Goal: Information Seeking & Learning: Find contact information

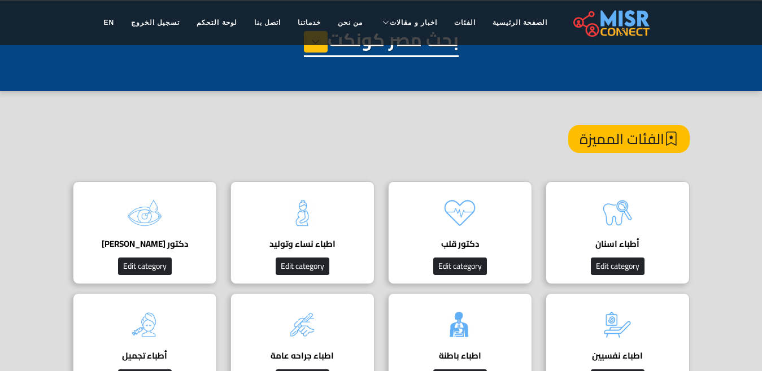
scroll to position [113, 0]
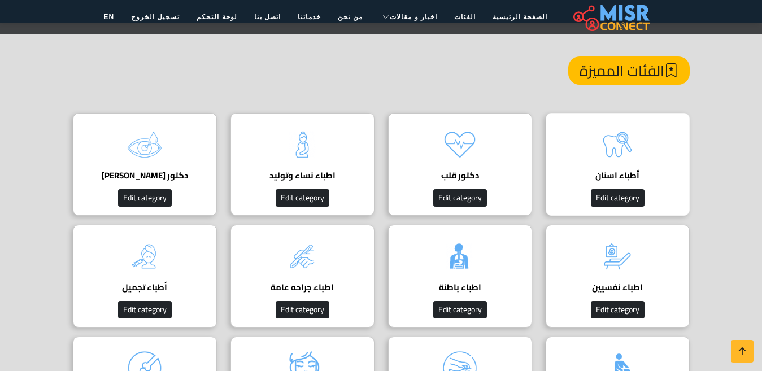
click at [617, 144] on img at bounding box center [617, 144] width 45 height 45
click at [631, 161] on img at bounding box center [617, 144] width 45 height 45
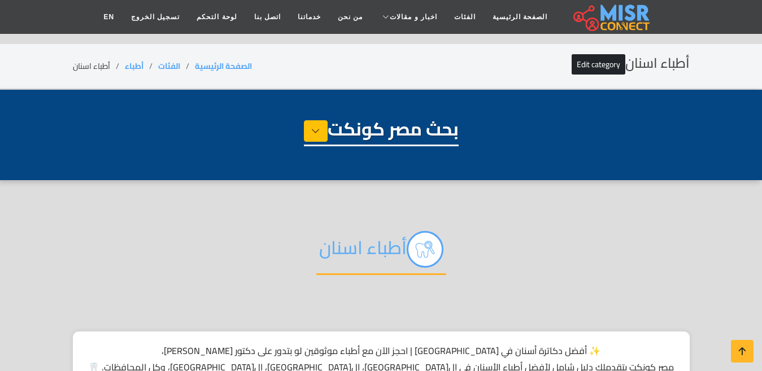
select select "*****"
select select "**********"
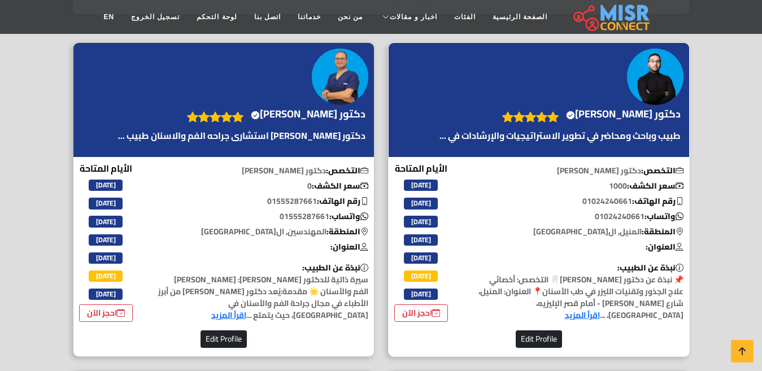
scroll to position [396, 0]
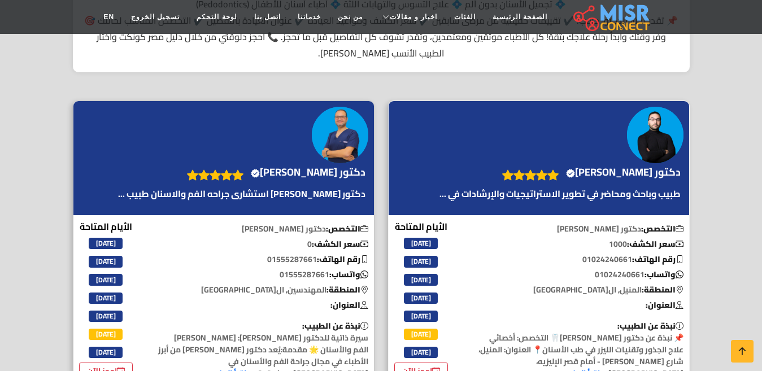
click at [593, 178] on h4 "دكتور وليد الكردى Verified account" at bounding box center [623, 172] width 115 height 12
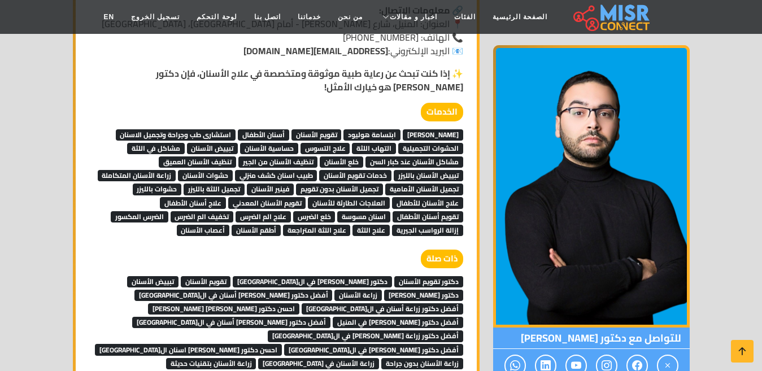
scroll to position [961, 0]
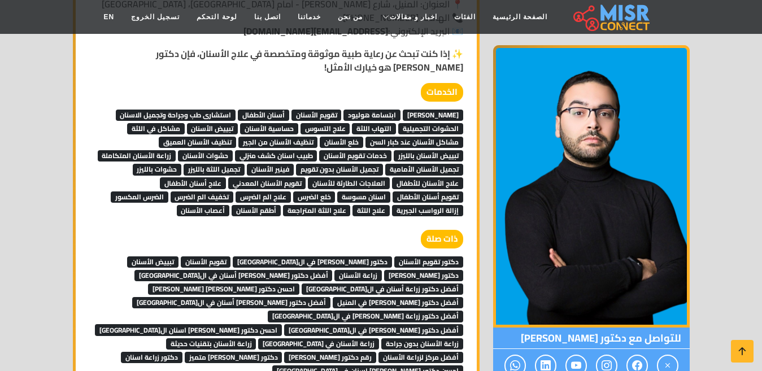
click at [179, 257] on span "تبييض الأسنان" at bounding box center [152, 262] width 51 height 11
click at [384, 270] on span "دكتور [PERSON_NAME]" at bounding box center [423, 275] width 79 height 11
click at [335, 270] on span "زراعة الأسنان" at bounding box center [358, 275] width 47 height 11
click at [268, 311] on span "أفضل دكتور زراعة [PERSON_NAME] في ال[GEOGRAPHIC_DATA]" at bounding box center [366, 316] width 196 height 11
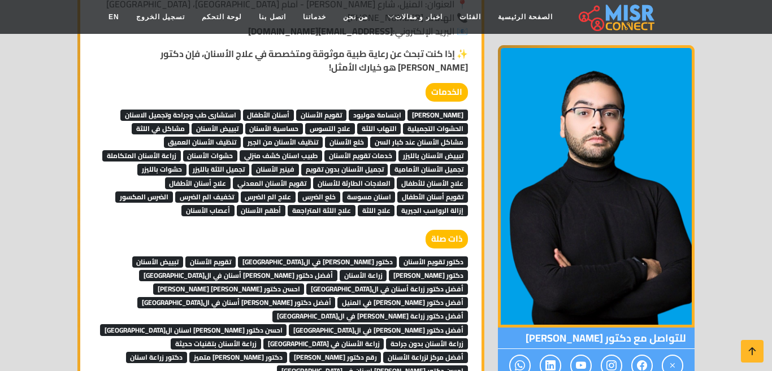
click at [370, 324] on span "أفضل دكتور [PERSON_NAME] في ال[GEOGRAPHIC_DATA]" at bounding box center [378, 329] width 179 height 11
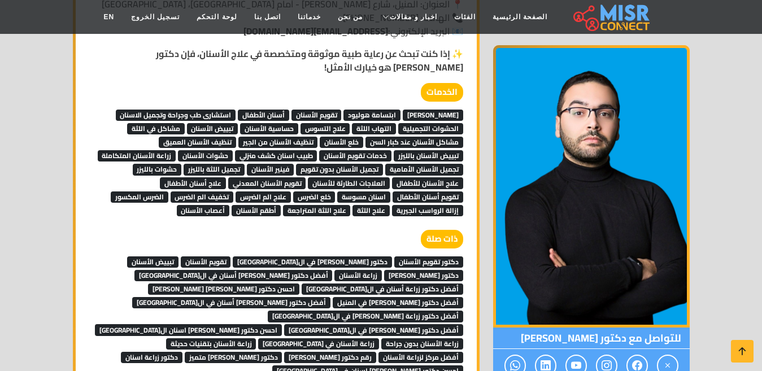
click at [282, 324] on span "احسن دكتور [PERSON_NAME] اسنان ال[GEOGRAPHIC_DATA]" at bounding box center [188, 329] width 187 height 11
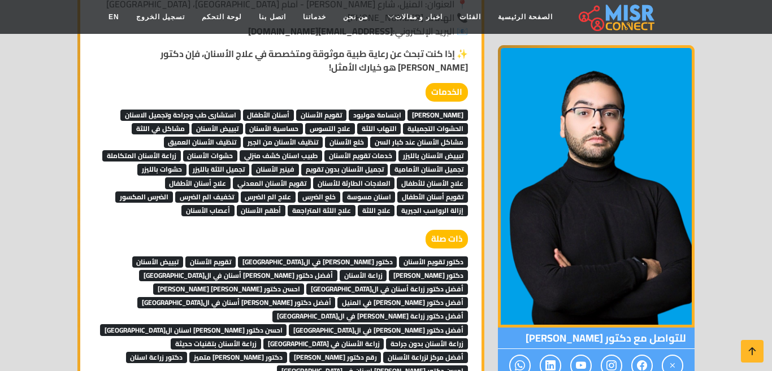
click at [272, 311] on span "أفضل دكتور زراعة [PERSON_NAME] في ال[GEOGRAPHIC_DATA]" at bounding box center [370, 316] width 196 height 11
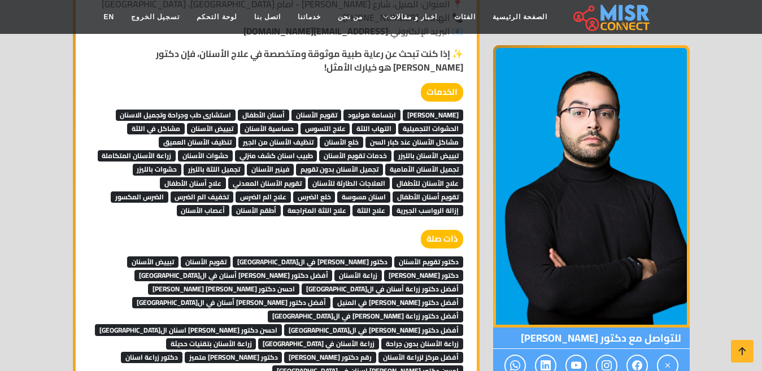
click at [381, 338] on span "زراعة الأسنان بدون جراحة" at bounding box center [422, 343] width 82 height 11
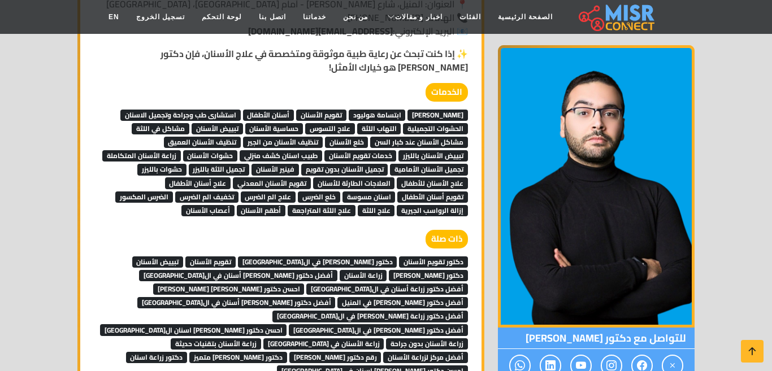
click at [384, 338] on span "زراعة الأسنان في مصر" at bounding box center [323, 343] width 121 height 11
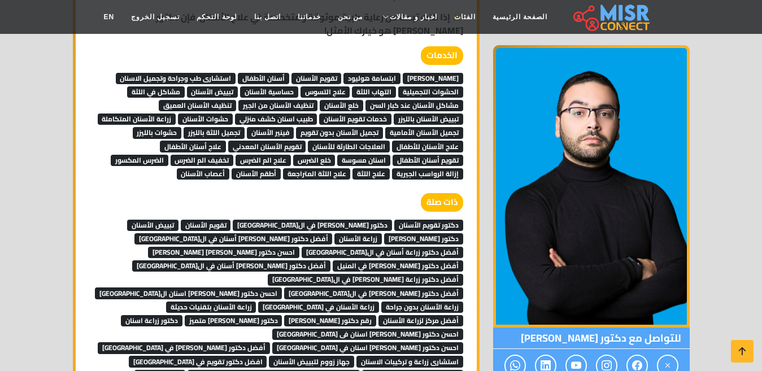
scroll to position [1017, 0]
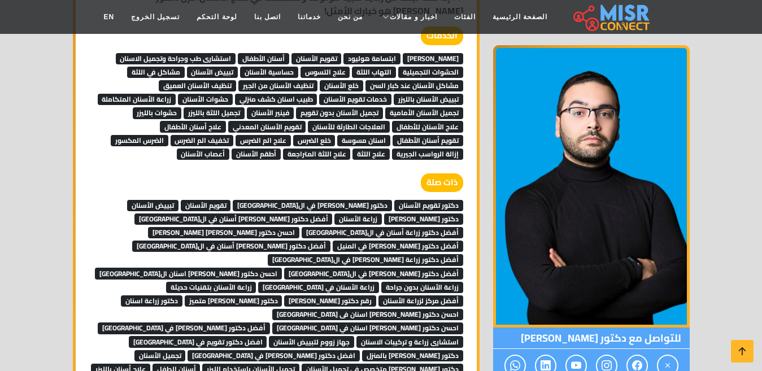
click at [257, 282] on span "زراعة الأسنان بتقنيات حديثة" at bounding box center [211, 287] width 90 height 11
click at [379, 296] on span "أفضل مركز لزراعة الأسنان" at bounding box center [421, 301] width 85 height 11
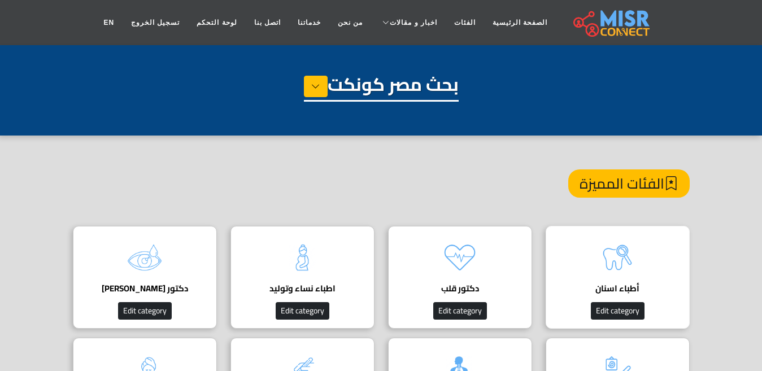
click at [610, 265] on img at bounding box center [617, 257] width 45 height 45
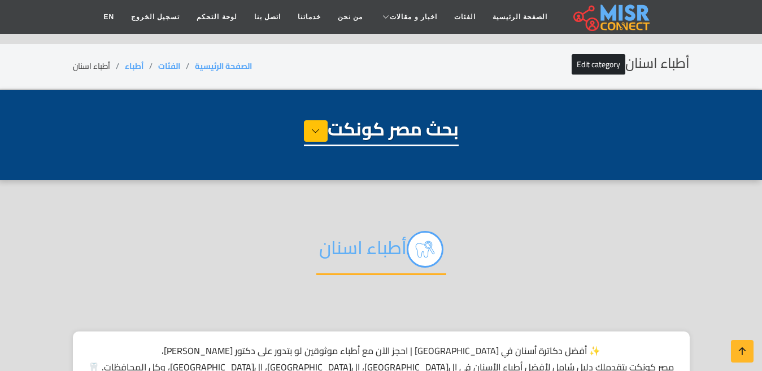
select select "*****"
select select "**********"
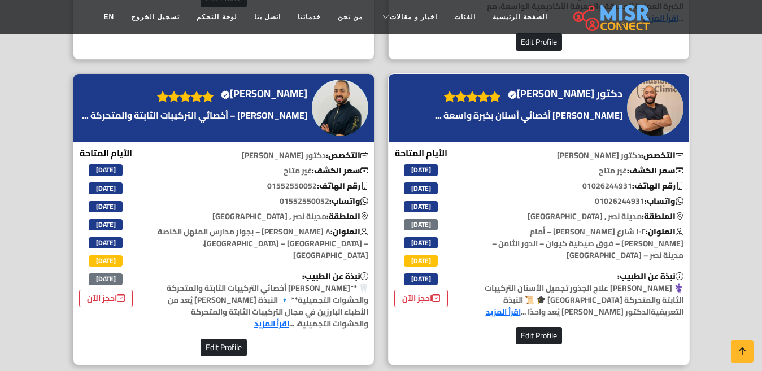
scroll to position [3334, 0]
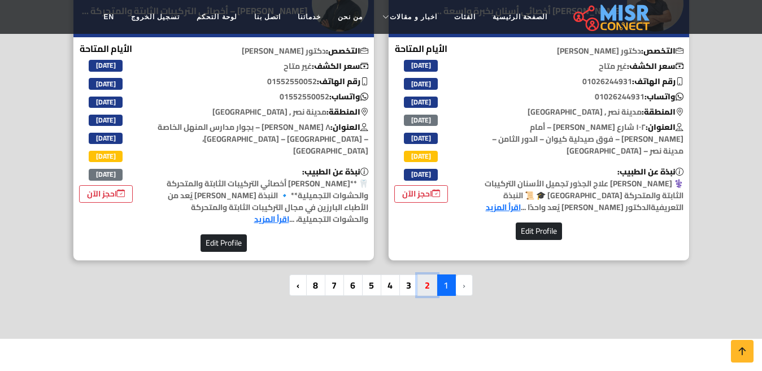
click at [431, 275] on link "2" at bounding box center [428, 285] width 20 height 21
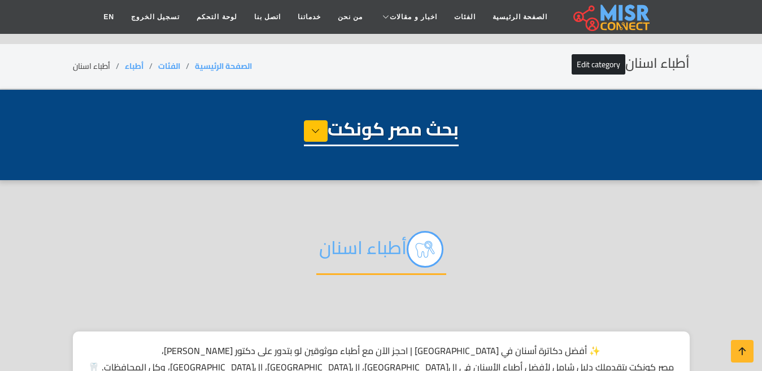
select select "*****"
select select "**********"
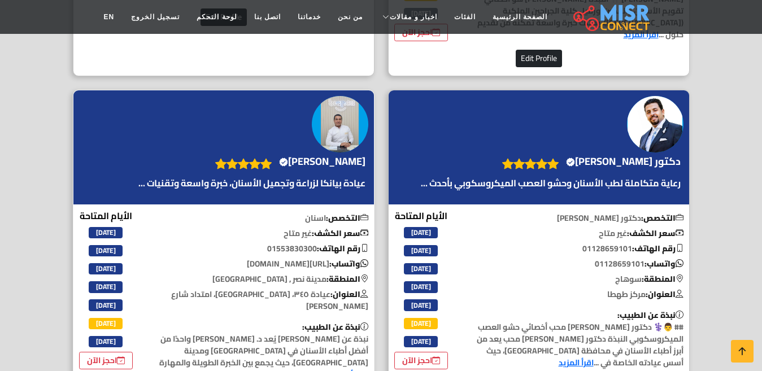
scroll to position [735, 0]
click at [297, 161] on h4 "[PERSON_NAME] Verified account" at bounding box center [322, 161] width 86 height 12
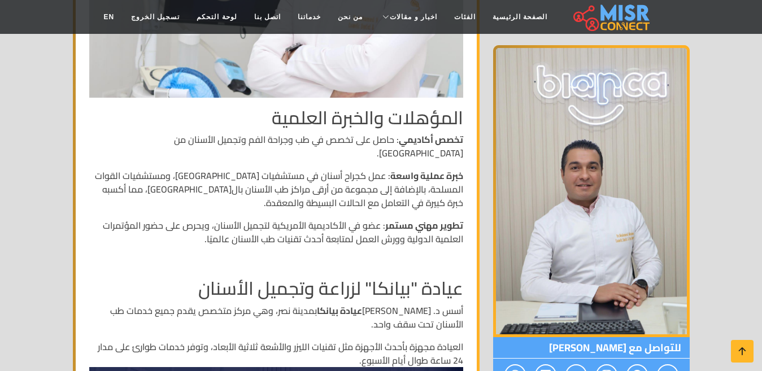
scroll to position [762, 0]
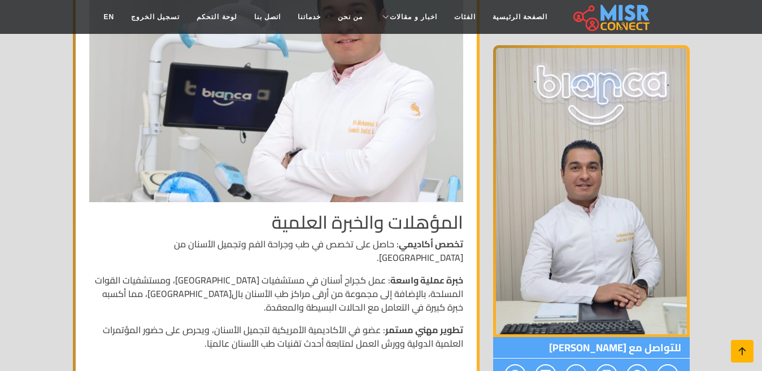
click at [737, 359] on link at bounding box center [742, 351] width 23 height 23
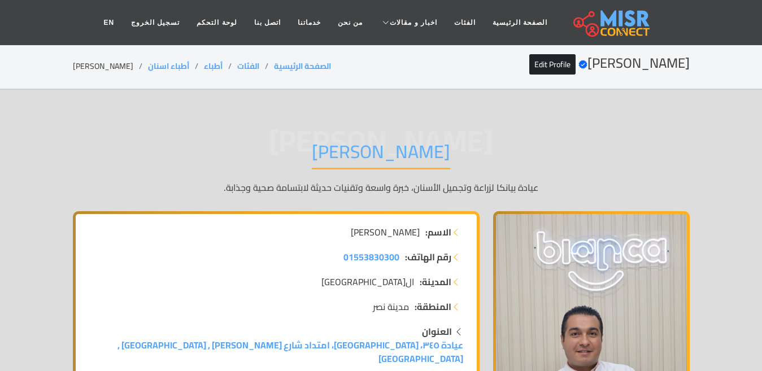
click at [436, 158] on h1 "الدكتور محمد محسن محمد" at bounding box center [381, 155] width 138 height 29
copy div "الدكتور محمد محسن محمد"
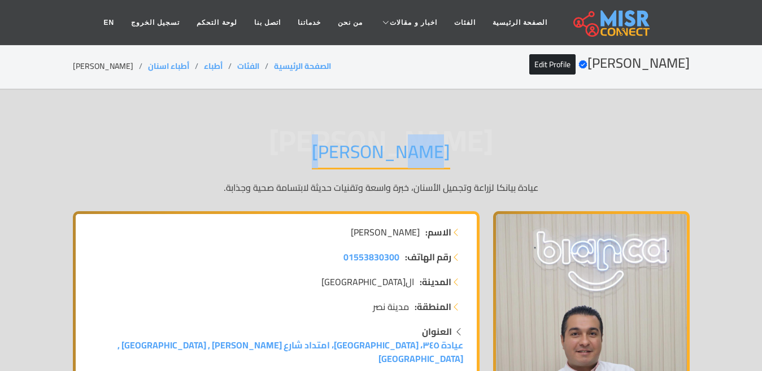
copy div "الدكتور محمد محسن محمد"
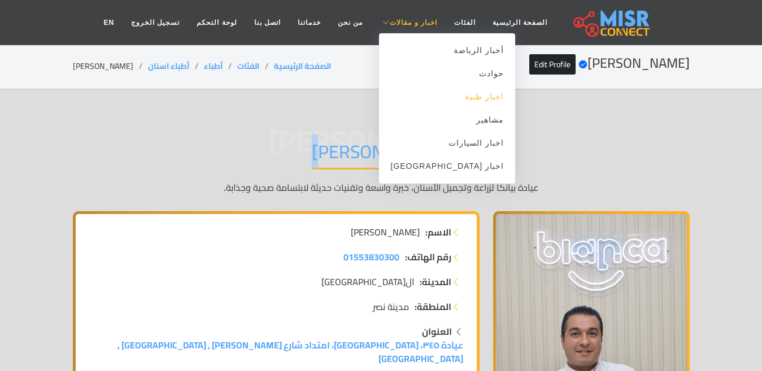
copy div "الدكتور محمد محسن محمد"
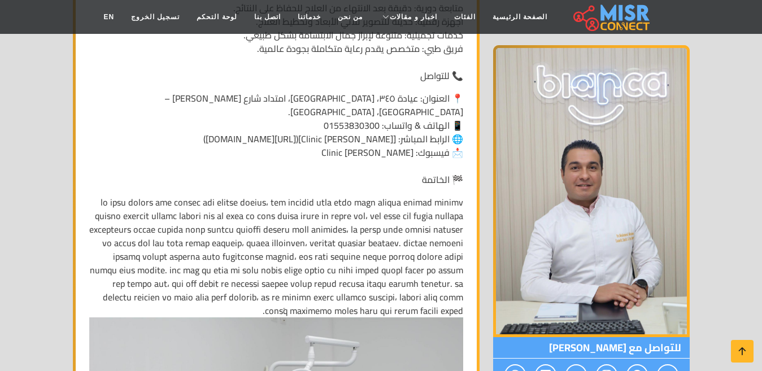
scroll to position [2825, 0]
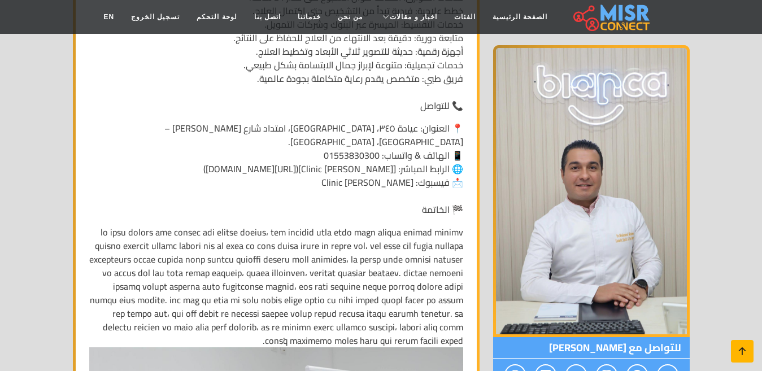
click at [748, 353] on icon at bounding box center [743, 352] width 16 height 16
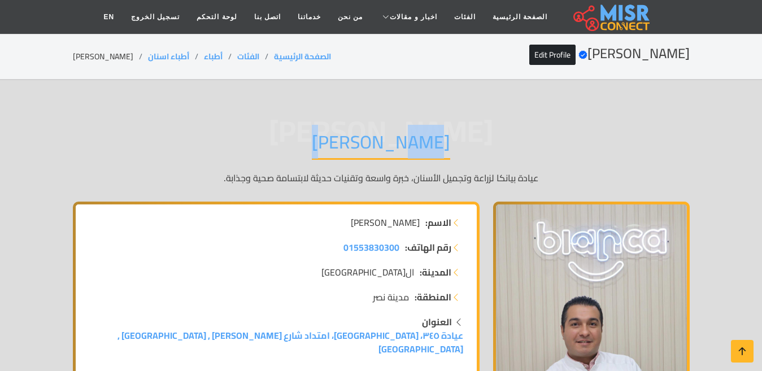
scroll to position [0, 0]
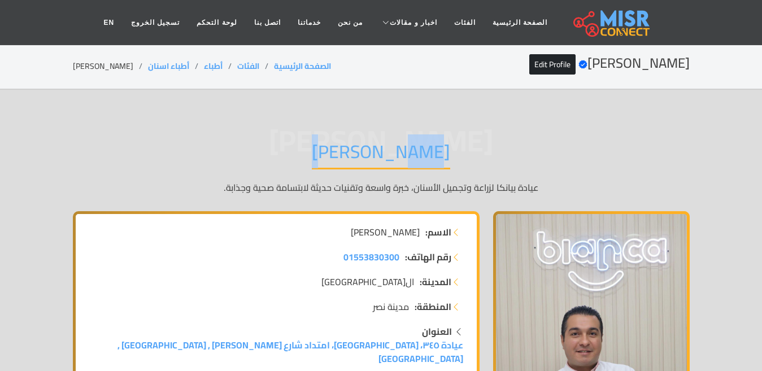
copy div "الدكتور محمد محسن محمد"
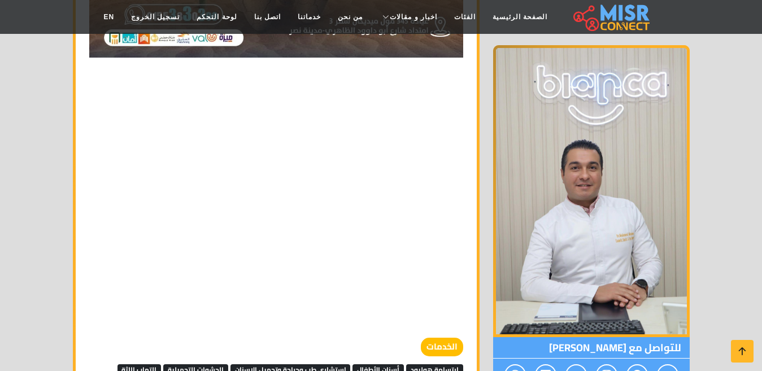
scroll to position [5142, 0]
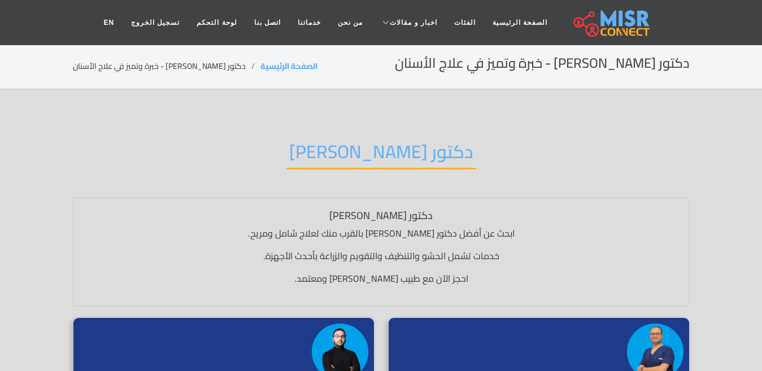
click at [380, 166] on h2 "دكتور أسنان" at bounding box center [381, 155] width 190 height 29
drag, startPoint x: 0, startPoint y: 0, endPoint x: 380, endPoint y: 166, distance: 414.3
click at [380, 166] on h2 "دكتور أسنان" at bounding box center [381, 155] width 190 height 29
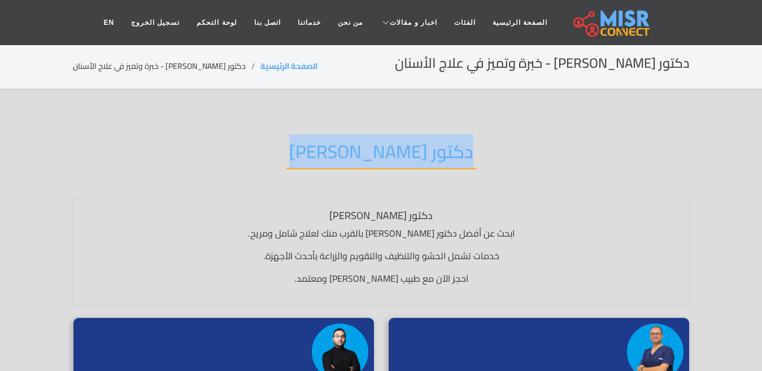
click at [380, 166] on h2 "دكتور أسنان" at bounding box center [381, 155] width 190 height 29
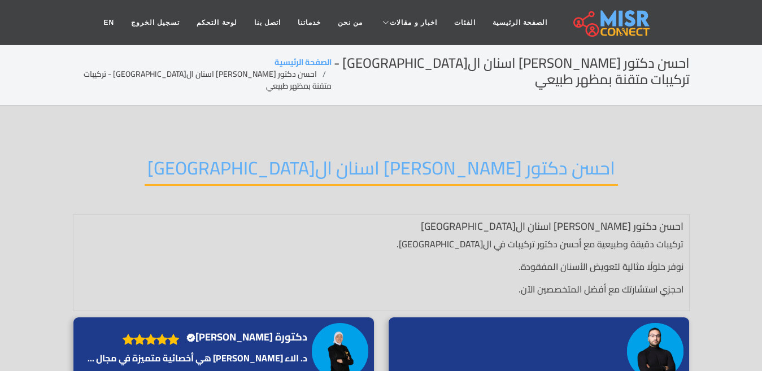
click at [11, 0] on header "الصفحة الرئيسية الفئات اخبار و مقالات أخبار الرياضة حوادث اخبار طبية مشاهير اخب…" at bounding box center [381, 22] width 762 height 45
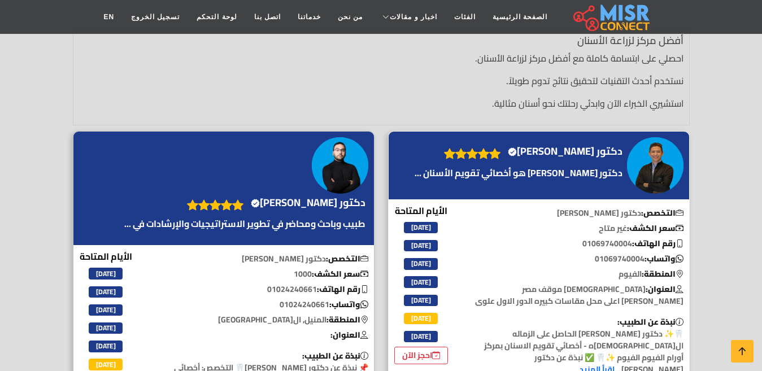
scroll to position [283, 0]
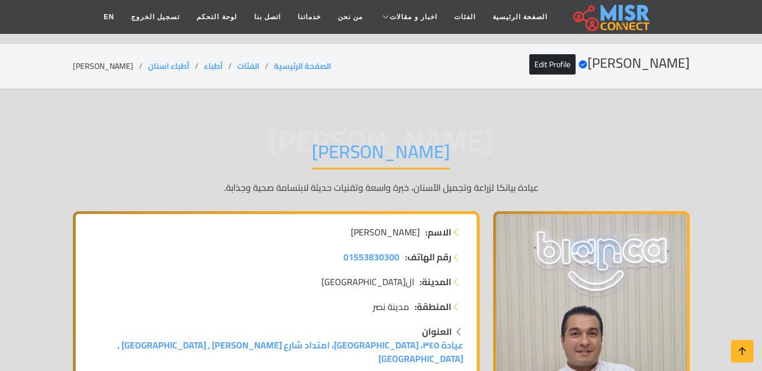
scroll to position [5142, 0]
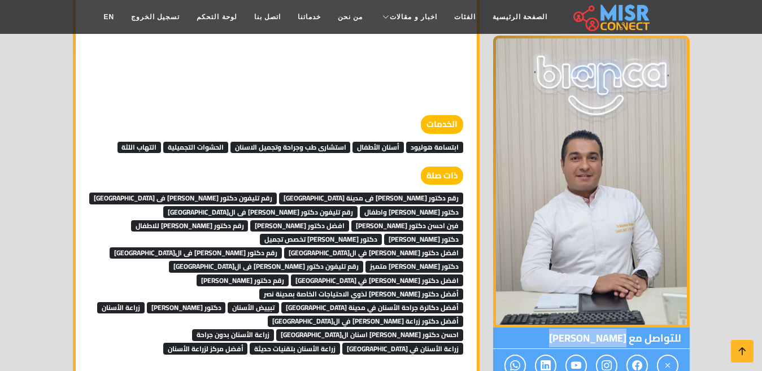
drag, startPoint x: 627, startPoint y: 204, endPoint x: 491, endPoint y: 198, distance: 136.3
copy div "[PERSON_NAME]"
copy div "الدكتور محمد محسن محمد"
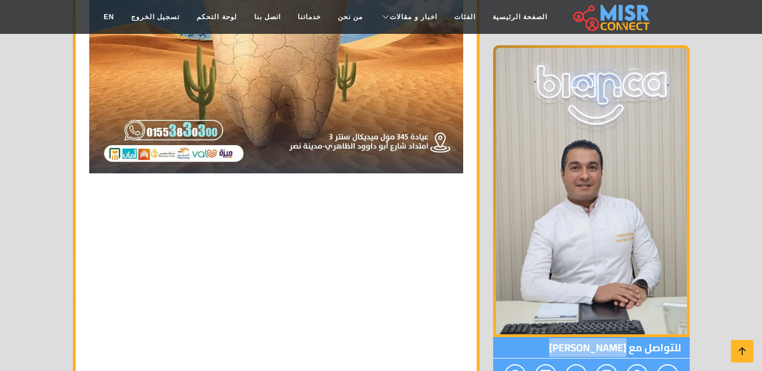
scroll to position [4803, 0]
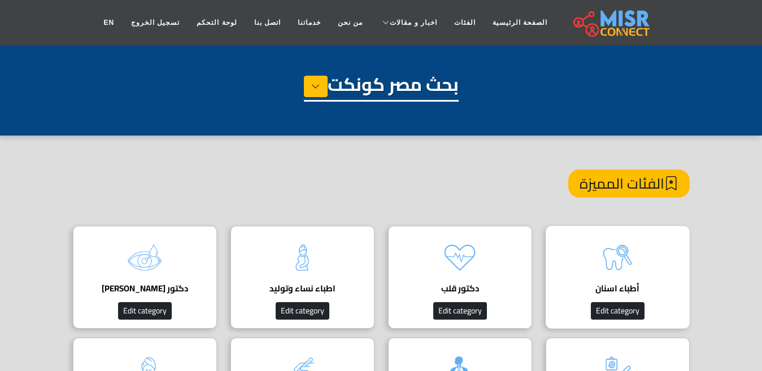
click at [640, 279] on img at bounding box center [617, 257] width 45 height 45
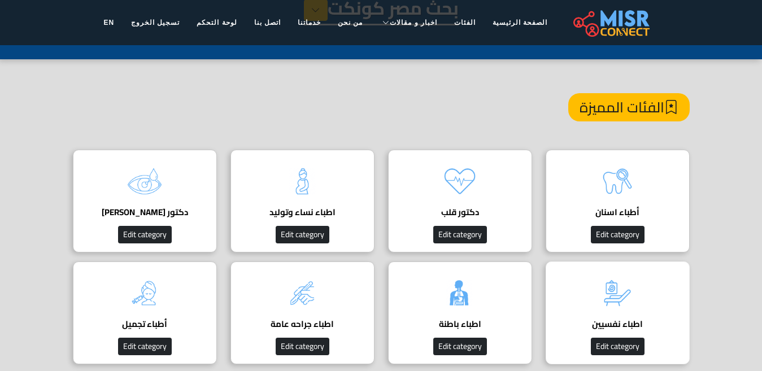
scroll to position [57, 0]
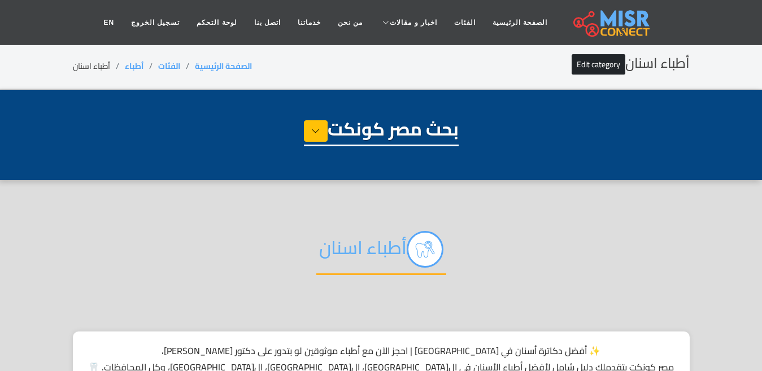
select select "*****"
select select "**********"
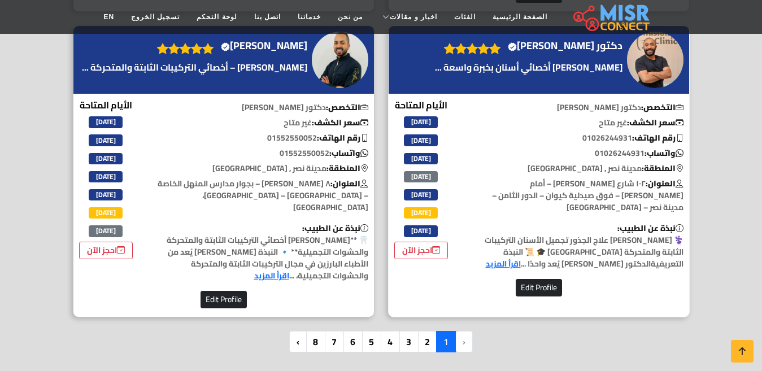
scroll to position [3503, 0]
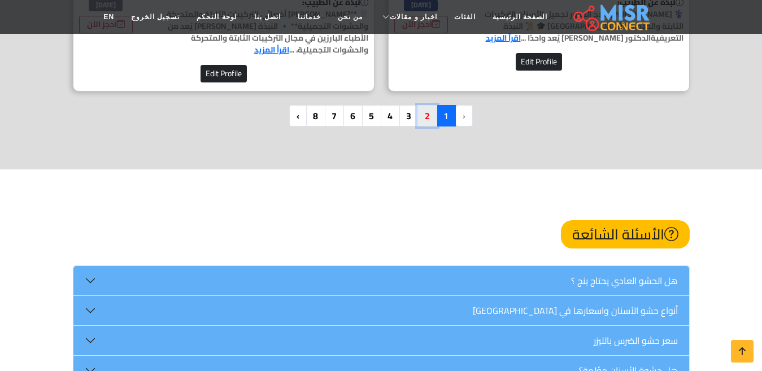
click at [424, 105] on link "2" at bounding box center [428, 115] width 20 height 21
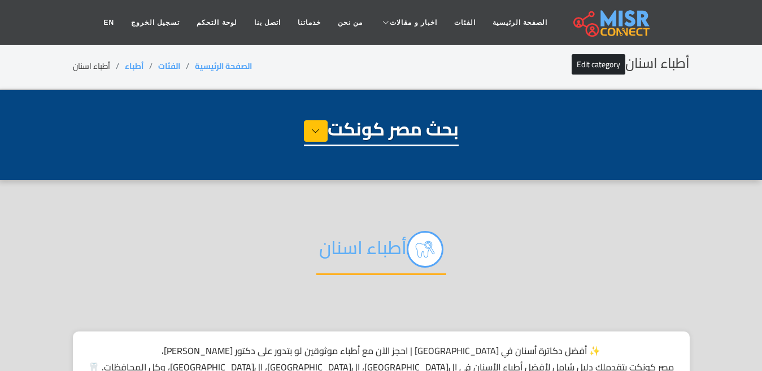
select select "*****"
select select "**********"
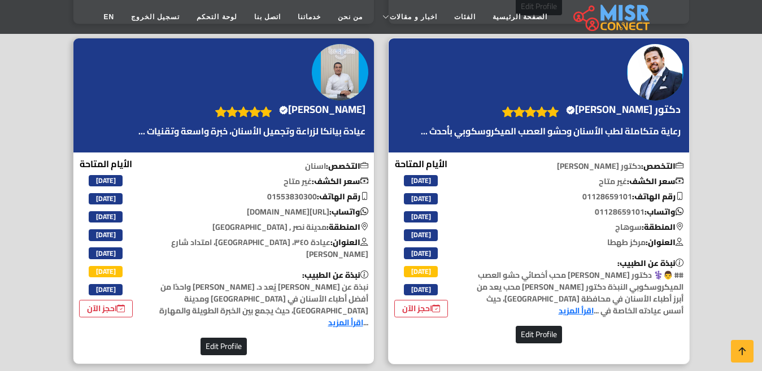
scroll to position [791, 0]
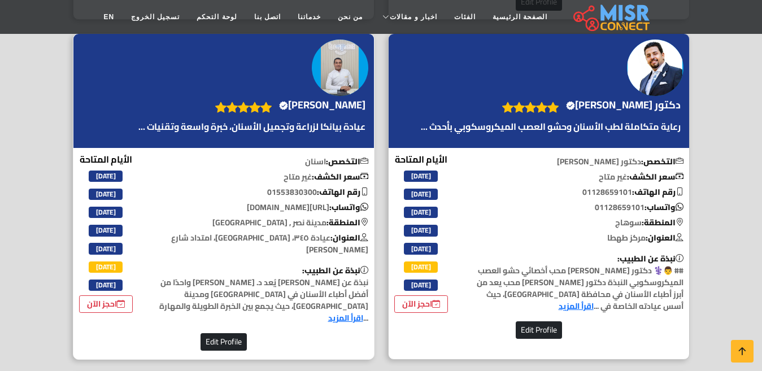
click at [316, 99] on h4 "الدكتور محمد محسن محمد Verified account" at bounding box center [322, 105] width 86 height 12
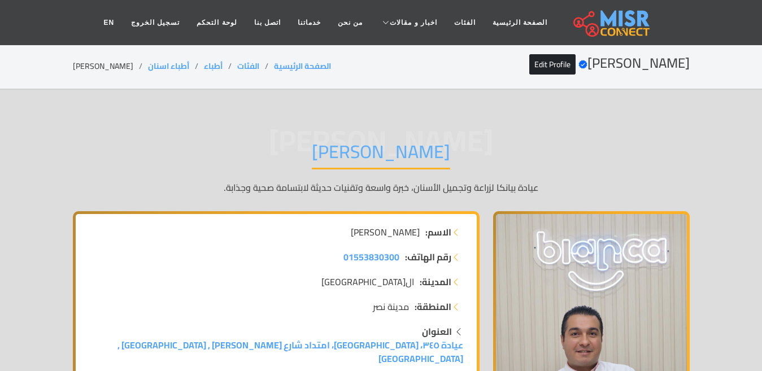
click at [128, 66] on li "[PERSON_NAME]" at bounding box center [110, 66] width 75 height 12
click at [128, 66] on li "الدكتور محمد محسن محمد" at bounding box center [110, 66] width 75 height 12
copy main "الدكتور محمد محسن محمد"
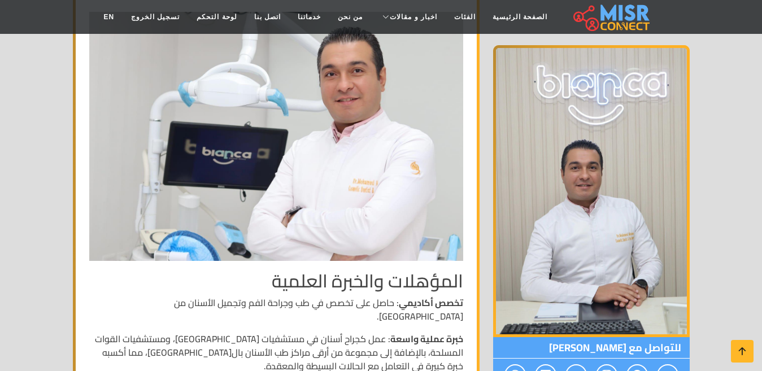
scroll to position [848, 0]
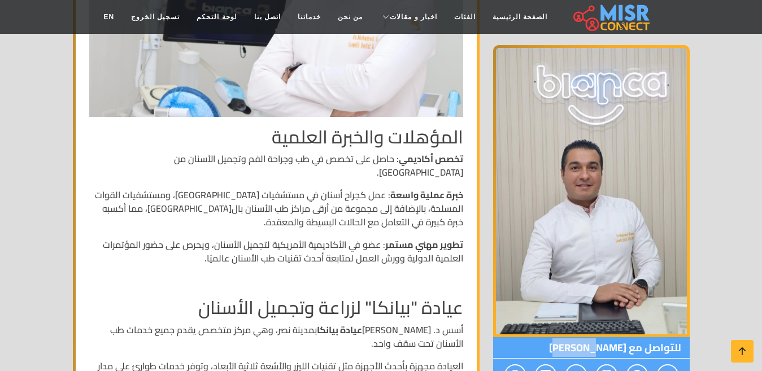
drag, startPoint x: 624, startPoint y: 349, endPoint x: 614, endPoint y: 346, distance: 10.0
click at [593, 349] on span "للتواصل مع الدكتور محمد محسن محمد" at bounding box center [591, 347] width 197 height 21
click at [628, 346] on span "للتواصل مع الدكتور محمد محسن محمد" at bounding box center [591, 347] width 197 height 21
drag, startPoint x: 627, startPoint y: 347, endPoint x: 501, endPoint y: 351, distance: 126.1
click at [501, 351] on span "للتواصل مع الدكتور محمد محسن محمد" at bounding box center [591, 347] width 197 height 21
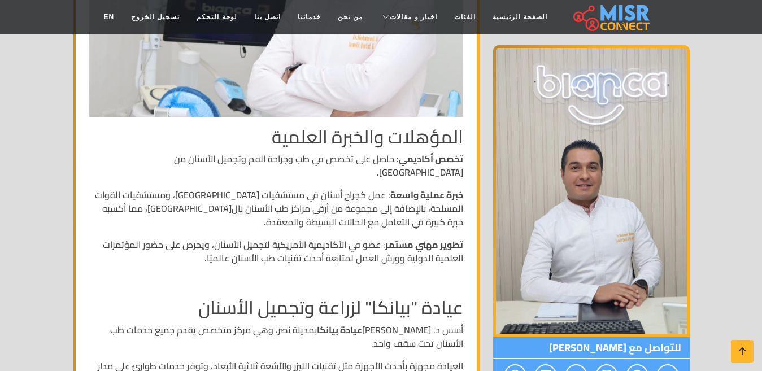
copy span "الدكتور محمد محسن محمد"
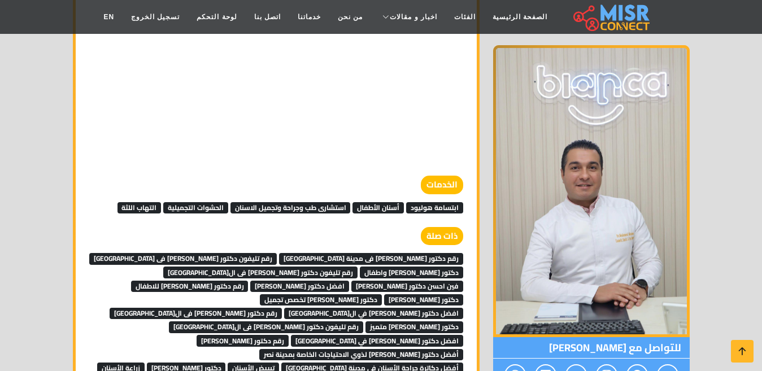
scroll to position [5199, 0]
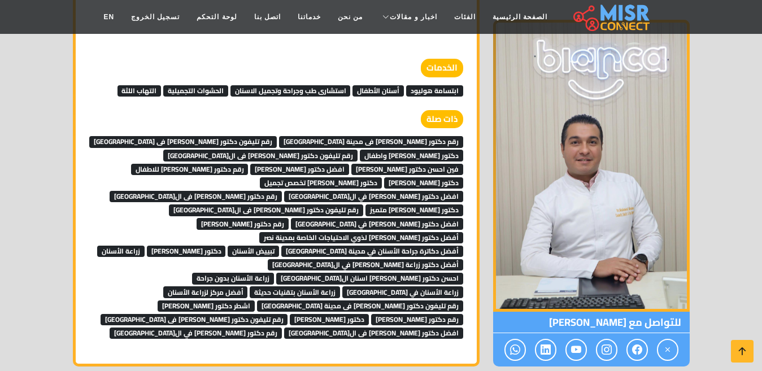
scroll to position [4973, 0]
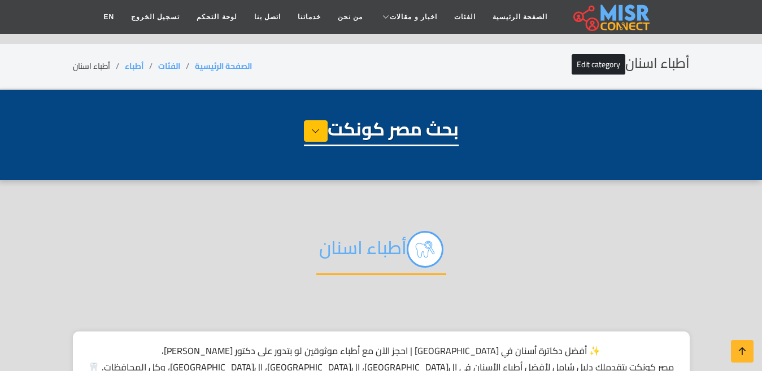
select select "*****"
select select "**********"
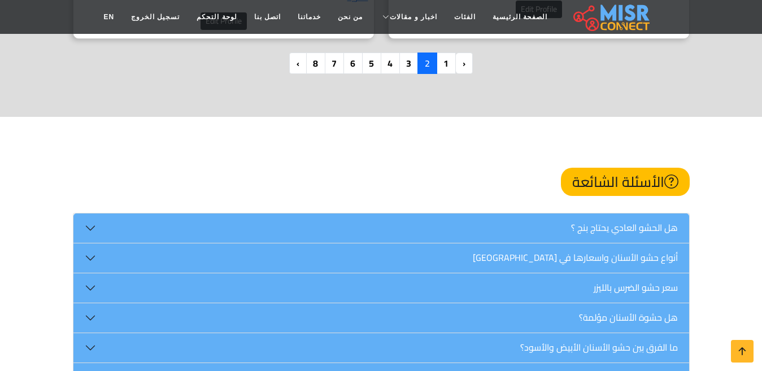
scroll to position [3221, 0]
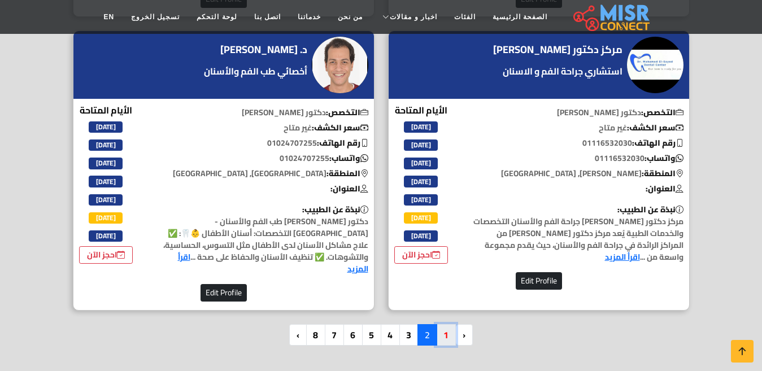
click at [440, 324] on link "1" at bounding box center [446, 334] width 20 height 21
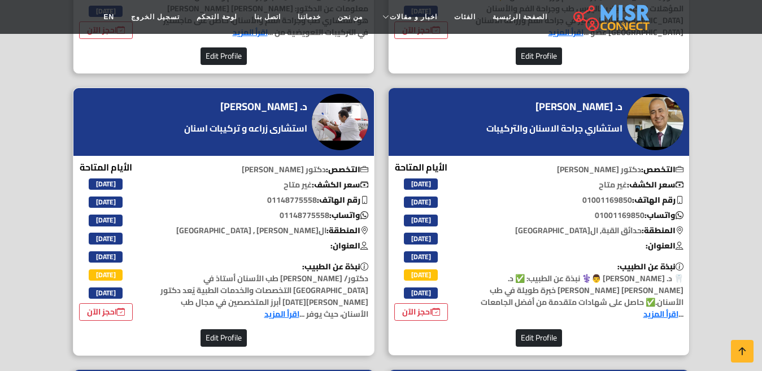
scroll to position [2785, 0]
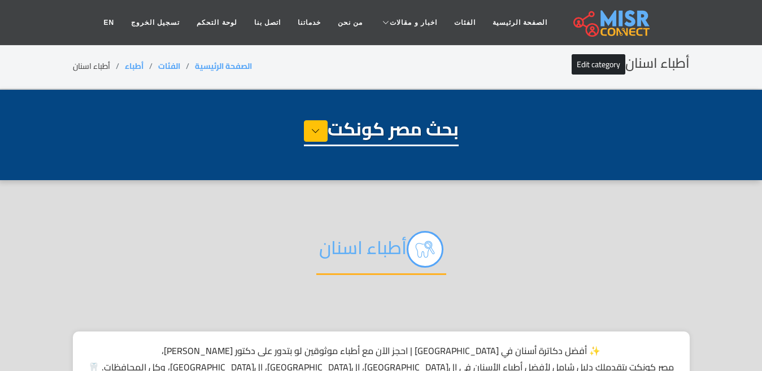
select select "*****"
select select "**********"
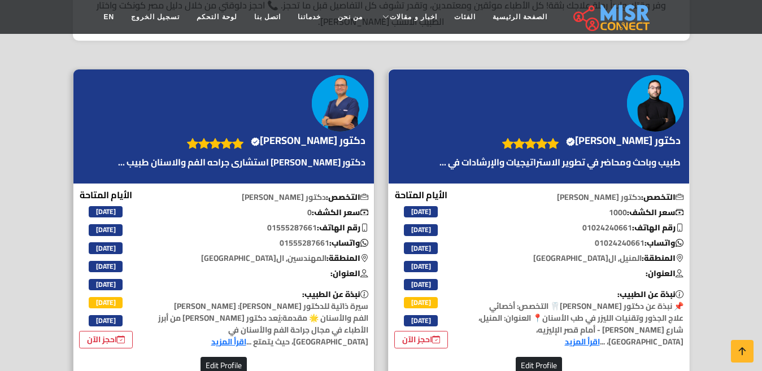
scroll to position [452, 0]
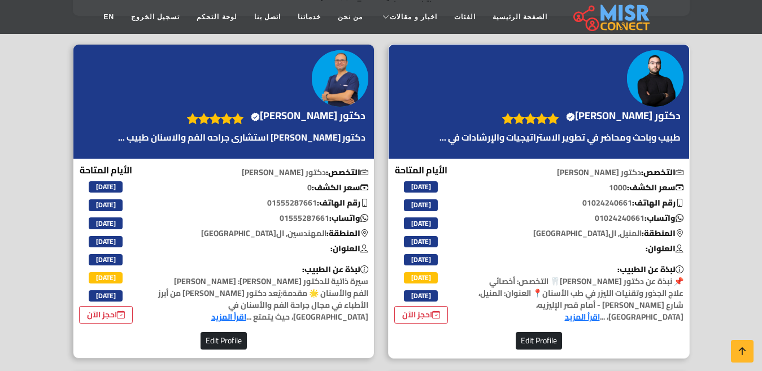
click at [635, 114] on h4 "دكتور وليد الكردى Verified account" at bounding box center [623, 116] width 115 height 12
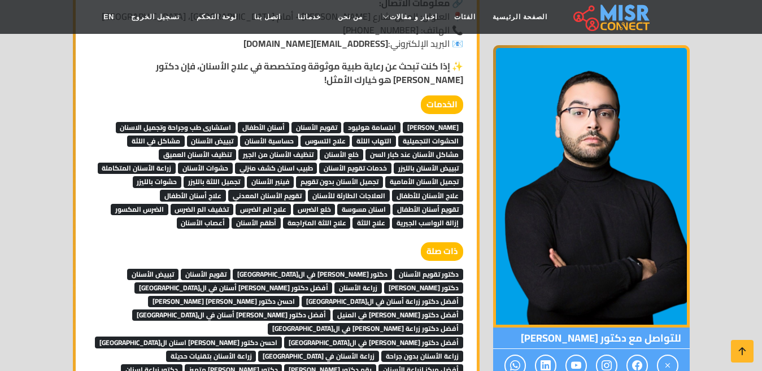
scroll to position [848, 0]
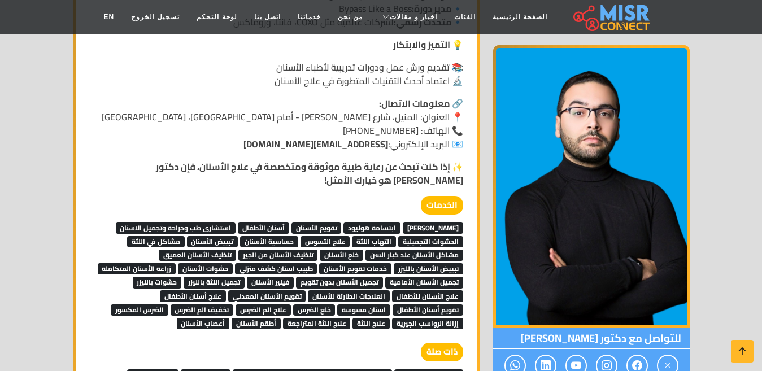
click at [209, 318] on span "أعصاب الأسنان" at bounding box center [203, 323] width 53 height 11
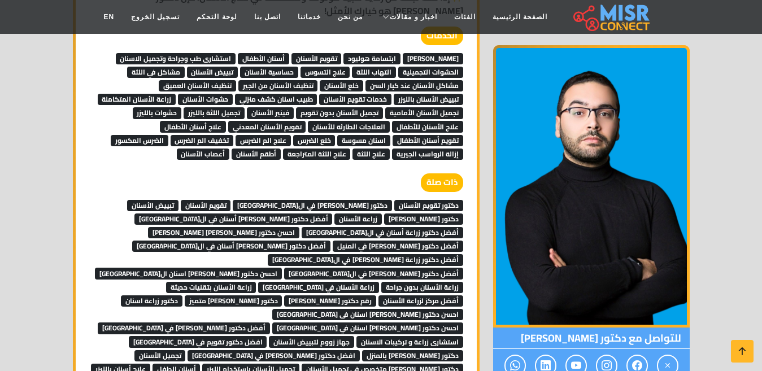
click at [265, 149] on span "أطقم الأسنان" at bounding box center [256, 154] width 49 height 11
drag, startPoint x: 128, startPoint y: 45, endPoint x: 237, endPoint y: 50, distance: 109.2
click at [232, 50] on div "الخدمات حشو ليزر ابتسامة هوليود تقويم الأسنان أسنان الأطفال استشارى طب وجراحة و…" at bounding box center [276, 93] width 374 height 133
drag, startPoint x: 132, startPoint y: 37, endPoint x: 137, endPoint y: 41, distance: 6.1
click at [133, 37] on div "الخدمات حشو ليزر ابتسامة هوليود تقويم الأسنان أسنان الأطفال استشارى طب وجراحة و…" at bounding box center [276, 93] width 374 height 133
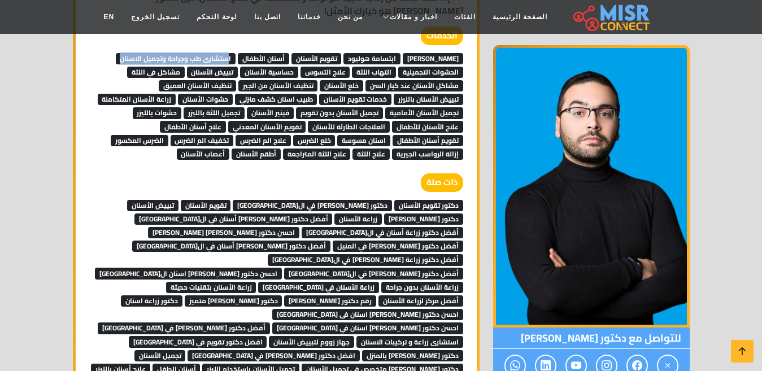
drag, startPoint x: 151, startPoint y: 42, endPoint x: 256, endPoint y: 45, distance: 105.1
click at [255, 45] on div "الخدمات حشو ليزر ابتسامة هوليود تقويم الأسنان أسنان الأطفال استشارى طب وجراحة و…" at bounding box center [276, 93] width 374 height 133
click at [236, 53] on span "استشارى طب وجراحة وتجميل الاسنان" at bounding box center [176, 58] width 120 height 11
copy span "ستشارى طب وجراحة وتجميل الاسنان"
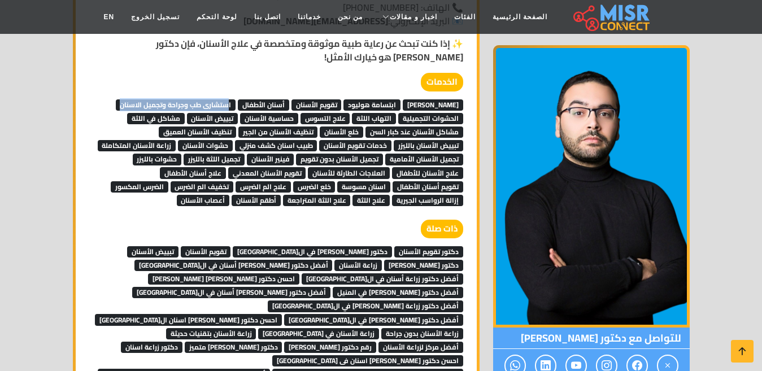
scroll to position [904, 0]
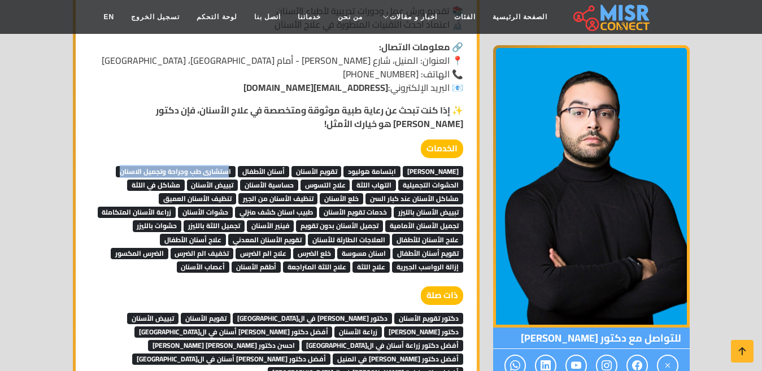
click at [288, 166] on span "أسنان الأطفال" at bounding box center [263, 171] width 51 height 11
click at [322, 166] on span "تقويم الأسنان" at bounding box center [317, 171] width 50 height 11
click at [401, 166] on span "ابتسامة هوليود" at bounding box center [372, 171] width 57 height 11
click at [440, 166] on span "حشو ليزر" at bounding box center [433, 171] width 60 height 11
click at [442, 180] on span "الحشوات التجميلية" at bounding box center [430, 185] width 65 height 11
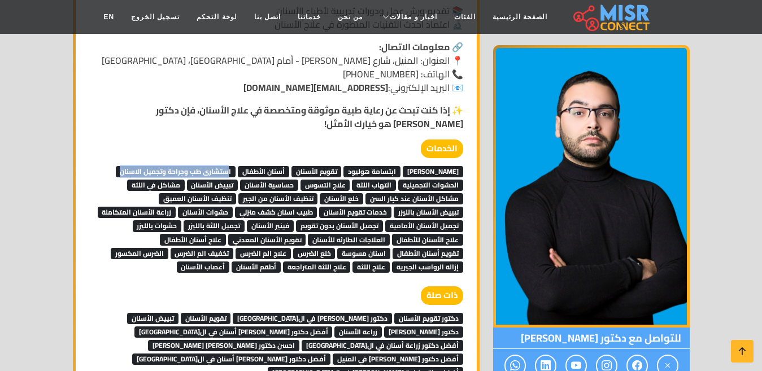
click at [391, 180] on span "التهاب اللثة" at bounding box center [374, 185] width 44 height 11
click at [318, 180] on span "علاج التسوس" at bounding box center [326, 185] width 50 height 11
click at [286, 180] on span "حساسية الأسنان" at bounding box center [269, 185] width 58 height 11
click at [213, 180] on span "تبييض الأسنان" at bounding box center [212, 185] width 51 height 11
click at [156, 180] on span "مشاكل في اللثة" at bounding box center [156, 185] width 58 height 11
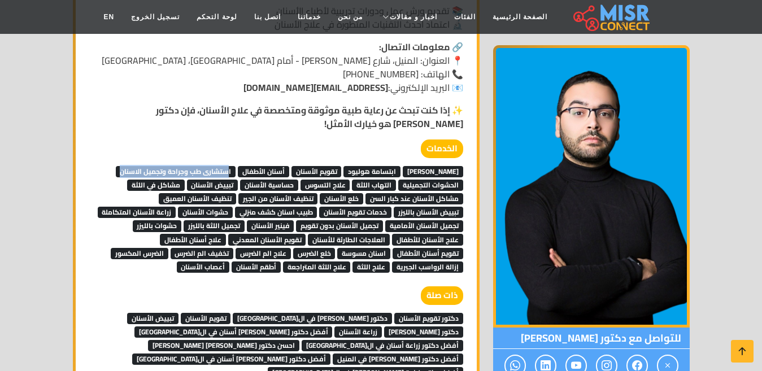
click at [443, 231] on link "علاج الأسنان للأطفال" at bounding box center [427, 239] width 71 height 17
click at [364, 220] on span "تجميل الأسنان بدون تقويم" at bounding box center [339, 225] width 87 height 11
click at [292, 220] on span "فينير الأسنان" at bounding box center [270, 225] width 47 height 11
click at [201, 231] on link "علاج أسنان الأطفال" at bounding box center [193, 239] width 66 height 17
click at [466, 229] on div "الخدمات حشو ليزر ابتسامة هوليود تقويم الأسنان أسنان الأطفال استشارى طب وجراحة و…" at bounding box center [277, 206] width 388 height 133
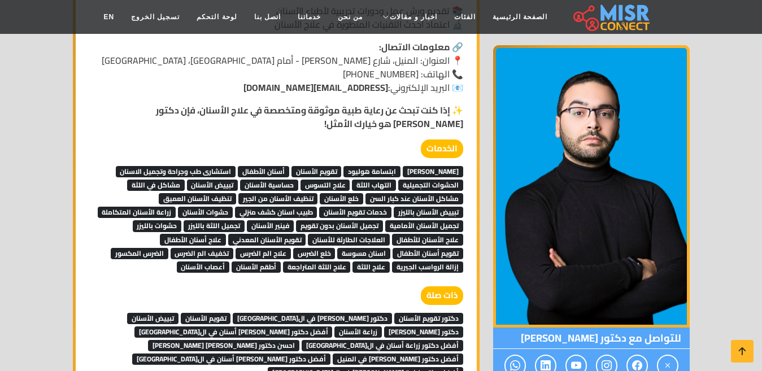
drag, startPoint x: 381, startPoint y: 243, endPoint x: 363, endPoint y: 244, distance: 17.6
click at [380, 244] on div "الخدمات حشو ليزر ابتسامة هوليود تقويم الأسنان أسنان الأطفال استشارى طب وجراحة و…" at bounding box center [276, 206] width 374 height 133
click at [414, 262] on span "إزالة الرواسب الجيرية" at bounding box center [427, 267] width 71 height 11
click at [432, 262] on span "إزالة الرواسب الجيرية" at bounding box center [427, 267] width 71 height 11
click at [132, 248] on span "الضرس المكسور" at bounding box center [140, 253] width 58 height 11
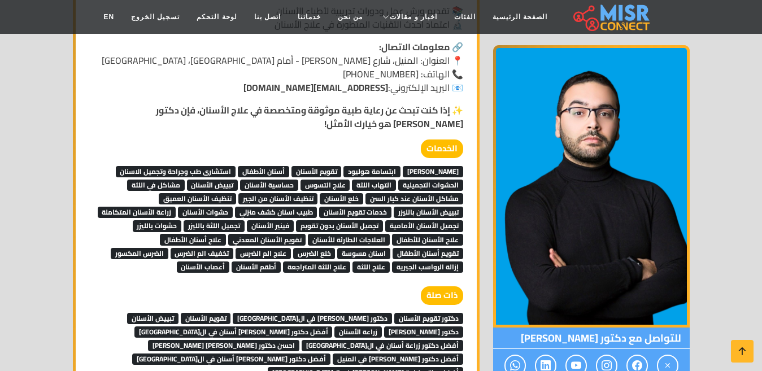
click at [212, 248] on span "تخفيف الم الضرس" at bounding box center [202, 253] width 63 height 11
click at [251, 248] on span "علاج الم الضرس" at bounding box center [263, 253] width 55 height 11
click at [315, 248] on span "خلع الضرس" at bounding box center [314, 253] width 42 height 11
click at [364, 248] on span "اسنان مسوسة" at bounding box center [363, 253] width 53 height 11
click at [439, 248] on span "تقويم أسنان الأطفال" at bounding box center [428, 253] width 71 height 11
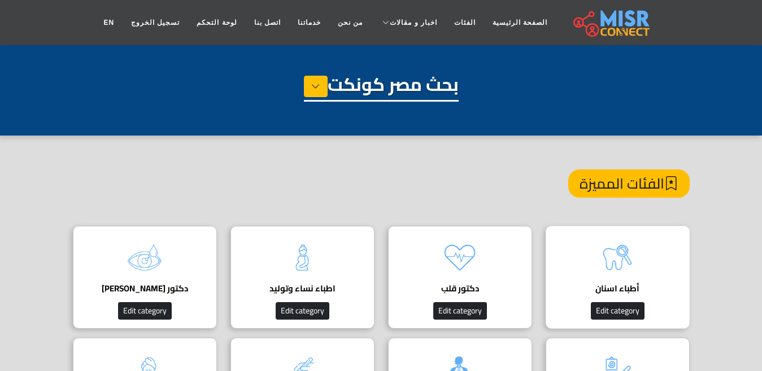
click at [579, 256] on div "أطباء اسنان Edit category" at bounding box center [618, 277] width 144 height 103
click at [638, 266] on img at bounding box center [617, 257] width 45 height 45
click at [637, 285] on h4 "أطباء اسنان" at bounding box center [617, 289] width 109 height 10
click at [618, 268] on img at bounding box center [617, 257] width 45 height 45
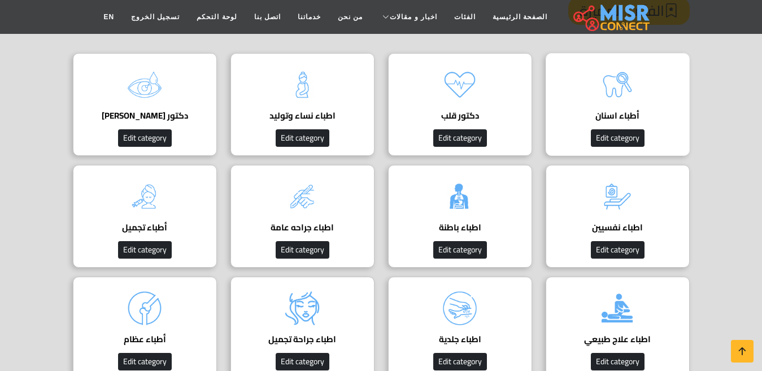
scroll to position [113, 0]
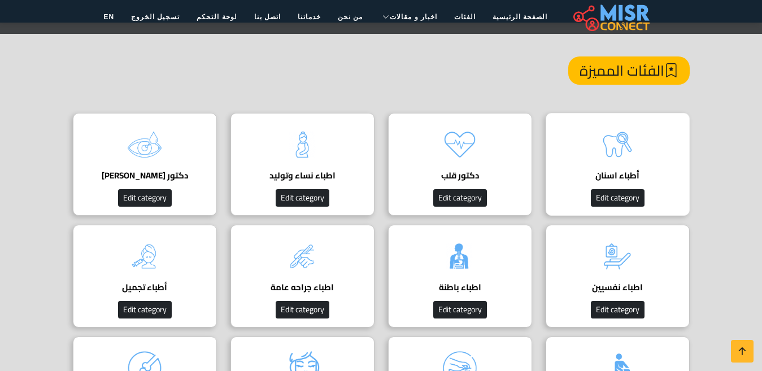
click at [589, 160] on div "أطباء اسنان Edit category" at bounding box center [618, 164] width 144 height 103
click at [609, 145] on img at bounding box center [617, 144] width 45 height 45
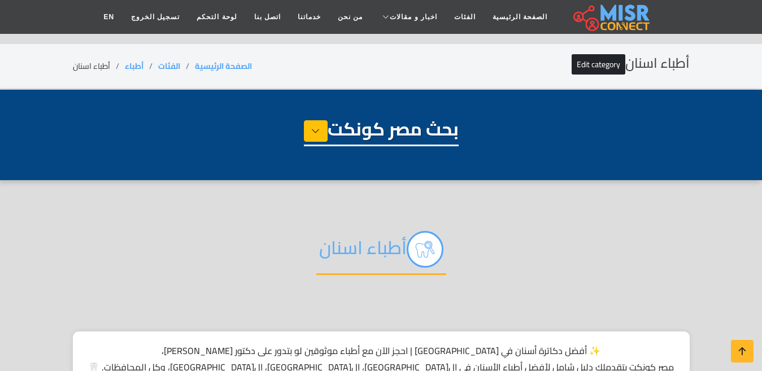
select select "*****"
select select "**********"
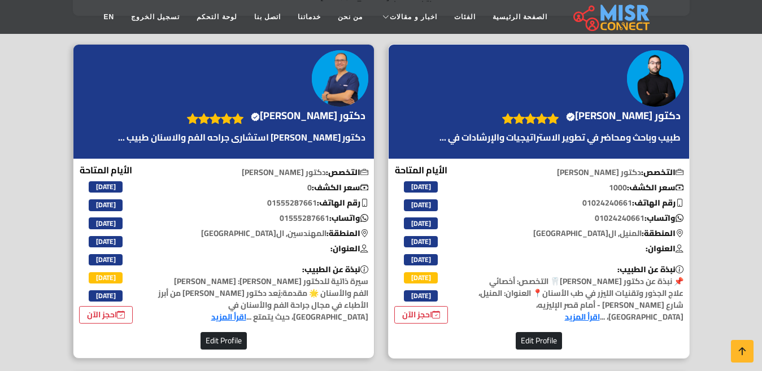
scroll to position [452, 0]
click at [623, 111] on h4 "دكتور وليد الكردى Verified account" at bounding box center [623, 116] width 115 height 12
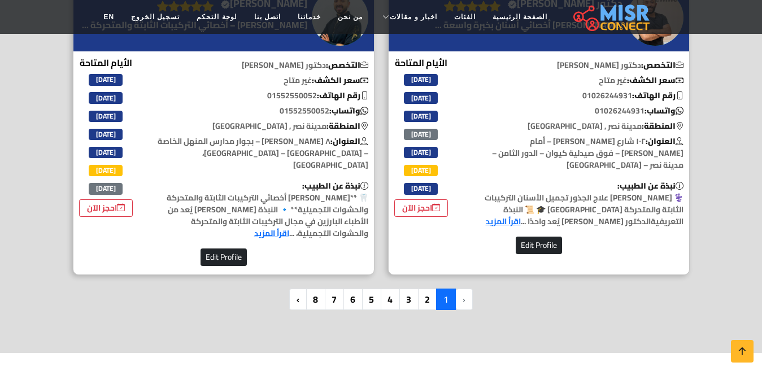
scroll to position [3503, 0]
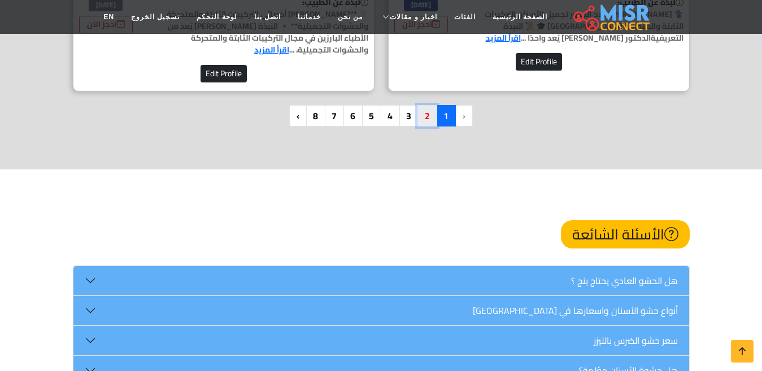
click at [427, 105] on link "2" at bounding box center [428, 115] width 20 height 21
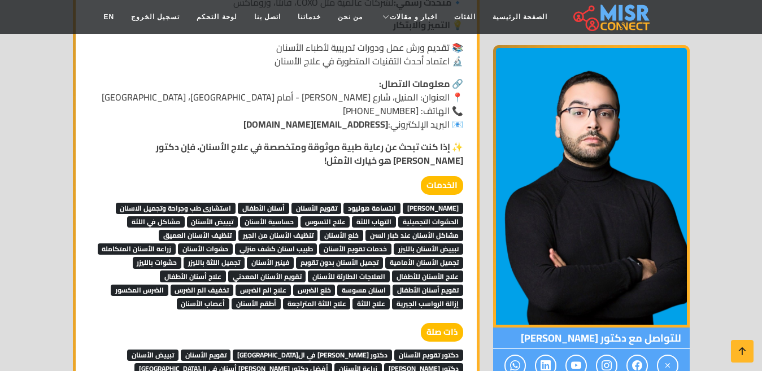
scroll to position [848, 0]
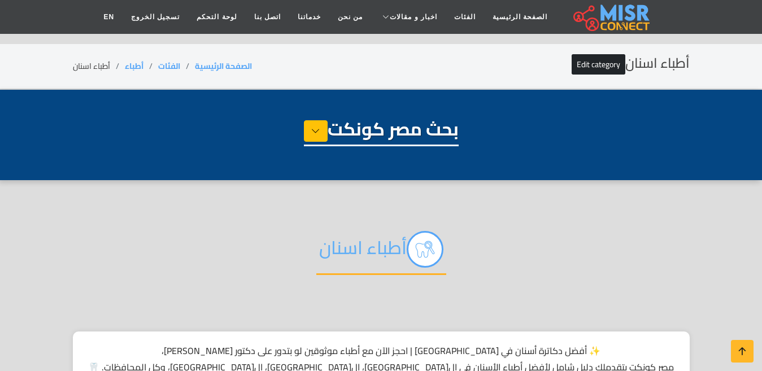
select select "*****"
select select "**********"
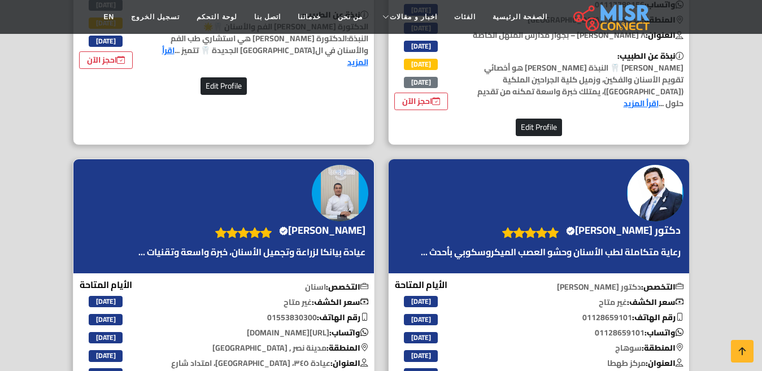
scroll to position [735, 0]
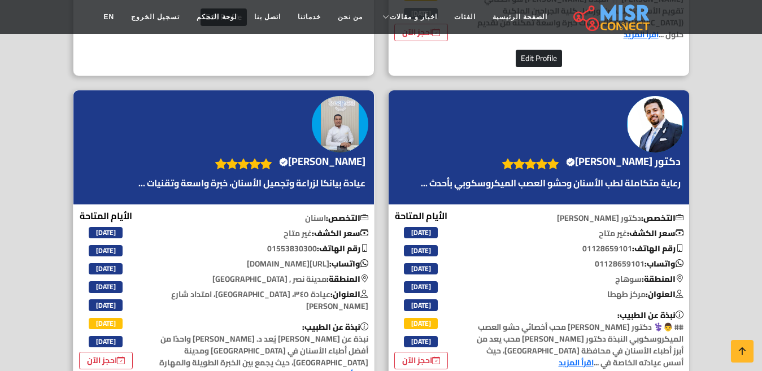
click at [298, 165] on h4 "الدكتور محمد محسن محمد Verified account" at bounding box center [322, 161] width 86 height 12
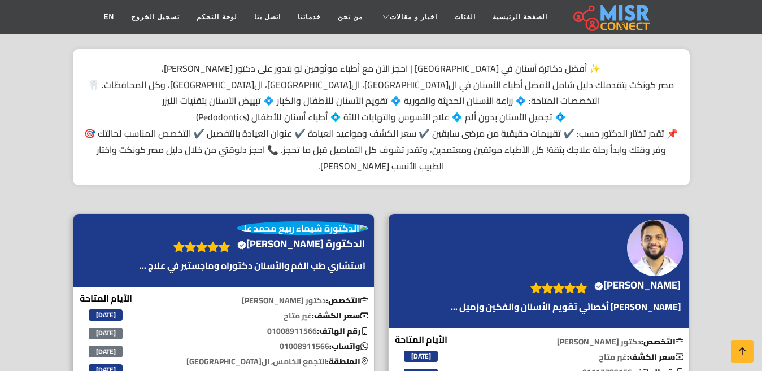
scroll to position [0, 0]
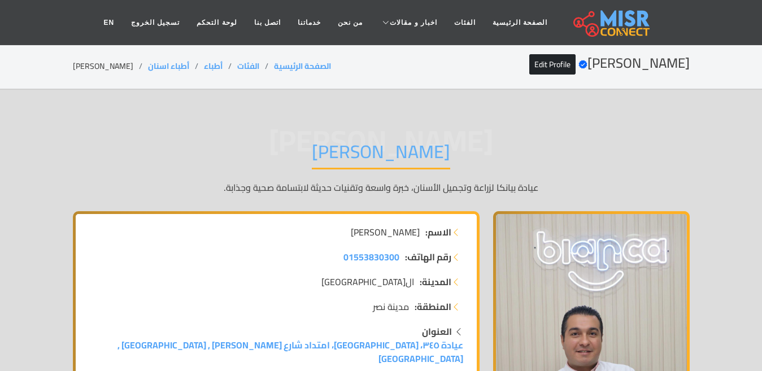
click at [364, 153] on h1 "الدكتور محمد محسن محمد" at bounding box center [381, 155] width 138 height 29
copy div "الدكتور محمد محسن محمد"
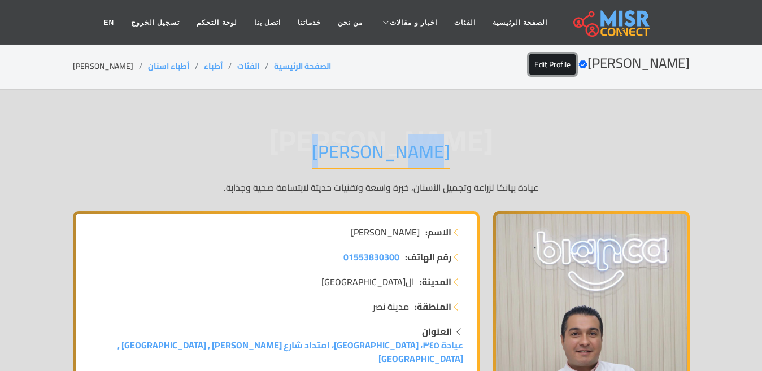
click at [529, 58] on link "Edit Profile" at bounding box center [552, 64] width 46 height 20
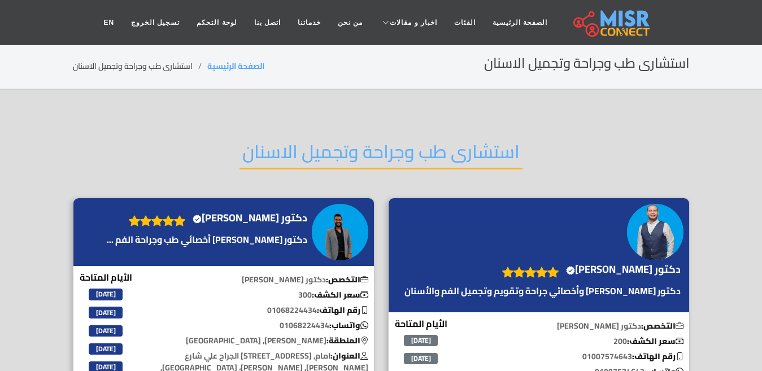
click at [328, 151] on h2 "استشارى طب وجراحة وتجميل الاسنان" at bounding box center [381, 155] width 283 height 29
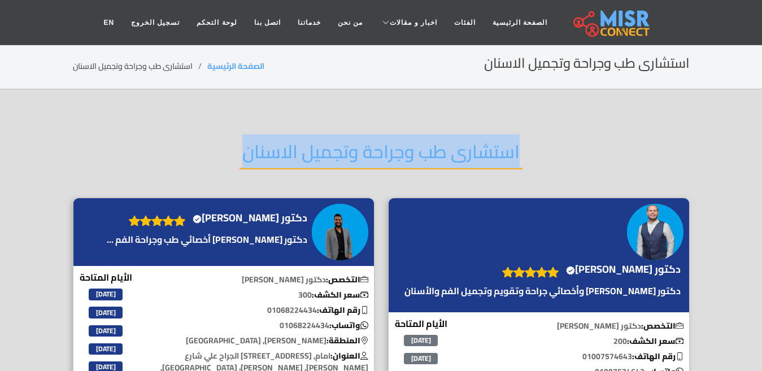
click at [328, 151] on h2 "استشارى طب وجراحة وتجميل الاسنان" at bounding box center [381, 155] width 283 height 29
copy div "استشارى طب وجراحة وتجميل الاسنان"
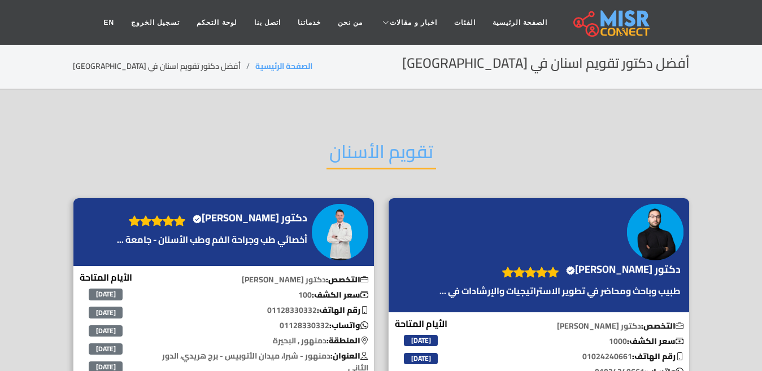
click at [384, 167] on h2 "تقويم الأسنان" at bounding box center [382, 155] width 110 height 29
click at [379, 150] on h2 "تقويم الأسنان" at bounding box center [382, 155] width 110 height 29
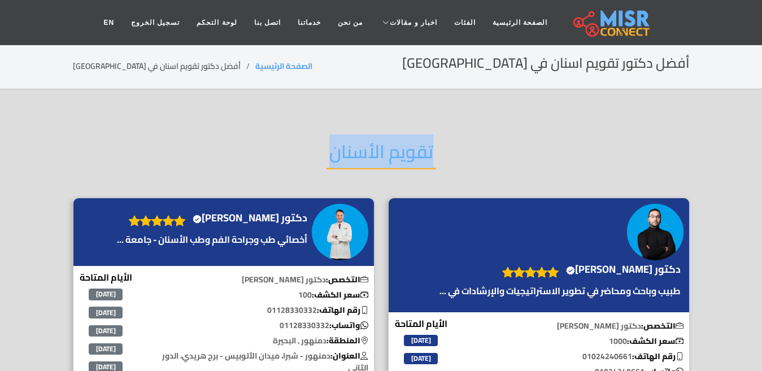
click at [379, 150] on h2 "تقويم الأسنان" at bounding box center [382, 155] width 110 height 29
copy div "تقويم الأسنان"
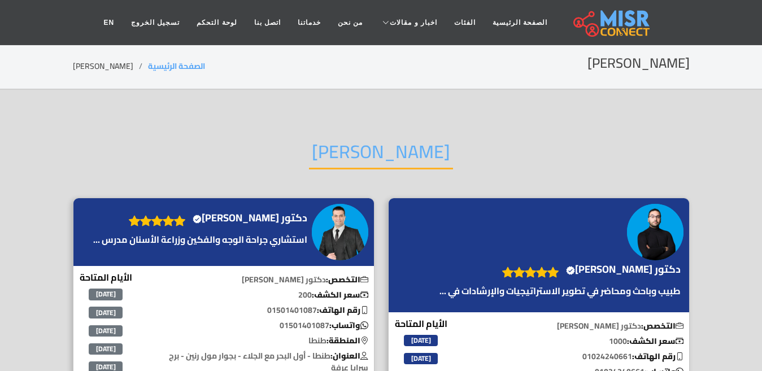
click at [388, 154] on h2 "[PERSON_NAME]" at bounding box center [381, 155] width 144 height 29
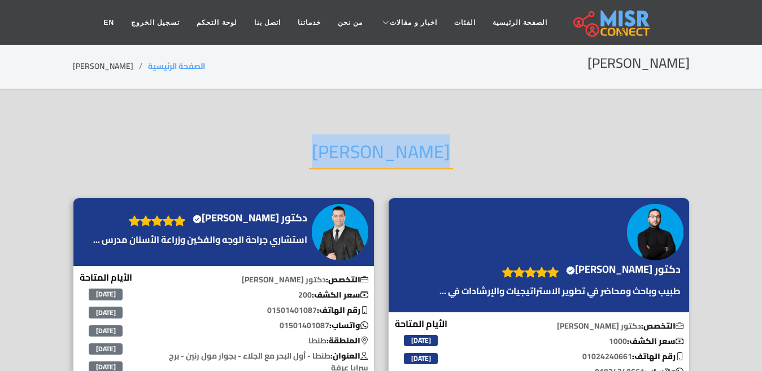
click at [388, 154] on h2 "[PERSON_NAME]" at bounding box center [381, 155] width 144 height 29
copy div "[PERSON_NAME]"
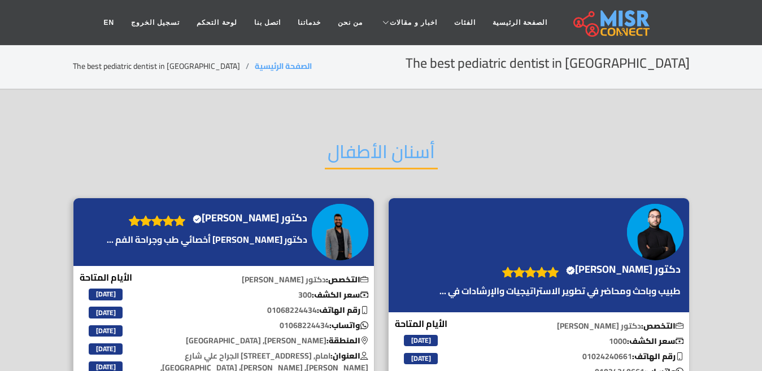
click at [364, 146] on h2 "أسنان الأطفال" at bounding box center [381, 155] width 113 height 29
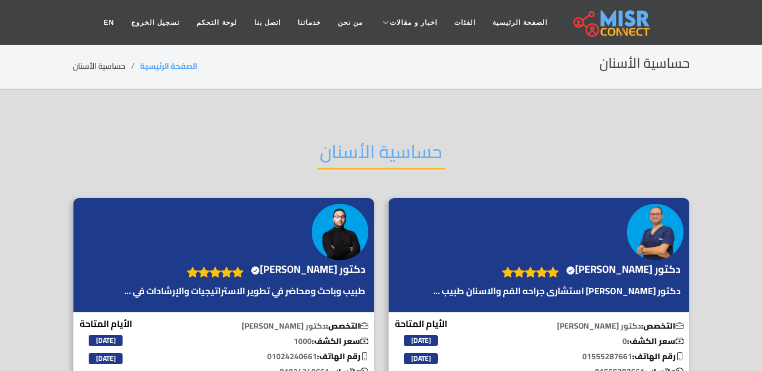
click at [367, 149] on h2 "حساسية الأسنان" at bounding box center [381, 155] width 128 height 29
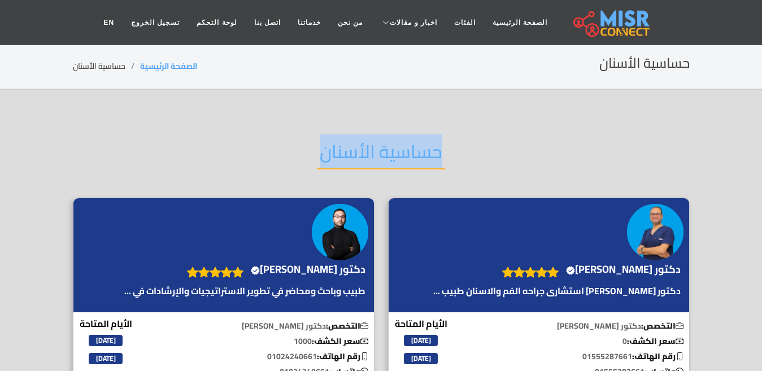
click at [367, 149] on h2 "حساسية الأسنان" at bounding box center [381, 155] width 128 height 29
copy div "حساسية الأسنان"
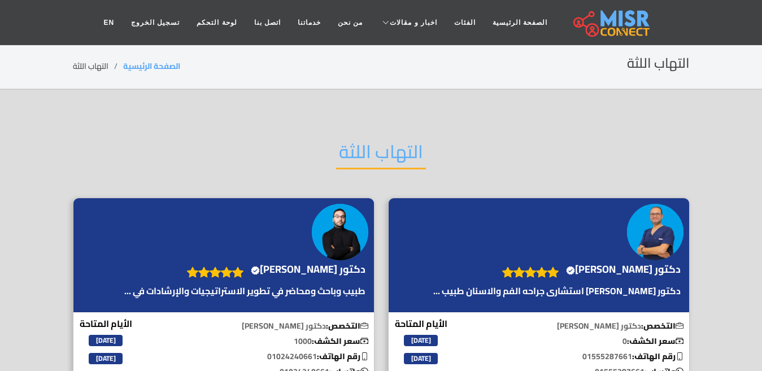
click at [387, 152] on h2 "التهاب اللثة" at bounding box center [381, 155] width 90 height 29
copy div "التهاب اللثة"
click at [388, 154] on h2 "مشاكل في اللثة" at bounding box center [382, 155] width 128 height 29
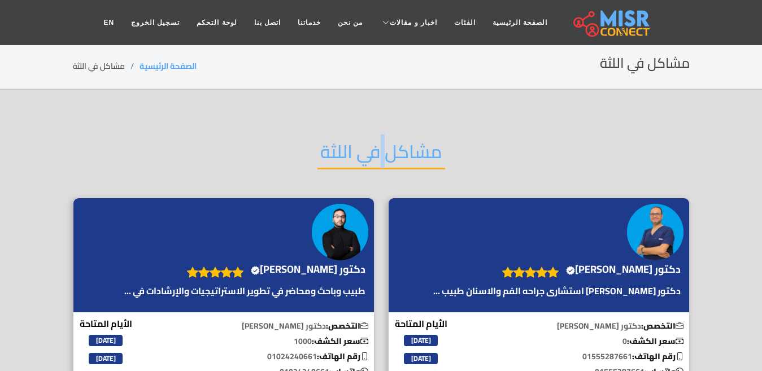
click at [388, 154] on h2 "مشاكل في اللثة" at bounding box center [382, 155] width 128 height 29
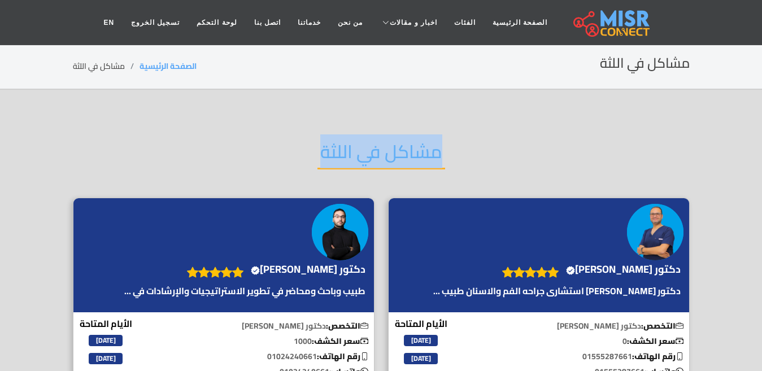
click at [388, 154] on h2 "مشاكل في اللثة" at bounding box center [382, 155] width 128 height 29
copy div "مشاكل في اللثة"
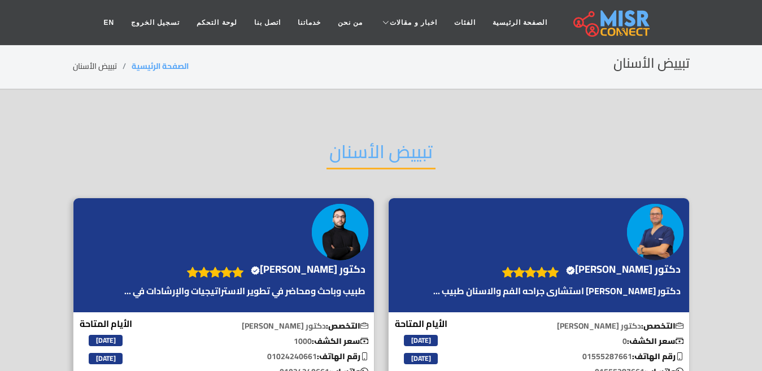
click at [366, 150] on h2 "تبييض الأسنان" at bounding box center [381, 155] width 109 height 29
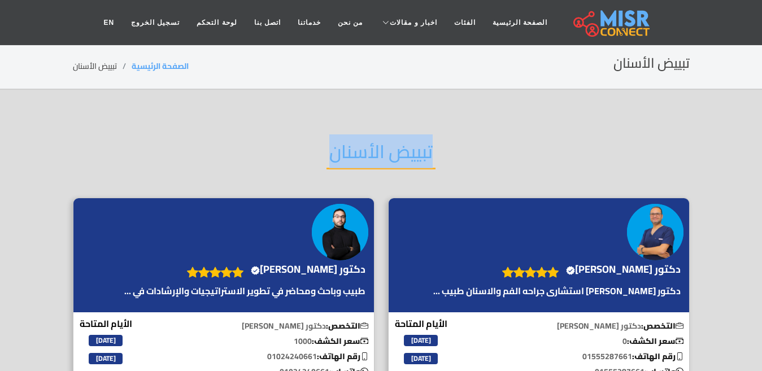
click at [366, 150] on h2 "تبييض الأسنان" at bounding box center [381, 155] width 109 height 29
copy div "تبييض الأسنان"
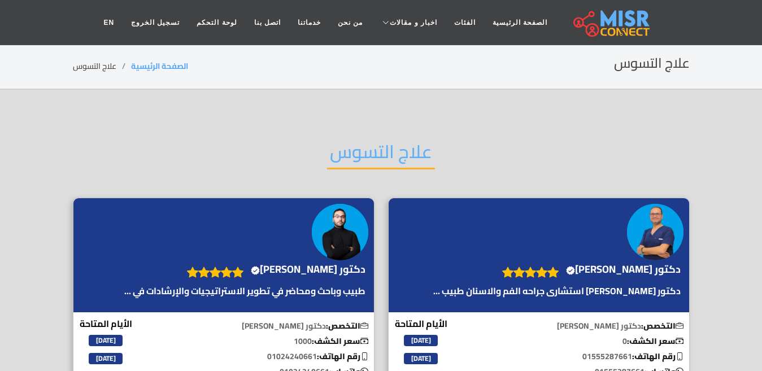
click at [387, 154] on h2 "علاج التسوس" at bounding box center [381, 155] width 108 height 29
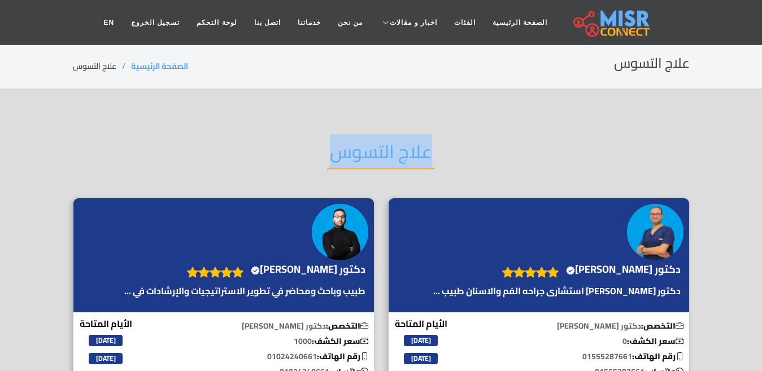
click at [387, 154] on h2 "علاج التسوس" at bounding box center [381, 155] width 108 height 29
copy div "علاج التسوس"
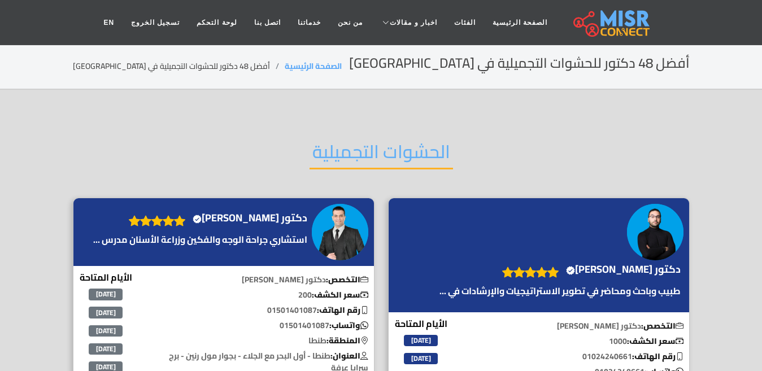
click at [378, 161] on h2 "الحشوات التجميلية" at bounding box center [382, 155] width 144 height 29
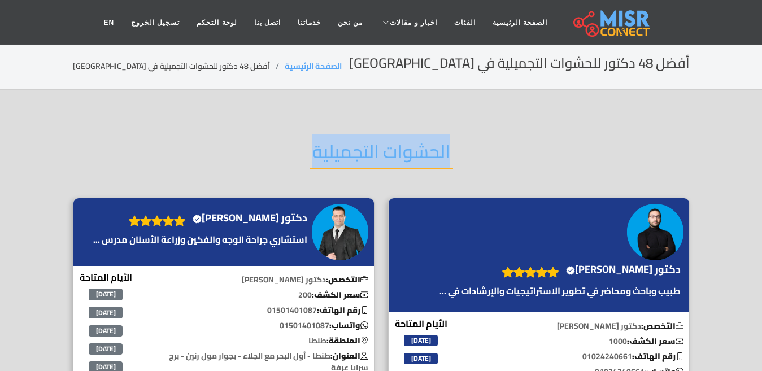
click at [378, 161] on h2 "الحشوات التجميلية" at bounding box center [382, 155] width 144 height 29
copy div "الحشوات التجميلية"
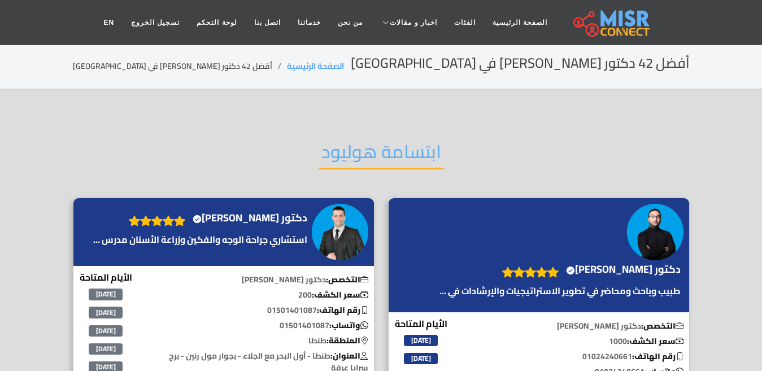
click at [377, 160] on h2 "ابتسامة هوليود" at bounding box center [381, 155] width 125 height 29
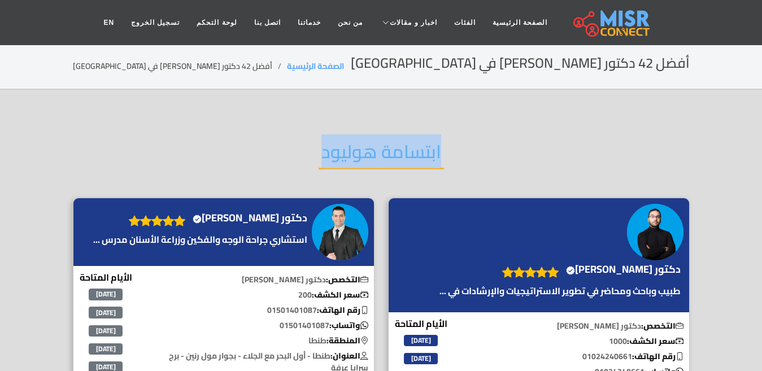
click at [377, 160] on h2 "ابتسامة هوليود" at bounding box center [381, 155] width 125 height 29
copy div "ابتسامة هوليود"
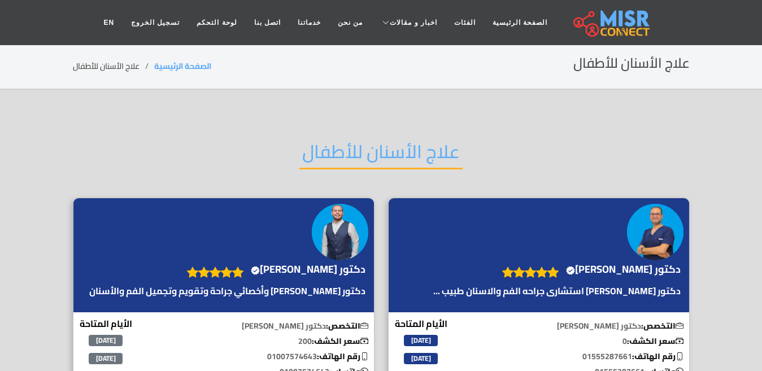
click at [363, 148] on h2 "علاج الأسنان للأطفال" at bounding box center [380, 155] width 163 height 29
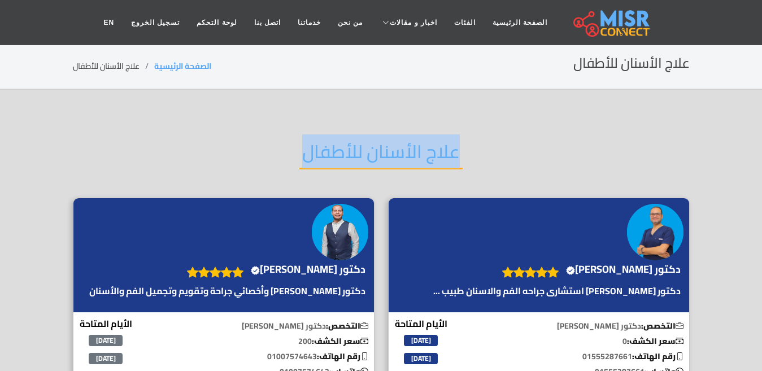
click at [363, 148] on h2 "علاج الأسنان للأطفال" at bounding box center [380, 155] width 163 height 29
copy div "علاج الأسنان للأطفال"
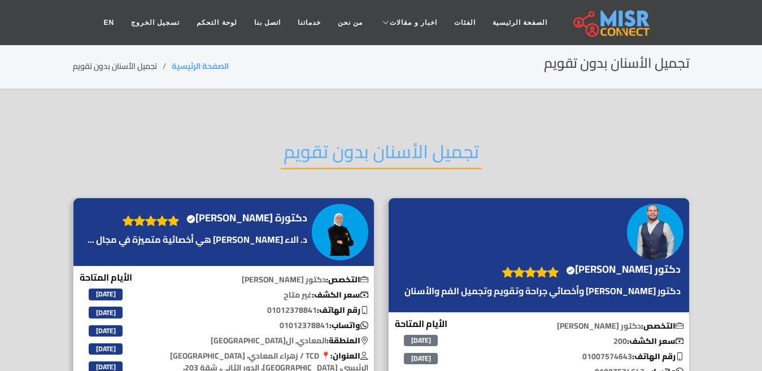
click at [345, 156] on h2 "تجميل الأسنان بدون تقويم" at bounding box center [381, 155] width 201 height 29
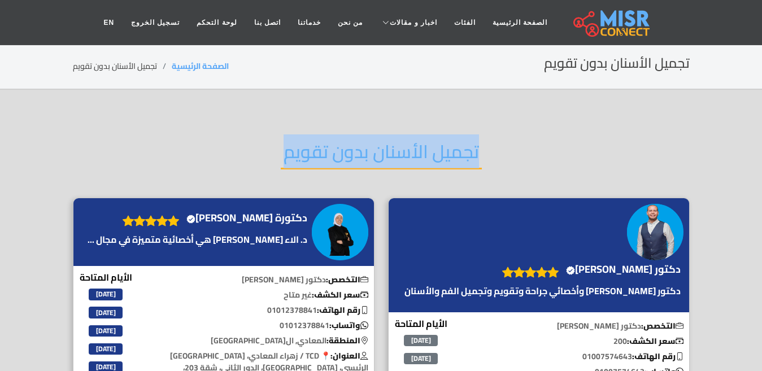
click at [345, 156] on h2 "تجميل الأسنان بدون تقويم" at bounding box center [381, 155] width 201 height 29
copy div "تجميل الأسنان بدون تقويم"
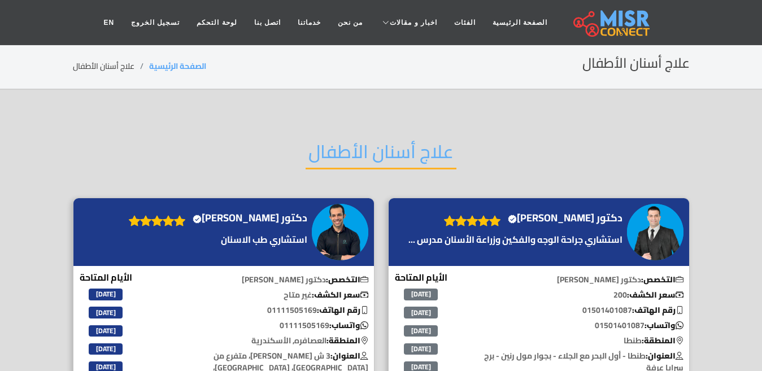
click at [390, 160] on h2 "علاج أسنان الأطفال" at bounding box center [381, 155] width 151 height 29
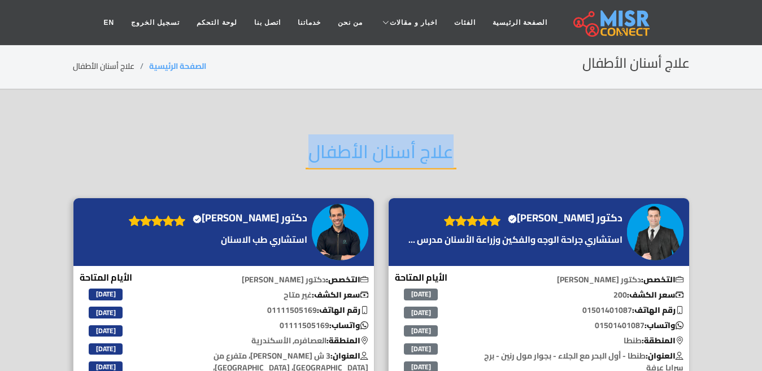
click at [390, 160] on h2 "علاج أسنان الأطفال" at bounding box center [381, 155] width 151 height 29
copy div "علاج أسنان الأطفال"
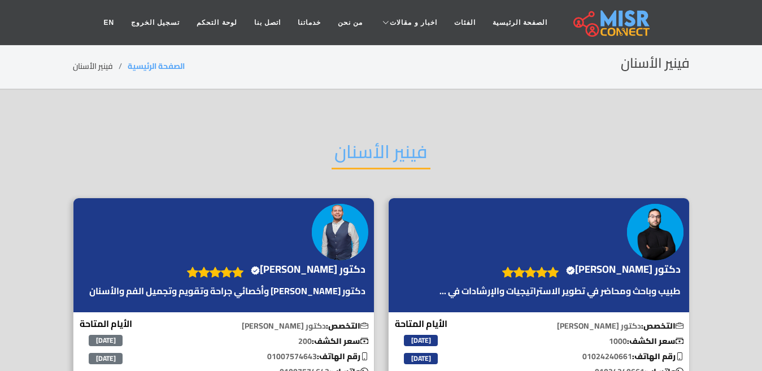
click at [383, 175] on div "فينير الأسنان" at bounding box center [381, 161] width 617 height 74
click at [374, 160] on h2 "فينير الأسنان" at bounding box center [381, 155] width 99 height 29
copy div "فينير الأسنان"
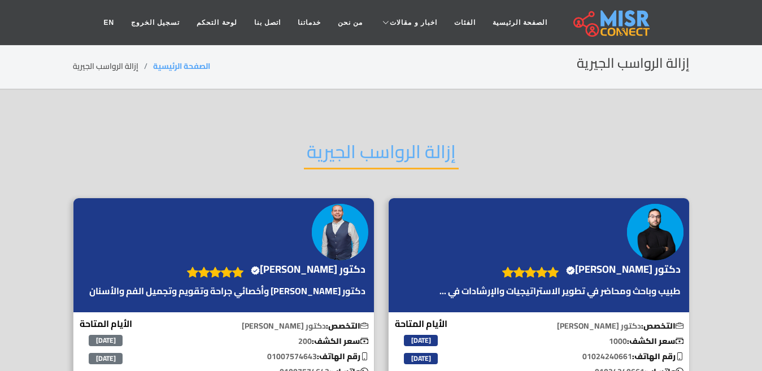
click at [363, 158] on h2 "إزالة الرواسب الجيرية" at bounding box center [381, 155] width 155 height 29
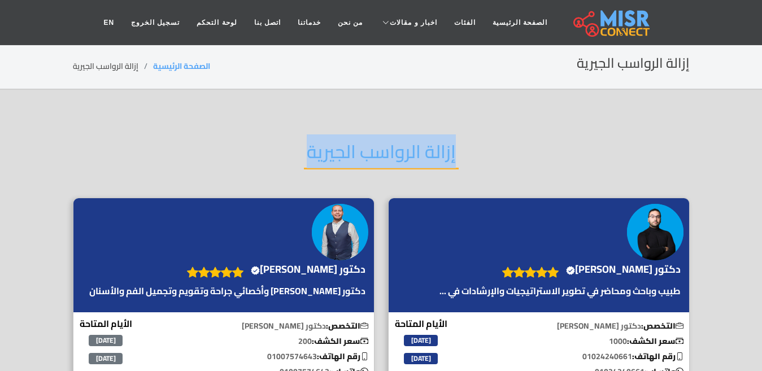
click at [363, 158] on h2 "إزالة الرواسب الجيرية" at bounding box center [381, 155] width 155 height 29
copy div "إزالة الرواسب الجيرية"
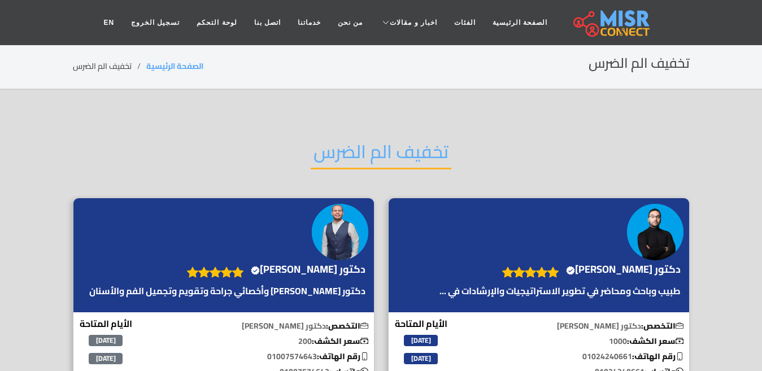
click at [333, 156] on h2 "تخفيف الم الضرس" at bounding box center [381, 155] width 141 height 29
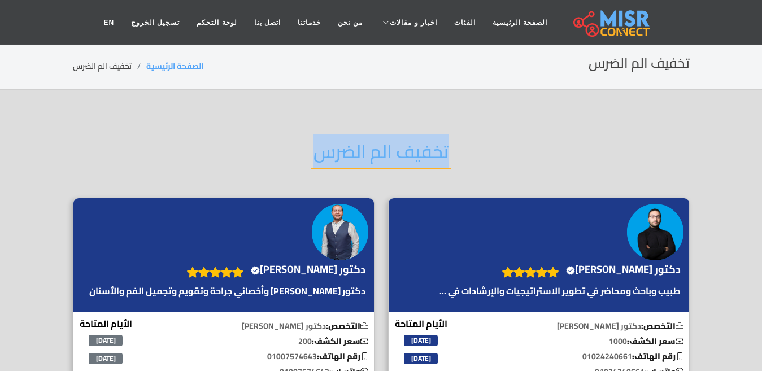
click at [333, 156] on h2 "تخفيف الم الضرس" at bounding box center [381, 155] width 141 height 29
copy div "تخفيف الم الضرس"
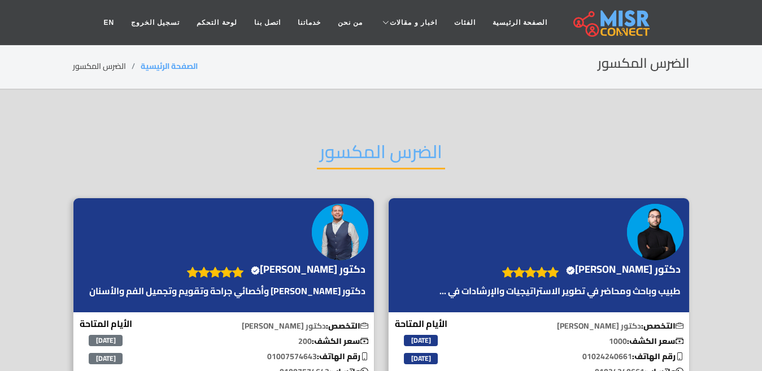
click at [333, 153] on h2 "الضرس المكسور" at bounding box center [381, 155] width 128 height 29
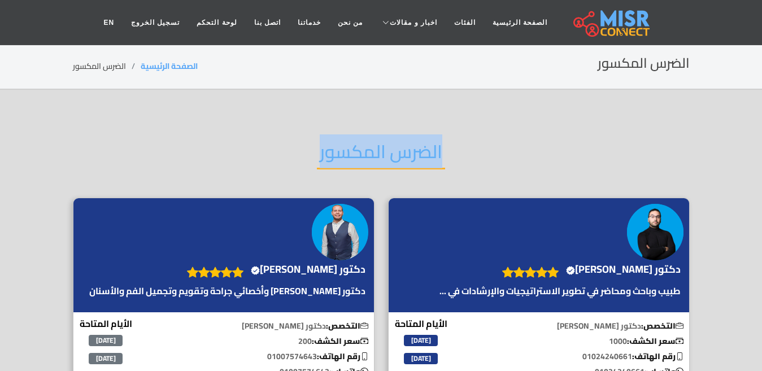
click at [333, 153] on h2 "الضرس المكسور" at bounding box center [381, 155] width 128 height 29
copy div "الضرس المكسور"
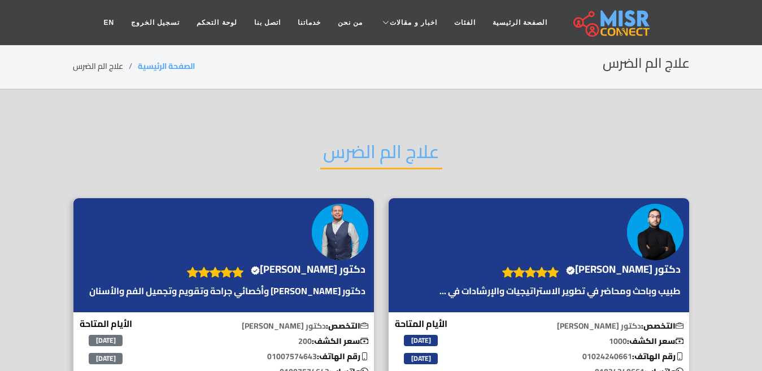
click at [353, 151] on h2 "علاج الم الضرس" at bounding box center [381, 155] width 122 height 29
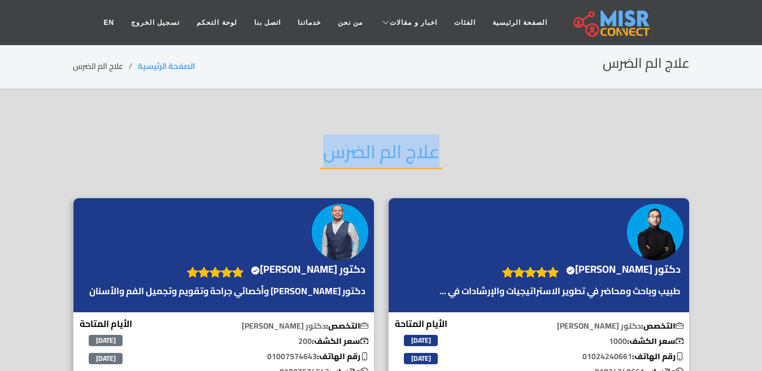
click at [353, 151] on h2 "علاج الم الضرس" at bounding box center [381, 155] width 122 height 29
copy div "علاج الم الضرس"
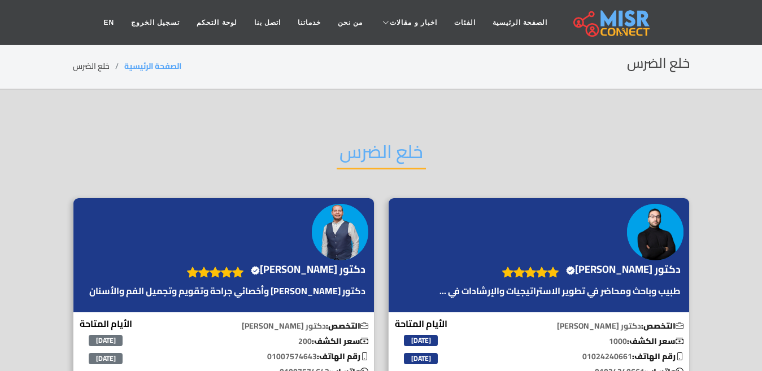
click at [379, 154] on h2 "خلع الضرس" at bounding box center [381, 155] width 89 height 29
copy div "خلع الضرس"
click at [410, 149] on h2 "اسنان مسوسة" at bounding box center [382, 155] width 118 height 29
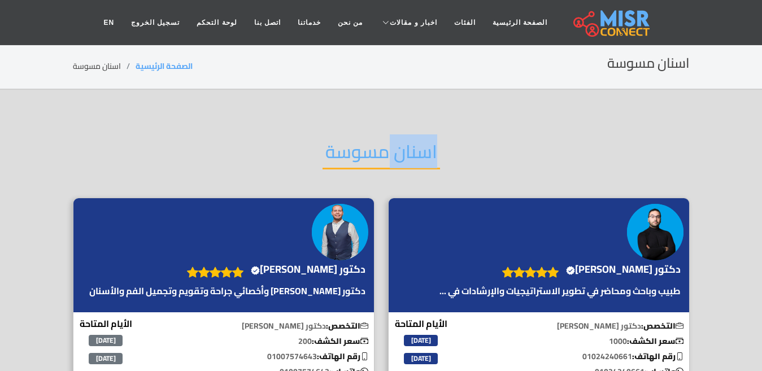
click at [410, 149] on h2 "اسنان مسوسة" at bounding box center [382, 155] width 118 height 29
copy div "اسنان مسوسة"
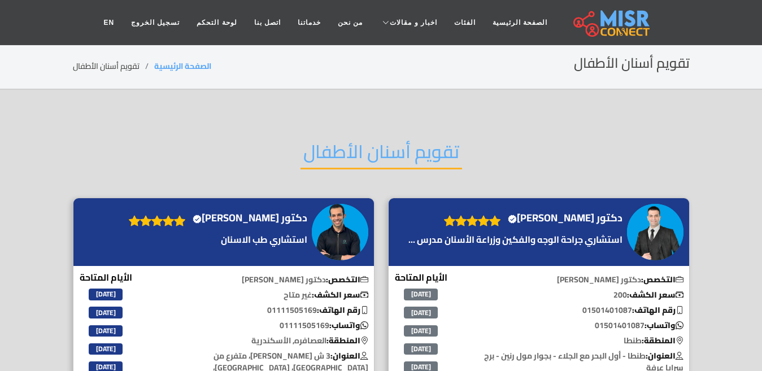
click at [347, 155] on h2 "تقويم أسنان الأطفال" at bounding box center [382, 155] width 162 height 29
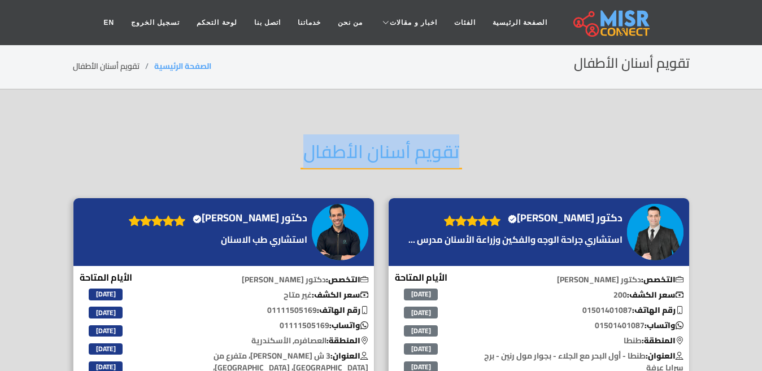
click at [347, 155] on h2 "تقويم أسنان الأطفال" at bounding box center [382, 155] width 162 height 29
copy div "تقويم أسنان الأطفال"
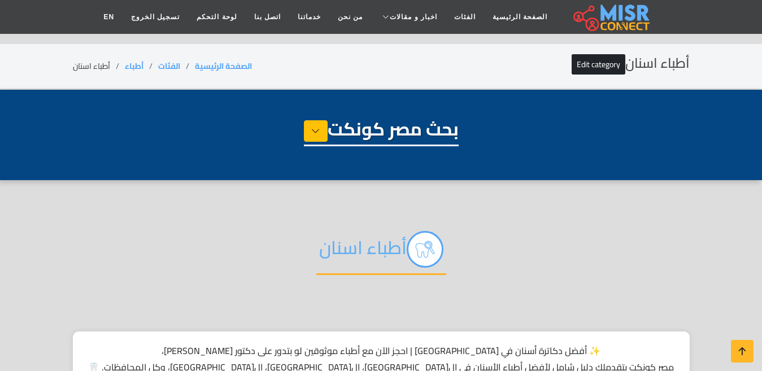
select select "*****"
select select "**********"
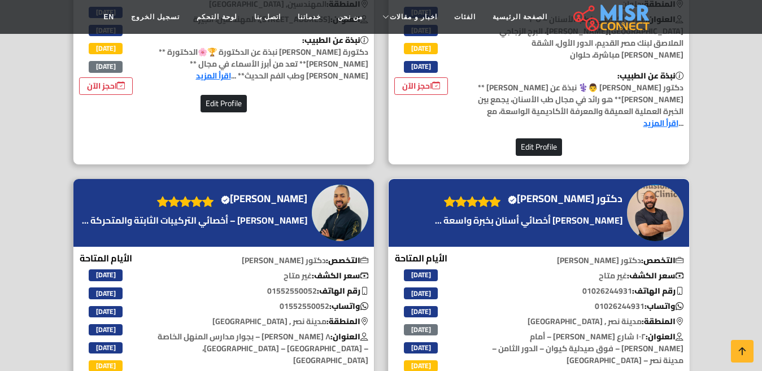
scroll to position [3164, 0]
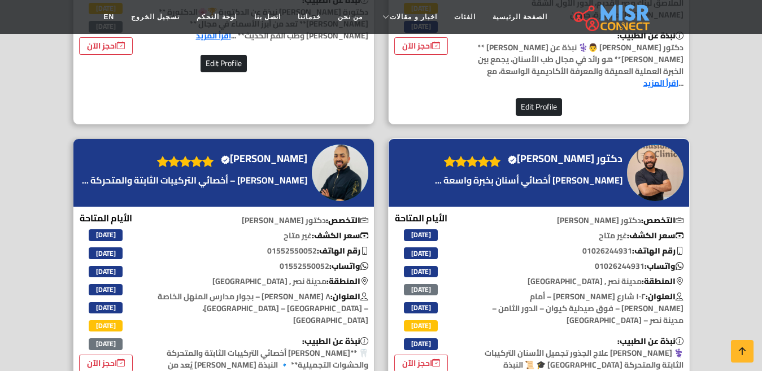
click at [605, 153] on h4 "دكتور شريف طاهر حجازي Verified account" at bounding box center [565, 159] width 115 height 12
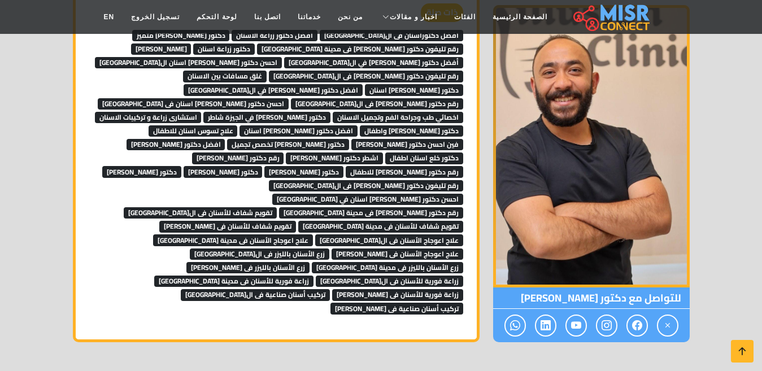
scroll to position [12041, 0]
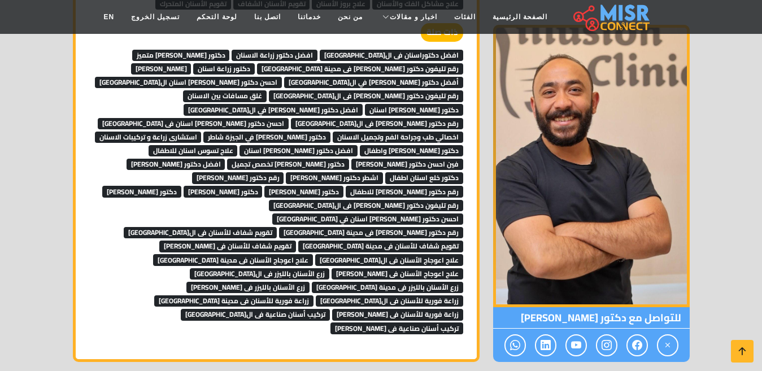
click at [331, 323] on span "تركيب أسنان صناعية فى مكرم عبيد" at bounding box center [397, 328] width 133 height 11
click at [396, 309] on span "زراعة فورية للأسنان فى مكرم عبيد" at bounding box center [397, 314] width 131 height 11
click at [212, 296] on span "زراعة فورية للأسنان فى مدينة نصر" at bounding box center [233, 301] width 159 height 11
click at [316, 296] on span "زراعة فورية للأسنان فى القاهرة" at bounding box center [389, 301] width 147 height 11
click at [310, 282] on span "زرع الأسنان بالليزر فى مكرم عبيد" at bounding box center [247, 287] width 123 height 11
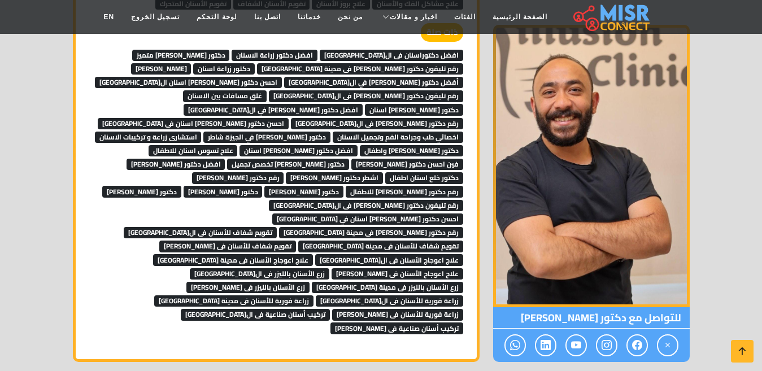
click at [312, 282] on span "زرع الأسنان بالليزر فى مدينة مصر" at bounding box center [387, 287] width 151 height 11
click at [310, 268] on span "زرع الأسنان بالليزر فى القاهرة" at bounding box center [260, 273] width 140 height 11
click at [366, 268] on span "علاج اعوجاج الأسنان فى مكرم عبيد" at bounding box center [398, 273] width 132 height 11
click at [200, 254] on span "علاج اعوجاج الأسنان فى مدينة نصر" at bounding box center [233, 259] width 160 height 11
click at [315, 254] on span "علاج اعوجاج الأسنان فى القاهرة" at bounding box center [389, 259] width 148 height 11
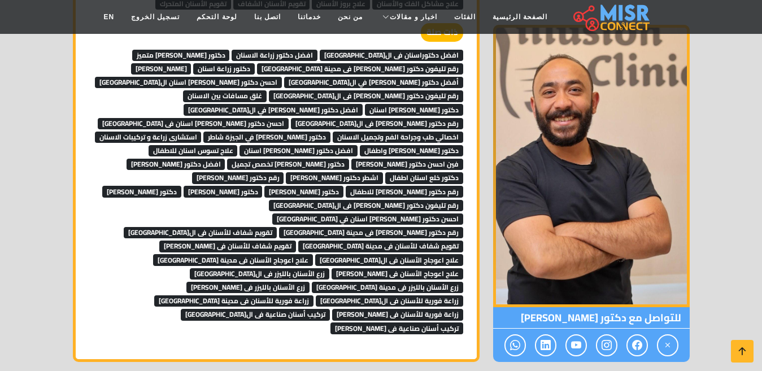
click at [296, 241] on span "تقويم شفاف للأسنان فى مكرم عبيد" at bounding box center [227, 246] width 137 height 11
click at [298, 241] on span "تقويم شفاف للأسنان فى مدينة نصر" at bounding box center [380, 246] width 165 height 11
click at [270, 227] on span "تقويم شفاف للأسنان فى القاهرة" at bounding box center [200, 232] width 153 height 11
click at [390, 227] on span "رقم دكتور اسنان فى مدينة نصر" at bounding box center [371, 232] width 184 height 11
click at [272, 214] on span "احسن دكتور تركيبات اسنان في مصر" at bounding box center [367, 219] width 191 height 11
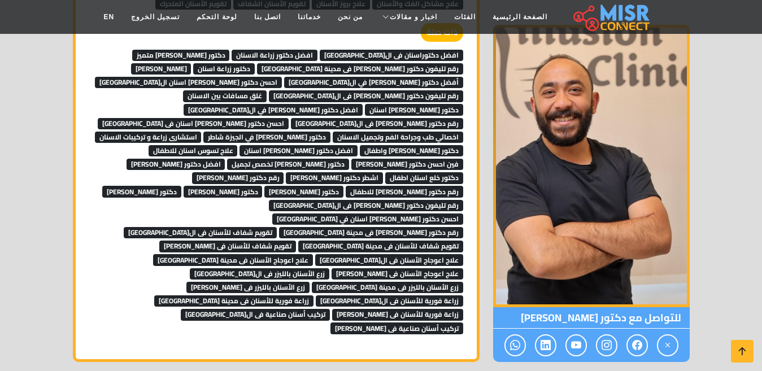
click at [269, 200] on span "رقم تليفون دكتور اسنان فى القاهرة" at bounding box center [366, 205] width 194 height 11
click at [181, 186] on span "دكتور اسنان كويس" at bounding box center [141, 191] width 79 height 11
click at [263, 186] on span "دكتور اسنان شاطر" at bounding box center [223, 191] width 79 height 11
click at [264, 186] on span "دكتور اسنان مميز" at bounding box center [303, 191] width 79 height 11
click at [346, 186] on span "رقم دكتور اسنان للاطفال" at bounding box center [405, 191] width 118 height 11
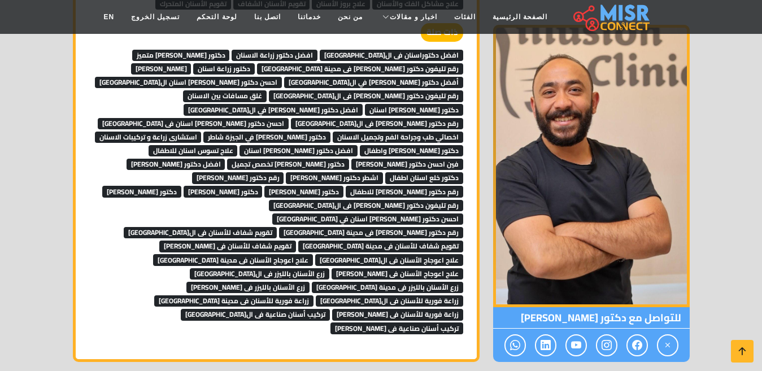
click at [284, 172] on span "رقم دكتور اسنان" at bounding box center [238, 177] width 92 height 11
click at [347, 172] on span "اشطر دكتور اسنان" at bounding box center [334, 177] width 97 height 11
click at [427, 172] on span "دكتور خلع اسنان اطفال" at bounding box center [424, 177] width 78 height 11
click at [144, 159] on span "افضل دكتور اسنان" at bounding box center [176, 164] width 99 height 11
click at [227, 159] on span "دكتور اسنان تخصص تجميل" at bounding box center [288, 164] width 122 height 11
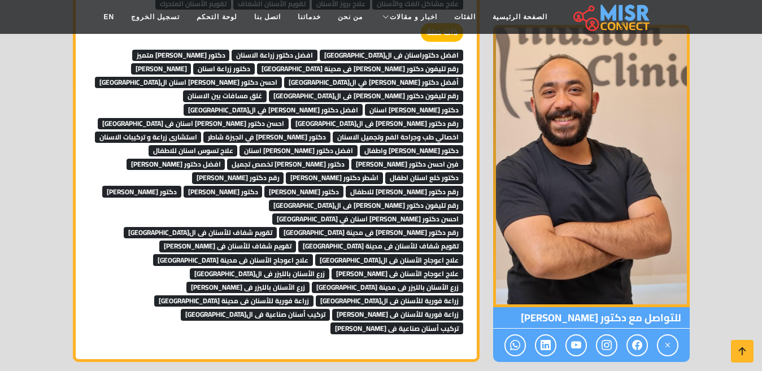
click at [351, 159] on span "فين احسن دكتور اسنان" at bounding box center [407, 164] width 112 height 11
click at [238, 145] on span "علاج تسوس اسنان للاطفال" at bounding box center [193, 150] width 89 height 11
click at [240, 145] on span "افضل دكتور تركيبات اسنان" at bounding box center [299, 150] width 118 height 11
click at [360, 145] on span "دكتور اسنان نسان واطفال" at bounding box center [411, 150] width 103 height 11
drag, startPoint x: 387, startPoint y: 107, endPoint x: 372, endPoint y: 112, distance: 15.5
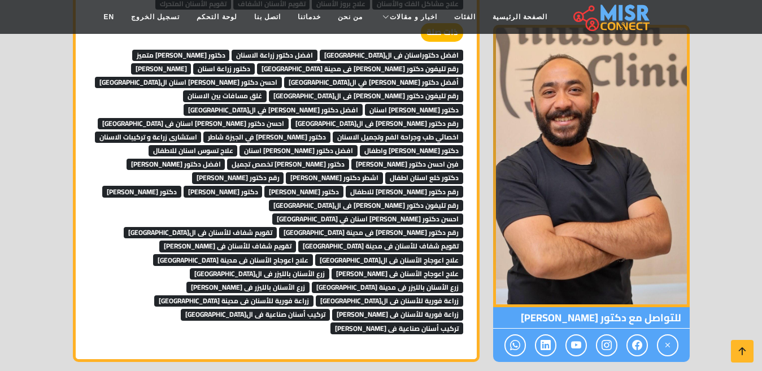
click at [202, 132] on span "استشارى زراعة و تركيبات الاسنان" at bounding box center [148, 137] width 107 height 11
click at [203, 132] on span "دكتور اسنان في الجيزة شاطر" at bounding box center [266, 137] width 127 height 11
click at [333, 132] on span "اخصائي طب وجراحة الفم وتجميل الاسنان" at bounding box center [398, 137] width 131 height 11
click at [289, 118] on span "احسن دكتور تركيبات اسنان فى مصر" at bounding box center [193, 123] width 191 height 11
click at [291, 118] on span "رقم دكتور اسنان فى القاهرة" at bounding box center [377, 123] width 172 height 11
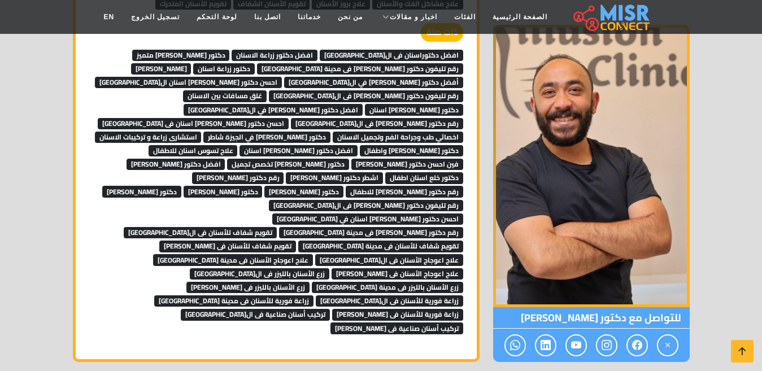
click at [331, 104] on span "افضل دكتور اسنان في القاهرة" at bounding box center [273, 109] width 179 height 11
click at [363, 104] on span "افضل دكتور اسنان في القاهرة" at bounding box center [273, 109] width 179 height 11
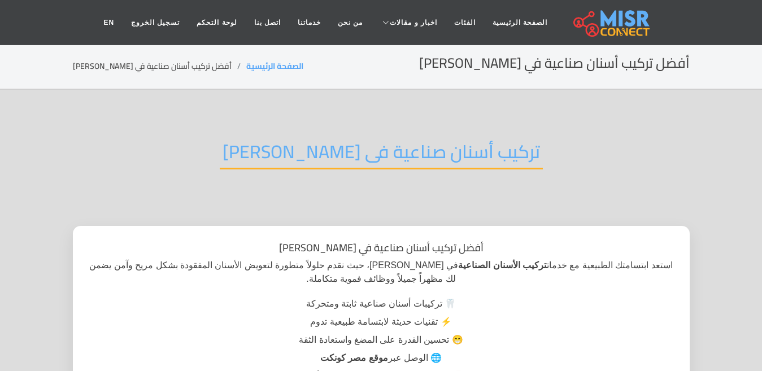
click at [324, 159] on h2 "تركيب أسنان صناعية فى [PERSON_NAME]" at bounding box center [381, 155] width 323 height 29
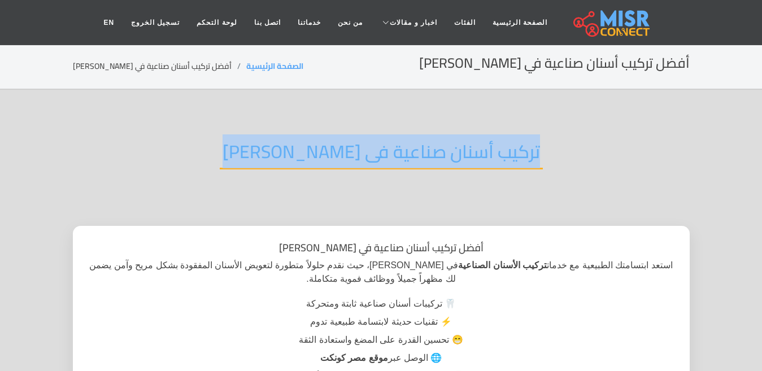
click at [324, 159] on h2 "تركيب أسنان صناعية فى [PERSON_NAME]" at bounding box center [381, 155] width 323 height 29
copy div "تركيب أسنان صناعية فى [PERSON_NAME]"
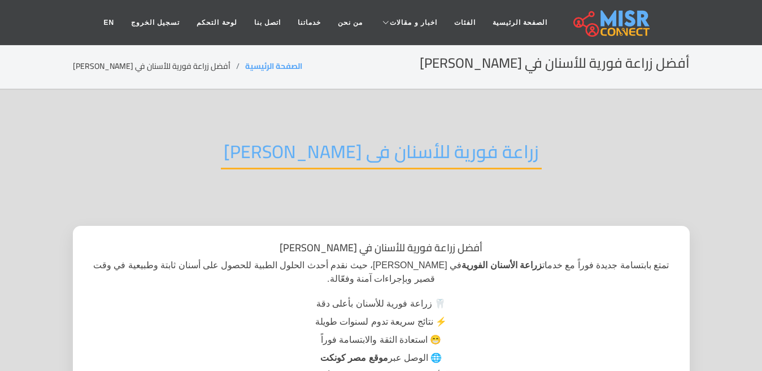
click at [314, 167] on h2 "زراعة فورية للأسنان فى [PERSON_NAME]" at bounding box center [381, 155] width 321 height 29
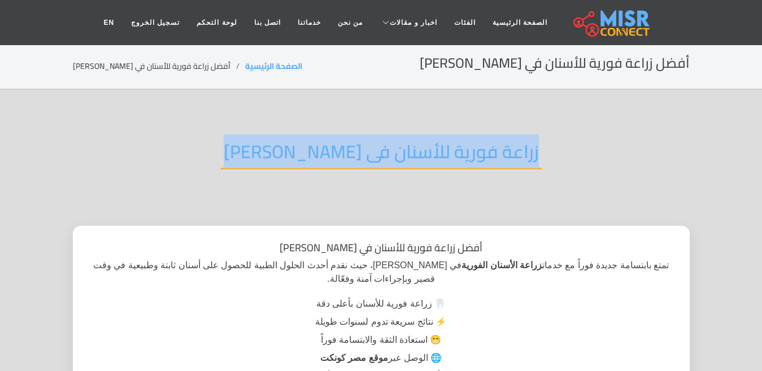
click at [314, 167] on h2 "زراعة فورية للأسنان فى [PERSON_NAME]" at bounding box center [381, 155] width 321 height 29
copy div "زراعة فورية للأسنان فى [PERSON_NAME]"
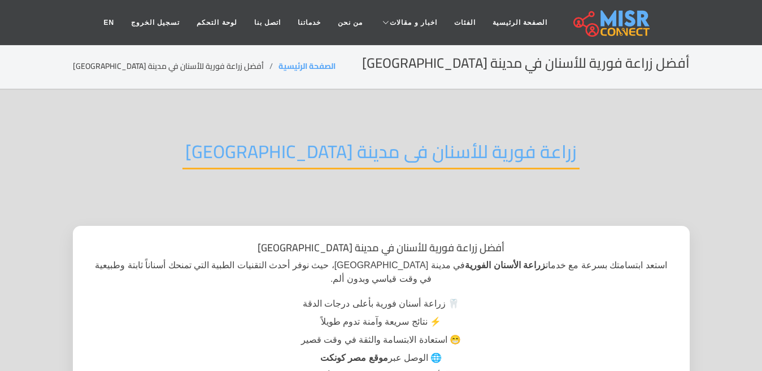
drag, startPoint x: 286, startPoint y: 142, endPoint x: 287, endPoint y: 151, distance: 9.1
click at [286, 146] on h2 "زراعة فورية للأسنان فى مدينة نصر" at bounding box center [381, 155] width 397 height 29
click at [287, 152] on h2 "زراعة فورية للأسنان فى مدينة نصر" at bounding box center [381, 155] width 397 height 29
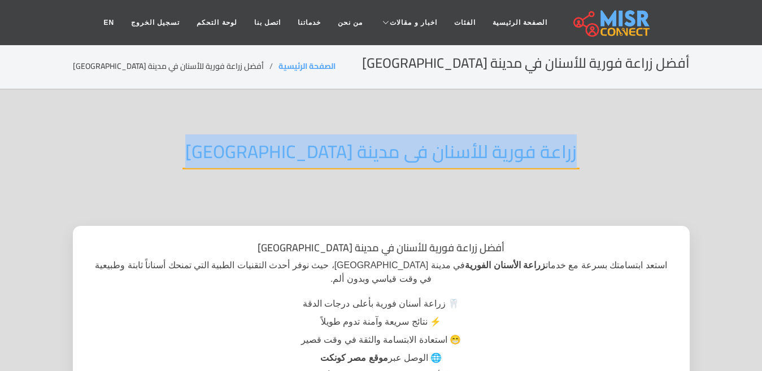
click at [287, 152] on h2 "زراعة فورية للأسنان فى مدينة نصر" at bounding box center [381, 155] width 397 height 29
copy div "زراعة فورية للأسنان فى مدينة نصر"
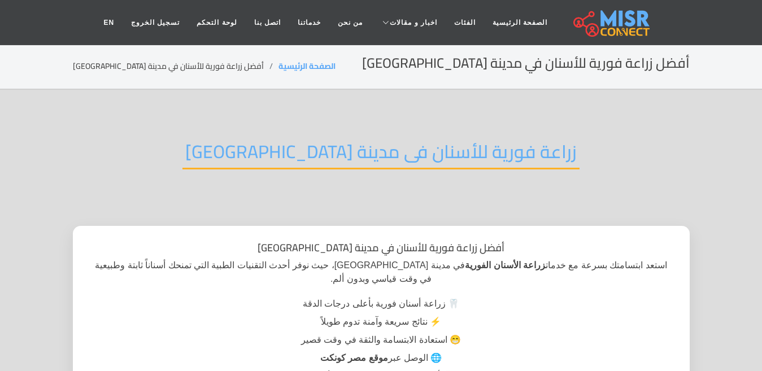
click at [131, 367] on li "🏥 أطباء متخصصون في زراعة الأسنان" at bounding box center [381, 376] width 585 height 18
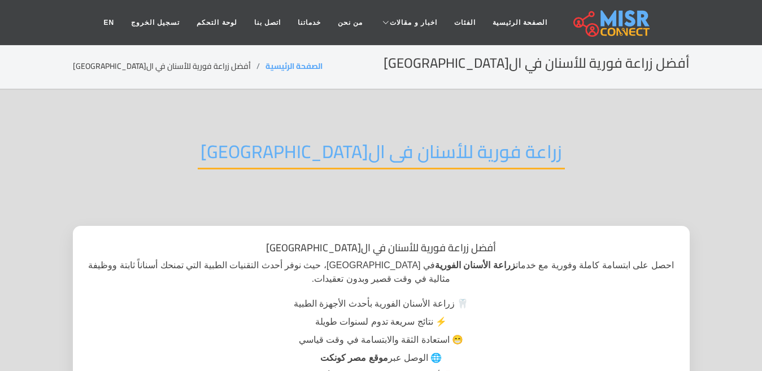
click at [315, 158] on h2 "زراعة فورية للأسنان فى القاهرة" at bounding box center [381, 155] width 367 height 29
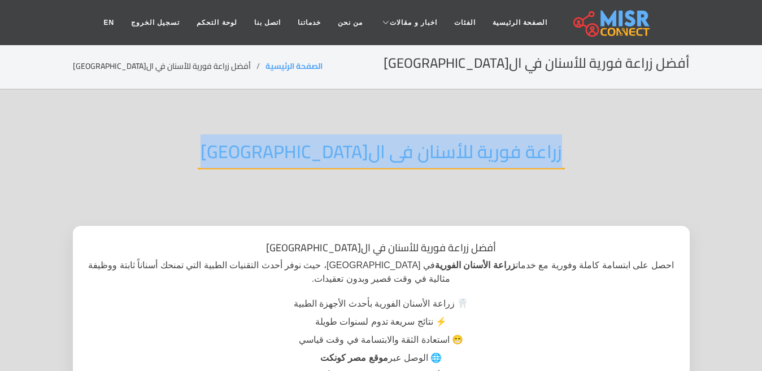
click at [315, 158] on h2 "زراعة فورية للأسنان فى القاهرة" at bounding box center [381, 155] width 367 height 29
copy div "زراعة فورية للأسنان فى القاهرة"
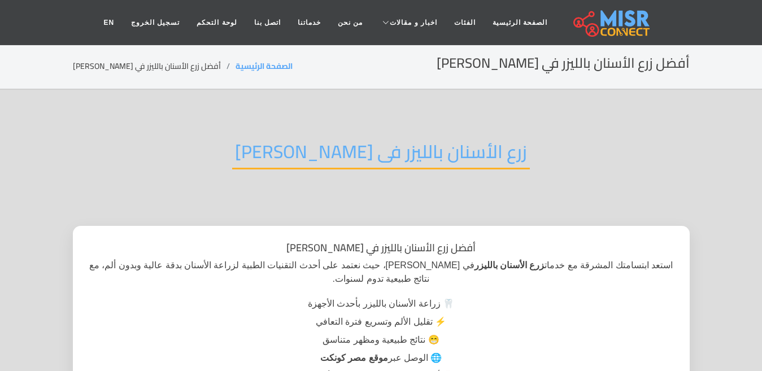
click at [319, 147] on h2 "زرع الأسنان بالليزر فى مكرم عبيد" at bounding box center [381, 155] width 298 height 29
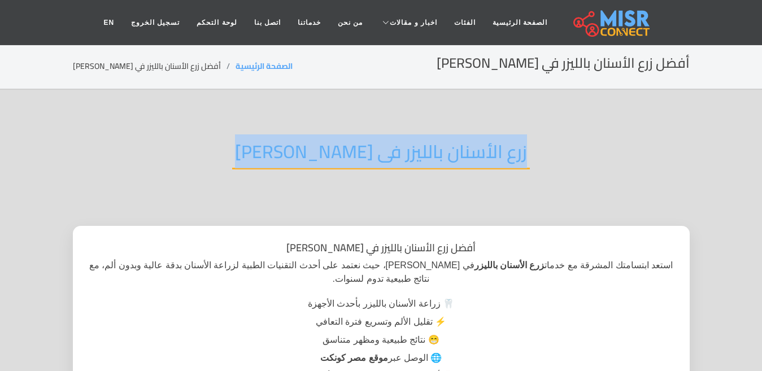
click at [319, 147] on h2 "زرع الأسنان بالليزر فى مكرم عبيد" at bounding box center [381, 155] width 298 height 29
copy div "زرع الأسنان بالليزر فى مكرم عبيد"
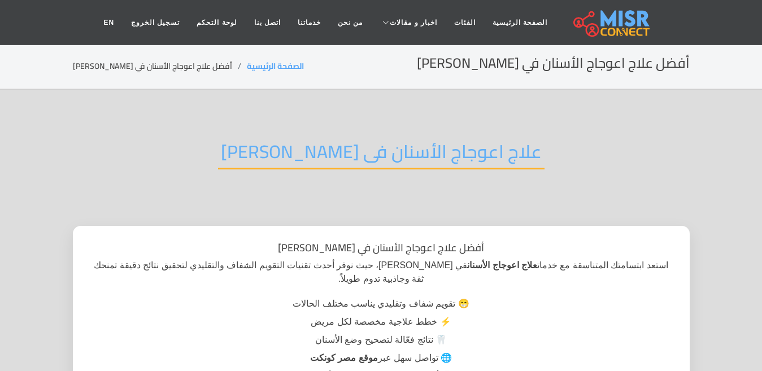
click at [350, 141] on h2 "علاج اعوجاج الأسنان فى [PERSON_NAME]" at bounding box center [381, 155] width 327 height 29
click at [350, 144] on h2 "علاج اعوجاج الأسنان فى [PERSON_NAME]" at bounding box center [381, 155] width 327 height 29
click at [350, 144] on h2 "علاج اعوجاج الأسنان فى مكرم عبيد" at bounding box center [381, 155] width 327 height 29
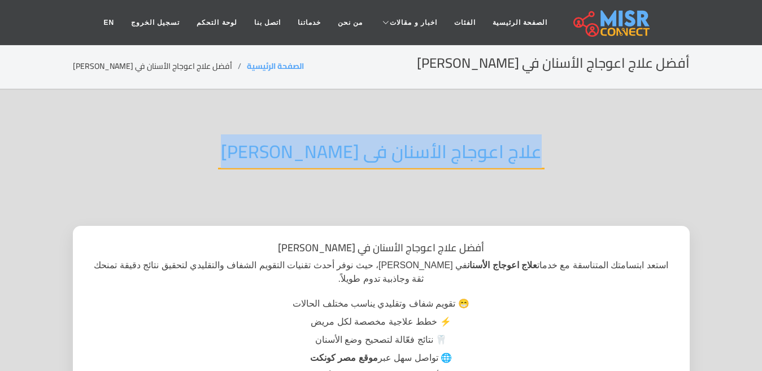
click at [350, 144] on h2 "علاج اعوجاج الأسنان فى مكرم عبيد" at bounding box center [381, 155] width 327 height 29
copy div "علاج اعوجاج الأسنان فى مكرم عبيد"
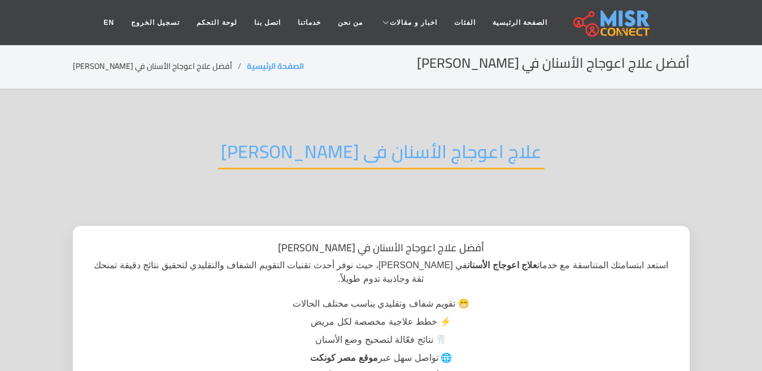
click at [128, 370] on li "🏥 أطباء متخصصون في تقويم الأسنان" at bounding box center [381, 376] width 585 height 18
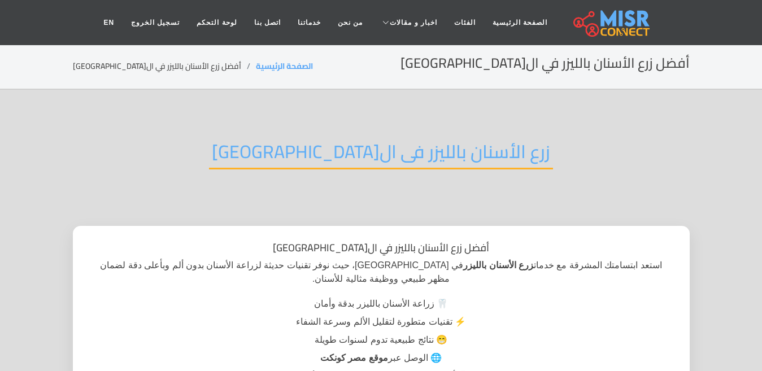
click at [363, 151] on h2 "زرع الأسنان بالليزر فى ال[GEOGRAPHIC_DATA]" at bounding box center [381, 155] width 344 height 29
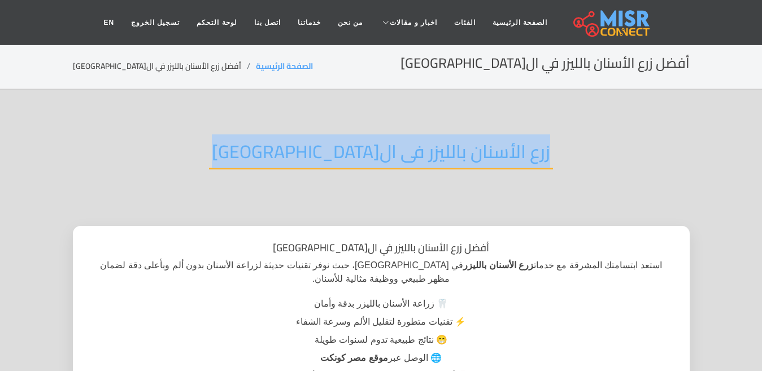
click at [363, 151] on h2 "زرع الأسنان بالليزر فى ال[GEOGRAPHIC_DATA]" at bounding box center [381, 155] width 344 height 29
copy div "زرع الأسنان بالليزر فى ال[GEOGRAPHIC_DATA]"
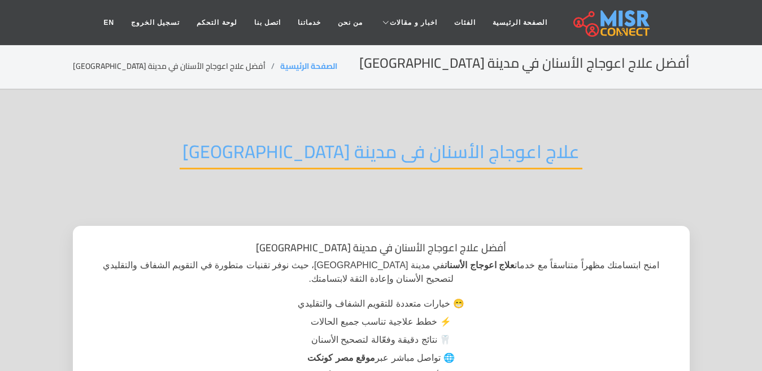
click at [350, 158] on h2 "علاج اعوجاج الأسنان فى مدينة [GEOGRAPHIC_DATA]" at bounding box center [381, 155] width 403 height 29
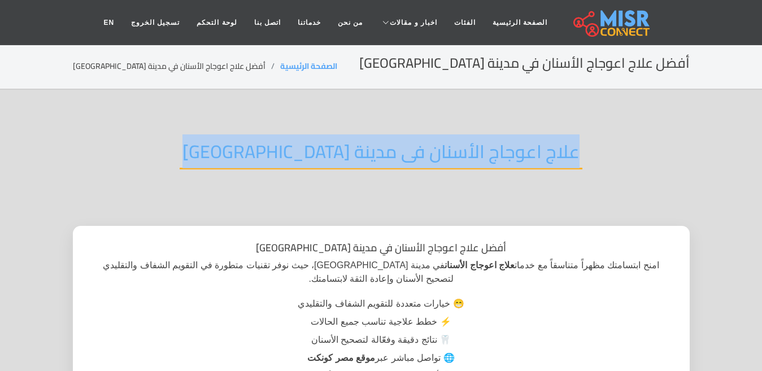
click at [350, 158] on h2 "علاج اعوجاج الأسنان فى مدينة [GEOGRAPHIC_DATA]" at bounding box center [381, 155] width 403 height 29
copy div "علاج اعوجاج الأسنان فى مدينة [GEOGRAPHIC_DATA]"
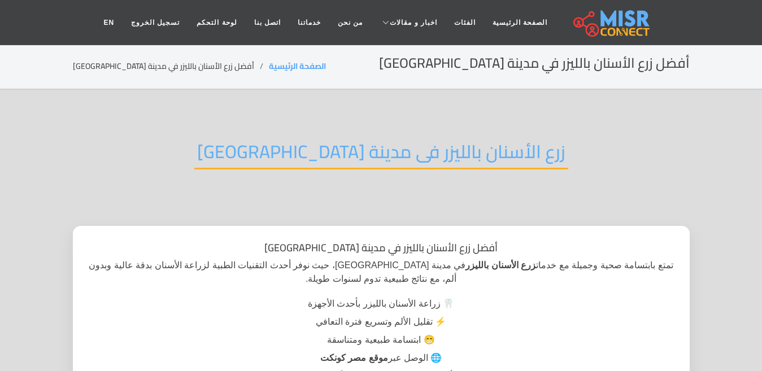
click at [385, 154] on h2 "زرع الأسنان بالليزر فى مدينة [GEOGRAPHIC_DATA]" at bounding box center [381, 155] width 374 height 29
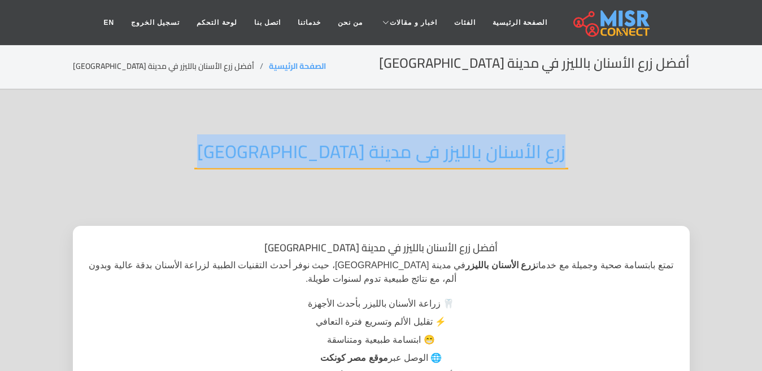
click at [385, 154] on h2 "زرع الأسنان بالليزر فى مدينة [GEOGRAPHIC_DATA]" at bounding box center [381, 155] width 374 height 29
copy div "زرع الأسنان بالليزر فى مدينة [GEOGRAPHIC_DATA]"
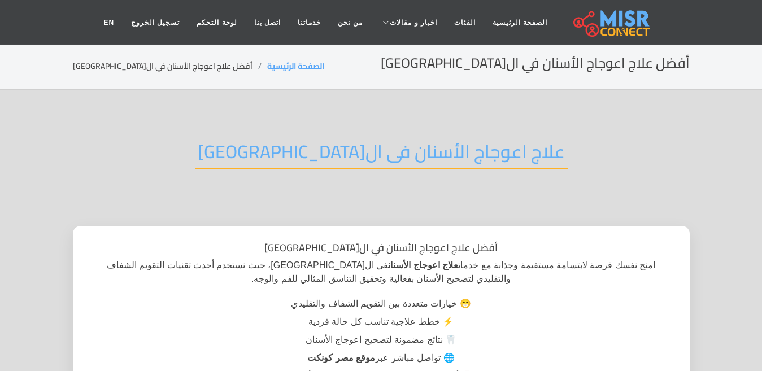
click at [413, 152] on h2 "علاج اعوجاج الأسنان فى ال[GEOGRAPHIC_DATA]" at bounding box center [381, 155] width 373 height 29
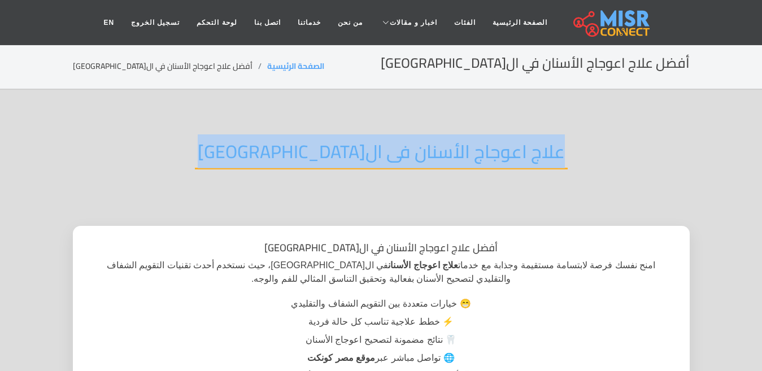
click at [413, 152] on h2 "علاج اعوجاج الأسنان فى ال[GEOGRAPHIC_DATA]" at bounding box center [381, 155] width 373 height 29
copy div "علاج اعوجاج الأسنان فى ال[GEOGRAPHIC_DATA]"
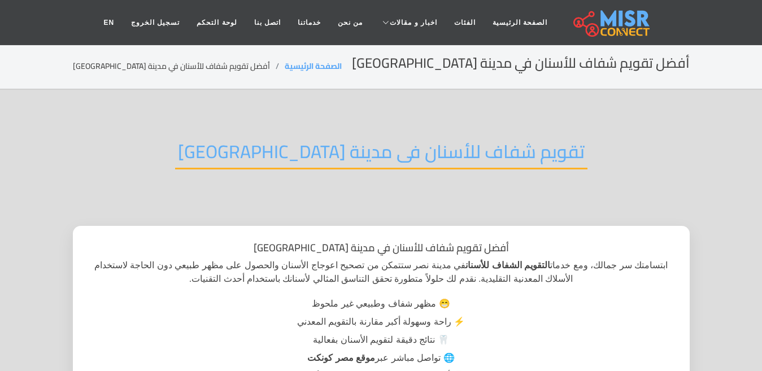
click at [359, 151] on h2 "تقويم شفاف للأسنان فى مدينة [GEOGRAPHIC_DATA]" at bounding box center [381, 155] width 413 height 29
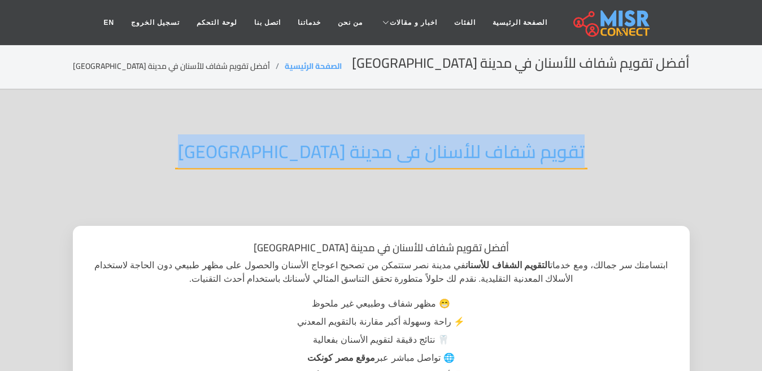
click at [359, 151] on h2 "تقويم شفاف للأسنان فى مدينة نصر" at bounding box center [381, 155] width 413 height 29
copy div "تقويم شفاف للأسنان فى مدينة نصر"
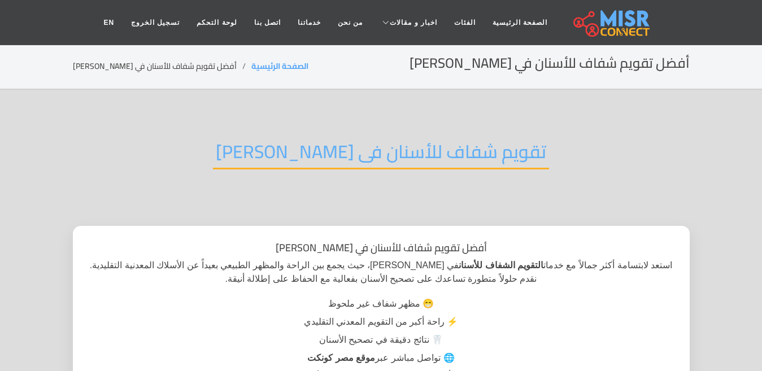
click at [343, 150] on h2 "تقويم شفاف للأسنان فى [PERSON_NAME]" at bounding box center [381, 155] width 336 height 29
click at [343, 150] on h2 "تقويم شفاف للأسنان فى مكرم عبيد" at bounding box center [381, 155] width 336 height 29
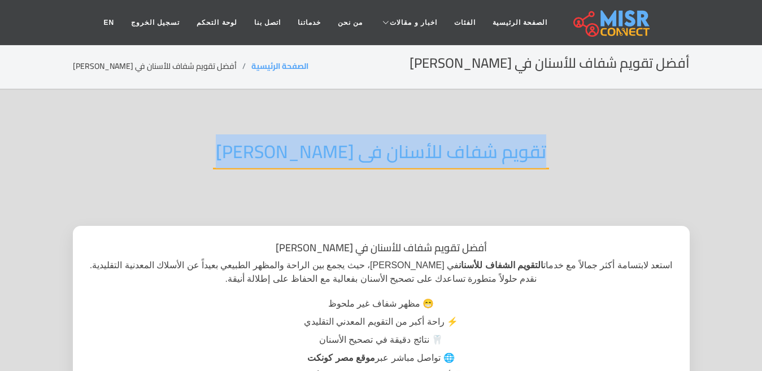
click at [343, 150] on h2 "تقويم شفاف للأسنان فى مكرم عبيد" at bounding box center [381, 155] width 336 height 29
copy div "تقويم شفاف للأسنان فى مكرم عبيد"
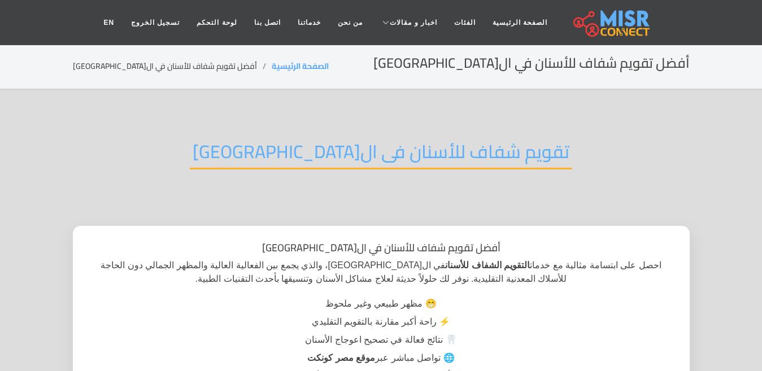
click at [338, 150] on h2 "تقويم شفاف للأسنان فى ال[GEOGRAPHIC_DATA]" at bounding box center [381, 155] width 383 height 29
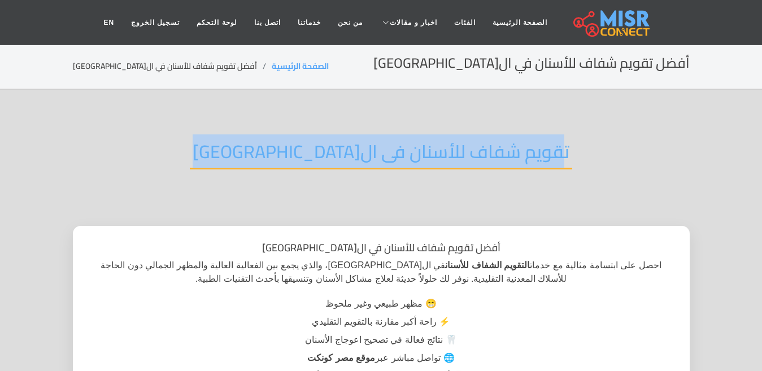
click at [338, 150] on h2 "تقويم شفاف للأسنان فى ال[GEOGRAPHIC_DATA]" at bounding box center [381, 155] width 383 height 29
copy div "تقويم شفاف للأسنان فى ال[GEOGRAPHIC_DATA]"
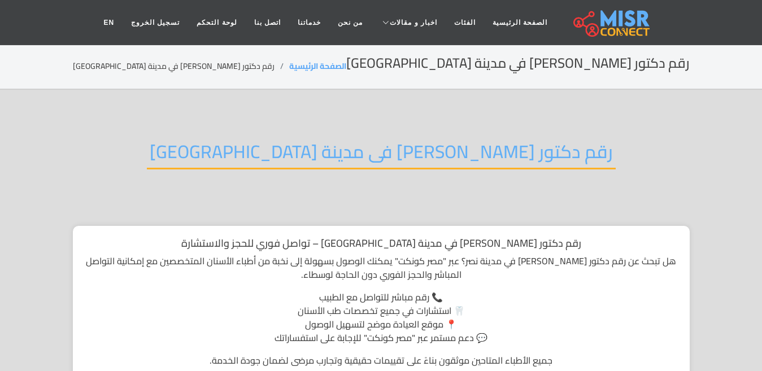
click at [359, 141] on h2 "رقم دكتور اسنان فى مدينة نصر" at bounding box center [381, 155] width 469 height 29
click at [359, 147] on h2 "رقم دكتور اسنان فى مدينة نصر" at bounding box center [381, 155] width 469 height 29
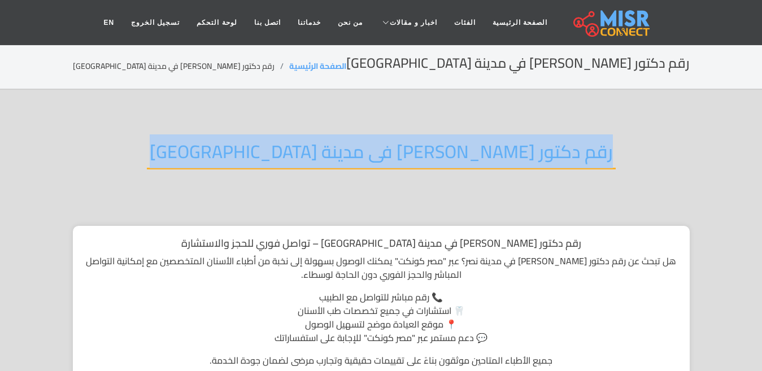
click at [359, 147] on h2 "رقم دكتور اسنان فى مدينة نصر" at bounding box center [381, 155] width 469 height 29
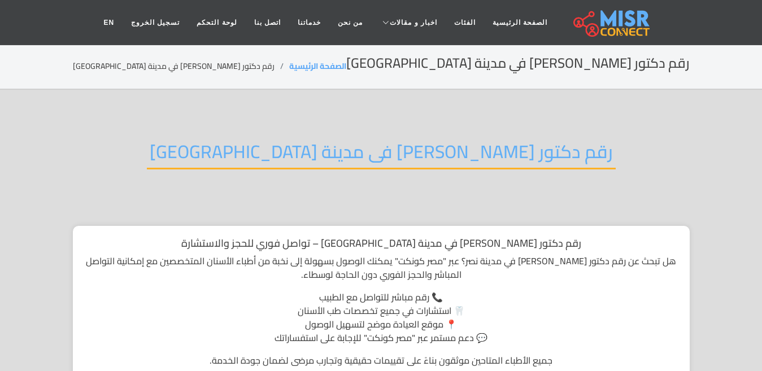
click at [137, 363] on p "جميع الأطباء المتاحين موثقون بناءً على تقييمات حقيقية وتجارب مرضى لضمان جودة ال…" at bounding box center [381, 361] width 594 height 14
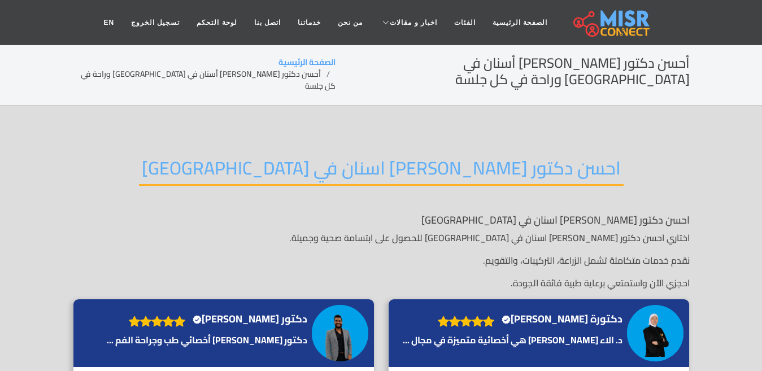
click at [365, 158] on h2 "احسن دكتور تركيبات اسنان في مصر" at bounding box center [381, 171] width 485 height 29
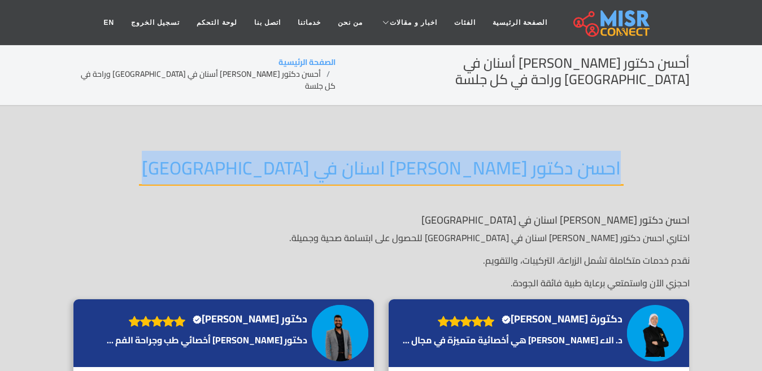
click at [365, 159] on h2 "احسن دكتور تركيبات اسنان في مصر" at bounding box center [381, 171] width 485 height 29
copy div "احسن دكتور تركيبات اسنان في مصر"
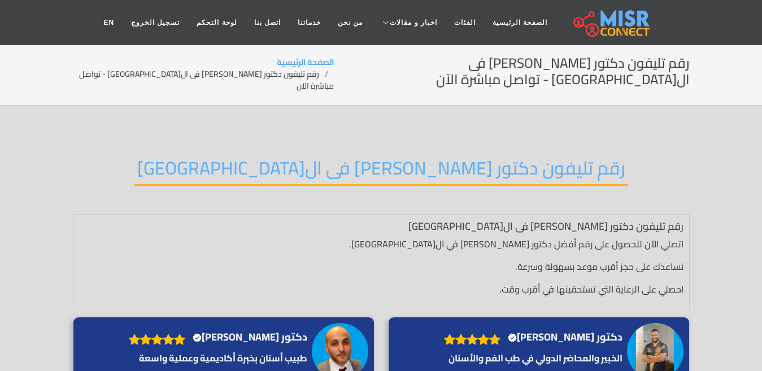
click at [292, 157] on h2 "رقم تليفون دكتور اسنان فى القاهرة" at bounding box center [381, 171] width 494 height 29
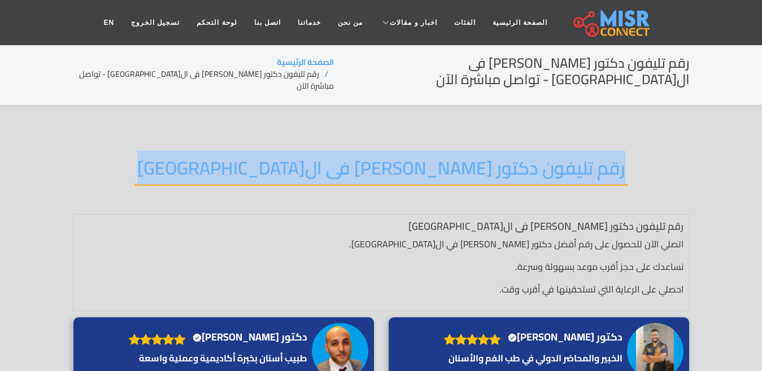
click at [292, 157] on h2 "رقم تليفون دكتور اسنان فى القاهرة" at bounding box center [381, 171] width 494 height 29
copy div "رقم تليفون دكتور اسنان فى القاهرة"
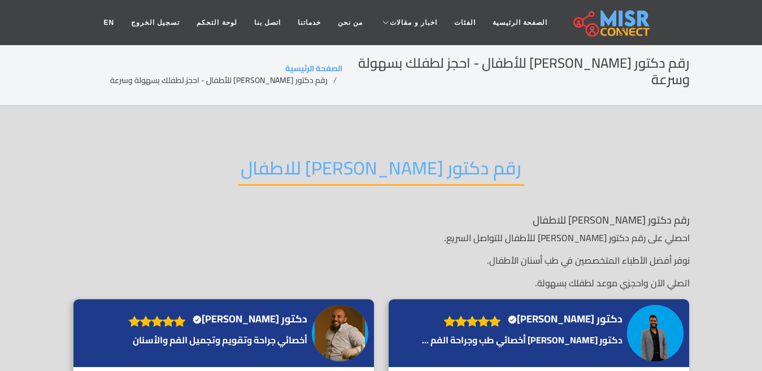
click at [344, 158] on h2 "رقم دكتور [PERSON_NAME] للاطفال" at bounding box center [381, 171] width 286 height 29
click at [344, 158] on h2 "رقم دكتور اسنان للاطفال" at bounding box center [381, 171] width 286 height 29
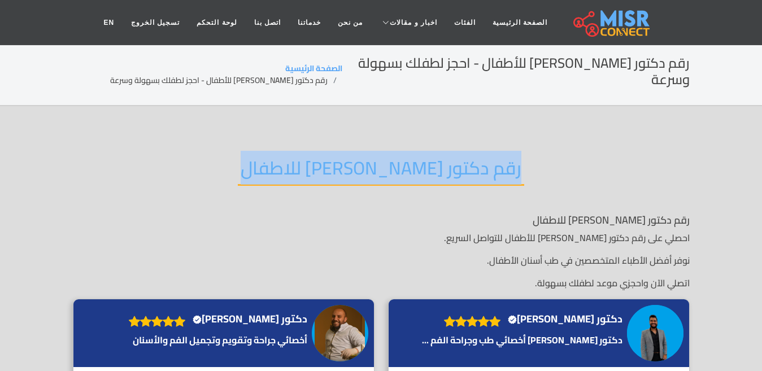
click at [344, 158] on h2 "رقم دكتور اسنان للاطفال" at bounding box center [381, 171] width 286 height 29
copy div "رقم دكتور اسنان للاطفال"
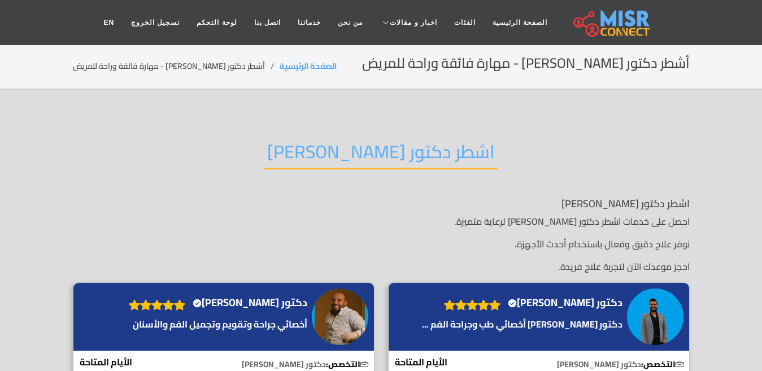
click at [369, 157] on h2 "اشطر دكتور [PERSON_NAME]" at bounding box center [380, 155] width 233 height 29
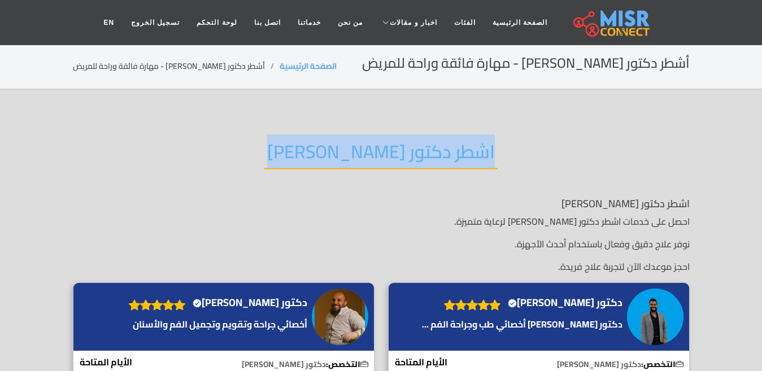
click at [369, 157] on h2 "اشطر دكتور [PERSON_NAME]" at bounding box center [380, 155] width 233 height 29
copy div "اشطر دكتور اسنان"
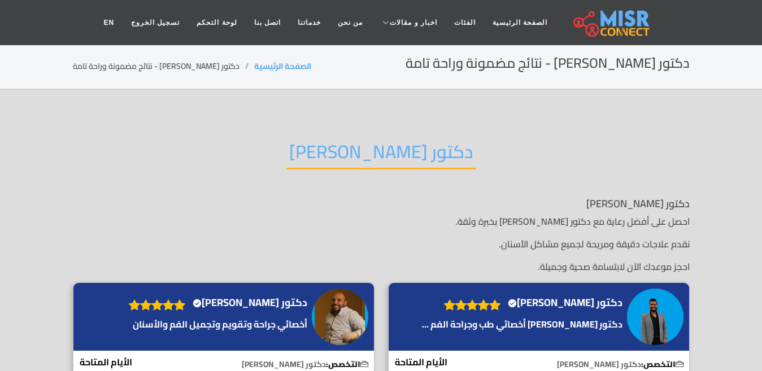
click at [345, 157] on h2 "دكتور اسنان كويس" at bounding box center [381, 155] width 190 height 29
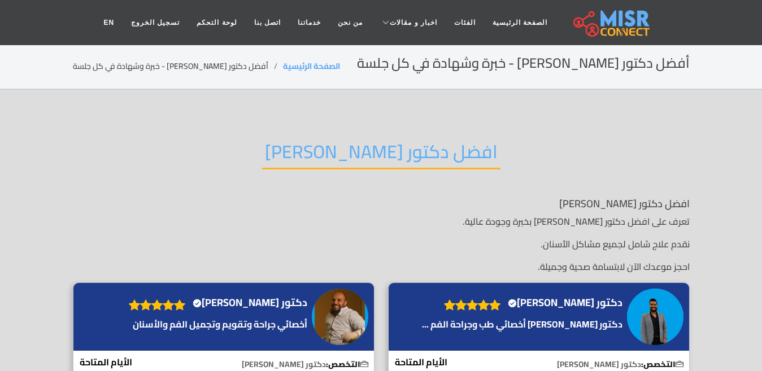
click at [355, 158] on h2 "افضل دكتور اسنان" at bounding box center [381, 155] width 238 height 29
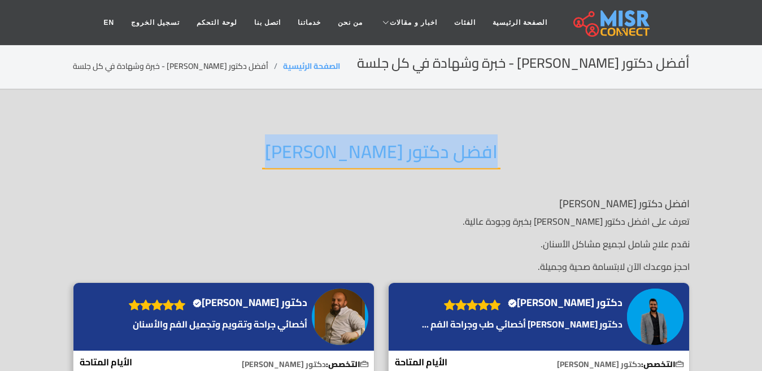
click at [355, 158] on h2 "افضل دكتور اسنان" at bounding box center [381, 155] width 238 height 29
copy div "افضل دكتور اسنان"
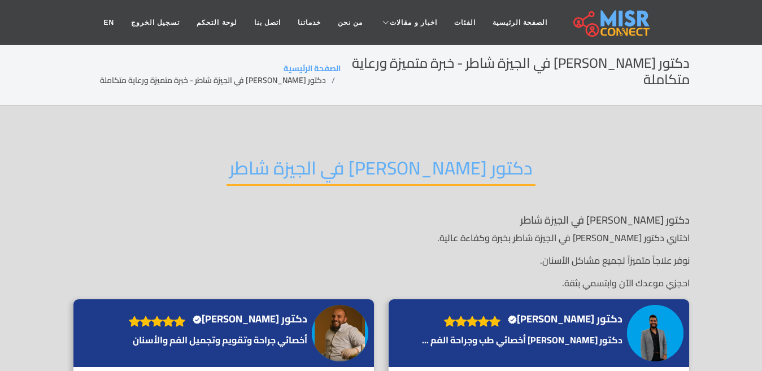
click at [320, 160] on h2 "دكتور [PERSON_NAME] في الجيزة شاطر" at bounding box center [381, 171] width 309 height 29
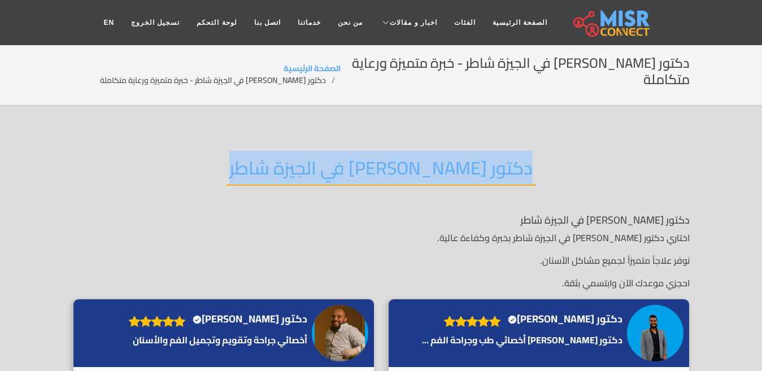
click at [320, 160] on h2 "دكتور اسنان في الجيزة شاطر" at bounding box center [381, 171] width 309 height 29
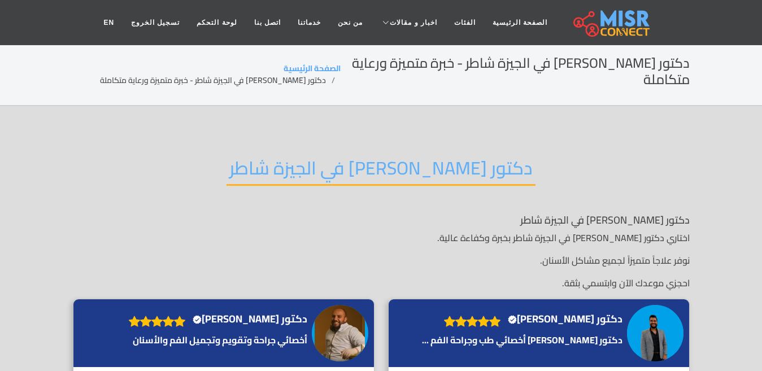
click at [349, 214] on div "دكتور اسنان في الجيزة شاطر اختاري دكتور اسنان في الجيزة شاطر بخبرة وكفاءة عالية…" at bounding box center [381, 252] width 617 height 76
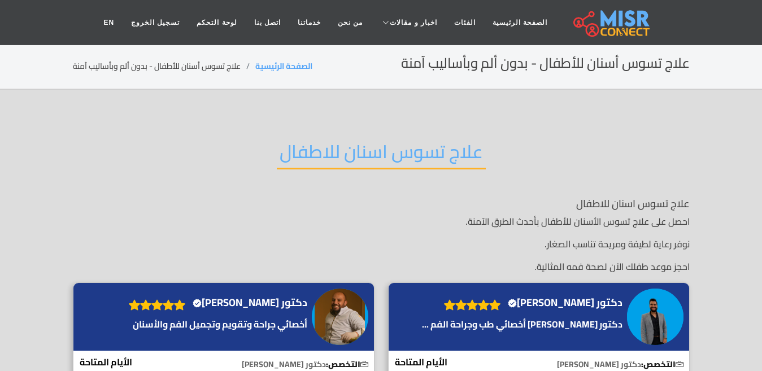
click at [327, 172] on div "علاج تسوس اسنان للاطفال" at bounding box center [381, 161] width 617 height 74
drag, startPoint x: 327, startPoint y: 172, endPoint x: 329, endPoint y: 167, distance: 6.1
click at [327, 170] on div "علاج تسوس اسنان للاطفال" at bounding box center [381, 161] width 617 height 74
click at [335, 163] on h2 "علاج تسوس اسنان للاطفال" at bounding box center [381, 155] width 209 height 29
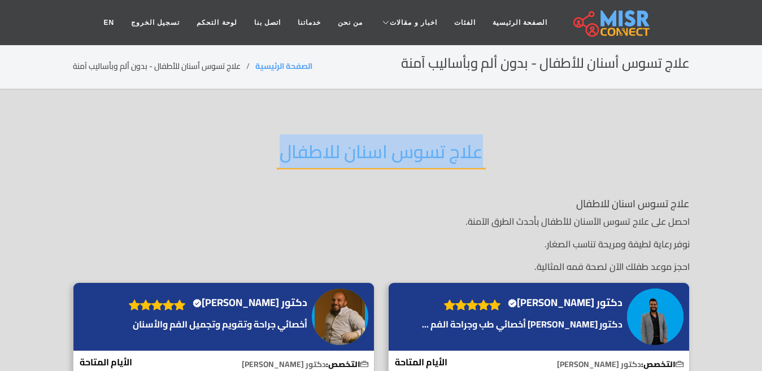
click at [335, 163] on h2 "علاج تسوس اسنان للاطفال" at bounding box center [381, 155] width 209 height 29
copy div "علاج تسوس اسنان للاطفال"
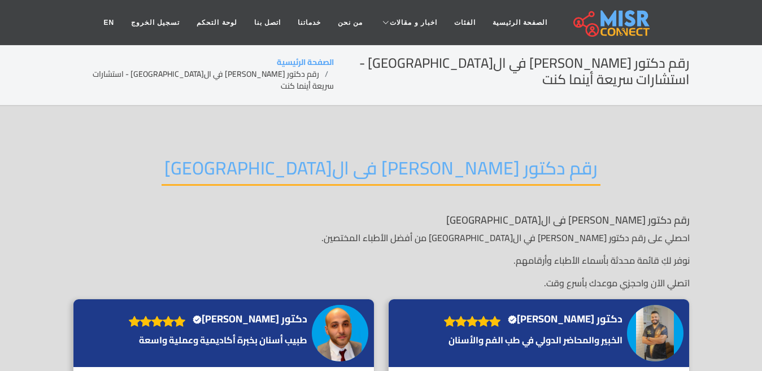
click at [348, 168] on h2 "رقم دكتور اسنان فى القاهرة" at bounding box center [381, 171] width 439 height 29
click at [345, 157] on h2 "رقم دكتور اسنان فى القاهرة" at bounding box center [381, 171] width 439 height 29
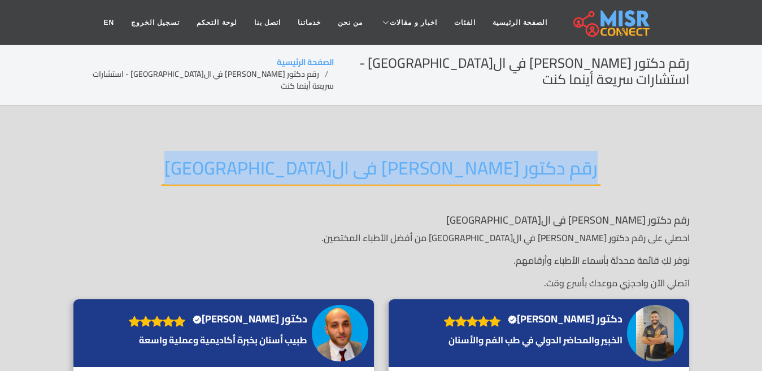
click at [345, 157] on h2 "رقم دكتور اسنان فى القاهرة" at bounding box center [381, 171] width 439 height 29
copy div "رقم دكتور اسنان فى القاهرة"
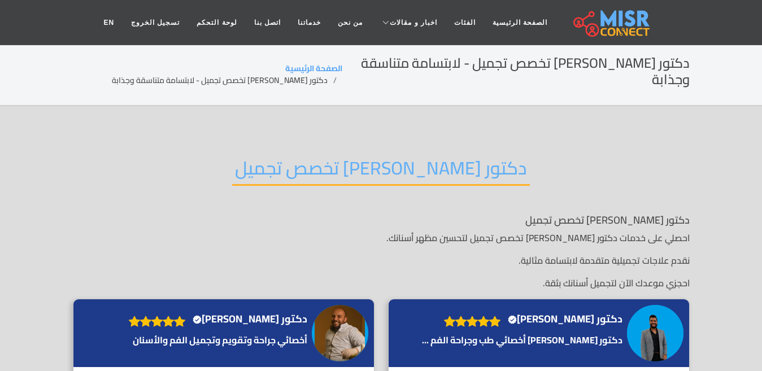
click at [347, 157] on h2 "دكتور [PERSON_NAME] تخصص تجميل" at bounding box center [381, 171] width 298 height 29
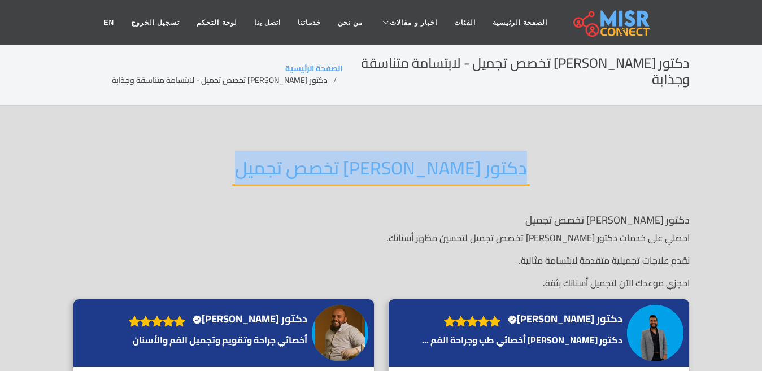
click at [347, 157] on h2 "دكتور [PERSON_NAME] تخصص تجميل" at bounding box center [381, 171] width 298 height 29
copy div "دكتور [PERSON_NAME] تخصص تجميل"
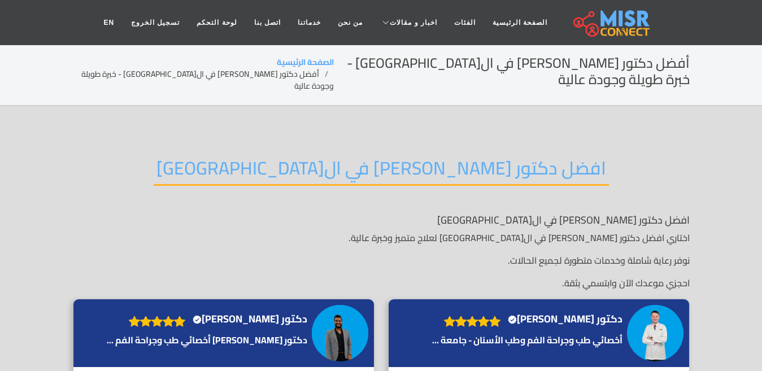
click at [389, 157] on h2 "افضل دكتور [PERSON_NAME] في ال[GEOGRAPHIC_DATA]" at bounding box center [381, 171] width 455 height 29
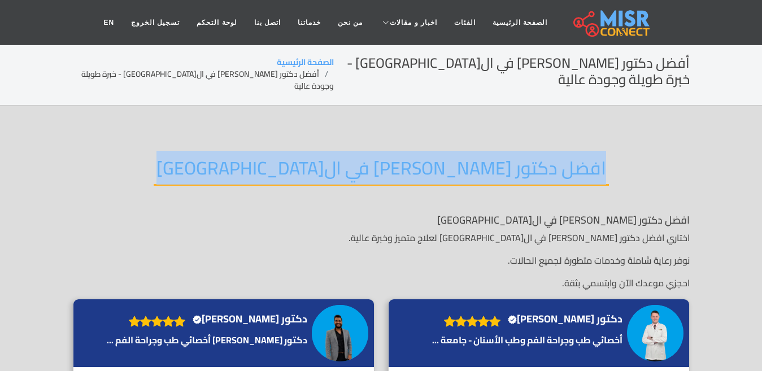
click at [389, 157] on h2 "افضل دكتور [PERSON_NAME] في ال[GEOGRAPHIC_DATA]" at bounding box center [381, 171] width 455 height 29
copy div "افضل دكتور اسنان في القاهرة"
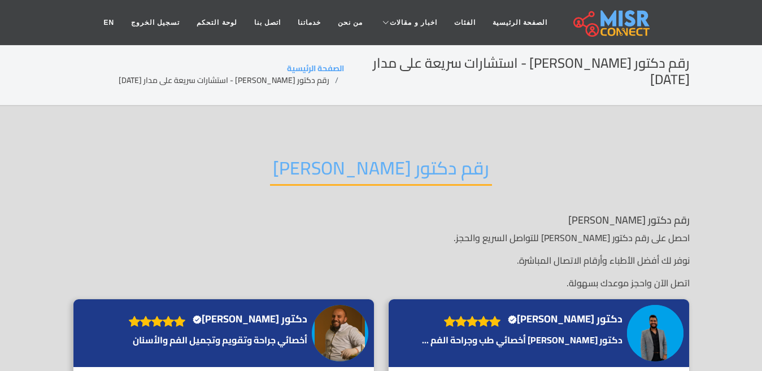
click at [366, 157] on h2 "رقم دكتور [PERSON_NAME]" at bounding box center [381, 171] width 222 height 29
click at [366, 157] on h2 "رقم دكتور اسنان" at bounding box center [381, 171] width 222 height 29
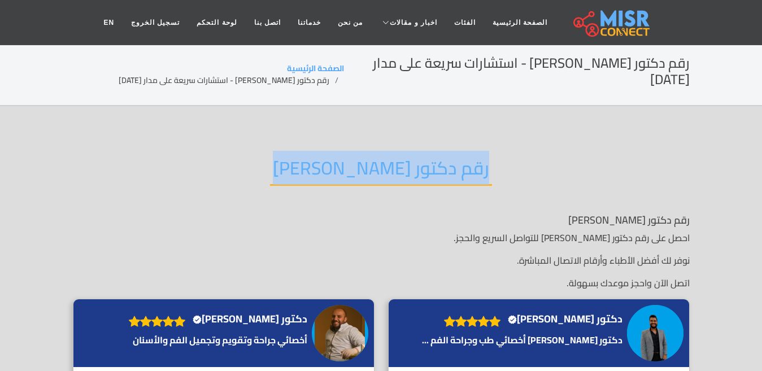
click at [366, 157] on h2 "رقم دكتور اسنان" at bounding box center [381, 171] width 222 height 29
copy div "رقم دكتور اسنان"
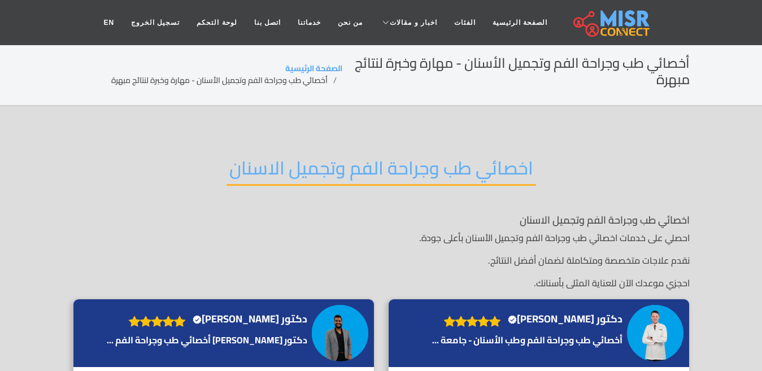
click at [365, 171] on h2 "اخصائي طب وجراحة الفم وتجميل الاسنان" at bounding box center [382, 171] width 310 height 29
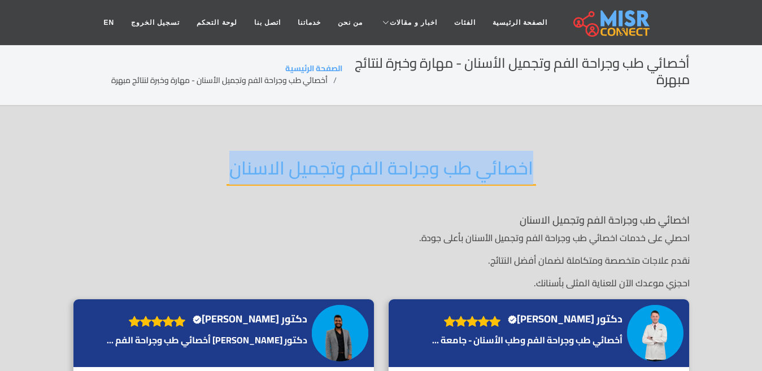
click at [365, 171] on h2 "اخصائي طب وجراحة الفم وتجميل الاسنان" at bounding box center [382, 171] width 310 height 29
copy div "اخصائي طب وجراحة الفم وتجميل الاسنان"
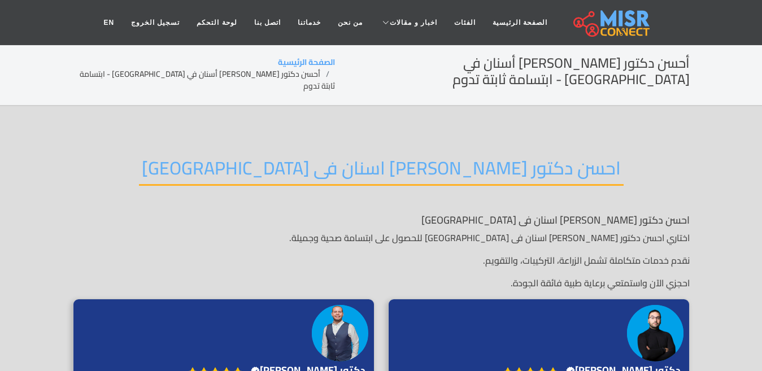
click at [329, 157] on h2 "احسن دكتور تركيبات اسنان فى مصر" at bounding box center [381, 171] width 485 height 29
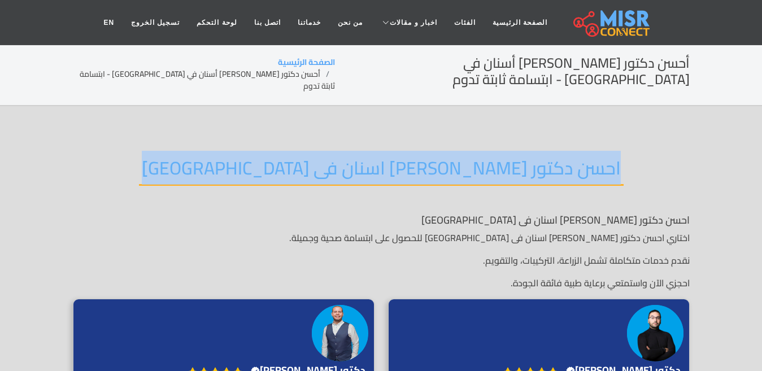
click at [329, 157] on h2 "احسن دكتور تركيبات اسنان فى مصر" at bounding box center [381, 171] width 485 height 29
copy div "احسن دكتور تركيبات اسنان فى مصر"
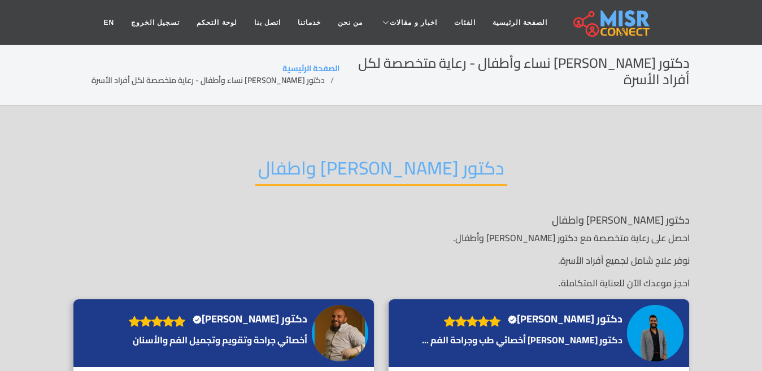
click at [308, 157] on h2 "دكتور اسنان نسان واطفال" at bounding box center [381, 171] width 252 height 29
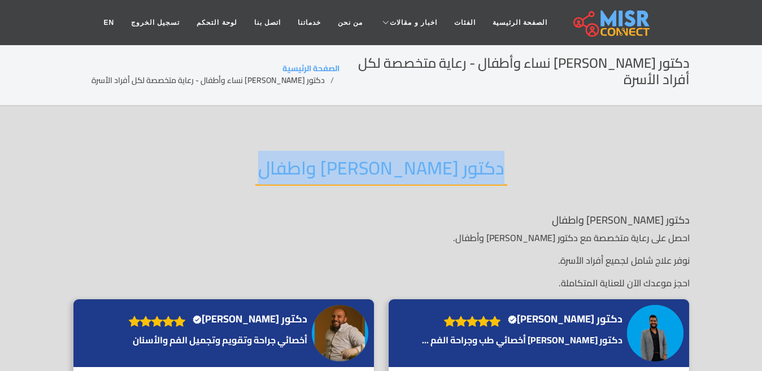
click at [308, 157] on h2 "دكتور اسنان نسان واطفال" at bounding box center [381, 171] width 252 height 29
copy div "دكتور اسنان نسان واطفال"
click at [419, 159] on h2 "دكتور اسنان نسان واطفال" at bounding box center [381, 171] width 252 height 29
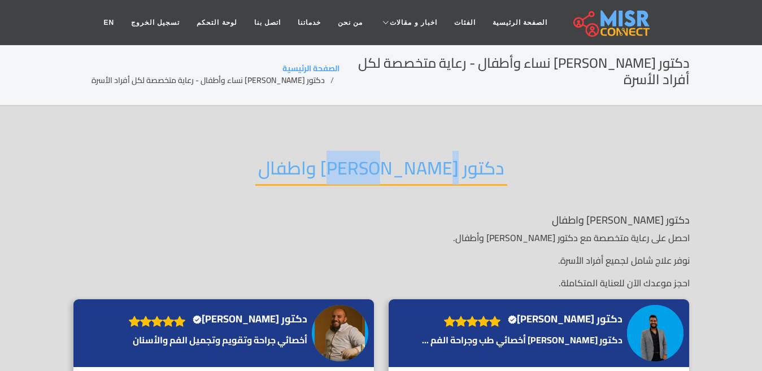
click at [419, 159] on h2 "دكتور اسنان نسان واطفال" at bounding box center [381, 171] width 252 height 29
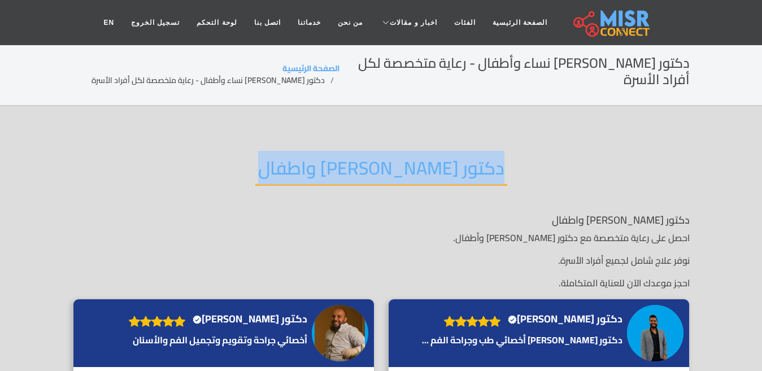
click at [419, 159] on h2 "دكتور اسنان نسان واطفال" at bounding box center [381, 171] width 252 height 29
click at [346, 180] on div "دكتور اسنان نسان واطفال" at bounding box center [381, 177] width 617 height 74
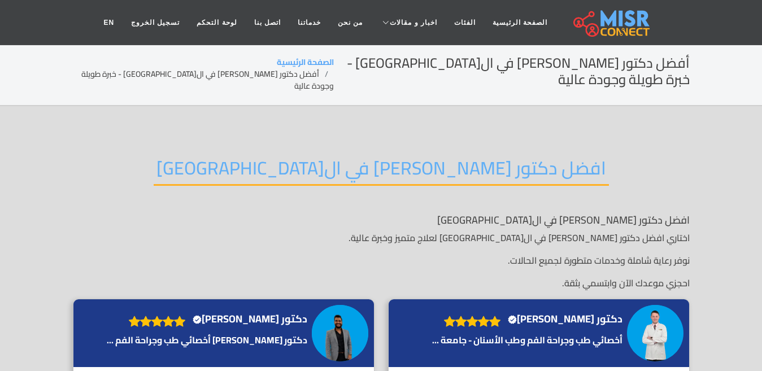
click at [341, 157] on h2 "افضل دكتور [PERSON_NAME] في ال[GEOGRAPHIC_DATA]" at bounding box center [381, 171] width 455 height 29
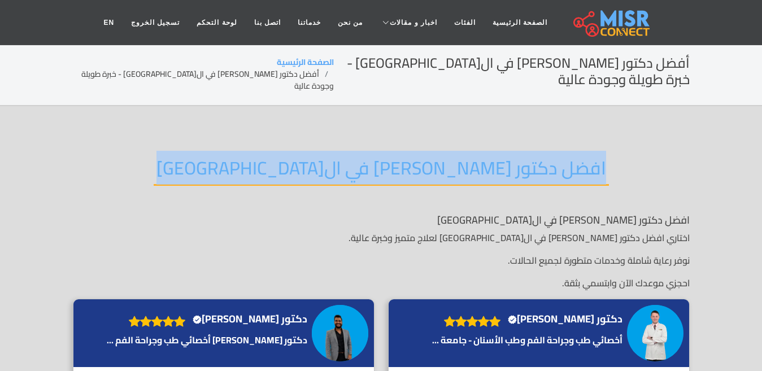
click at [341, 157] on h2 "افضل دكتور [PERSON_NAME] في ال[GEOGRAPHIC_DATA]" at bounding box center [381, 171] width 455 height 29
copy div "افضل دكتور [PERSON_NAME] في ال[GEOGRAPHIC_DATA]"
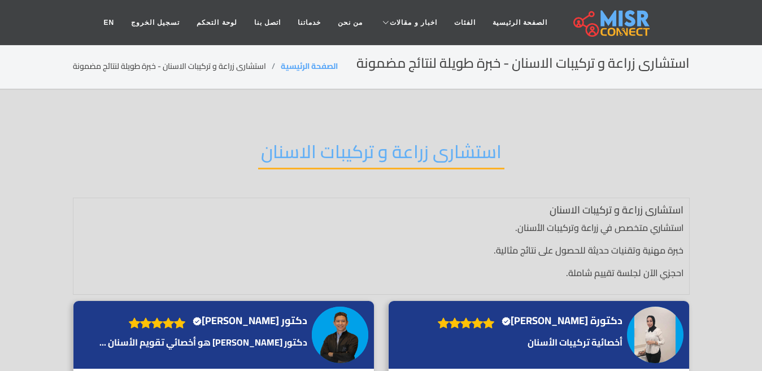
click at [311, 158] on h2 "استشارى زراعة و تركيبات الاسنان" at bounding box center [381, 155] width 246 height 29
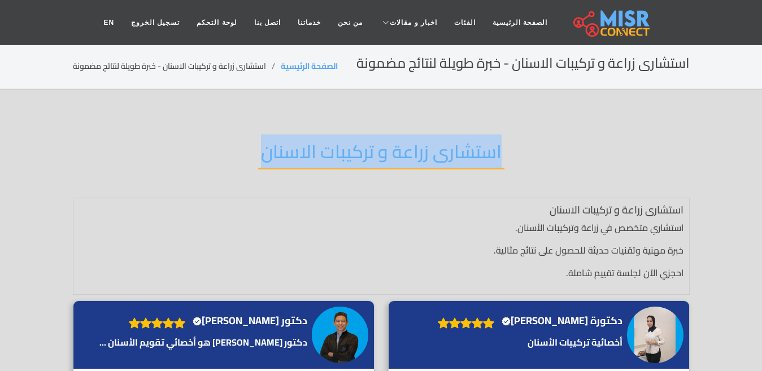
click at [311, 158] on h2 "استشارى زراعة و تركيبات الاسنان" at bounding box center [381, 155] width 246 height 29
copy div "استشارى زراعة و تركيبات الاسنان"
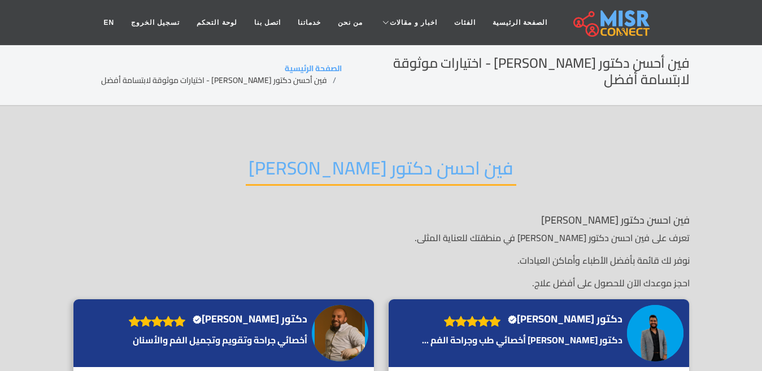
click at [367, 162] on h2 "فين احسن دكتور اسنان" at bounding box center [381, 171] width 271 height 29
click at [364, 157] on h2 "فين احسن دكتور اسنان" at bounding box center [381, 171] width 271 height 29
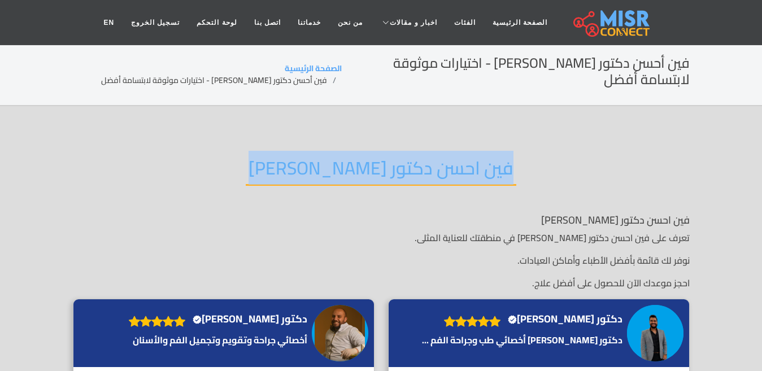
click at [364, 157] on h2 "فين احسن دكتور اسنان" at bounding box center [381, 171] width 271 height 29
copy div "فين احسن دكتور اسنان"
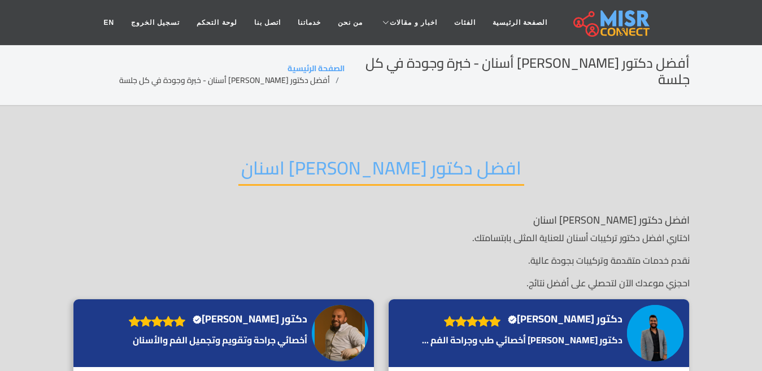
click at [365, 159] on h2 "افضل دكتور تركيبات اسنان" at bounding box center [381, 171] width 286 height 29
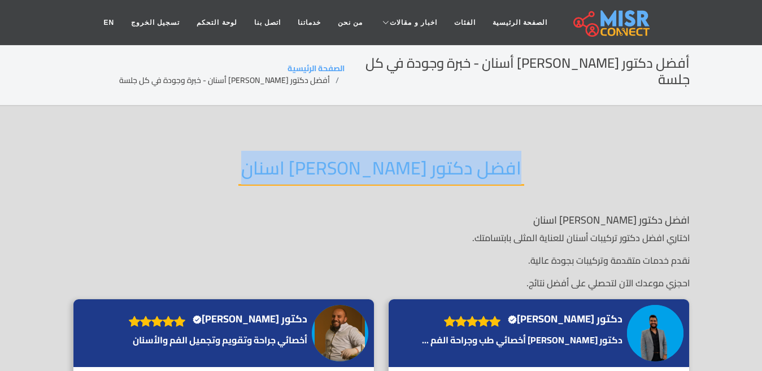
click at [365, 159] on h2 "افضل دكتور تركيبات اسنان" at bounding box center [381, 171] width 286 height 29
copy div "افضل دكتور تركيبات اسنان"
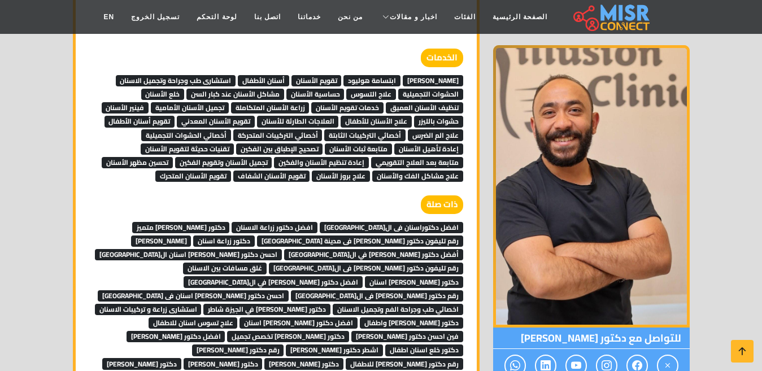
scroll to position [11925, 0]
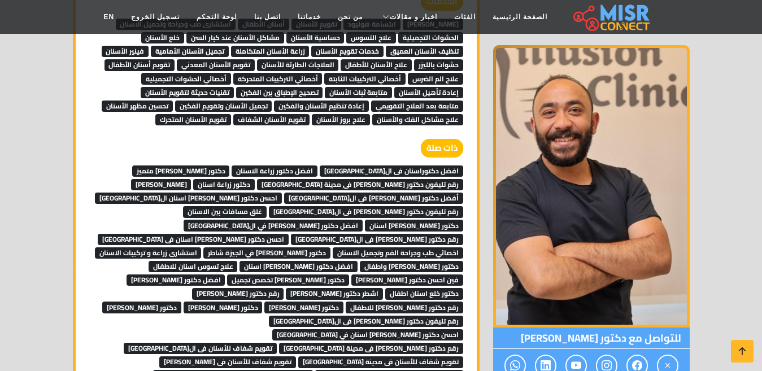
click at [433, 220] on span "دكتور [PERSON_NAME] اسنان" at bounding box center [414, 225] width 98 height 11
click at [205, 206] on span "غلق مسافات بين الاسنان" at bounding box center [225, 211] width 84 height 11
click at [269, 206] on span "رقم تليفون دكتور [PERSON_NAME] فى ال[GEOGRAPHIC_DATA]" at bounding box center [366, 211] width 194 height 11
click at [282, 193] on span "احسن دكتور [PERSON_NAME] اسنان ال[GEOGRAPHIC_DATA]" at bounding box center [188, 198] width 187 height 11
click at [284, 193] on span "أفضل دكتور تجميل اسنان في القاهرة" at bounding box center [373, 198] width 179 height 11
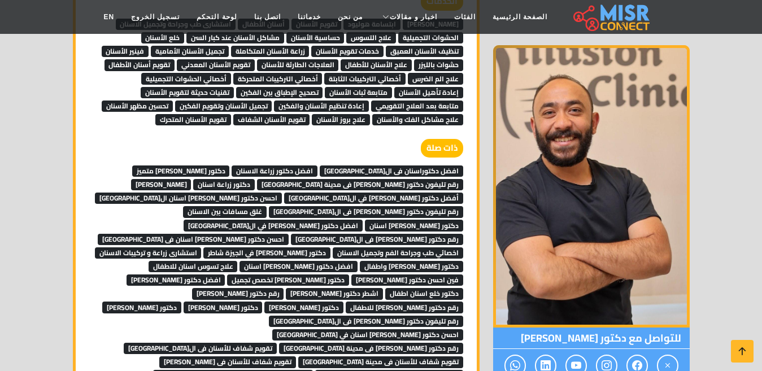
click at [192, 179] on span "حشو اسنان ليزر" at bounding box center [161, 184] width 60 height 11
click at [255, 179] on span "دكتور زراعة اسنان" at bounding box center [224, 184] width 62 height 11
click at [372, 179] on span "رقم تليفون دكتور اسنان فى مدينة نصر" at bounding box center [360, 184] width 206 height 11
click at [230, 166] on span "دكتور اسنان متميز" at bounding box center [181, 171] width 98 height 11
click at [313, 166] on span "افضل دكتور زراعة الاسنان" at bounding box center [275, 171] width 86 height 11
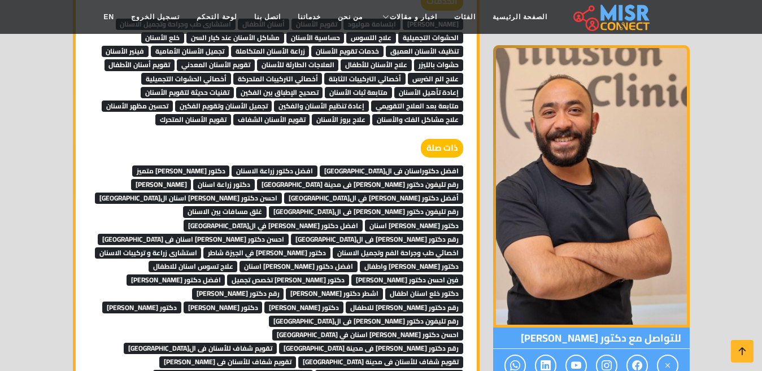
click at [396, 166] on span "افضل دكتوراسنان فى القاهرة" at bounding box center [392, 171] width 144 height 11
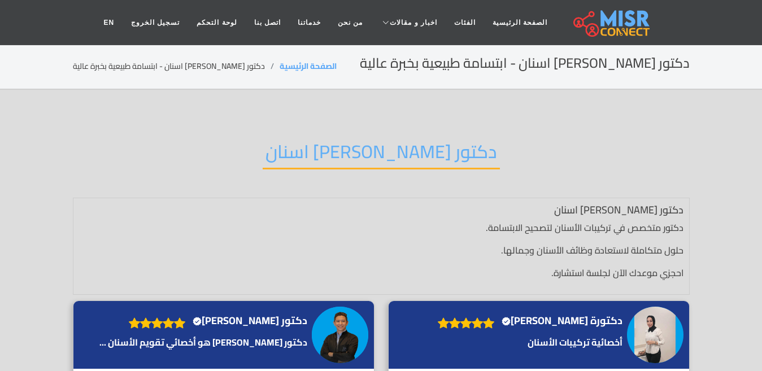
click at [345, 151] on h2 "دكتور [PERSON_NAME] اسنان" at bounding box center [381, 155] width 237 height 29
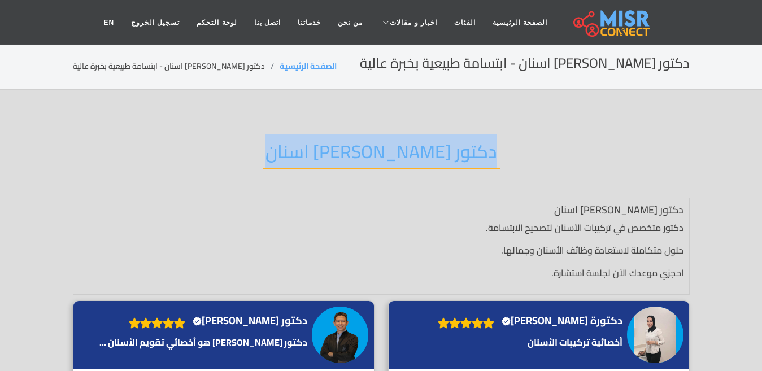
click at [345, 151] on h2 "دكتور [PERSON_NAME] اسنان" at bounding box center [381, 155] width 237 height 29
copy div "دكتور [PERSON_NAME] اسنان"
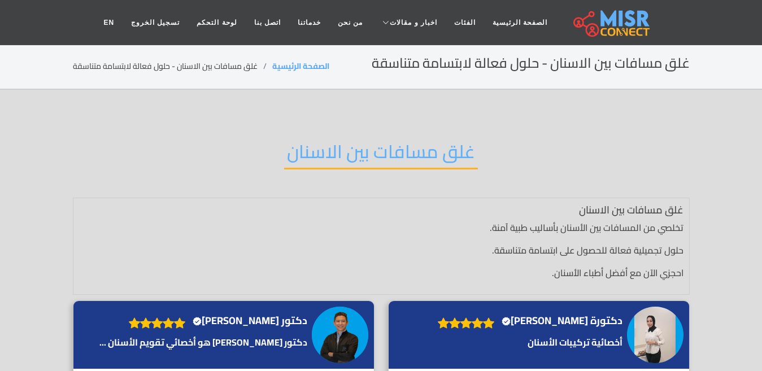
click at [378, 151] on h2 "غلق مسافات بين الاسنان" at bounding box center [381, 155] width 194 height 29
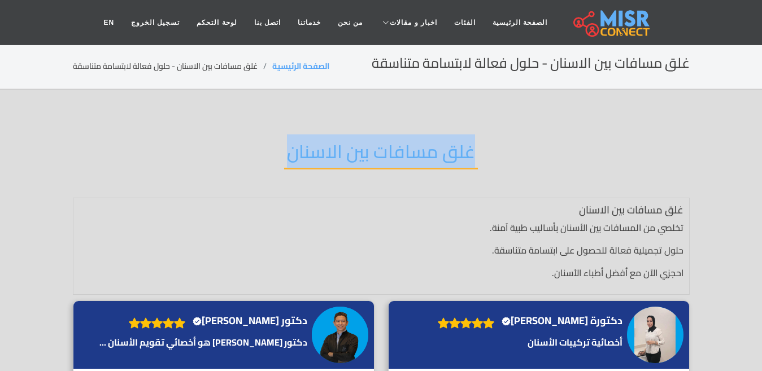
click at [378, 151] on h2 "غلق مسافات بين الاسنان" at bounding box center [381, 155] width 194 height 29
copy div "غلق مسافات بين الاسنان"
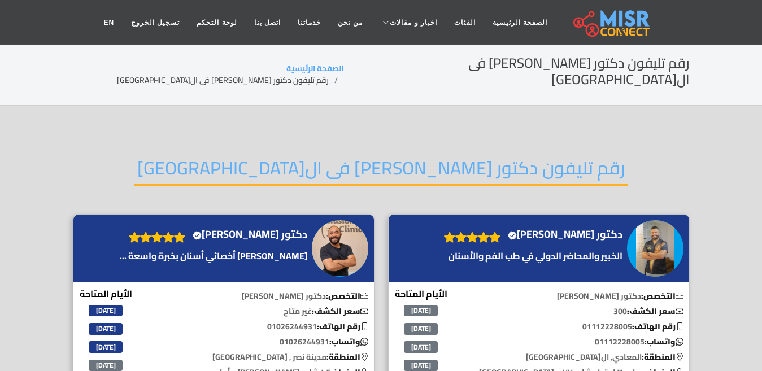
click at [348, 157] on h2 "رقم تليفون دكتور [PERSON_NAME] فى ال[GEOGRAPHIC_DATA]" at bounding box center [381, 171] width 494 height 29
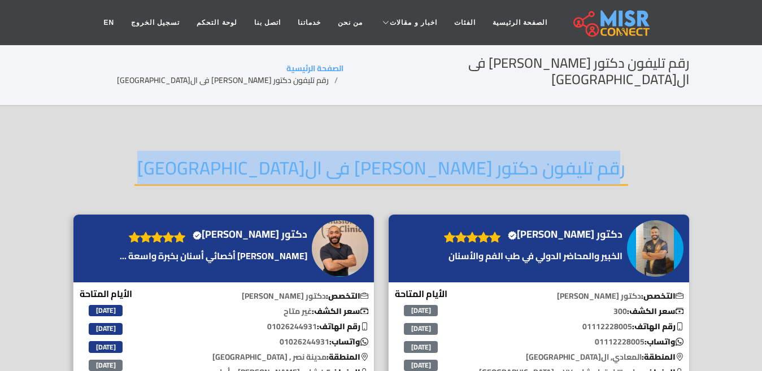
click at [348, 157] on h2 "رقم تليفون دكتور اسنان فى القاهرة" at bounding box center [381, 171] width 494 height 29
copy div "رقم تليفون دكتور اسنان فى القاهرة"
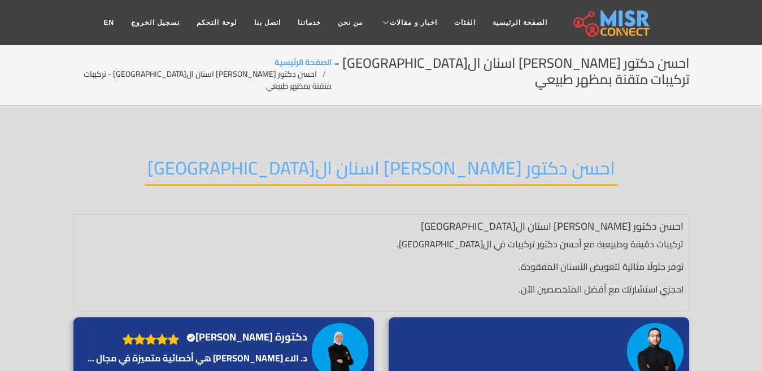
click at [340, 160] on h2 "احسن دكتور [PERSON_NAME] اسنان ال[GEOGRAPHIC_DATA]" at bounding box center [382, 171] width 474 height 29
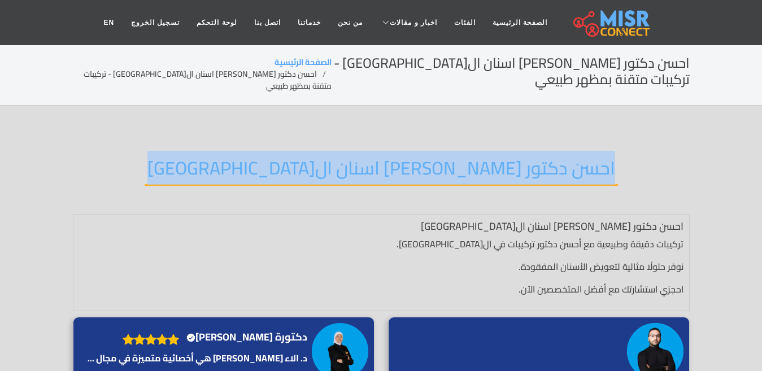
click at [340, 160] on h2 "احسن دكتور تركيبات اسنان القاهرة" at bounding box center [382, 171] width 474 height 29
copy div "احسن دكتور تركيبات اسنان القاهرة"
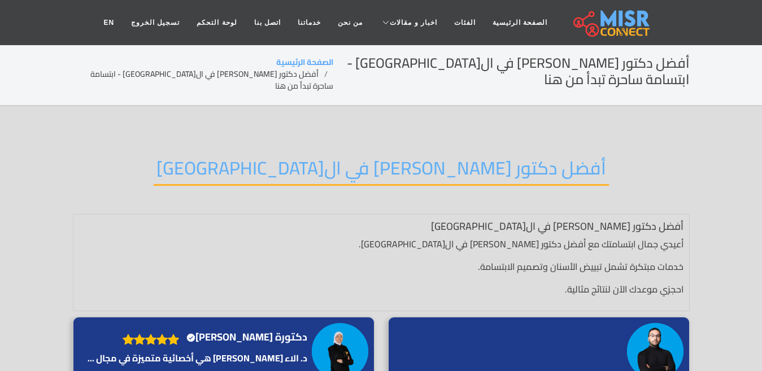
click at [346, 172] on h2 "أفضل دكتور تجميل اسنان في القاهرة" at bounding box center [381, 171] width 455 height 29
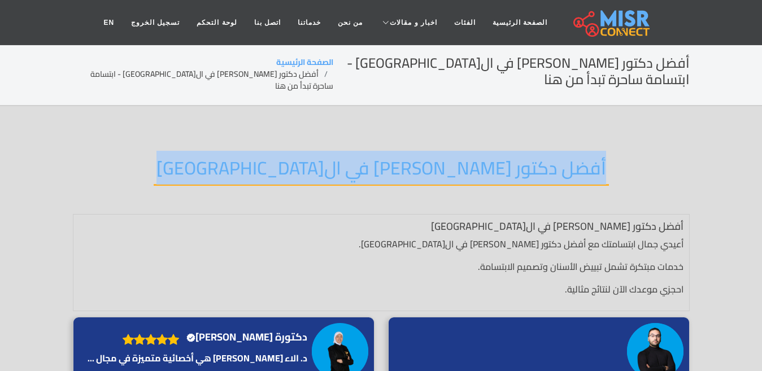
click at [346, 172] on h2 "أفضل دكتور تجميل اسنان في القاهرة" at bounding box center [381, 171] width 455 height 29
copy div "أفضل دكتور تجميل اسنان في القاهرة"
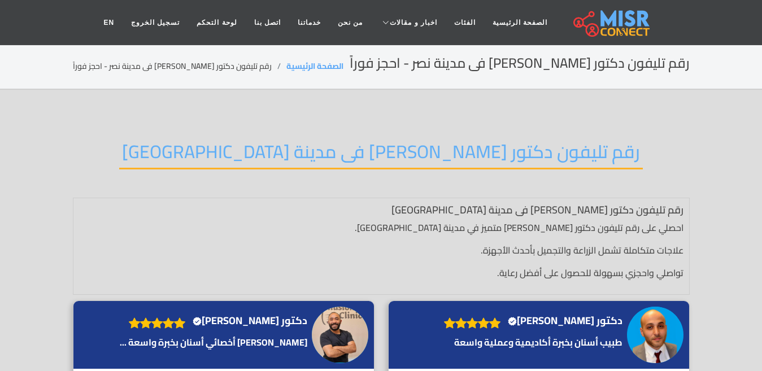
click at [333, 152] on h2 "رقم تليفون دكتور اسنان فى مدينة نصر" at bounding box center [381, 155] width 524 height 29
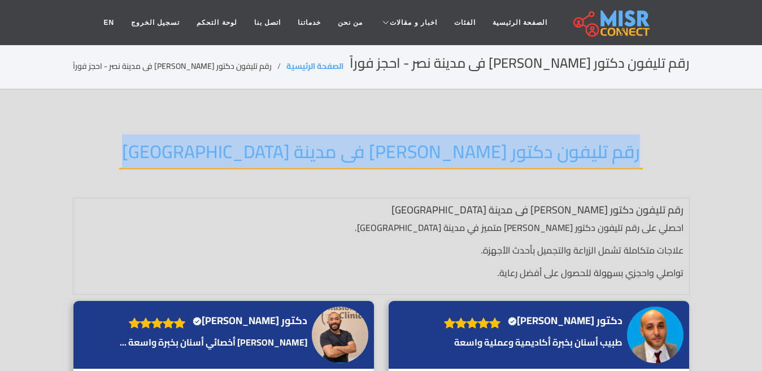
click at [333, 152] on h2 "رقم تليفون دكتور [PERSON_NAME] فى مدينة [GEOGRAPHIC_DATA]" at bounding box center [381, 155] width 524 height 29
copy div "رقم تليفون دكتور اسنان فى مدينة نصر"
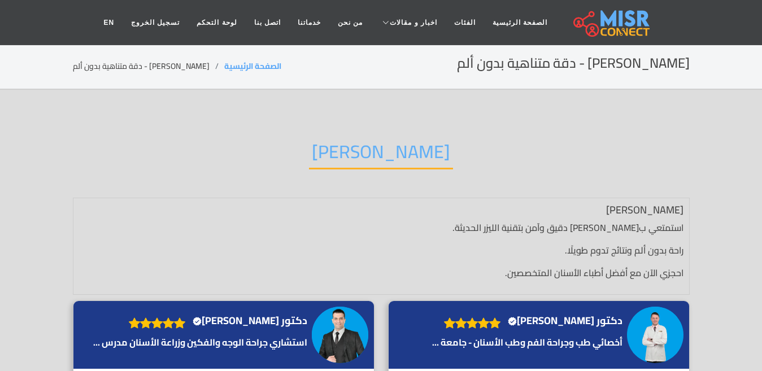
click at [363, 155] on h2 "[PERSON_NAME]" at bounding box center [381, 155] width 144 height 29
click at [363, 155] on h2 "حشو اسنان ليزر" at bounding box center [381, 155] width 144 height 29
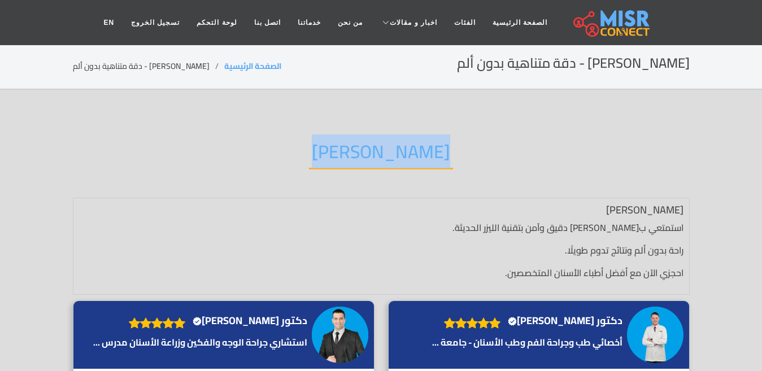
click at [363, 155] on h2 "حشو اسنان ليزر" at bounding box center [381, 155] width 144 height 29
copy div "حشو اسنان ليزر"
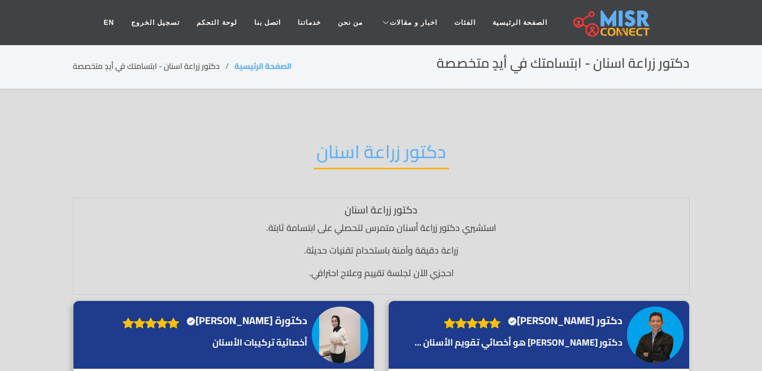
click at [368, 141] on h2 "دكتور زراعة اسنان" at bounding box center [382, 155] width 136 height 29
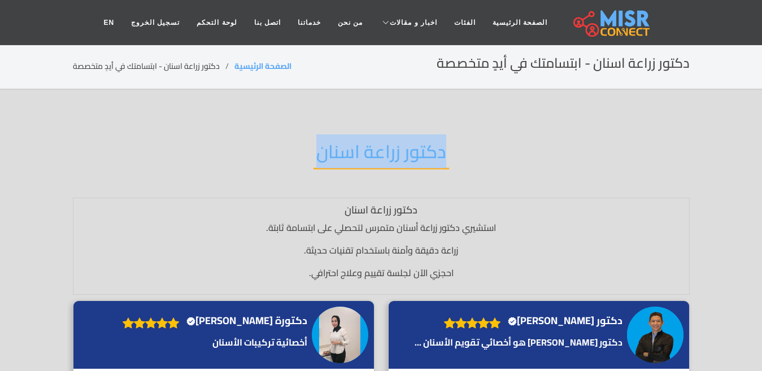
click at [368, 141] on h2 "دكتور زراعة اسنان" at bounding box center [382, 155] width 136 height 29
copy div "دكتور زراعة اسنان"
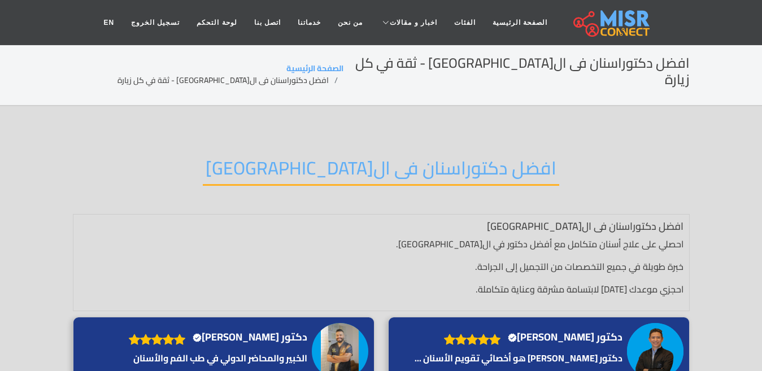
click at [344, 157] on h2 "افضل دكتوراسنان فى ال[GEOGRAPHIC_DATA]" at bounding box center [381, 171] width 357 height 29
click at [344, 157] on h2 "افضل دكتوراسنان فى القاهرة" at bounding box center [381, 171] width 357 height 29
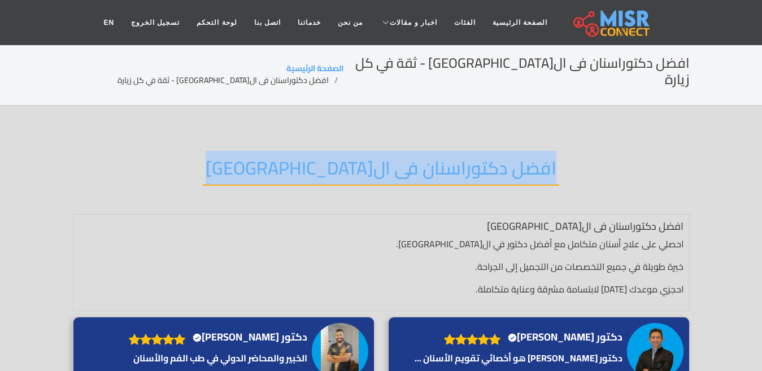
click at [344, 157] on h2 "افضل دكتوراسنان فى القاهرة" at bounding box center [381, 171] width 357 height 29
copy div "افضل دكتوراسنان فى القاهرة"
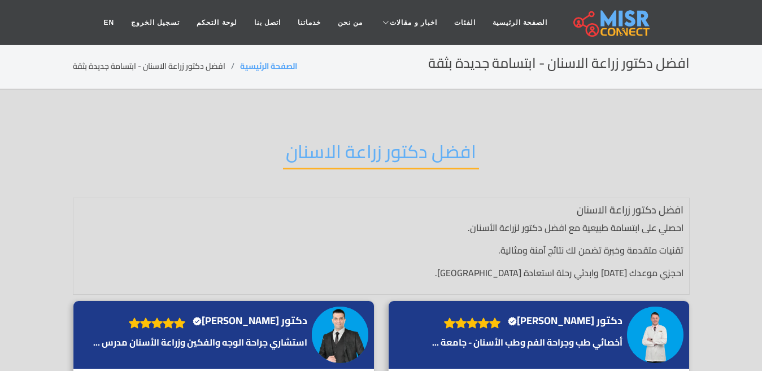
click at [383, 155] on h2 "افضل دكتور زراعة الاسنان" at bounding box center [381, 155] width 196 height 29
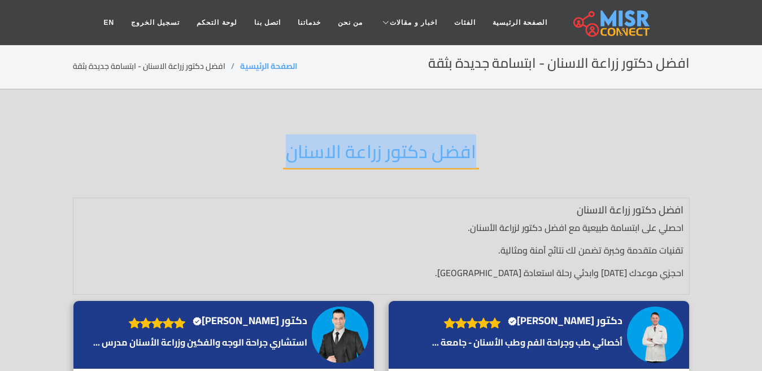
click at [383, 155] on h2 "افضل دكتور زراعة الاسنان" at bounding box center [381, 155] width 196 height 29
copy div "افضل دكتور زراعة الاسنان"
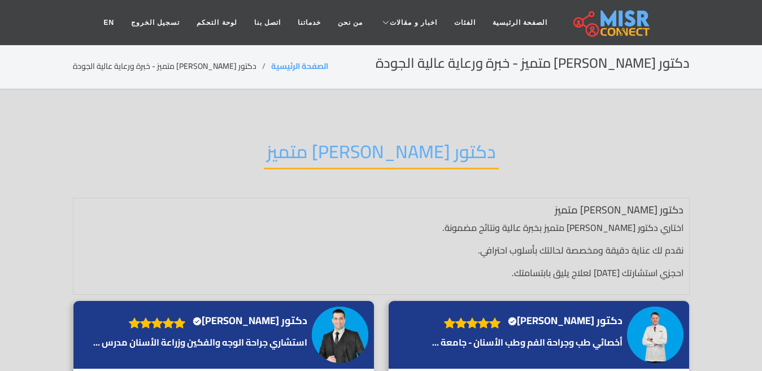
click at [350, 156] on h2 "دكتور [PERSON_NAME] متميز" at bounding box center [381, 155] width 235 height 29
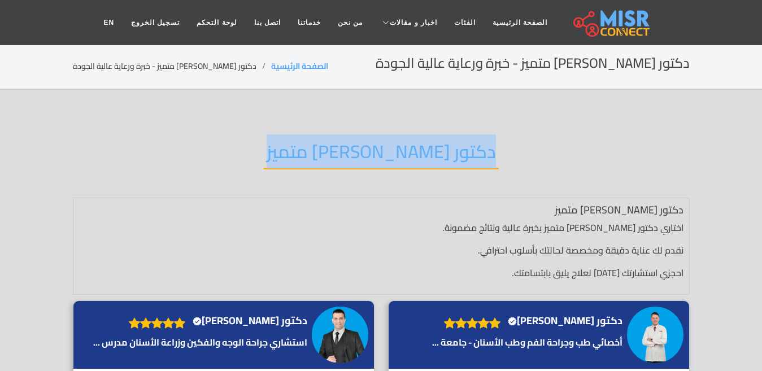
click at [350, 156] on h2 "دكتور [PERSON_NAME] متميز" at bounding box center [381, 155] width 235 height 29
copy div "دكتور [PERSON_NAME] متميز"
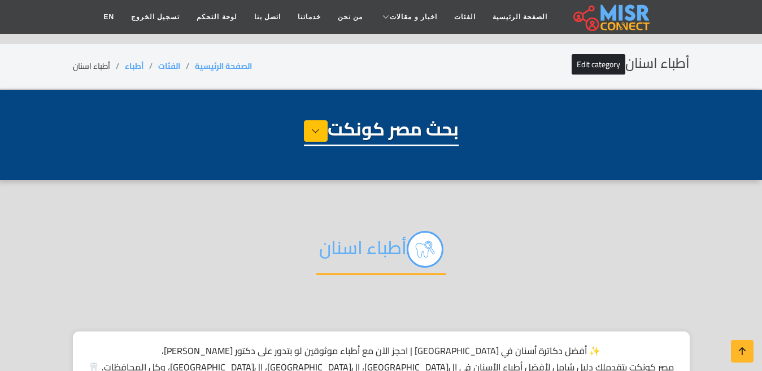
select select "*****"
select select "**********"
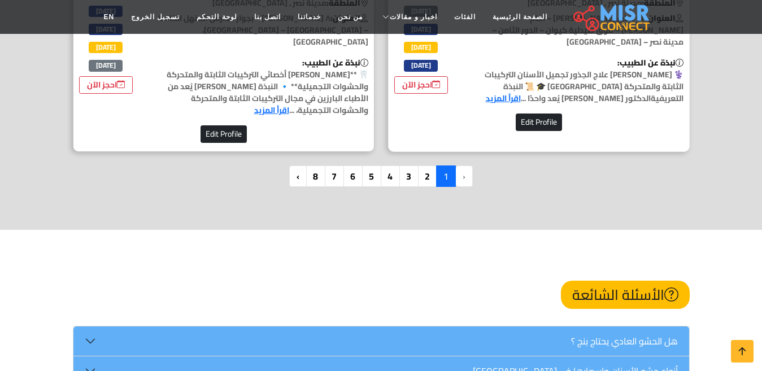
scroll to position [3503, 0]
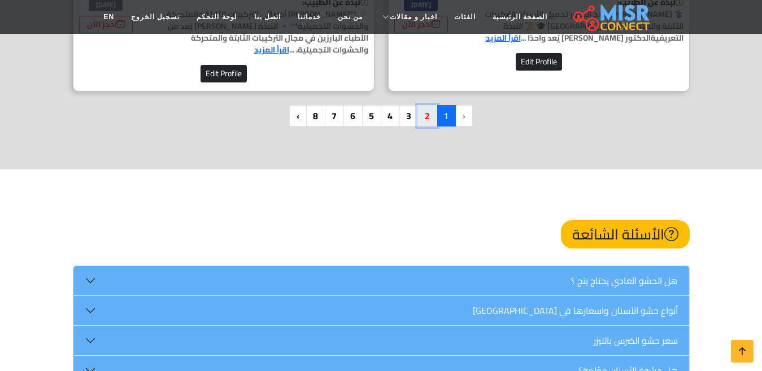
click at [427, 105] on link "2" at bounding box center [428, 115] width 20 height 21
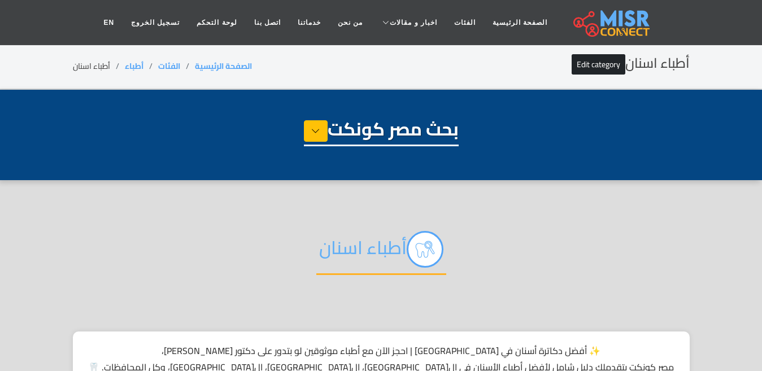
select select "*****"
select select "**********"
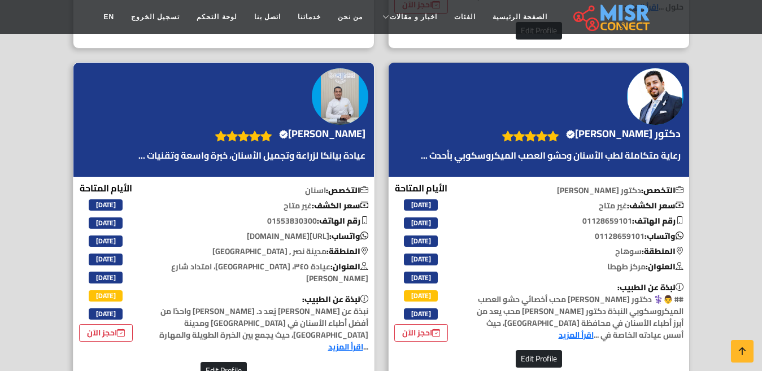
scroll to position [735, 0]
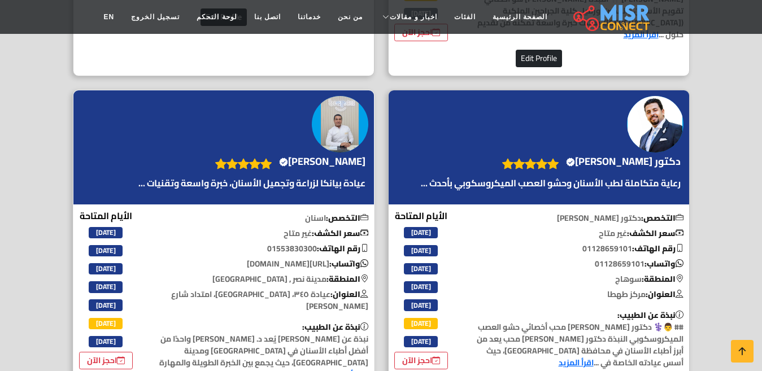
click at [348, 160] on h4 "الدكتور محمد محسن محمد Verified account" at bounding box center [322, 161] width 86 height 12
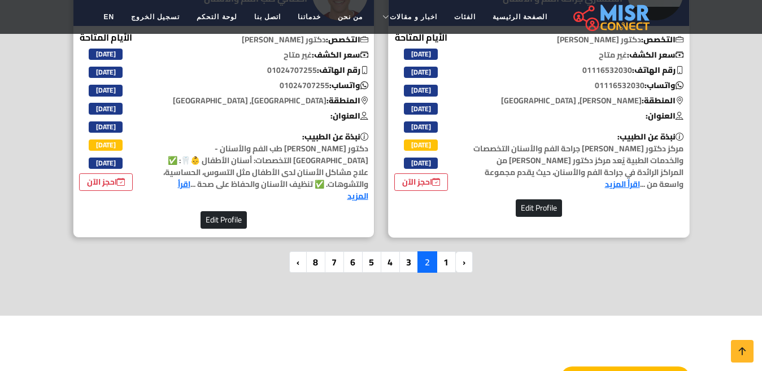
scroll to position [3390, 0]
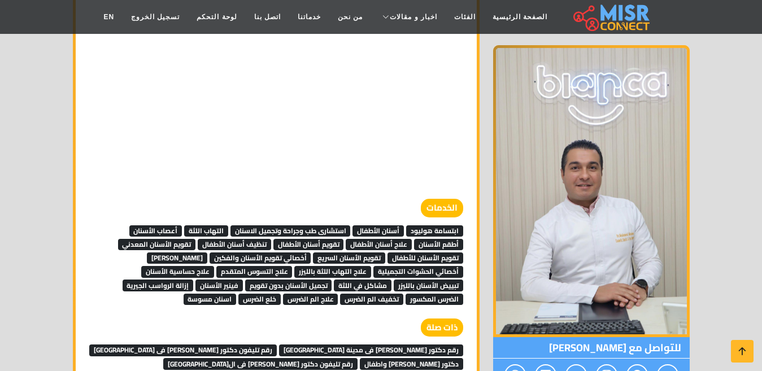
scroll to position [5058, 0]
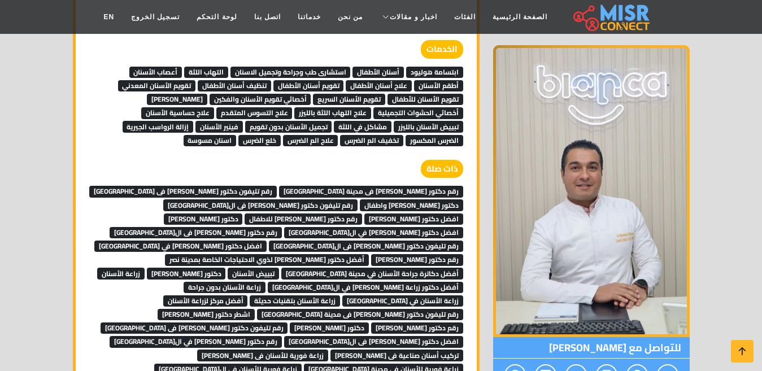
scroll to position [5284, 0]
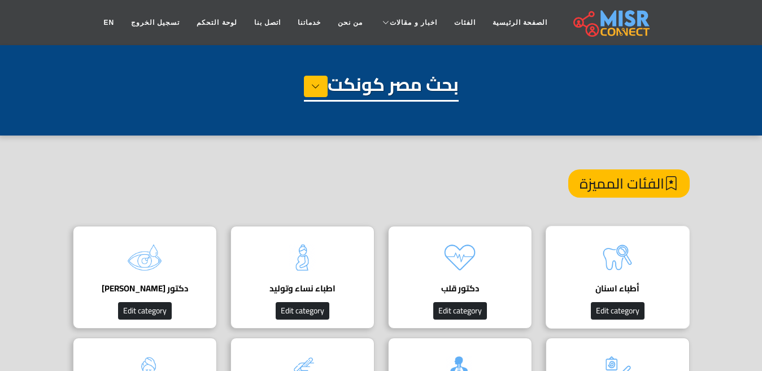
click at [617, 260] on img at bounding box center [617, 257] width 45 height 45
click at [458, 31] on link "الفئات" at bounding box center [465, 22] width 38 height 21
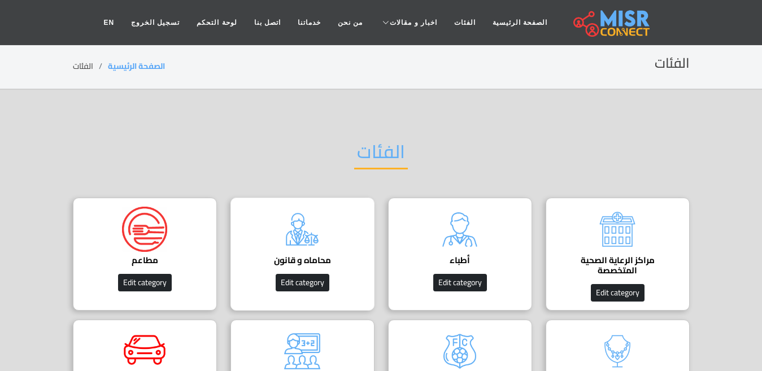
click at [298, 238] on img at bounding box center [302, 229] width 45 height 45
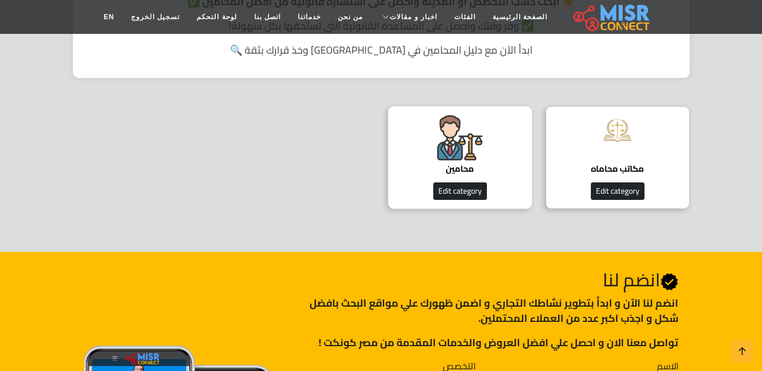
scroll to position [283, 0]
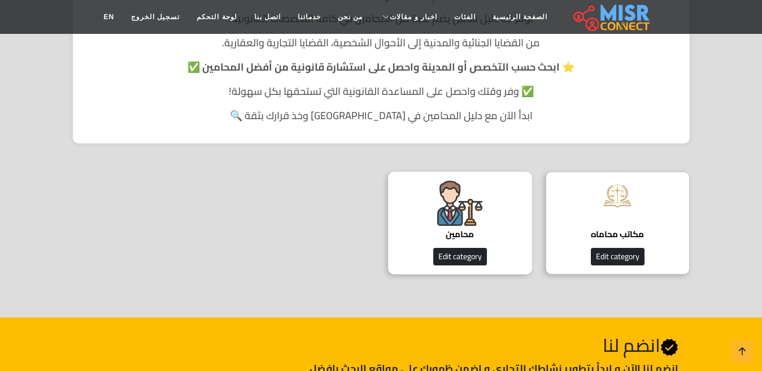
click at [449, 229] on h4 "محامين" at bounding box center [460, 234] width 109 height 10
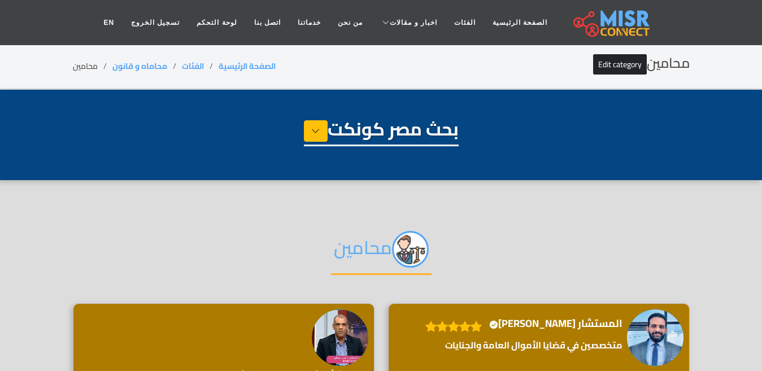
select select "**********"
select select "*******"
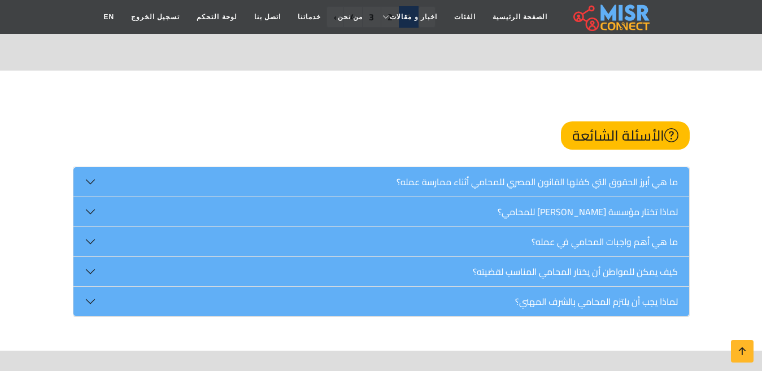
scroll to position [3277, 0]
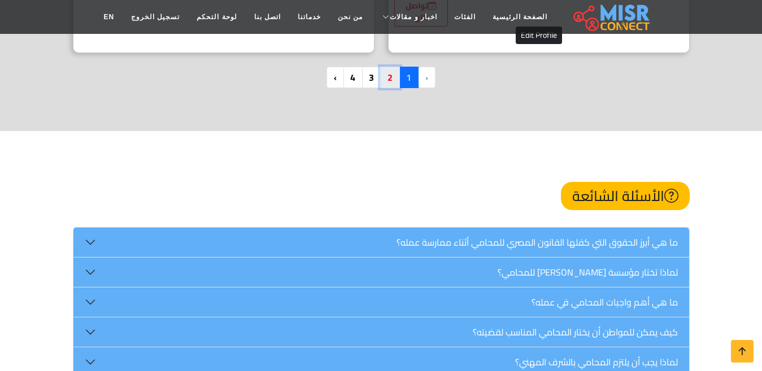
click at [389, 88] on link "2" at bounding box center [390, 77] width 20 height 21
click at [389, 82] on link "2" at bounding box center [390, 77] width 20 height 21
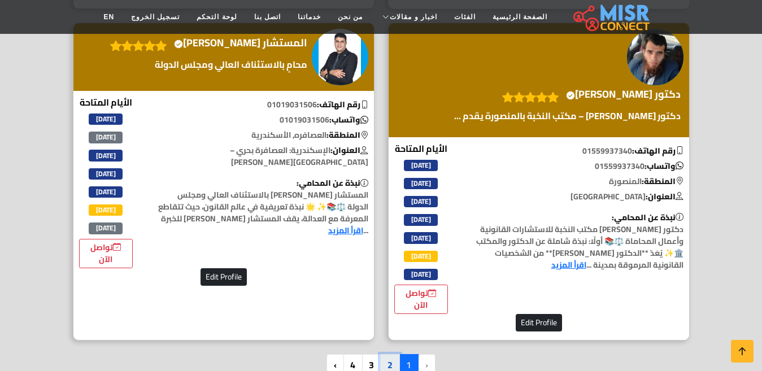
scroll to position [3051, 0]
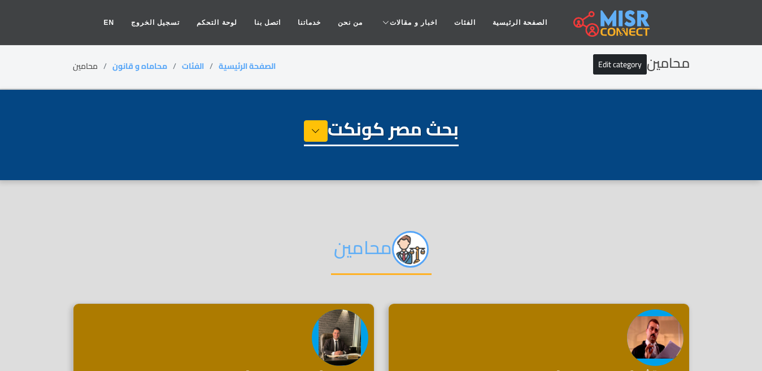
select select "**********"
select select "*******"
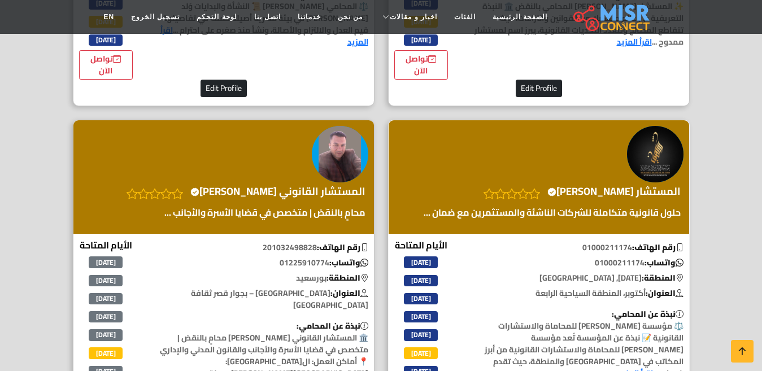
scroll to position [565, 0]
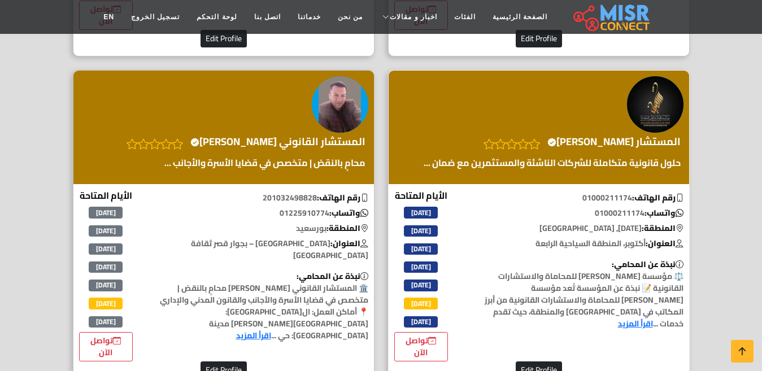
click at [619, 145] on h4 "المستشار محمد شاهين Verified account" at bounding box center [614, 142] width 133 height 12
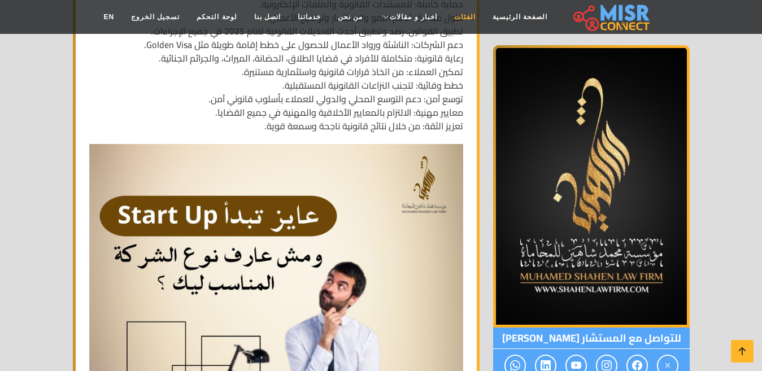
scroll to position [1526, 0]
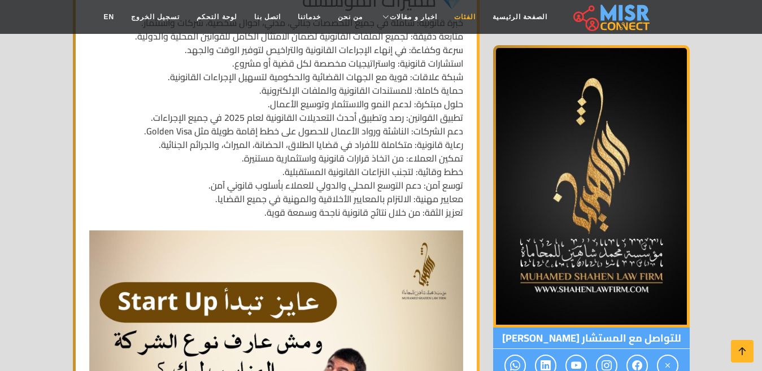
click at [453, 18] on link "الفئات" at bounding box center [465, 16] width 38 height 21
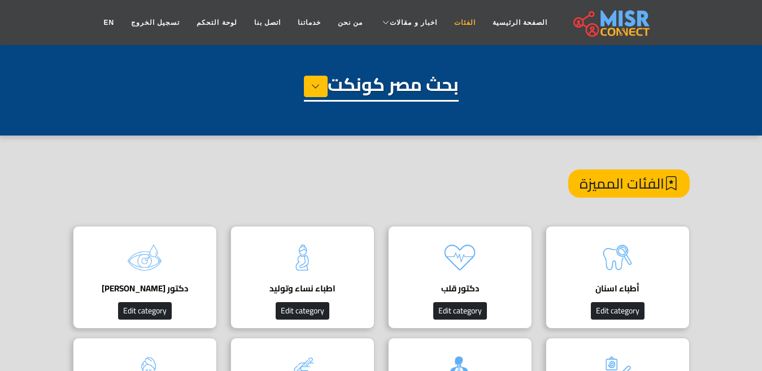
click at [455, 20] on link "الفئات" at bounding box center [465, 22] width 38 height 21
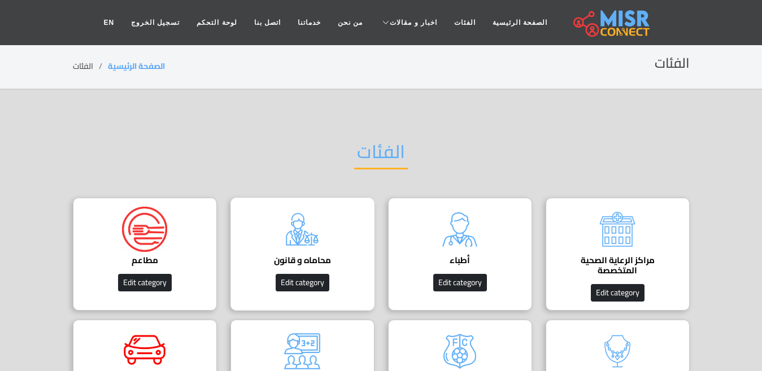
click at [336, 231] on div "محاماه و قانون دليل المحامين في [GEOGRAPHIC_DATA] Edit category" at bounding box center [303, 254] width 144 height 113
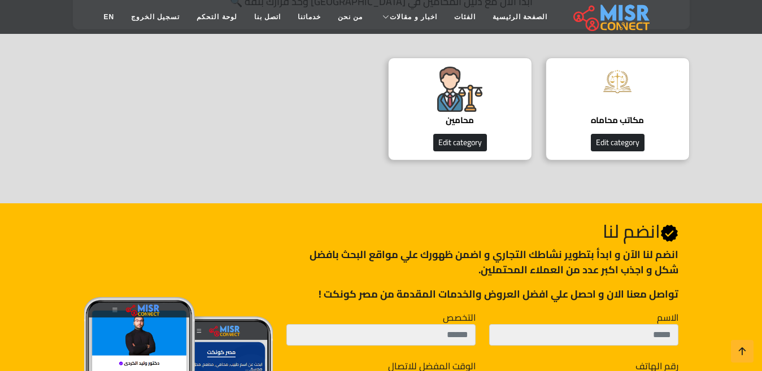
scroll to position [283, 0]
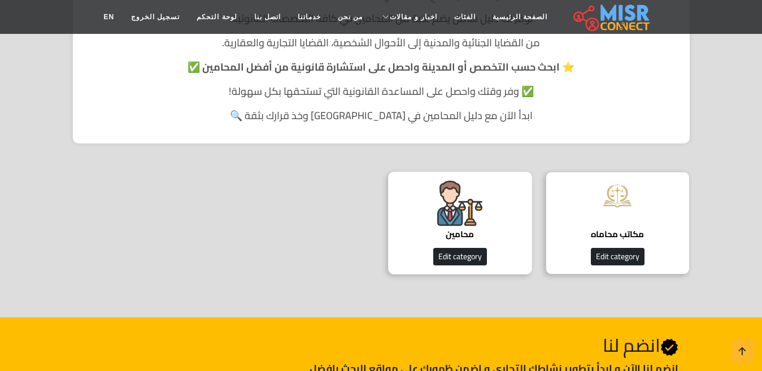
click at [451, 218] on img at bounding box center [459, 203] width 45 height 45
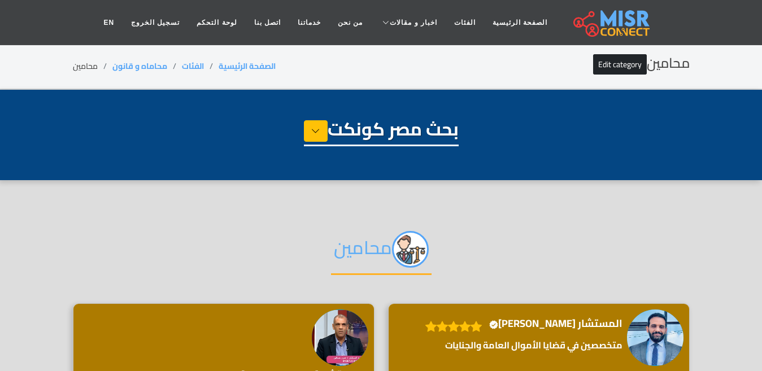
select select "**********"
select select "*******"
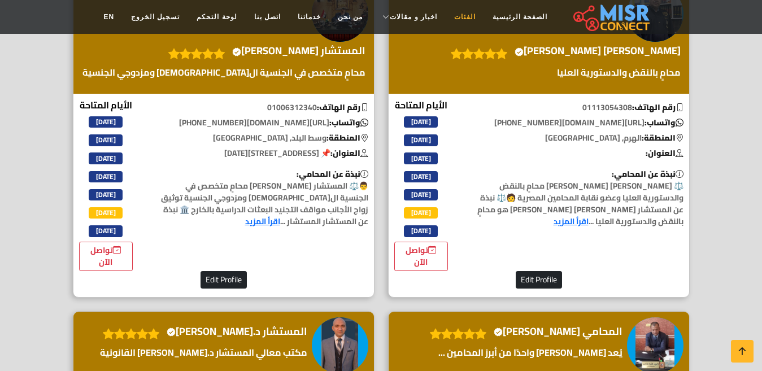
scroll to position [1187, 0]
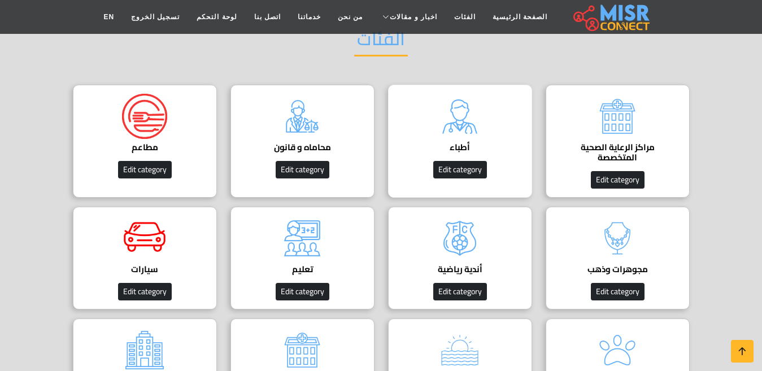
scroll to position [113, 0]
click at [484, 115] on div "أطباء دليل الأطباء في مصر | اعرف أحسن دكاترة في جميع التخصصات Edit category" at bounding box center [460, 141] width 144 height 113
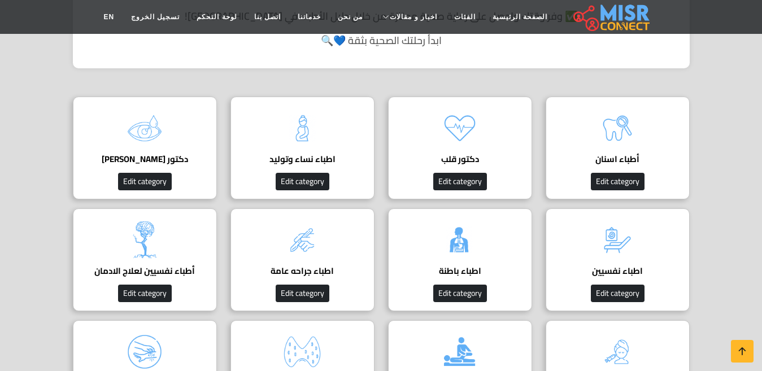
scroll to position [283, 0]
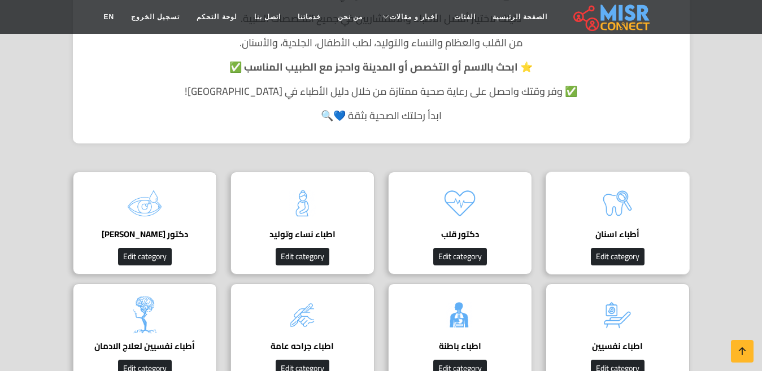
click at [622, 194] on img at bounding box center [617, 203] width 45 height 45
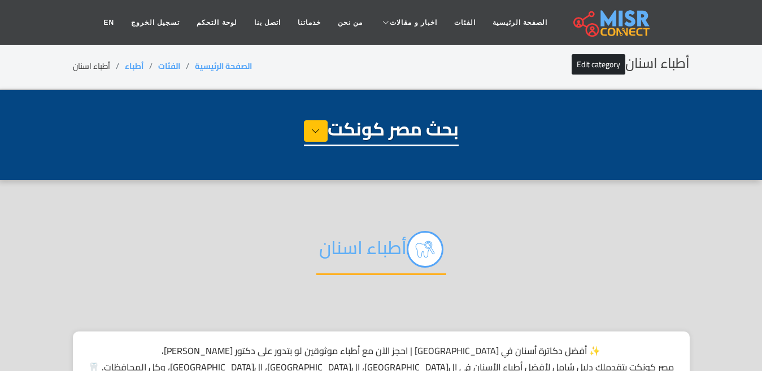
select select "*****"
select select "**********"
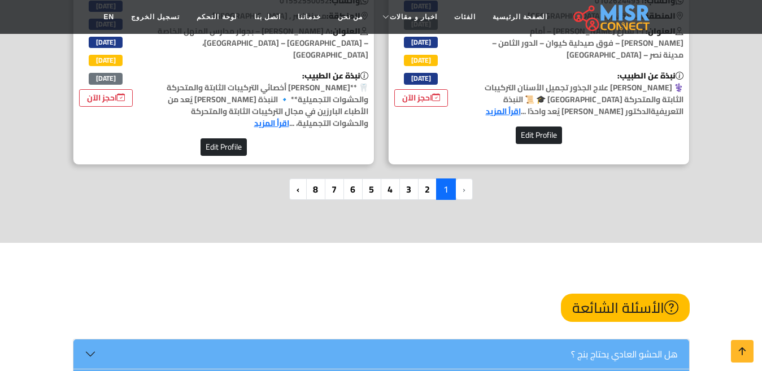
scroll to position [3503, 0]
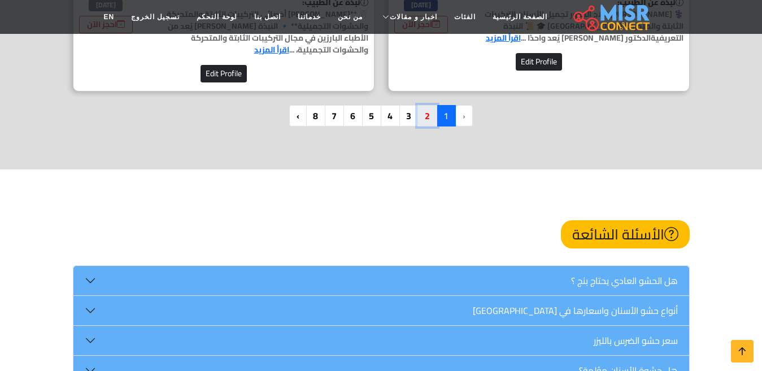
click at [424, 105] on link "2" at bounding box center [428, 115] width 20 height 21
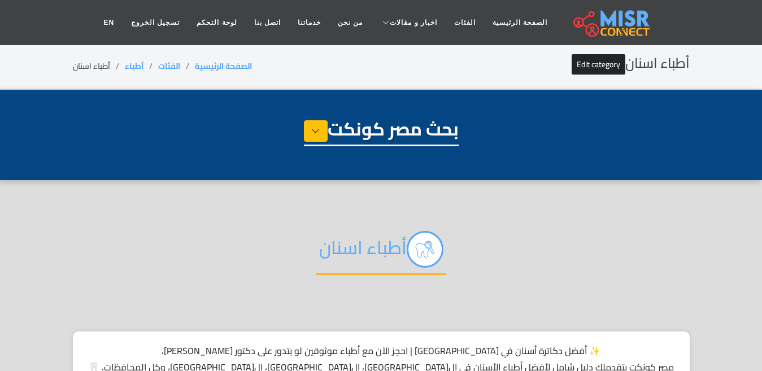
select select "*****"
select select "**********"
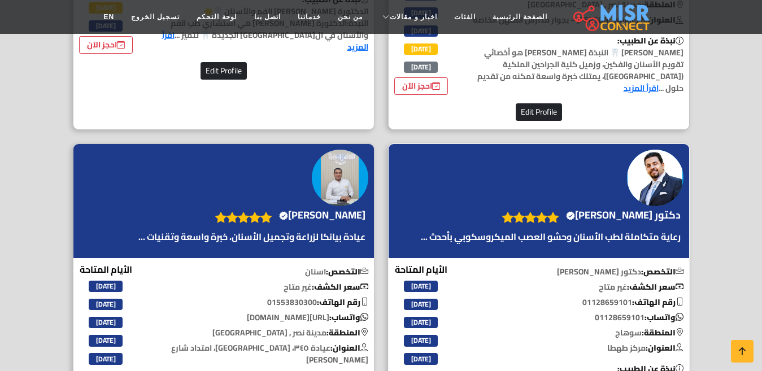
scroll to position [678, 0]
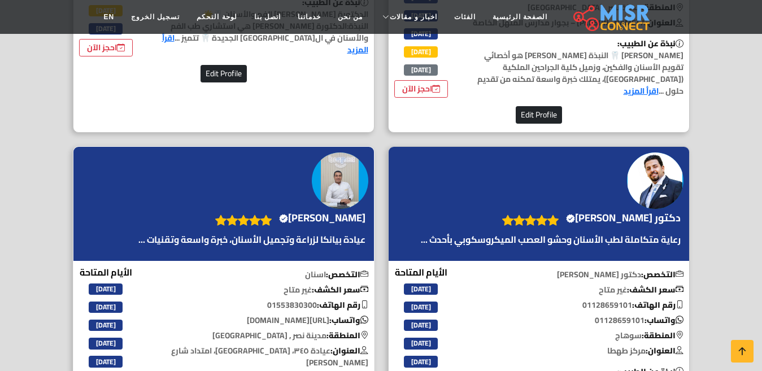
click at [283, 218] on h4 "الدكتور محمد محسن محمد Verified account" at bounding box center [322, 218] width 86 height 12
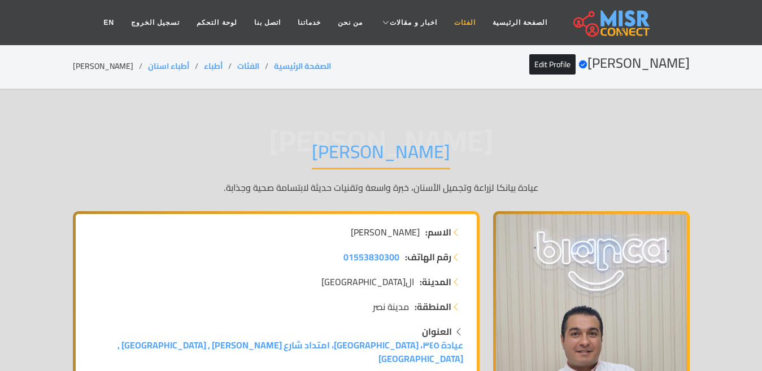
click at [448, 29] on link "الفئات" at bounding box center [465, 22] width 38 height 21
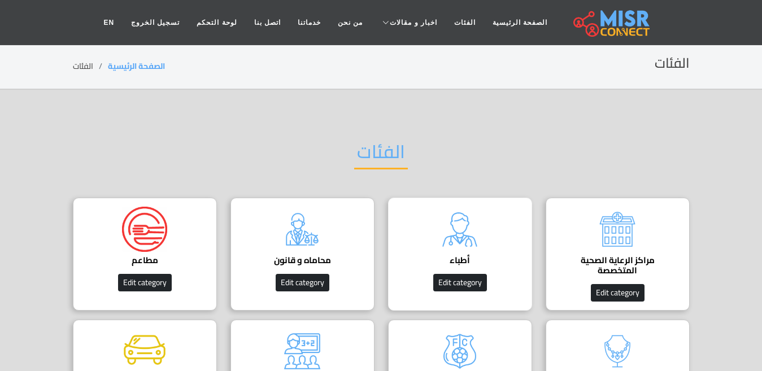
click at [474, 247] on img at bounding box center [459, 229] width 45 height 45
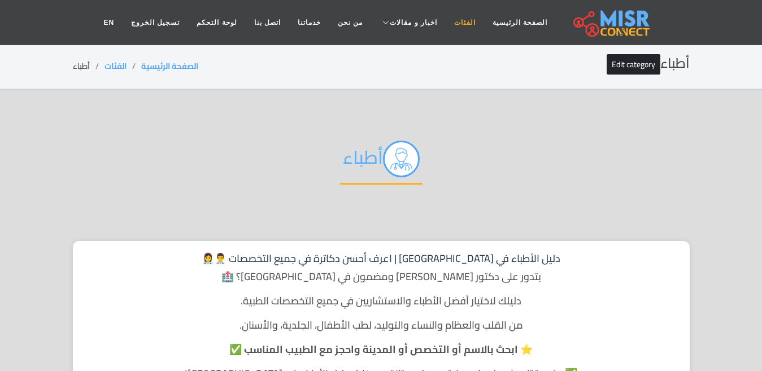
click at [453, 19] on link "الفئات" at bounding box center [465, 22] width 38 height 21
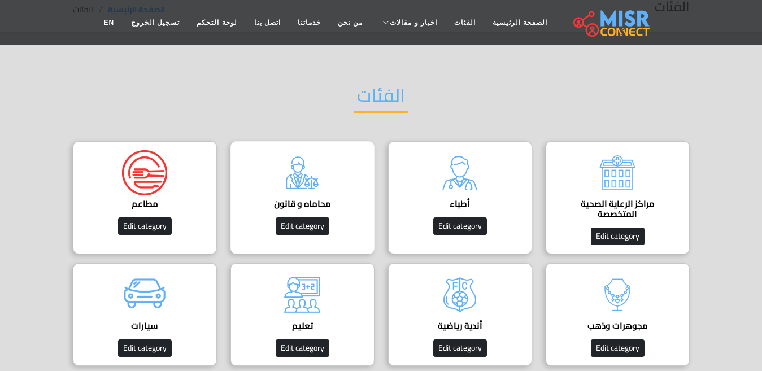
scroll to position [57, 0]
click at [333, 183] on div "محاماه و قانون دليل المحامين في [GEOGRAPHIC_DATA] Edit category" at bounding box center [303, 197] width 144 height 113
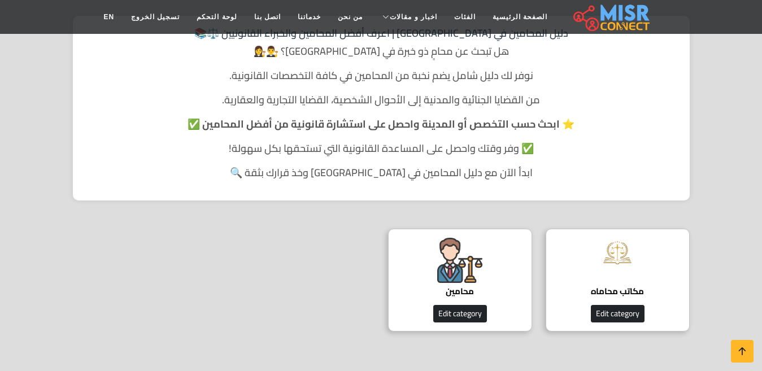
scroll to position [226, 0]
click at [458, 228] on div "محامين دليل المحامين Edit category" at bounding box center [460, 279] width 144 height 103
click at [457, 241] on img at bounding box center [459, 259] width 45 height 45
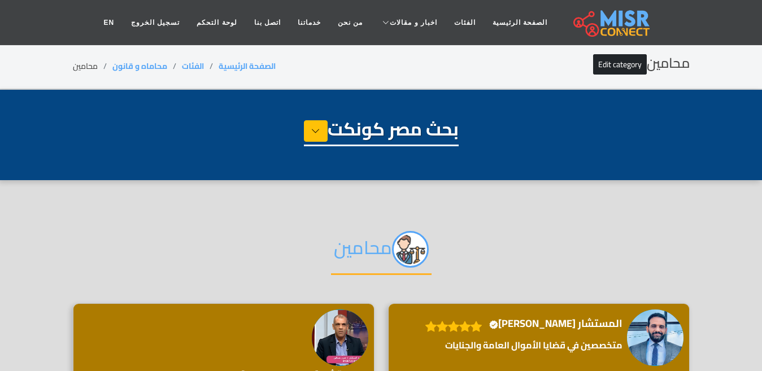
select select "**********"
select select "*******"
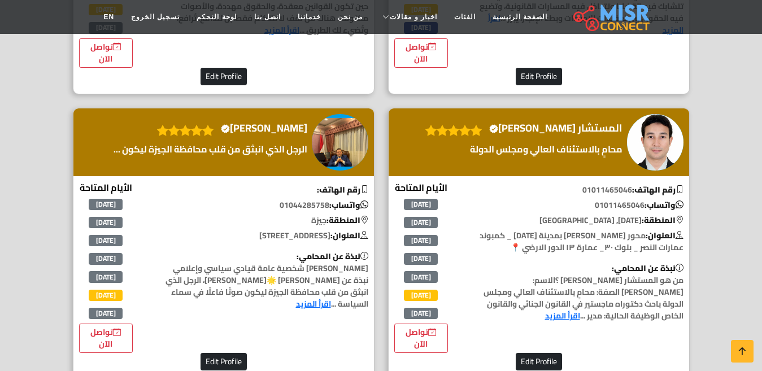
scroll to position [2599, 0]
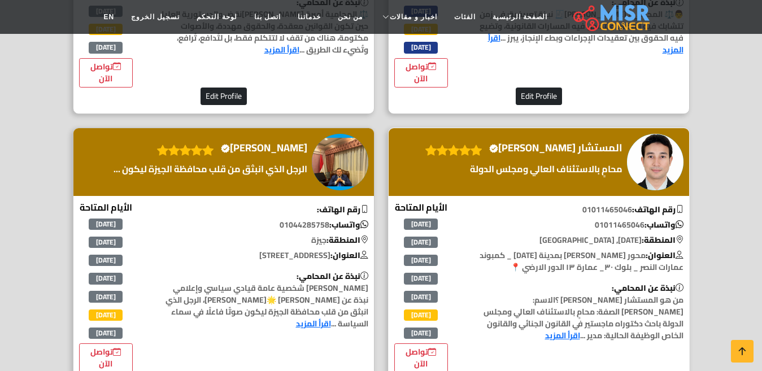
click at [563, 154] on h4 "المستشار [PERSON_NAME] Verified account" at bounding box center [555, 148] width 133 height 12
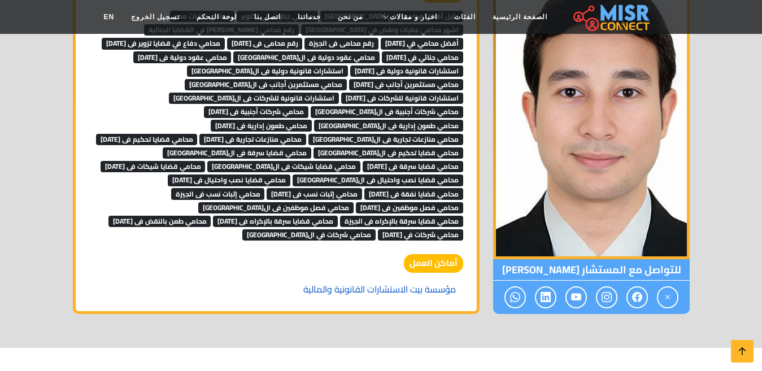
scroll to position [2543, 0]
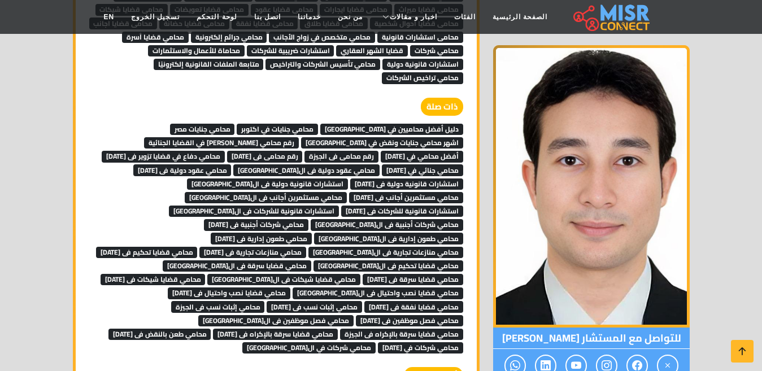
click at [211, 329] on span "محامي طعن بالنقض فى [DATE]" at bounding box center [159, 334] width 103 height 11
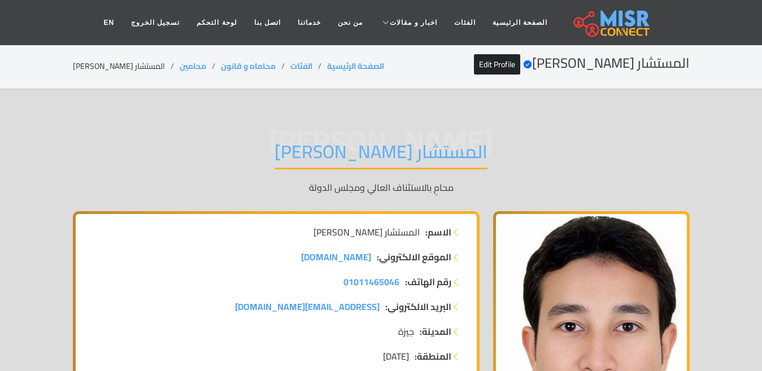
scroll to position [2543, 0]
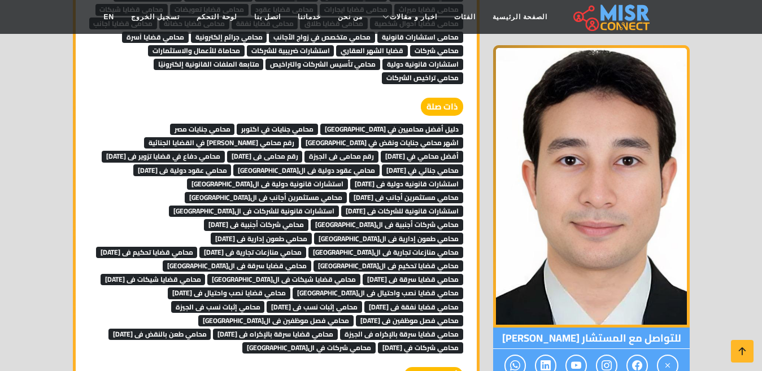
click at [211, 329] on span "محامي طعن بالنقض فى [DATE]" at bounding box center [159, 334] width 103 height 11
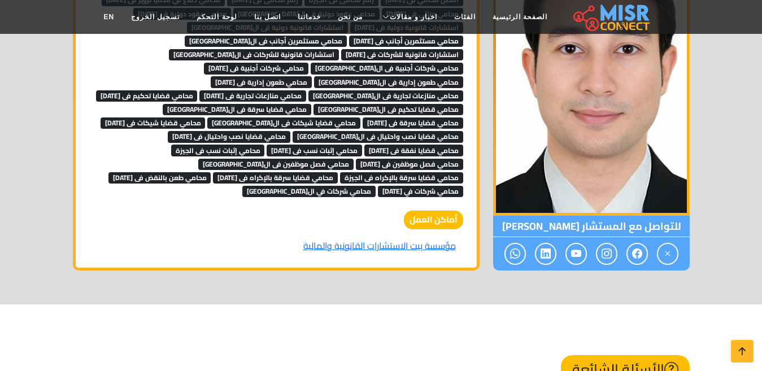
scroll to position [2699, 0]
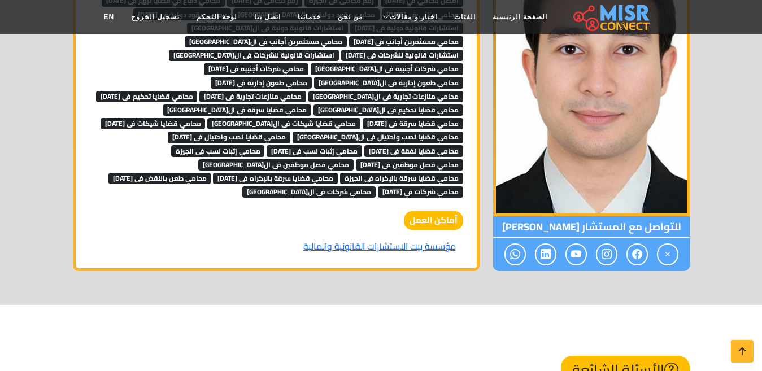
click at [211, 173] on span "محامي طعن بالنقض فى [DATE]" at bounding box center [159, 178] width 103 height 11
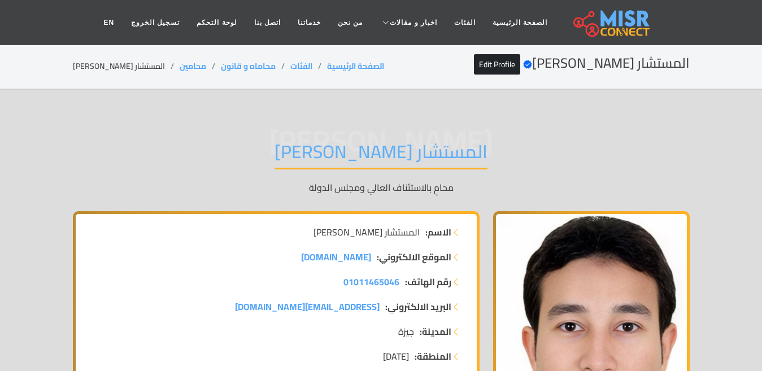
scroll to position [2699, 0]
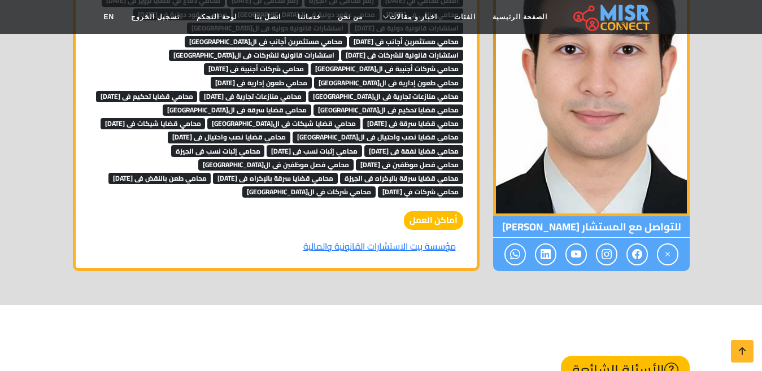
click at [211, 173] on span "محامي طعن بالنقض فى [DATE]" at bounding box center [159, 178] width 103 height 11
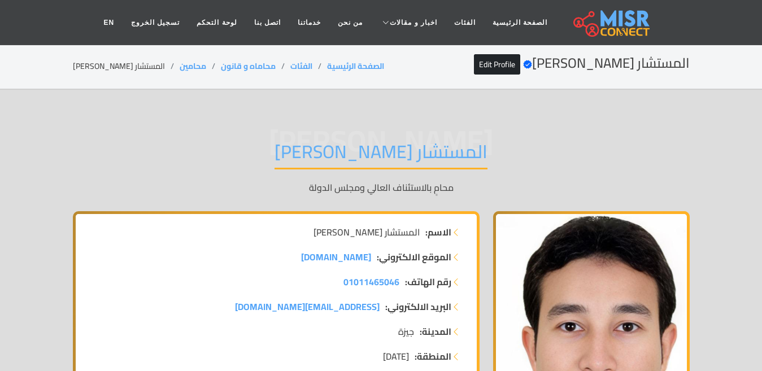
scroll to position [2699, 0]
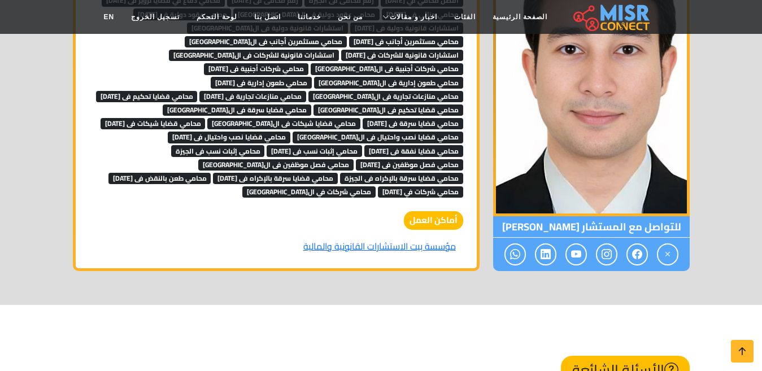
click at [338, 173] on span "محامي قضايا سرقة بالإكراه فى [DATE]" at bounding box center [275, 178] width 125 height 11
click at [340, 173] on span "محامي قضايا سرقة بالإكراه فى الجيزة" at bounding box center [401, 178] width 123 height 11
click at [258, 159] on span "محامي فصل موظفين فى الجيزة" at bounding box center [275, 164] width 155 height 11
click at [409, 159] on span "محامي فصل موظفين فى 6 أكتوبر" at bounding box center [409, 164] width 107 height 11
click at [195, 145] on span "محامي إثبات نسب فى الجيزة" at bounding box center [218, 150] width 94 height 11
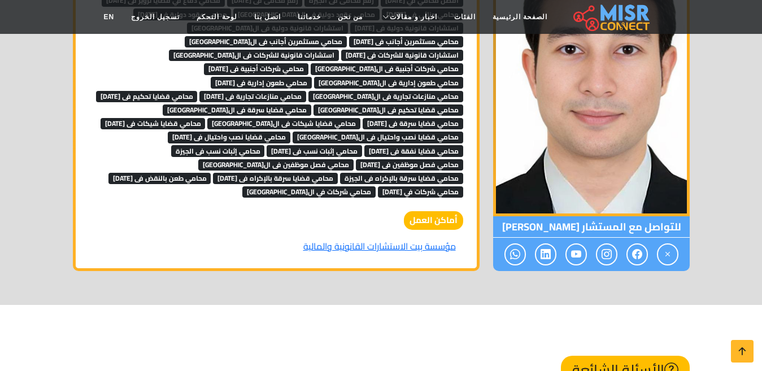
click at [301, 145] on span "محامي إثبات نسب فى 6 اكتوبر" at bounding box center [314, 150] width 95 height 11
click at [381, 145] on span "محامي قضايا نفقة فى 6 اكتوبر" at bounding box center [413, 150] width 99 height 11
click at [210, 132] on span "محامي قضايا نصب واحتيال فى 6 اكتوبر" at bounding box center [229, 137] width 123 height 11
click at [293, 132] on span "محامي قضايا نصب واحتيال فى الجيزة" at bounding box center [378, 137] width 171 height 11
click at [206, 118] on span "محامي قضايا شيكات فى 6 اكتوبر" at bounding box center [153, 123] width 105 height 11
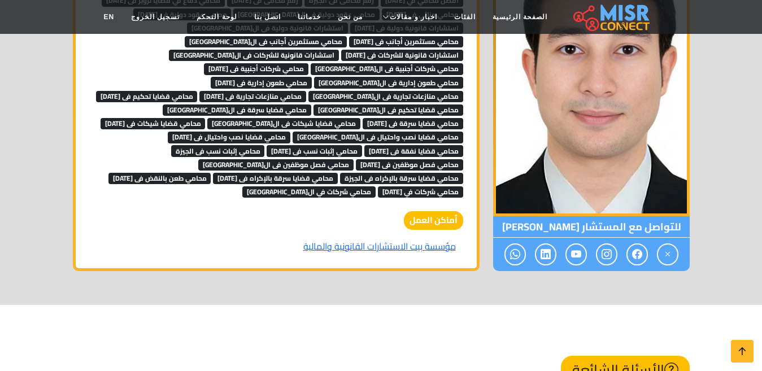
click at [219, 118] on span "محامي قضايا شيكات فى الجيزة" at bounding box center [283, 123] width 153 height 11
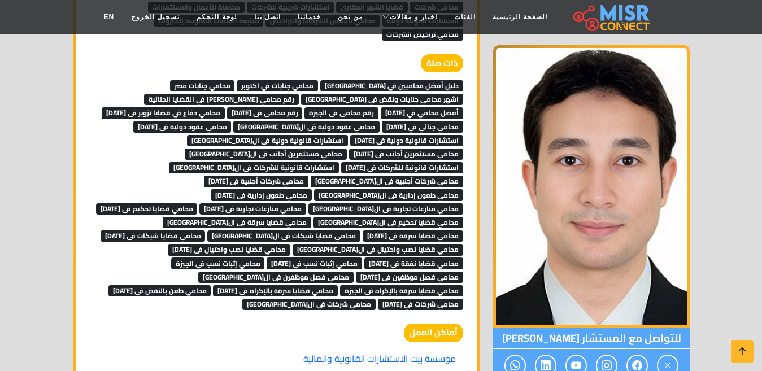
scroll to position [2586, 0]
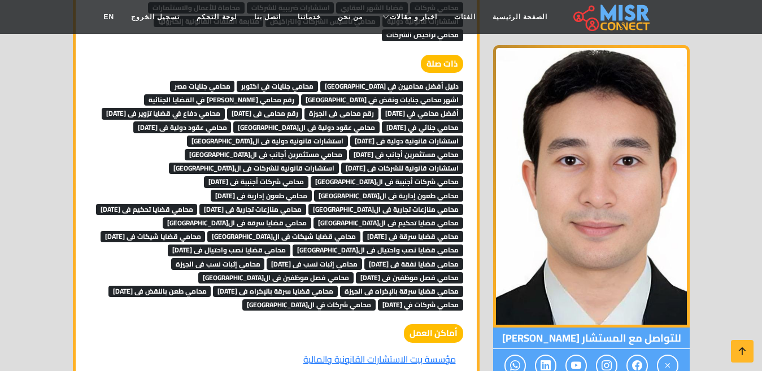
click at [363, 231] on span "محامي قضايا سرقة فى 6 اكتوبر" at bounding box center [413, 236] width 101 height 11
click at [311, 218] on span "محامي قضايا سرقة فى الجيزة" at bounding box center [237, 223] width 149 height 11
click at [314, 218] on span "محامي قضايا تحكيم فى الجيزة" at bounding box center [389, 223] width 150 height 11
click at [198, 204] on span "محامي قضايا تحكيم فى 6 اكتوبر" at bounding box center [147, 209] width 102 height 11
click at [306, 204] on span "محامي منازعات تجارية فى 6 اكتوبر" at bounding box center [252, 209] width 107 height 11
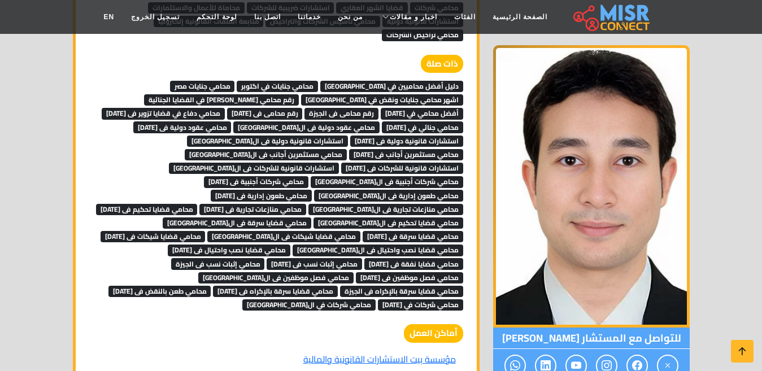
click at [309, 204] on span "محامي منازعات تجارية فى الجيزة" at bounding box center [386, 209] width 155 height 11
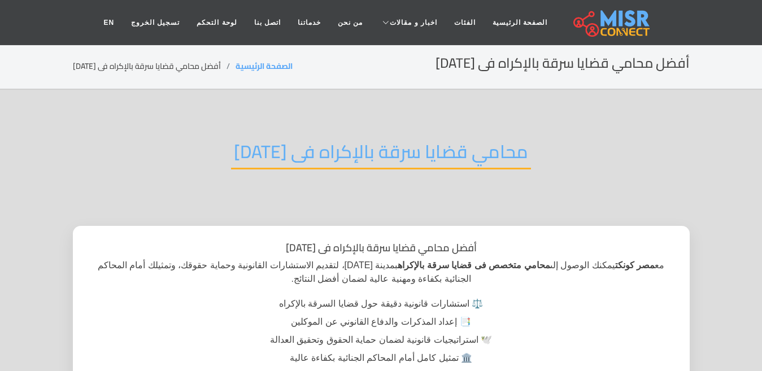
click at [314, 149] on h2 "محامي قضايا سرقة بالإكراه فى [DATE]" at bounding box center [381, 155] width 300 height 29
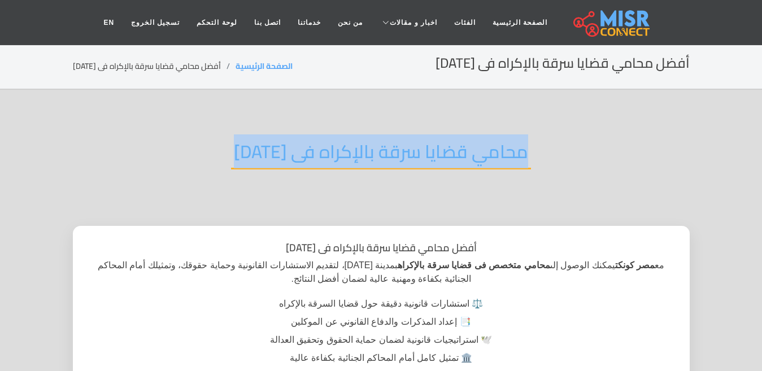
click at [314, 149] on h2 "محامي قضايا سرقة بالإكراه فى [DATE]" at bounding box center [381, 155] width 300 height 29
copy div "محامي قضايا سرقة بالإكراه فى [DATE]"
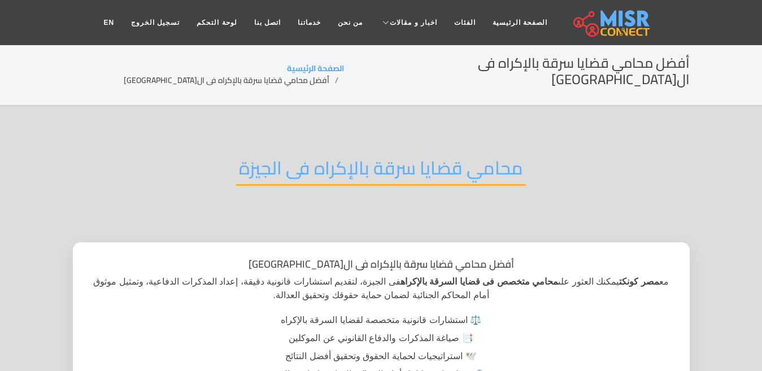
click at [309, 157] on h2 "محامي قضايا سرقة بالإكراه فى الجيزة" at bounding box center [381, 171] width 290 height 29
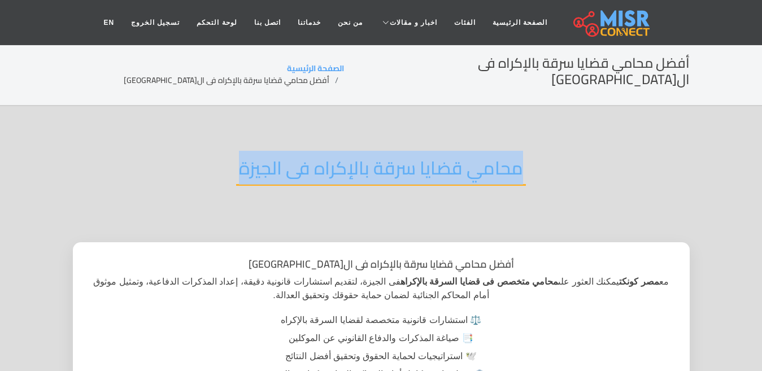
click at [309, 157] on h2 "محامي قضايا سرقة بالإكراه فى الجيزة" at bounding box center [381, 171] width 290 height 29
copy div "محامي قضايا سرقة بالإكراه فى الجيزة"
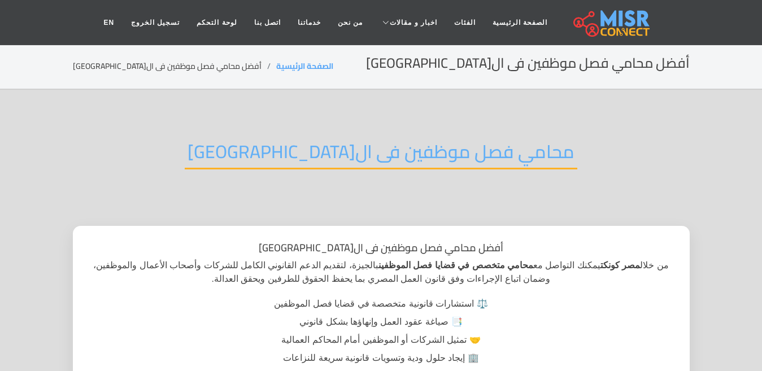
click at [337, 147] on h2 "محامي فصل موظفين فى ال[GEOGRAPHIC_DATA]" at bounding box center [381, 155] width 393 height 29
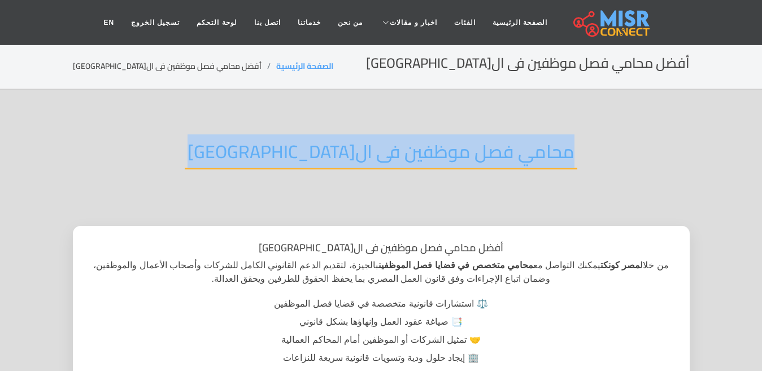
click at [337, 147] on h2 "محامي فصل موظفين فى ال[GEOGRAPHIC_DATA]" at bounding box center [381, 155] width 393 height 29
copy div "محامي فصل موظفين فى ال[GEOGRAPHIC_DATA]"
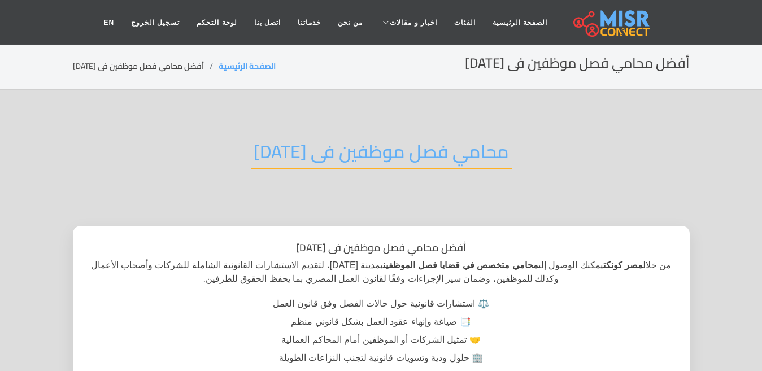
click at [398, 157] on h2 "محامي فصل موظفين فى [DATE]" at bounding box center [381, 155] width 261 height 29
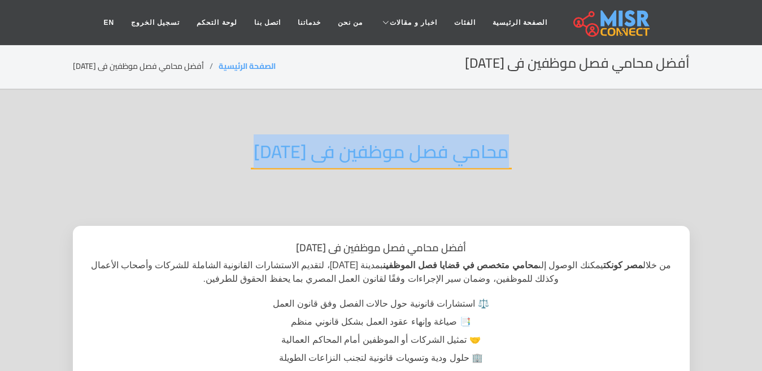
click at [398, 157] on h2 "محامي فصل موظفين فى [DATE]" at bounding box center [381, 155] width 261 height 29
copy div "محامي فصل موظفين فى [DATE]"
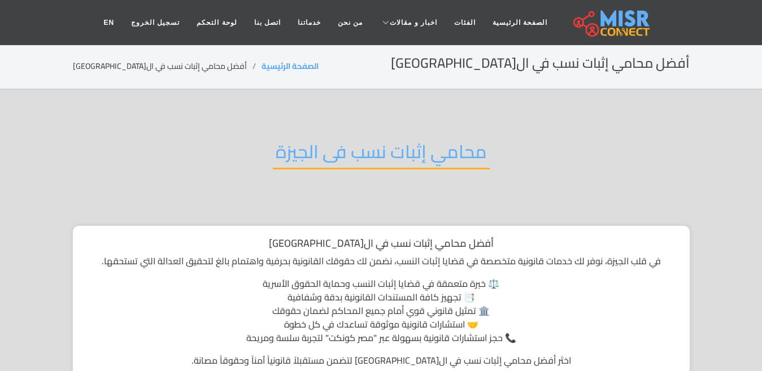
click at [342, 147] on h2 "محامي إثبات نسب فى الجيزة" at bounding box center [381, 155] width 217 height 29
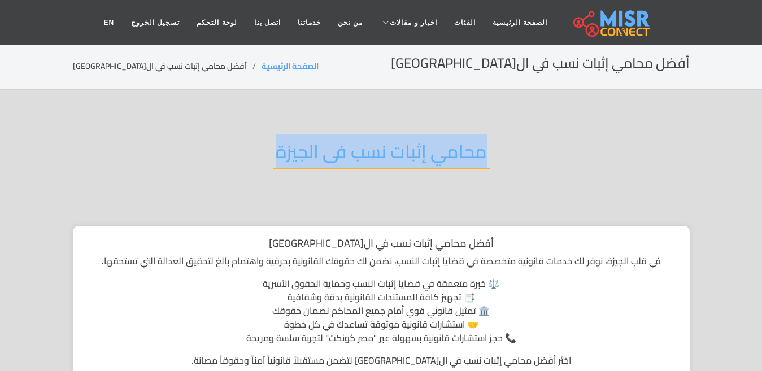
click at [342, 147] on h2 "محامي إثبات نسب فى الجيزة" at bounding box center [381, 155] width 217 height 29
copy div "محامي إثبات نسب فى الجيزة"
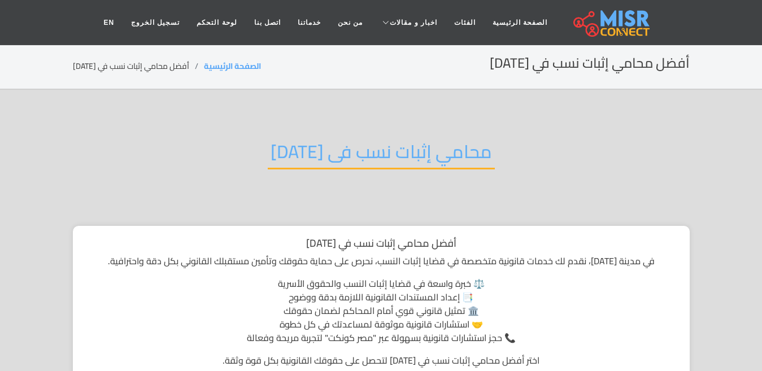
click at [325, 146] on h2 "محامي إثبات نسب فى [DATE]" at bounding box center [381, 155] width 227 height 29
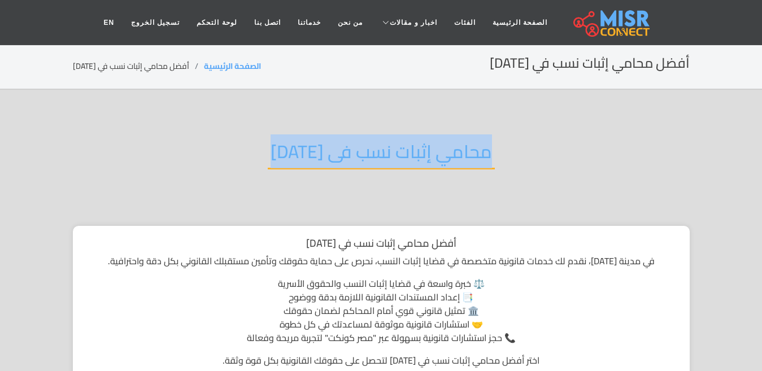
click at [325, 146] on h2 "محامي إثبات نسب فى [DATE]" at bounding box center [381, 155] width 227 height 29
copy div "محامي إثبات نسب فى [DATE]"
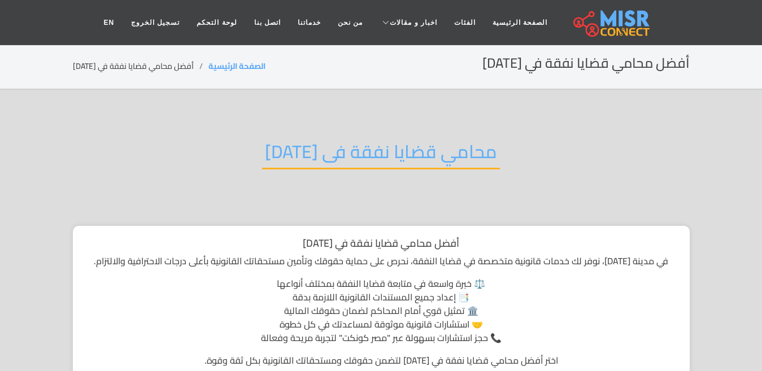
click at [322, 148] on h2 "محامي قضايا نفقة فى [DATE]" at bounding box center [381, 155] width 238 height 29
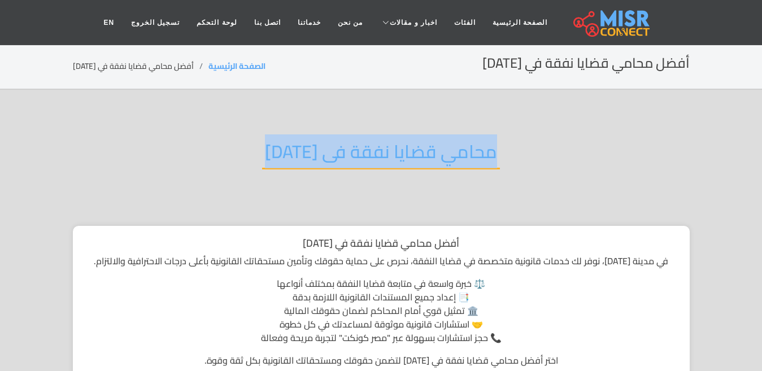
click at [322, 148] on h2 "محامي قضايا نفقة فى [DATE]" at bounding box center [381, 155] width 238 height 29
copy div "محامي قضايا نفقة فى [DATE]"
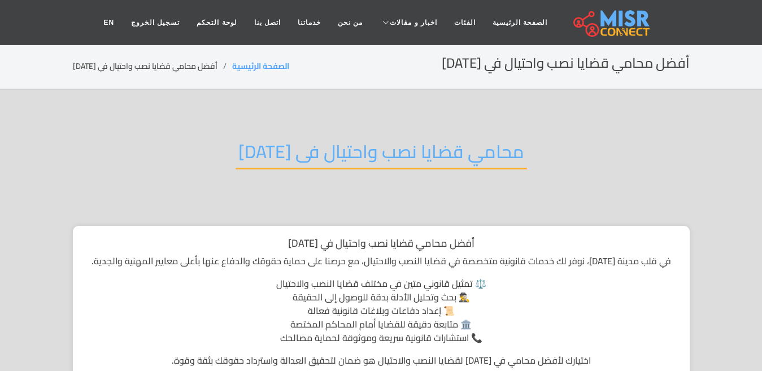
click at [375, 158] on h2 "محامي قضايا نصب واحتيال فى [DATE]" at bounding box center [382, 155] width 292 height 29
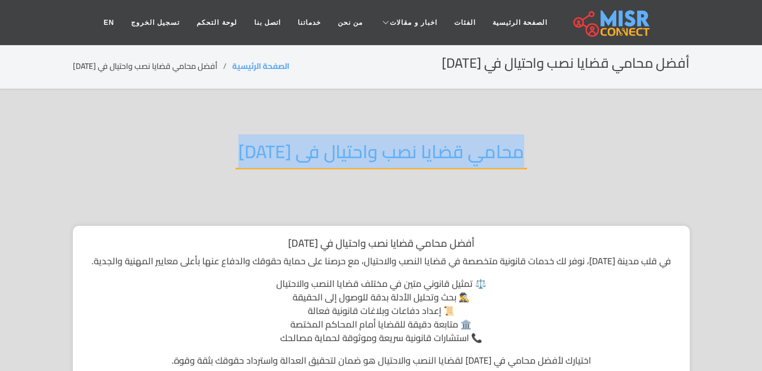
click at [375, 158] on h2 "محامي قضايا نصب واحتيال فى [DATE]" at bounding box center [382, 155] width 292 height 29
copy div "محامي قضايا نصب واحتيال فى [DATE]"
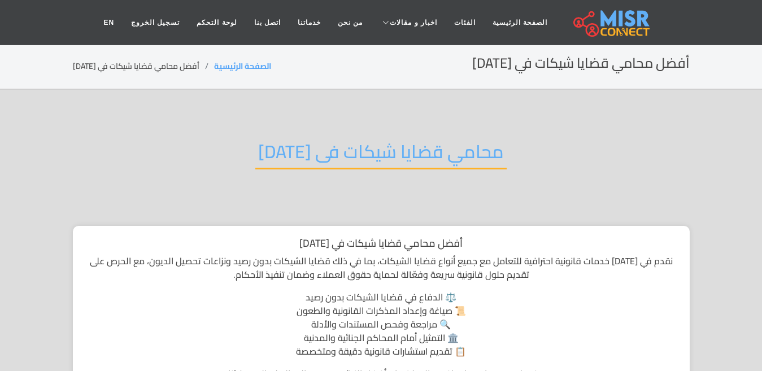
click at [337, 151] on h2 "محامي قضايا شيكات فى 6 اكتوبر" at bounding box center [380, 155] width 251 height 29
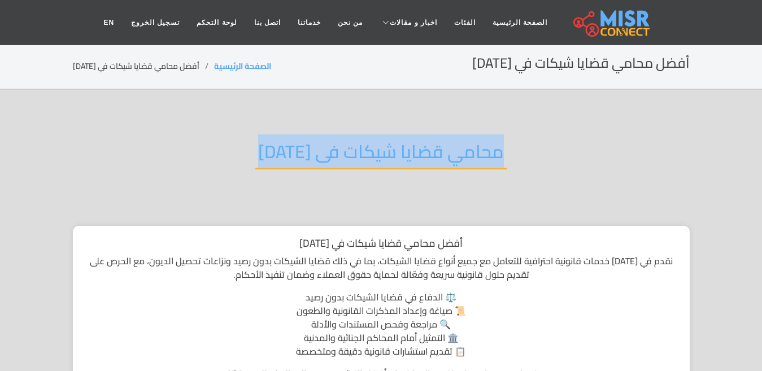
click at [337, 151] on h2 "محامي قضايا شيكات فى 6 اكتوبر" at bounding box center [380, 155] width 251 height 29
copy div "محامي قضايا شيكات فى 6 اكتوبر"
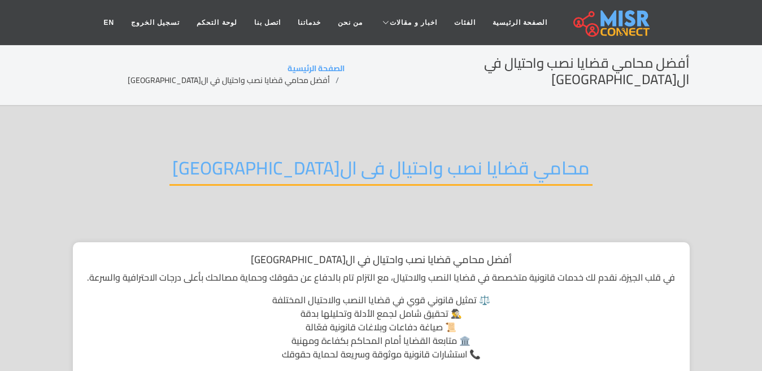
click at [346, 157] on h2 "محامي قضايا نصب واحتيال فى الجيزة" at bounding box center [381, 171] width 423 height 29
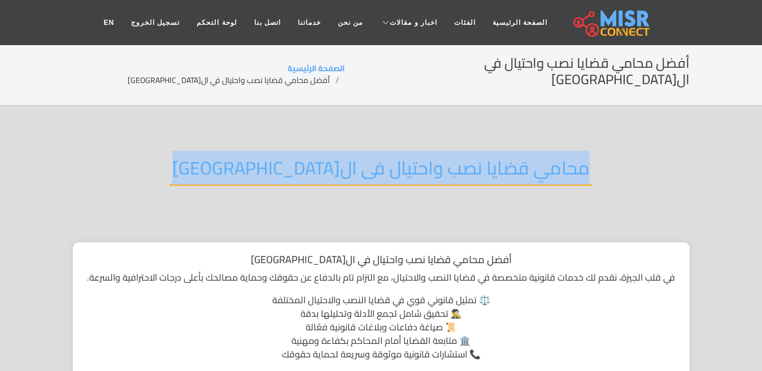
click at [346, 157] on h2 "محامي قضايا نصب واحتيال فى الجيزة" at bounding box center [381, 171] width 423 height 29
copy div "محامي قضايا نصب واحتيال فى الجيزة"
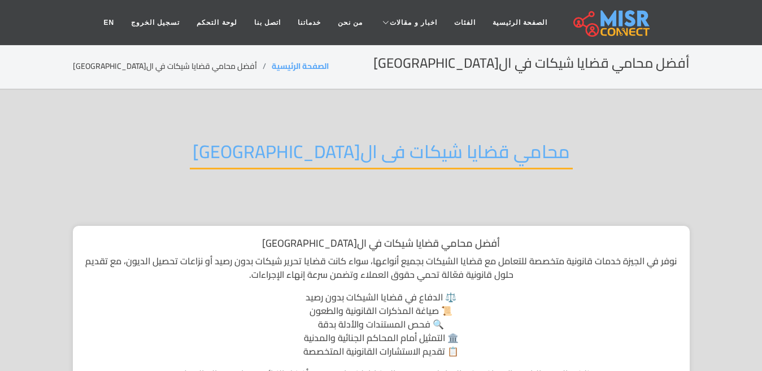
click at [384, 148] on h2 "محامي قضايا شيكات فى ال[GEOGRAPHIC_DATA]" at bounding box center [381, 155] width 383 height 29
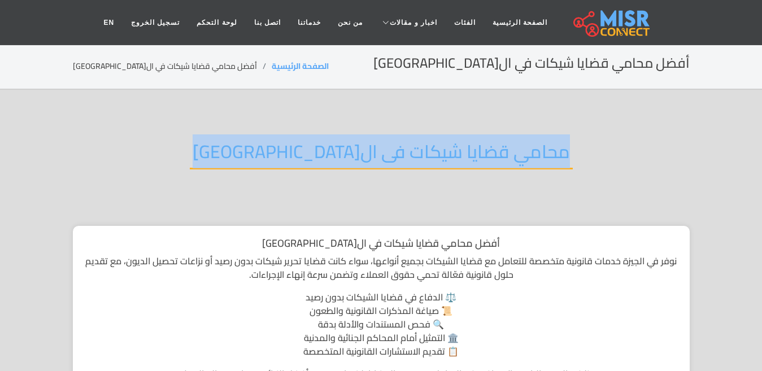
click at [384, 148] on h2 "محامي قضايا شيكات فى ال[GEOGRAPHIC_DATA]" at bounding box center [381, 155] width 383 height 29
copy div "محامي قضايا شيكات فى ال[GEOGRAPHIC_DATA]"
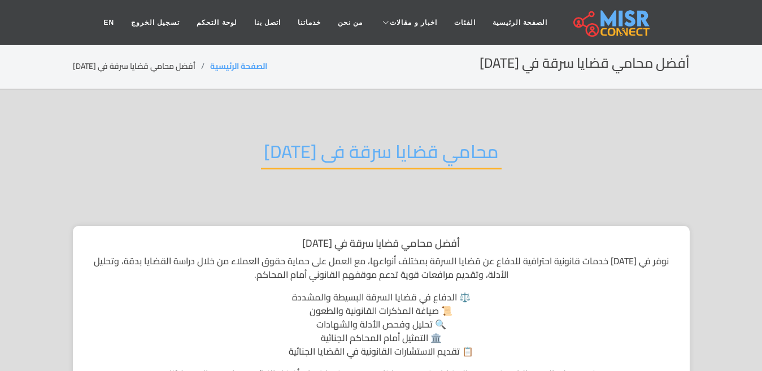
click at [314, 155] on h2 "محامي قضايا سرقة فى 6 اكتوبر" at bounding box center [381, 155] width 241 height 29
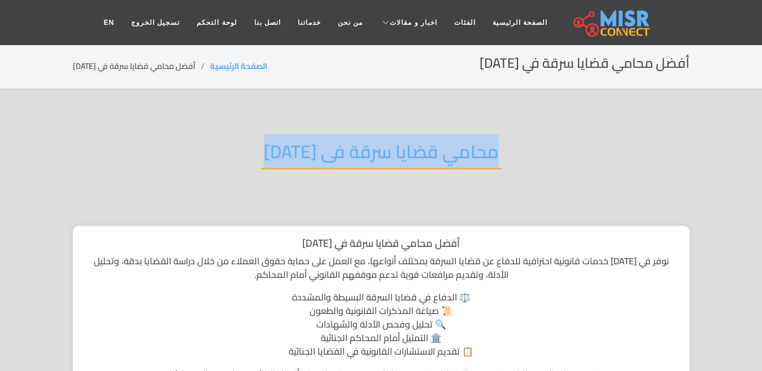
click at [314, 155] on h2 "محامي قضايا سرقة فى 6 اكتوبر" at bounding box center [381, 155] width 241 height 29
copy div "محامي قضايا سرقة فى 6 اكتوبر"
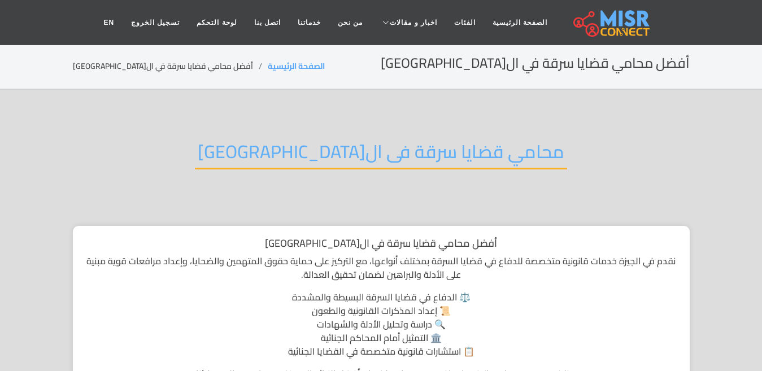
click at [371, 164] on h2 "محامي قضايا سرقة فى ال[GEOGRAPHIC_DATA]" at bounding box center [381, 155] width 372 height 29
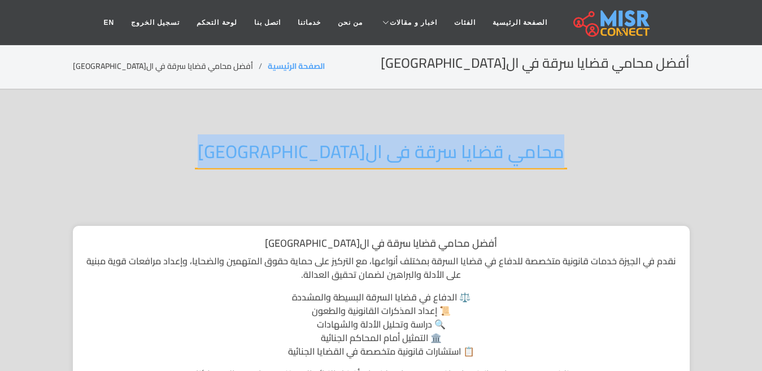
click at [371, 164] on h2 "محامي قضايا سرقة فى ال[GEOGRAPHIC_DATA]" at bounding box center [381, 155] width 372 height 29
copy div "محامي قضايا سرقة فى ال[GEOGRAPHIC_DATA]"
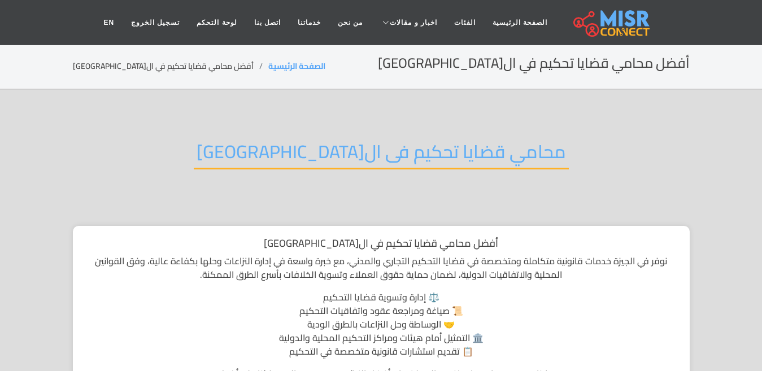
click at [359, 141] on h2 "محامي قضايا تحكيم فى ال[GEOGRAPHIC_DATA]" at bounding box center [381, 155] width 375 height 29
click at [361, 144] on h2 "محامي قضايا تحكيم فى الجيزة" at bounding box center [381, 155] width 375 height 29
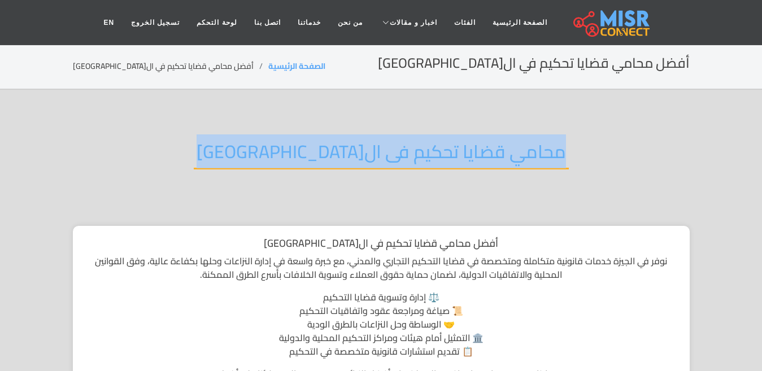
click at [361, 144] on h2 "محامي قضايا تحكيم فى الجيزة" at bounding box center [381, 155] width 375 height 29
copy div "محامي قضايا تحكيم فى الجيزة"
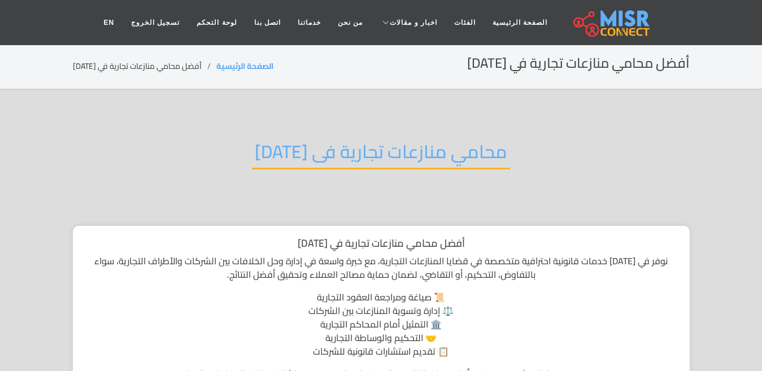
click at [285, 152] on h2 "محامي منازعات تجارية فى [DATE]" at bounding box center [381, 155] width 258 height 29
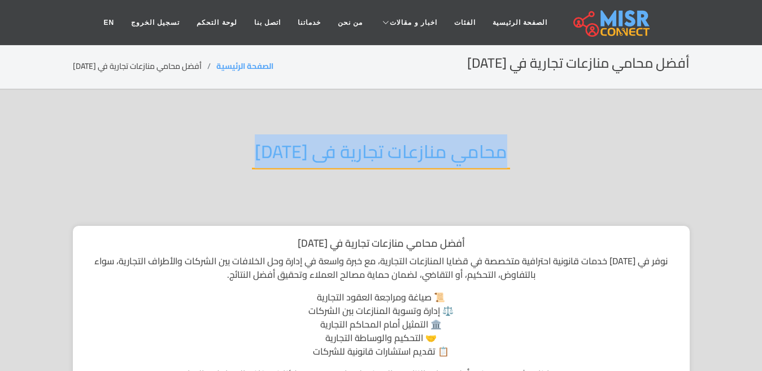
click at [285, 152] on h2 "محامي منازعات تجارية فى 6 اكتوبر" at bounding box center [381, 155] width 258 height 29
copy div "محامي منازعات تجارية فى 6 اكتوبر"
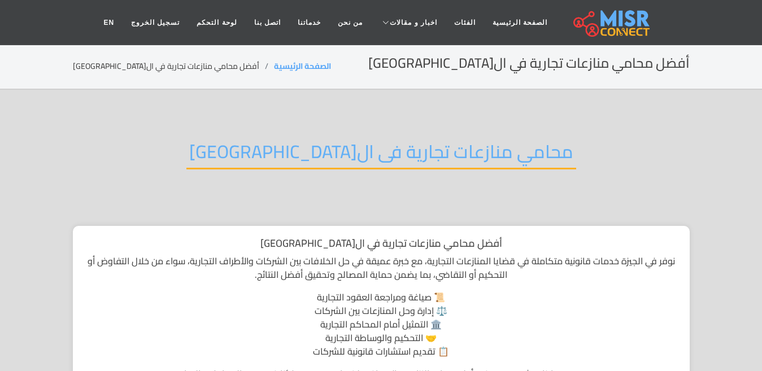
click at [379, 154] on h2 "محامي منازعات تجارية فى ال[GEOGRAPHIC_DATA]" at bounding box center [381, 155] width 390 height 29
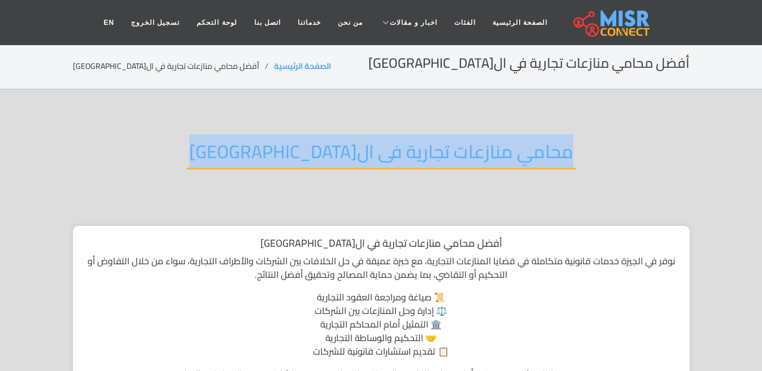
click at [379, 154] on h2 "محامي منازعات تجارية فى ال[GEOGRAPHIC_DATA]" at bounding box center [381, 155] width 390 height 29
copy div "محامي منازعات تجارية فى ال[GEOGRAPHIC_DATA]"
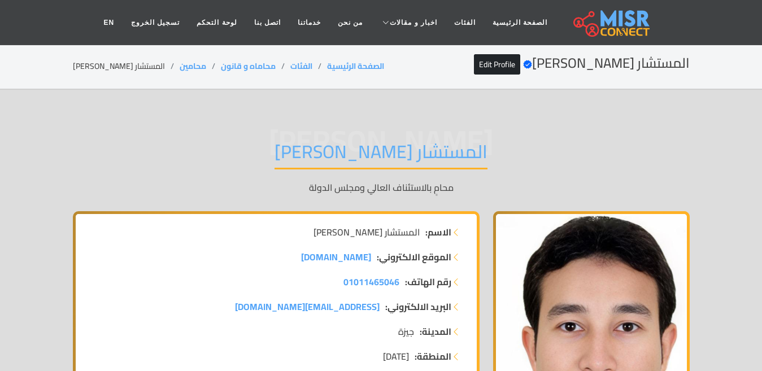
scroll to position [2586, 0]
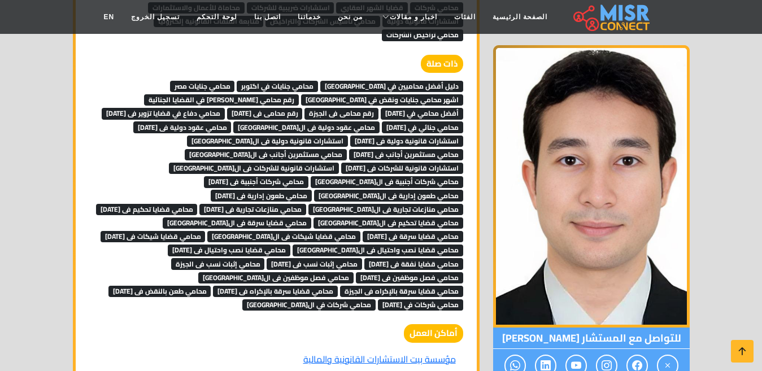
click at [312, 190] on span "محامي طعون إدارية فى 6 اكتوبر" at bounding box center [261, 195] width 101 height 11
click at [396, 190] on span "محامي طعون إدارية فى الجيزة" at bounding box center [388, 195] width 149 height 11
click at [222, 176] on span "محامي شركات أجنبية فى 6 اكتوبر" at bounding box center [256, 181] width 105 height 11
click at [311, 176] on span "محامي شركات أجنبية فى الجيزة" at bounding box center [387, 181] width 153 height 11
click at [339, 163] on span "استشارات قانونية للشركات فى الجيزة" at bounding box center [254, 168] width 170 height 11
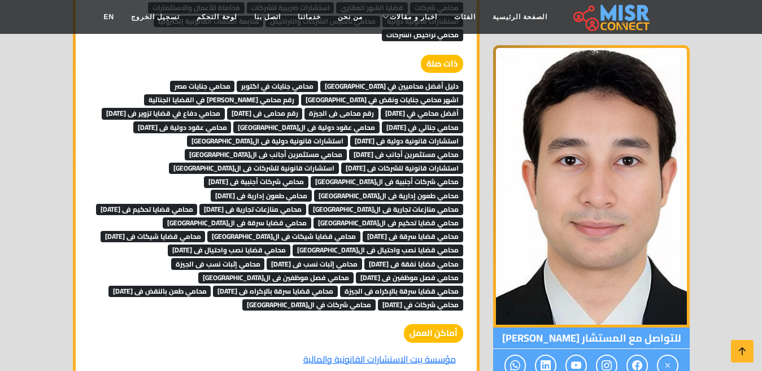
click at [341, 163] on span "استشارات قانونية للشركات فى 6 اكتوبر" at bounding box center [402, 168] width 122 height 11
click at [250, 149] on span "محامي مستثمرين أجانب فى الجيزة" at bounding box center [266, 154] width 162 height 11
click at [359, 149] on span "محامي مستثمرين أجانب فى 6 اكتوبر" at bounding box center [406, 154] width 114 height 11
click at [219, 136] on span "استشارات قانونية دولية فى الجيزة" at bounding box center [267, 141] width 161 height 11
click at [350, 136] on span "استشارات قانونية دولية فى 6 اكتوبر" at bounding box center [406, 141] width 113 height 11
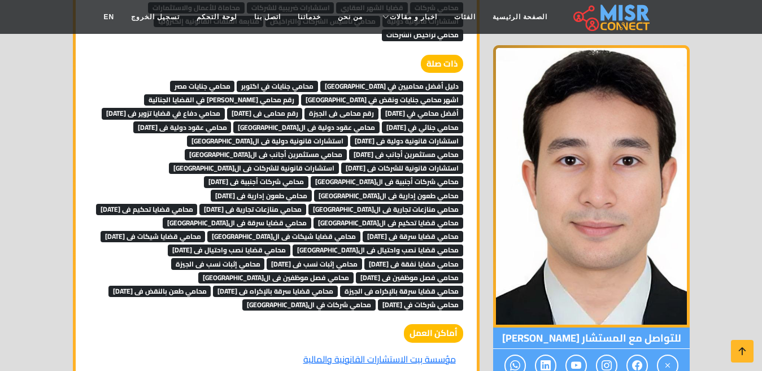
click at [232, 121] on span "محامي عقود دولية فى 6 اكتوبر" at bounding box center [182, 126] width 98 height 11
click at [233, 121] on span "محامي عقود دولية فى الجيزة" at bounding box center [306, 126] width 146 height 11
click at [382, 121] on span "محامي جنائي في 6 أكتوبر" at bounding box center [422, 126] width 81 height 11
click at [225, 108] on span "محامي دفاع في قضايا تزوير فى 6 اكتوبر" at bounding box center [163, 113] width 123 height 11
click at [227, 108] on span "رقم محامى فى 6 اكتوبر" at bounding box center [265, 113] width 76 height 11
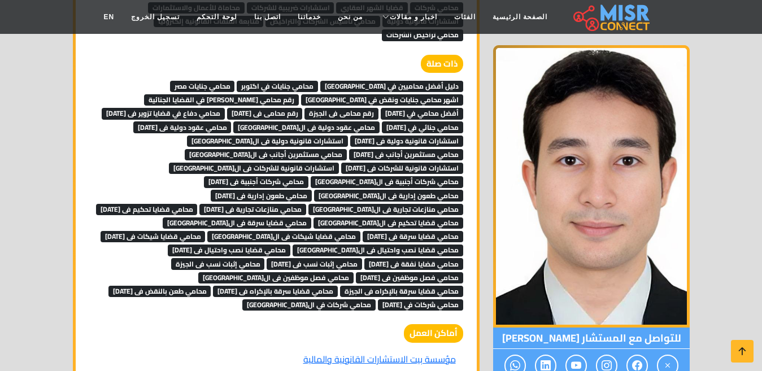
click at [305, 108] on span "رقم محامى فى الجيزة" at bounding box center [342, 113] width 74 height 11
click at [381, 108] on span "أفضل محامي في 6 أكتوبر" at bounding box center [422, 113] width 83 height 11
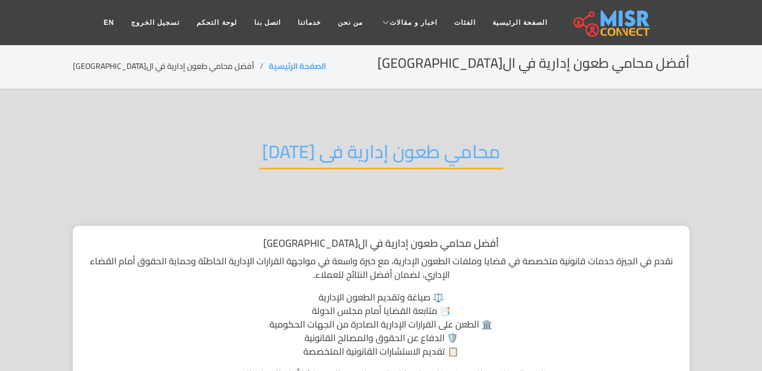
click at [310, 141] on h2 "محامي طعون إدارية فى [DATE]" at bounding box center [381, 155] width 244 height 29
click at [311, 153] on h2 "محامي طعون إدارية فى 6 اكتوبر" at bounding box center [381, 155] width 244 height 29
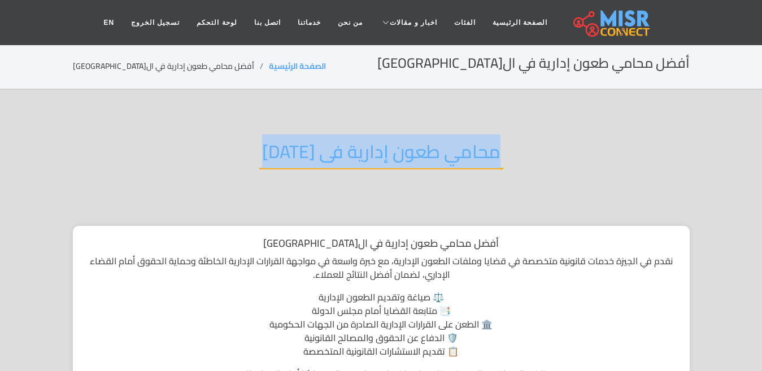
click at [311, 153] on h2 "محامي طعون إدارية فى 6 اكتوبر" at bounding box center [381, 155] width 244 height 29
copy div "محامي طعون إدارية فى 6 اكتوبر"
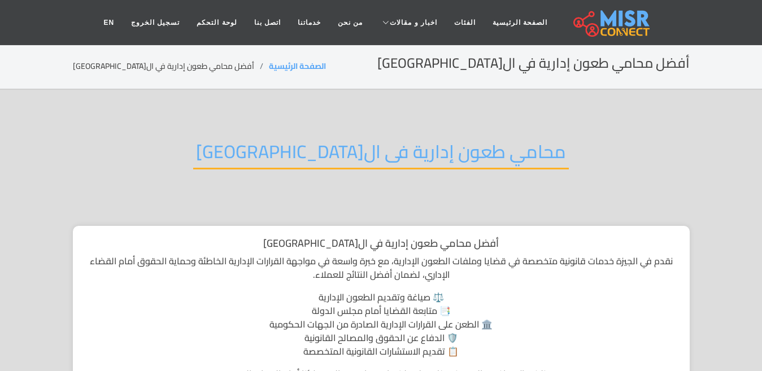
click at [306, 153] on h2 "محامي طعون إدارية فى الجيزة" at bounding box center [381, 155] width 376 height 29
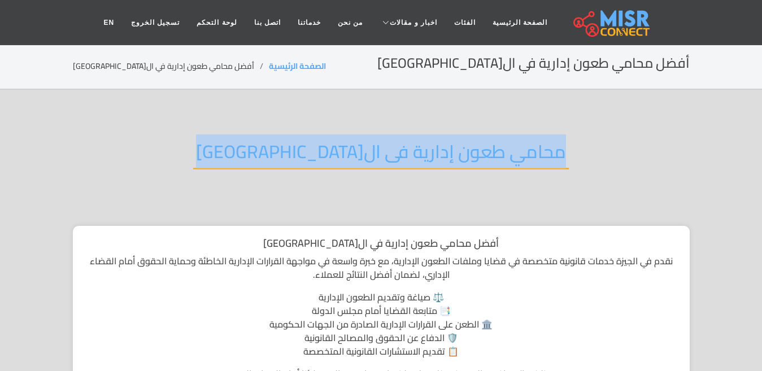
click at [306, 153] on h2 "محامي طعون إدارية فى الجيزة" at bounding box center [381, 155] width 376 height 29
copy div "محامي طعون إدارية فى الجيزة"
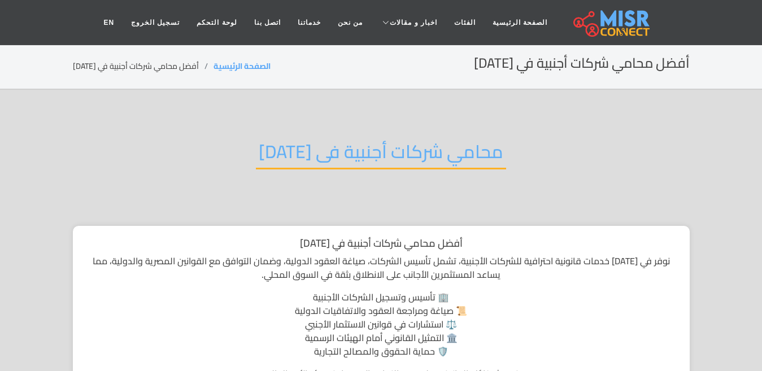
click at [323, 134] on div "محامي شركات أجنبية فى [DATE]" at bounding box center [381, 161] width 617 height 74
click at [324, 141] on h2 "محامي شركات أجنبية فى [DATE]" at bounding box center [381, 155] width 250 height 29
click at [326, 148] on h2 "محامي شركات أجنبية فى [DATE]" at bounding box center [381, 155] width 250 height 29
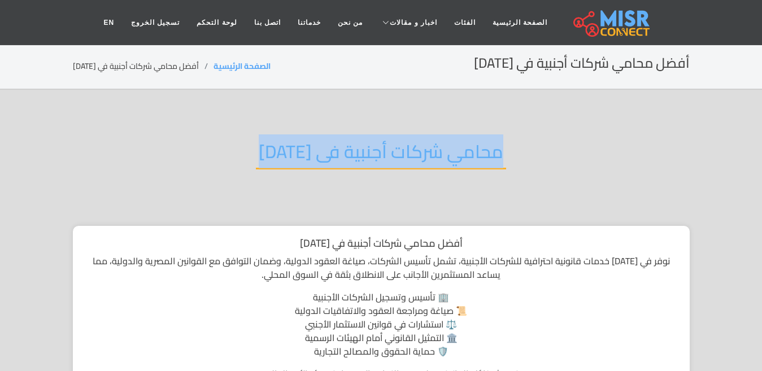
click at [326, 148] on h2 "محامي شركات أجنبية فى [DATE]" at bounding box center [381, 155] width 250 height 29
copy div "محامي شركات أجنبية فى [DATE]"
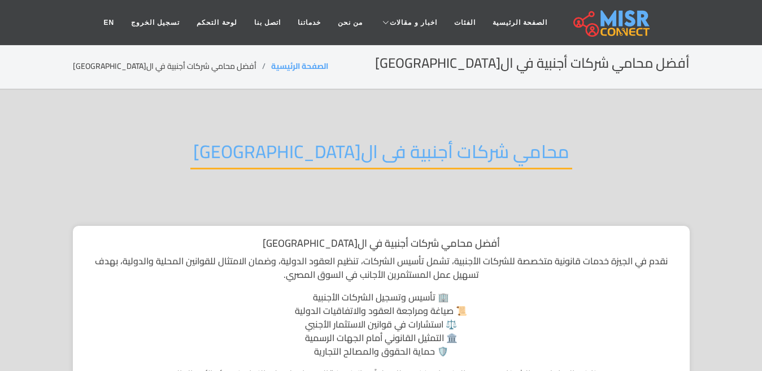
click at [331, 154] on h2 "محامي شركات أجنبية فى ال[GEOGRAPHIC_DATA]" at bounding box center [381, 155] width 382 height 29
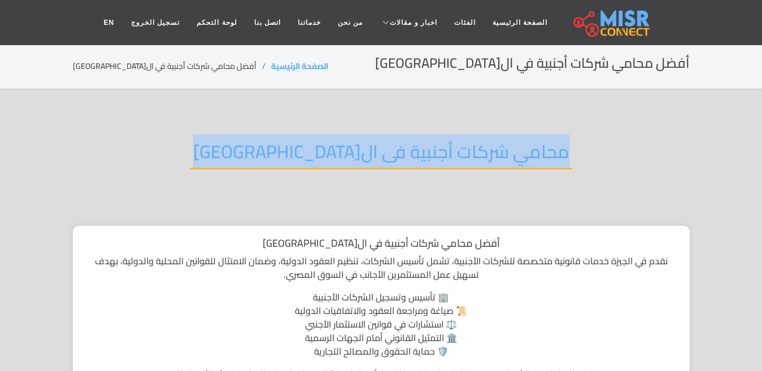
click at [331, 154] on h2 "محامي شركات أجنبية فى الجيزة" at bounding box center [381, 155] width 382 height 29
copy div "محامي شركات أجنبية فى الجيزة"
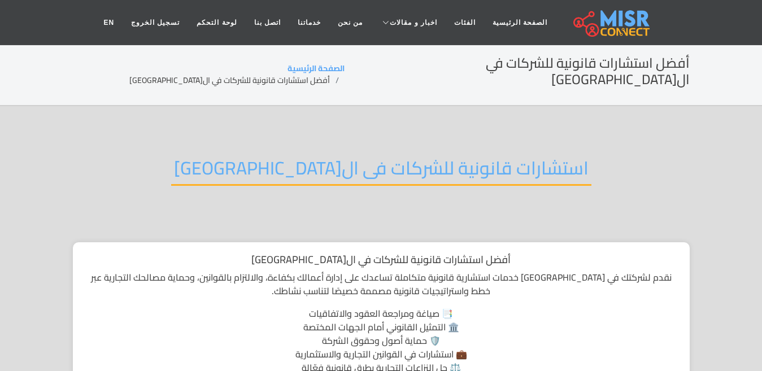
click at [298, 161] on h2 "استشارات قانونية للشركات فى ال[GEOGRAPHIC_DATA]" at bounding box center [381, 171] width 420 height 29
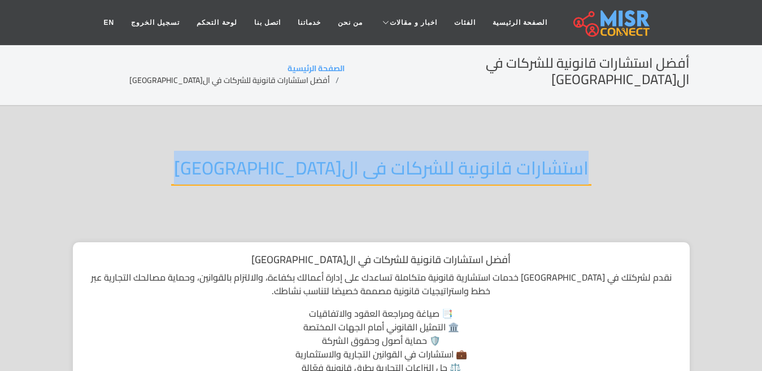
click at [298, 161] on h2 "استشارات قانونية للشركات فى ال[GEOGRAPHIC_DATA]" at bounding box center [381, 171] width 420 height 29
copy div "استشارات قانونية للشركات فى ال[GEOGRAPHIC_DATA]"
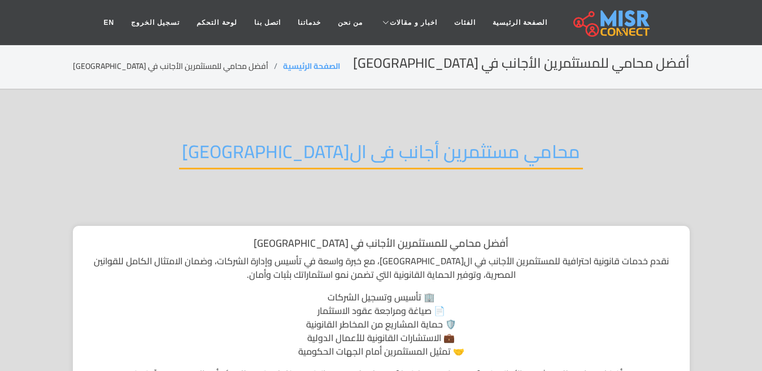
click at [371, 158] on h2 "محامي مستثمرين أجانب فى ال[GEOGRAPHIC_DATA]" at bounding box center [381, 155] width 404 height 29
click at [370, 158] on h2 "محامي مستثمرين أجانب فى ال[GEOGRAPHIC_DATA]" at bounding box center [381, 155] width 404 height 29
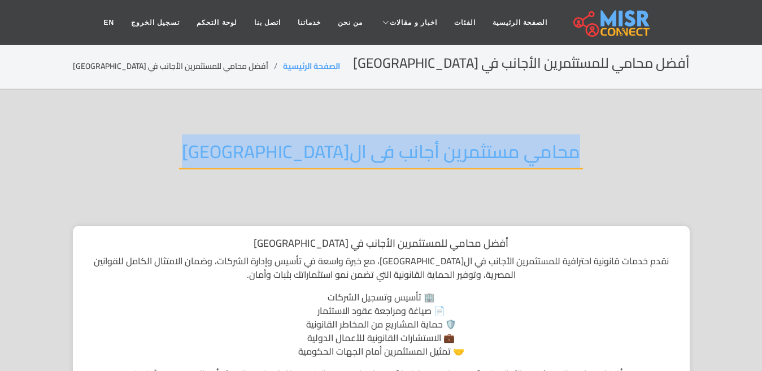
click at [370, 158] on h2 "محامي مستثمرين أجانب فى ال[GEOGRAPHIC_DATA]" at bounding box center [381, 155] width 404 height 29
copy div "محامي مستثمرين أجانب فى ال[GEOGRAPHIC_DATA]"
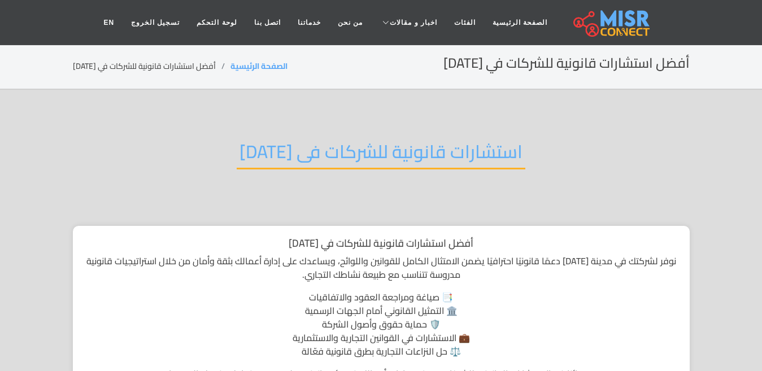
click at [285, 146] on h2 "استشارات قانونية للشركات فى 6 اكتوبر" at bounding box center [381, 155] width 289 height 29
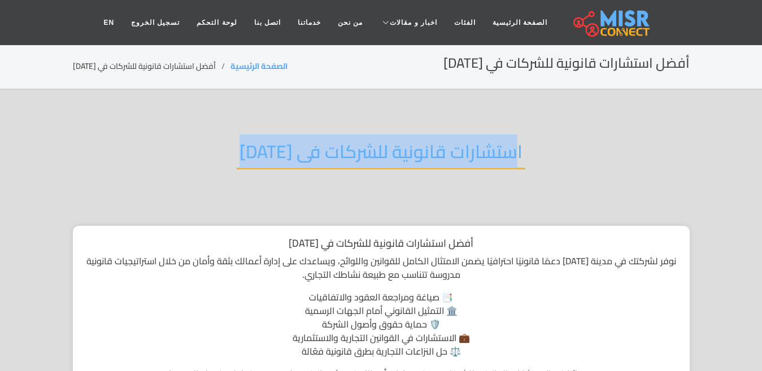
click at [285, 146] on h2 "استشارات قانونية للشركات فى 6 اكتوبر" at bounding box center [381, 155] width 289 height 29
copy div "استشارات قانونية للشركات فى 6 اكتوبر"
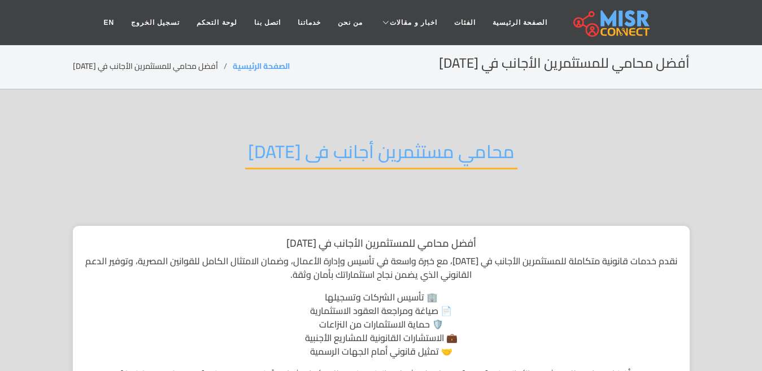
click at [372, 129] on div "محامي مستثمرين أجانب فى [DATE]" at bounding box center [381, 161] width 617 height 74
click at [372, 132] on div "محامي مستثمرين أجانب فى [DATE]" at bounding box center [381, 161] width 617 height 74
click at [372, 148] on h2 "محامي مستثمرين أجانب فى [DATE]" at bounding box center [381, 155] width 272 height 29
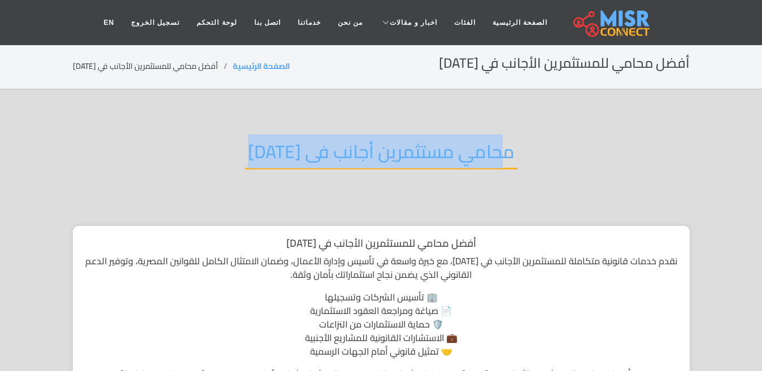
click at [372, 148] on h2 "محامي مستثمرين أجانب فى 6 اكتوبر" at bounding box center [381, 155] width 272 height 29
copy div "محامي مستثمرين أجانب فى 6 اكتوبر"
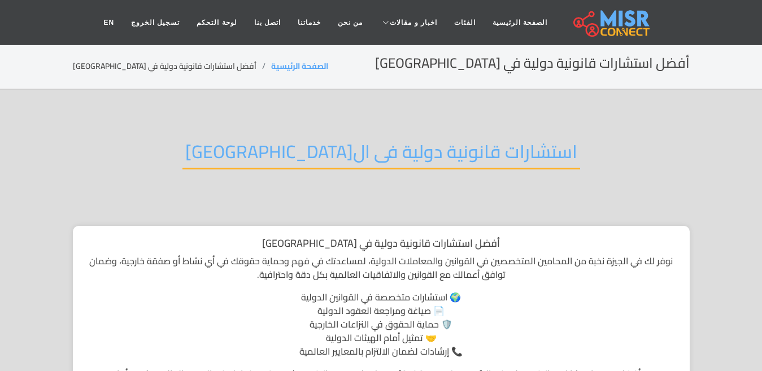
click at [376, 144] on h2 "استشارات قانونية دولية فى ال[GEOGRAPHIC_DATA]" at bounding box center [382, 155] width 398 height 29
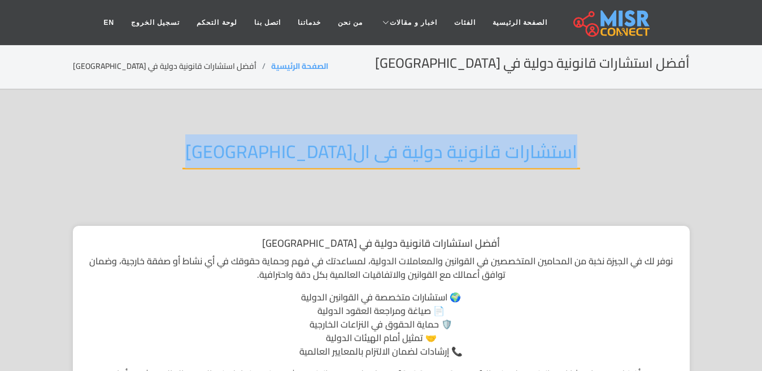
click at [376, 144] on h2 "استشارات قانونية دولية فى الجيزة" at bounding box center [382, 155] width 398 height 29
copy div "استشارات قانونية دولية فى الجيزة"
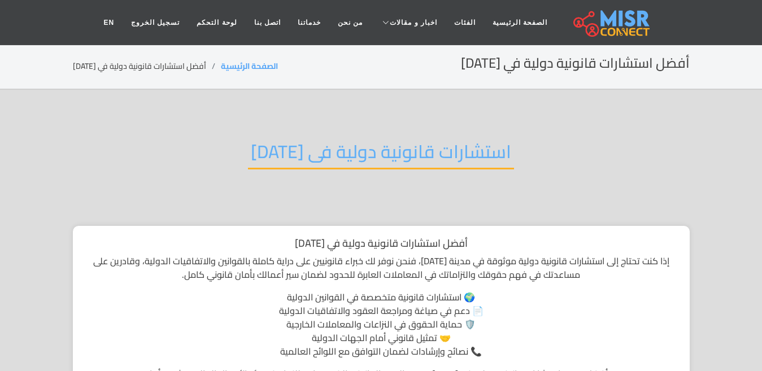
click at [421, 154] on h2 "استشارات قانونية دولية فى [DATE]" at bounding box center [381, 155] width 266 height 29
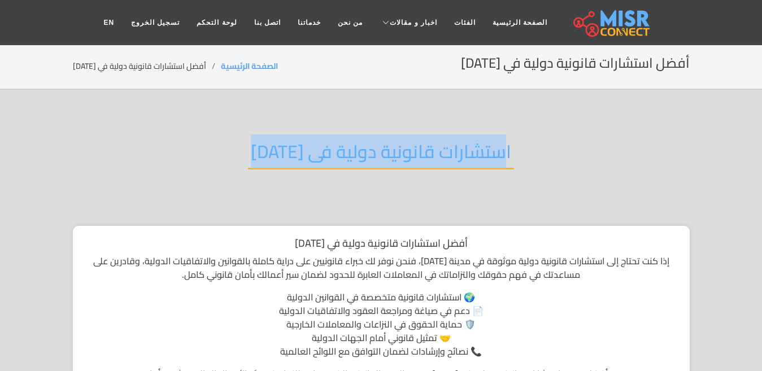
click at [421, 154] on h2 "استشارات قانونية دولية فى 6 اكتوبر" at bounding box center [381, 155] width 266 height 29
copy div "استشارات قانونية دولية فى 6 اكتوبر"
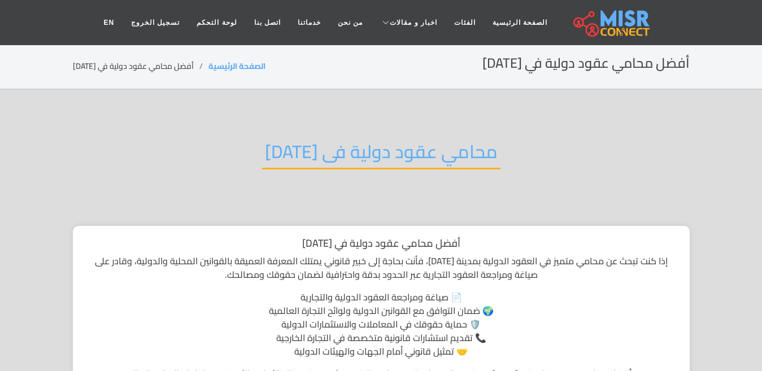
click at [307, 144] on h2 "محامي عقود دولية فى 6 اكتوبر" at bounding box center [381, 155] width 238 height 29
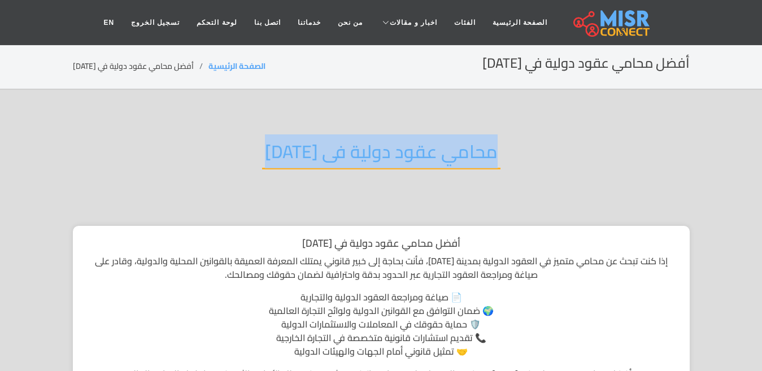
click at [307, 144] on h2 "محامي عقود دولية فى 6 اكتوبر" at bounding box center [381, 155] width 238 height 29
copy div "محامي عقود دولية فى 6 اكتوبر"
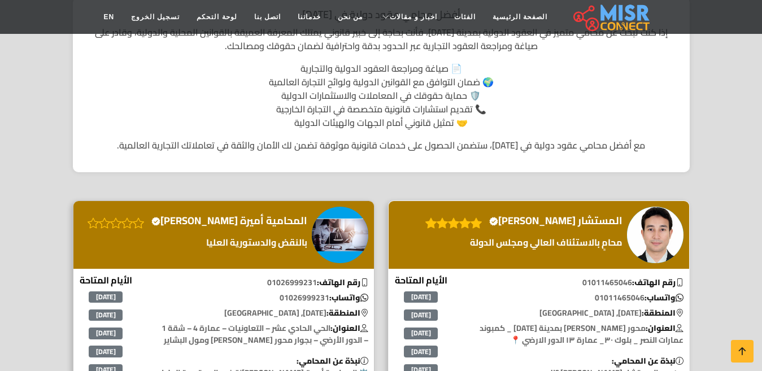
scroll to position [339, 0]
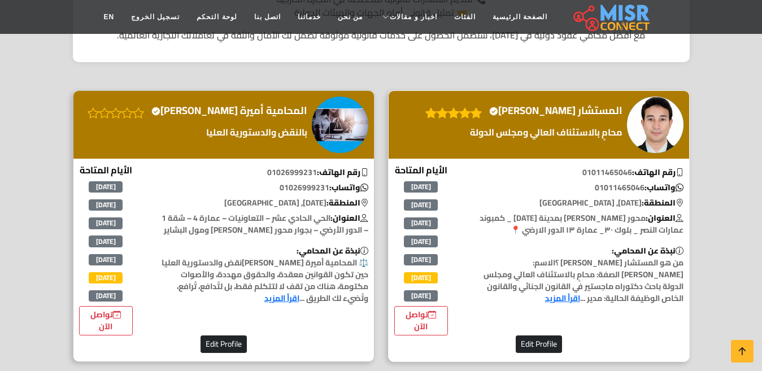
click at [576, 108] on h4 "المستشار شريف حمزاوي Verified account" at bounding box center [555, 111] width 133 height 12
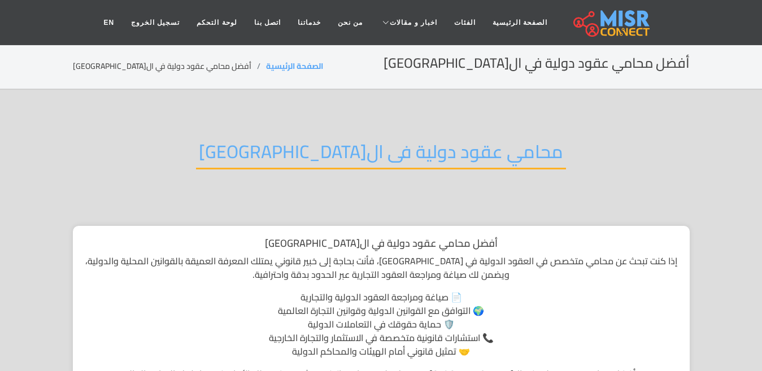
click at [345, 147] on h2 "محامي عقود دولية فى الجيزة" at bounding box center [381, 155] width 370 height 29
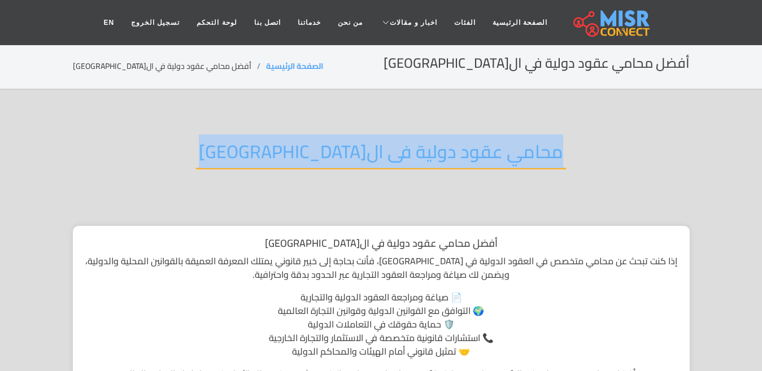
click at [345, 147] on h2 "محامي عقود دولية فى الجيزة" at bounding box center [381, 155] width 370 height 29
copy div "محامي عقود دولية فى الجيزة"
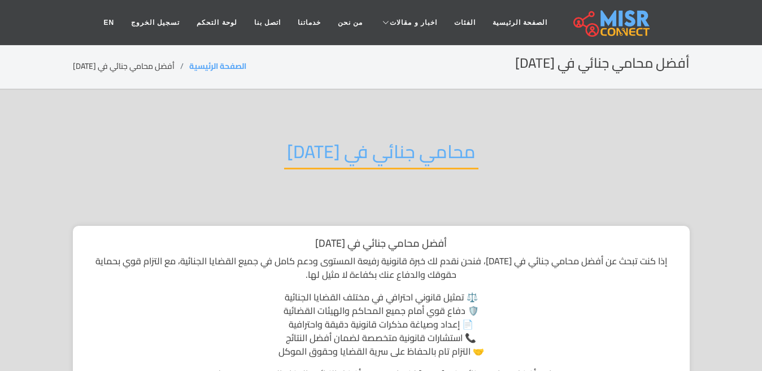
click at [327, 160] on h2 "محامي جنائي في [DATE]" at bounding box center [381, 155] width 194 height 29
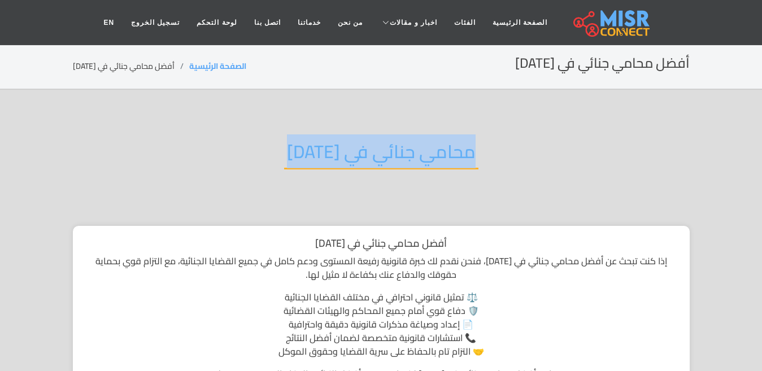
click at [327, 160] on h2 "محامي جنائي في [DATE]" at bounding box center [381, 155] width 194 height 29
copy div "محامي جنائي في [DATE]"
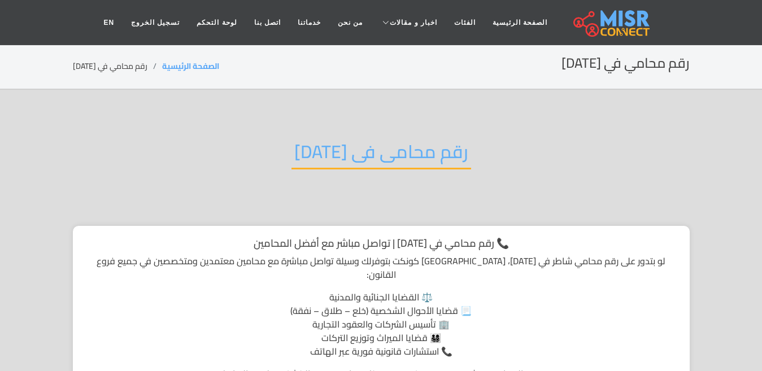
click at [355, 163] on h2 "رقم محامى فى [DATE]" at bounding box center [382, 155] width 180 height 29
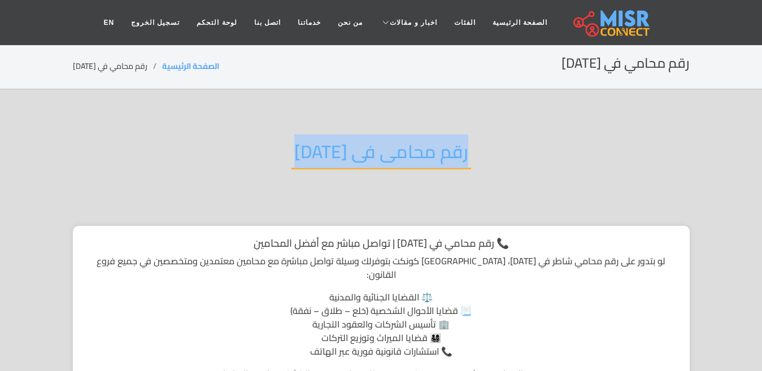
click at [355, 163] on h2 "رقم محامى فى [DATE]" at bounding box center [382, 155] width 180 height 29
copy div "رقم محامى فى [DATE]"
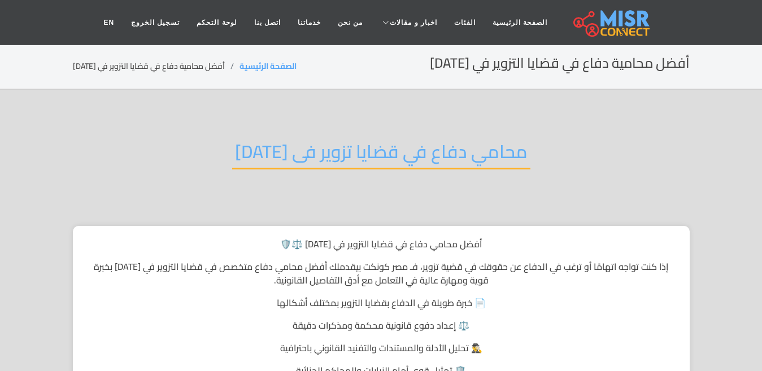
click at [345, 161] on h2 "محامي دفاع في قضايا تزوير فى [DATE]" at bounding box center [381, 155] width 298 height 29
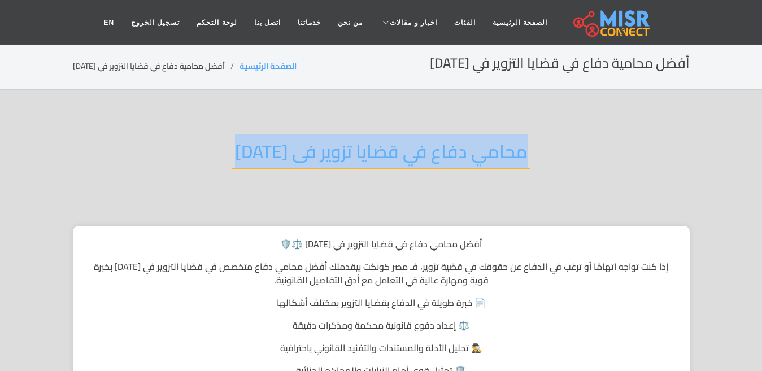
click at [345, 161] on h2 "محامي دفاع في قضايا تزوير فى [DATE]" at bounding box center [381, 155] width 298 height 29
copy div "محامي دفاع في قضايا تزوير فى [DATE]"
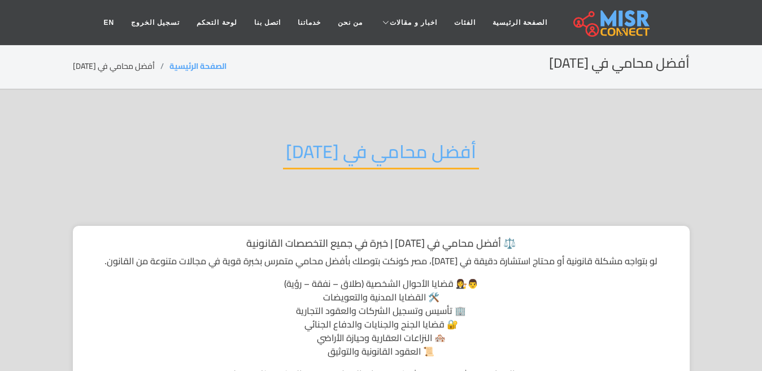
click at [401, 156] on h2 "أفضل محامي في 6 أكتوبر" at bounding box center [381, 155] width 196 height 29
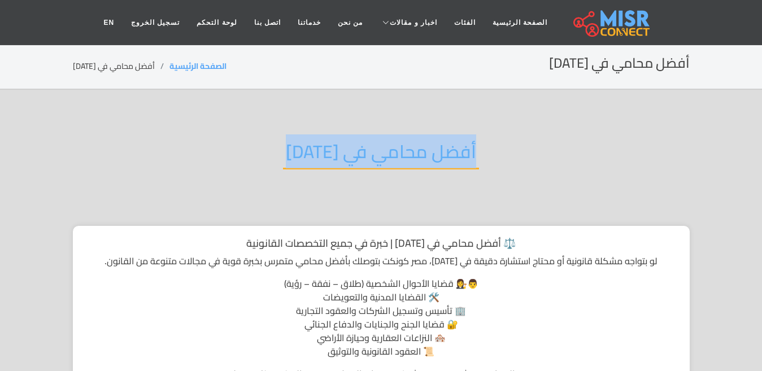
click at [401, 156] on h2 "أفضل محامي في 6 أكتوبر" at bounding box center [381, 155] width 196 height 29
copy div "أفضل محامي في 6 أكتوبر"
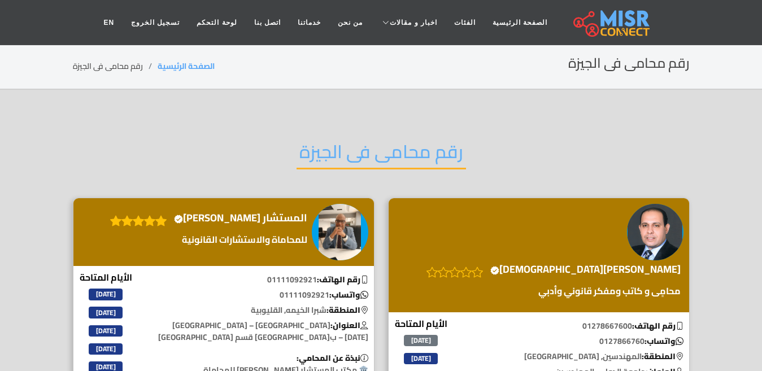
click at [380, 149] on h2 "رقم محامى فى الجيزة" at bounding box center [382, 155] width 170 height 29
click at [380, 151] on h2 "رقم محامى فى الجيزة" at bounding box center [382, 155] width 170 height 29
click at [385, 158] on h2 "رقم محامى فى الجيزة" at bounding box center [382, 155] width 170 height 29
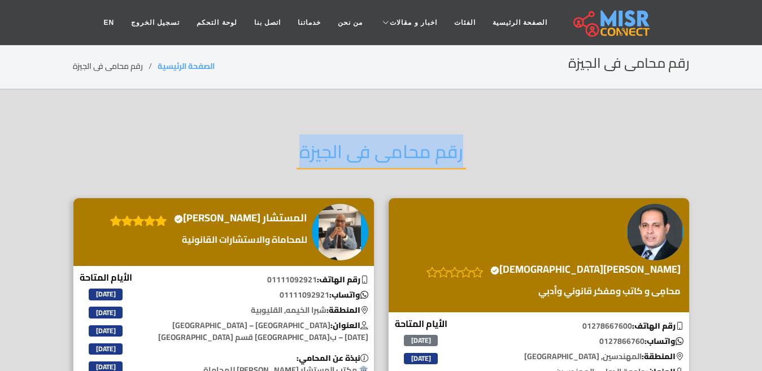
click at [385, 158] on h2 "رقم محامى فى الجيزة" at bounding box center [382, 155] width 170 height 29
copy div "رقم محامى فى الجيزة"
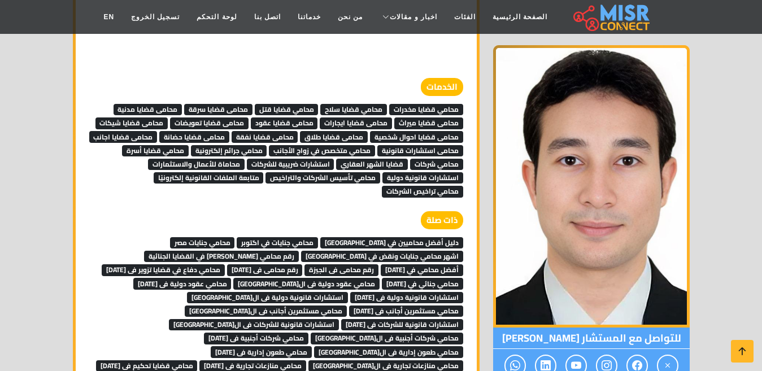
scroll to position [2430, 0]
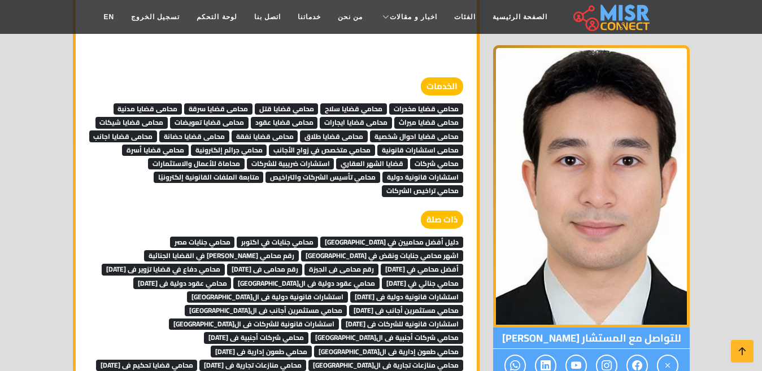
click at [299, 250] on span "رقم محامي [PERSON_NAME] في القضايا الجنائية" at bounding box center [221, 255] width 155 height 11
click at [301, 250] on span "اشهر محامي جنايات ونقض في مصر" at bounding box center [382, 255] width 162 height 11
click at [235, 237] on span "محامي جنايات مصر" at bounding box center [202, 242] width 65 height 11
click at [318, 237] on span "محامي جنايات في اكتوبر" at bounding box center [277, 242] width 81 height 11
click at [403, 237] on span "دليل أفضل محاميين في مصر" at bounding box center [391, 242] width 143 height 11
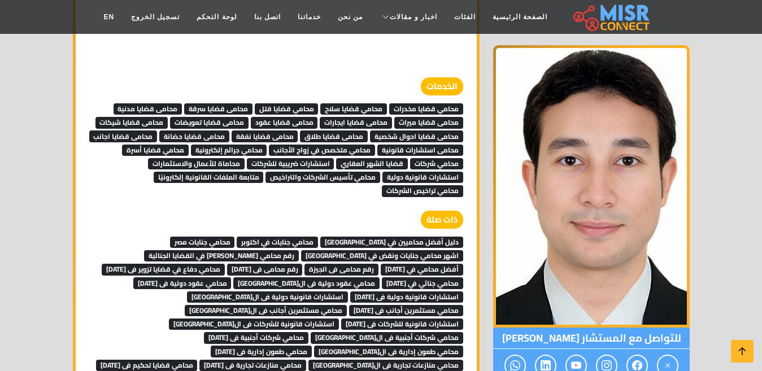
click at [406, 185] on span "محامي تراخيص الشركات" at bounding box center [422, 190] width 81 height 11
click at [203, 172] on span "متابعة الملفات القانونية إلكترونيًا" at bounding box center [209, 177] width 110 height 11
click at [343, 172] on span "محامي تأسيس الشركات والتراخيص" at bounding box center [323, 177] width 115 height 11
click at [431, 172] on span "استشارات قانونية دولية" at bounding box center [423, 177] width 81 height 11
click at [212, 158] on span "محاماة للأعمال والاستثمارات" at bounding box center [196, 163] width 97 height 11
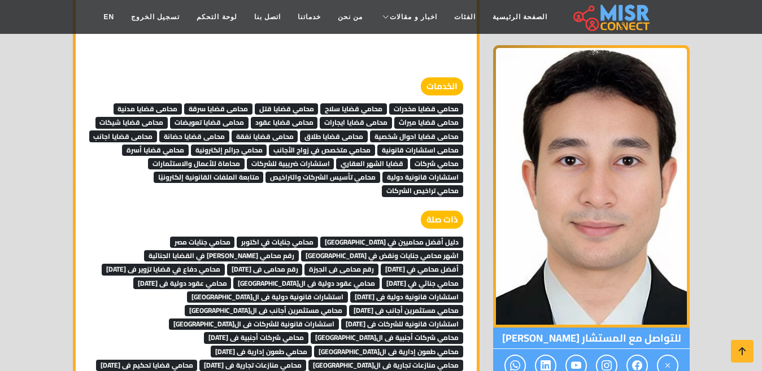
click at [301, 158] on span "استشارات ضريبية للشركات" at bounding box center [291, 163] width 88 height 11
click at [367, 158] on span "قضايا الشهر العقاري" at bounding box center [372, 163] width 72 height 11
click at [426, 158] on span "محامي شركات" at bounding box center [436, 163] width 53 height 11
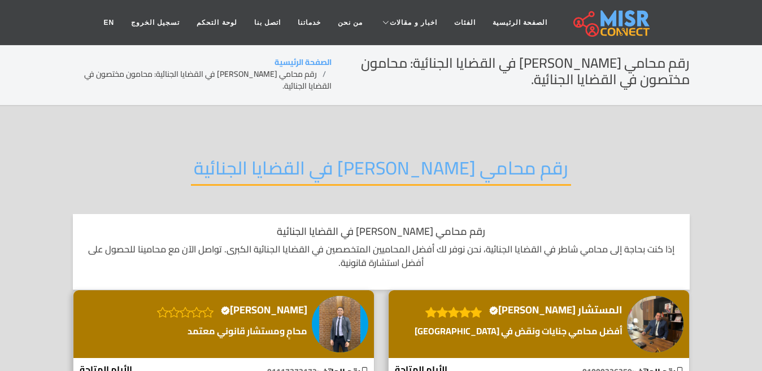
click at [334, 161] on h2 "رقم محامي [PERSON_NAME] في القضايا الجنائية" at bounding box center [381, 171] width 380 height 29
click at [334, 161] on h2 "رقم محامي شاطر في القضايا الجنائية" at bounding box center [381, 171] width 380 height 29
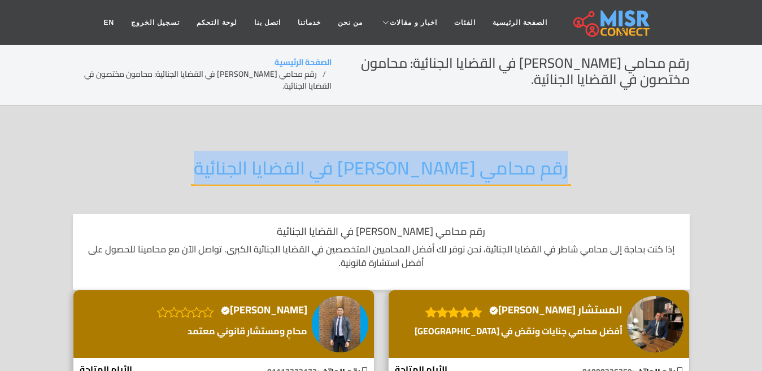
click at [334, 161] on h2 "رقم محامي شاطر في القضايا الجنائية" at bounding box center [381, 171] width 380 height 29
copy div "رقم محامي شاطر في القضايا الجنائية"
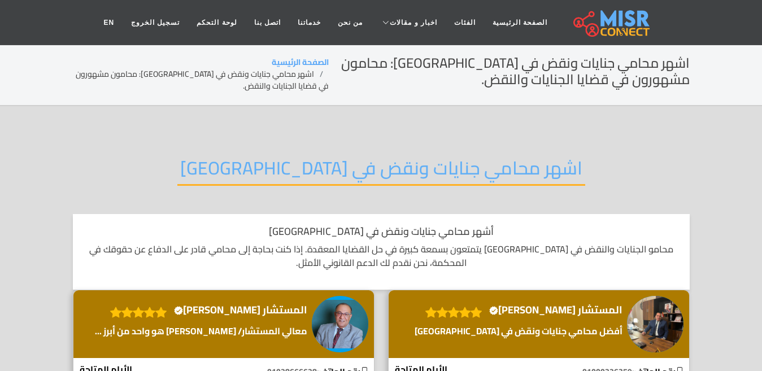
click at [292, 168] on h2 "اشهر محامي جنايات ونقض في [GEOGRAPHIC_DATA]" at bounding box center [381, 171] width 408 height 29
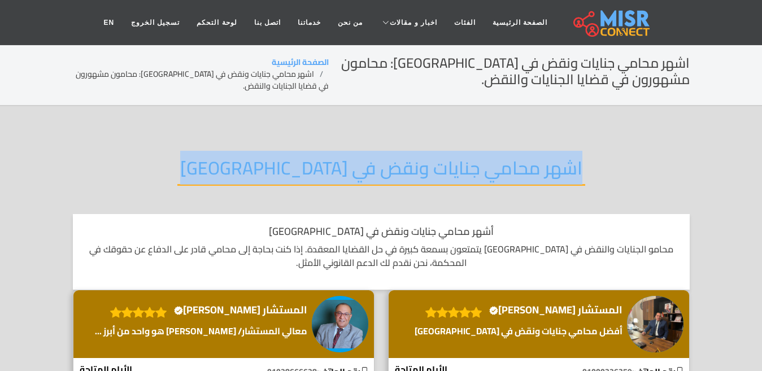
click at [292, 168] on h2 "اشهر محامي جنايات ونقض في [GEOGRAPHIC_DATA]" at bounding box center [381, 171] width 408 height 29
copy div "اشهر محامي جنايات ونقض في [GEOGRAPHIC_DATA]"
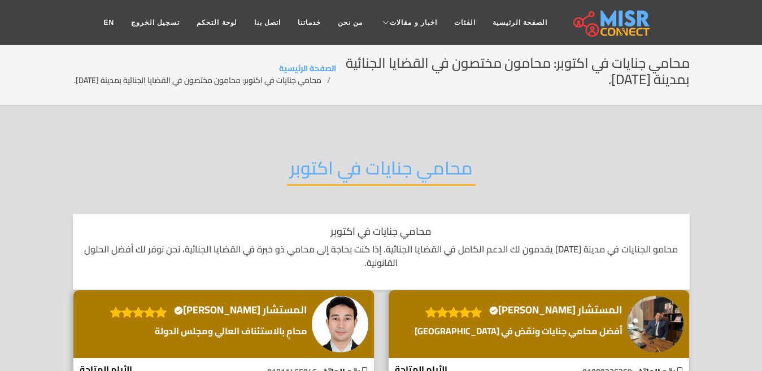
click at [372, 160] on h2 "محامي جنايات في اكتوبر" at bounding box center [381, 171] width 189 height 29
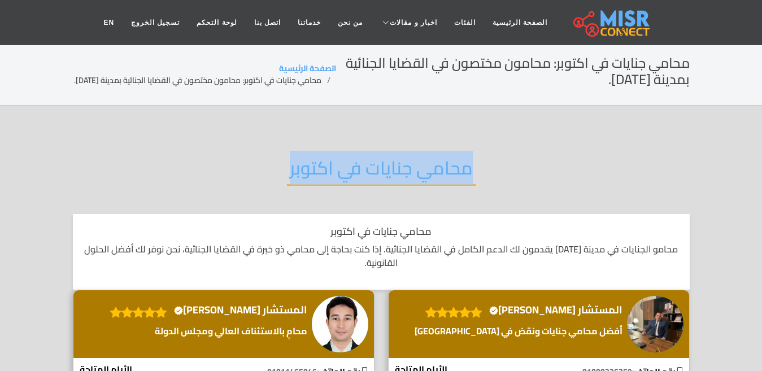
click at [372, 160] on h2 "محامي جنايات في اكتوبر" at bounding box center [381, 171] width 189 height 29
copy div "محامي جنايات في اكتوبر"
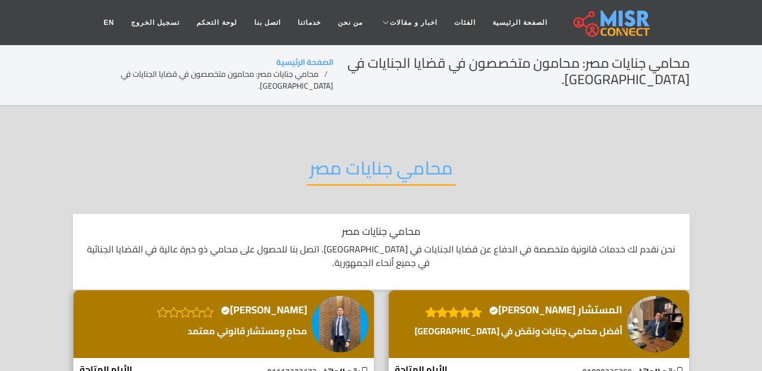
click at [357, 173] on h2 "محامي جنايات مصر" at bounding box center [381, 171] width 149 height 29
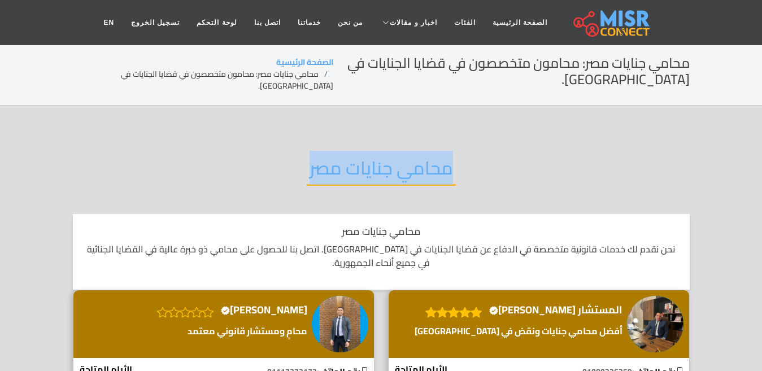
click at [357, 173] on h2 "محامي جنايات مصر" at bounding box center [381, 171] width 149 height 29
copy div "محامي جنايات مصر"
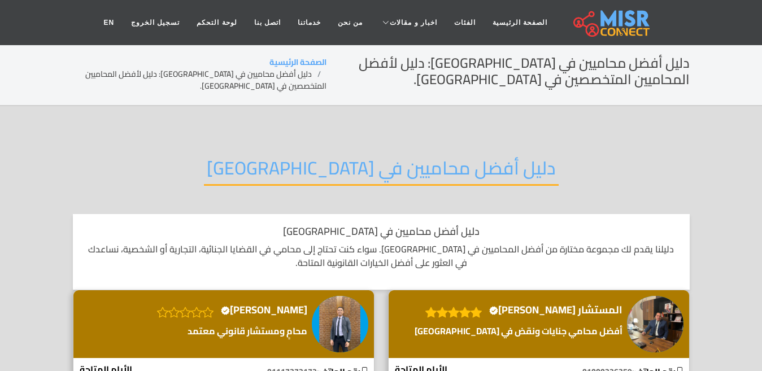
click at [402, 174] on h2 "دليل أفضل محاميين في [GEOGRAPHIC_DATA]" at bounding box center [381, 171] width 355 height 29
click at [402, 174] on h2 "دليل أفضل محاميين في مصر" at bounding box center [381, 171] width 355 height 29
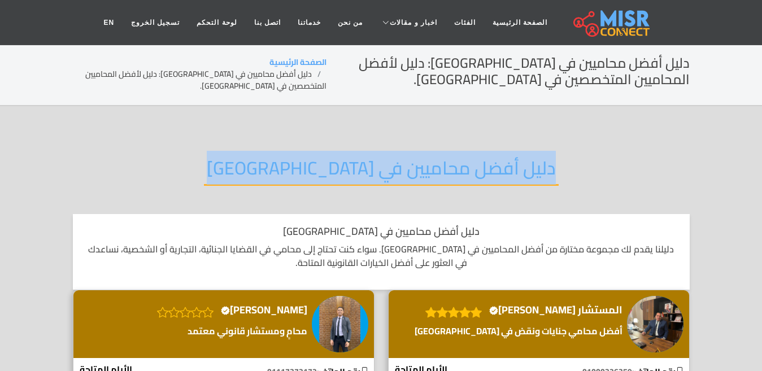
click at [402, 174] on h2 "دليل أفضل محاميين في مصر" at bounding box center [381, 171] width 355 height 29
copy div "دليل أفضل محاميين في مصر"
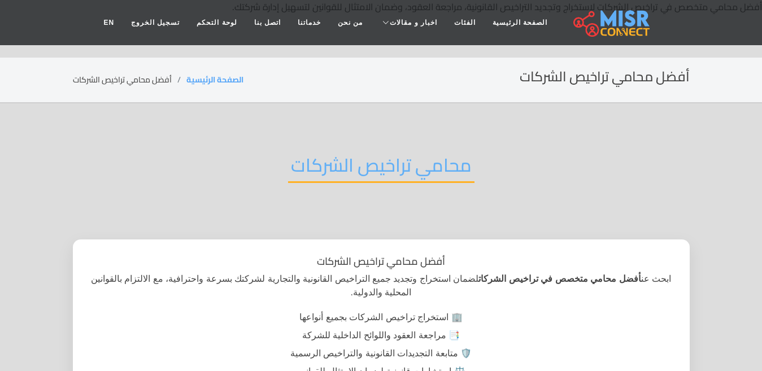
click at [337, 162] on h2 "محامي تراخيص الشركات" at bounding box center [381, 168] width 186 height 29
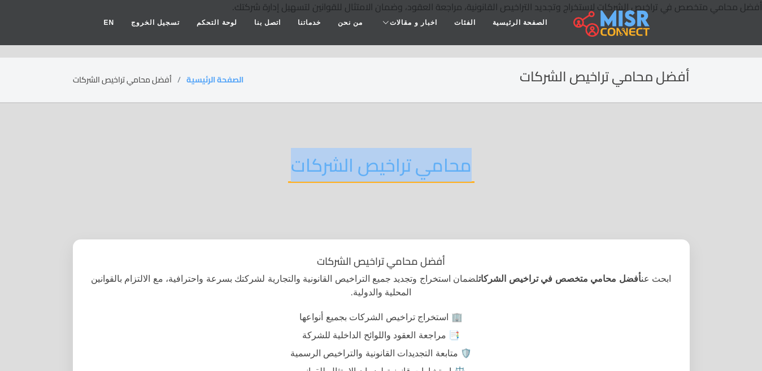
click at [337, 162] on h2 "محامي تراخيص الشركات" at bounding box center [381, 168] width 186 height 29
copy div "محامي تراخيص الشركات"
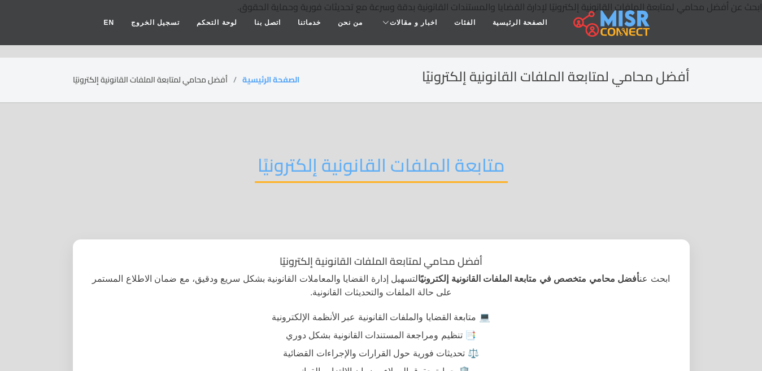
click at [305, 159] on h2 "متابعة الملفات القانونية إلكترونيًا" at bounding box center [381, 168] width 253 height 29
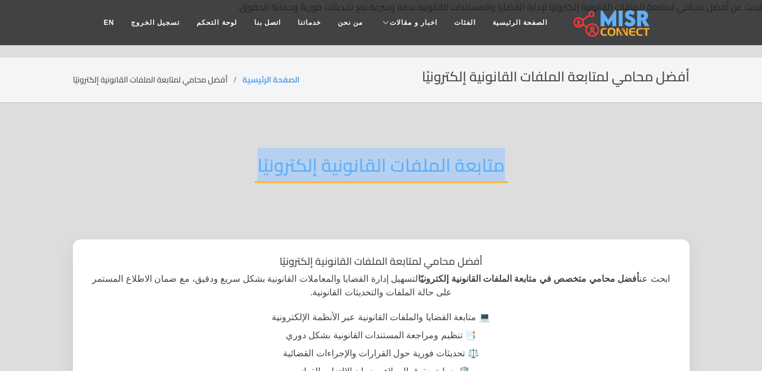
click at [305, 159] on h2 "متابعة الملفات القانونية إلكترونيًا" at bounding box center [381, 168] width 253 height 29
copy div "متابعة الملفات القانونية إلكترونيًا"
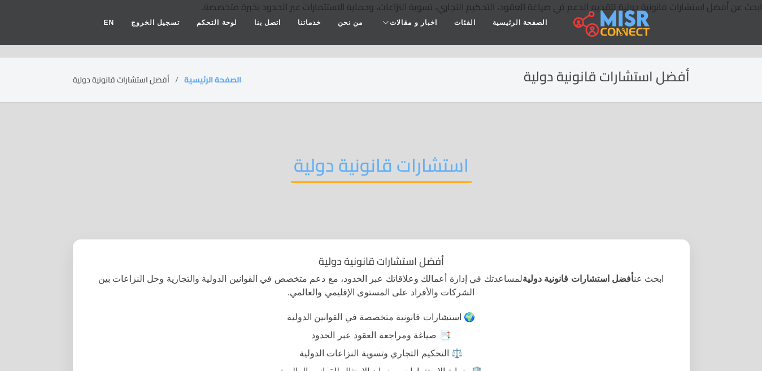
click at [349, 171] on h2 "استشارات قانونية دولية" at bounding box center [381, 168] width 181 height 29
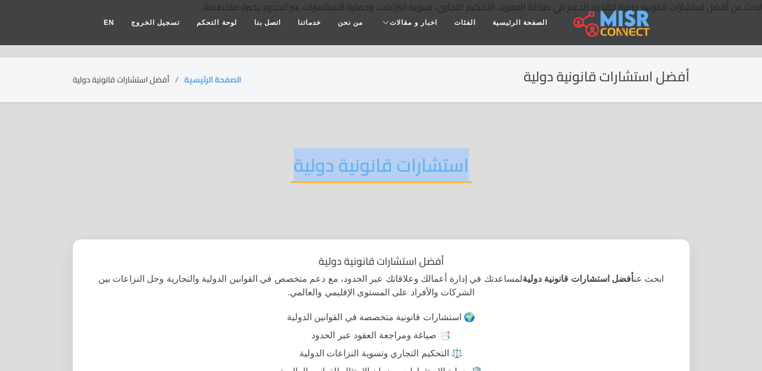
click at [349, 171] on h2 "استشارات قانونية دولية" at bounding box center [381, 168] width 181 height 29
copy div "استشارات قانونية دولية"
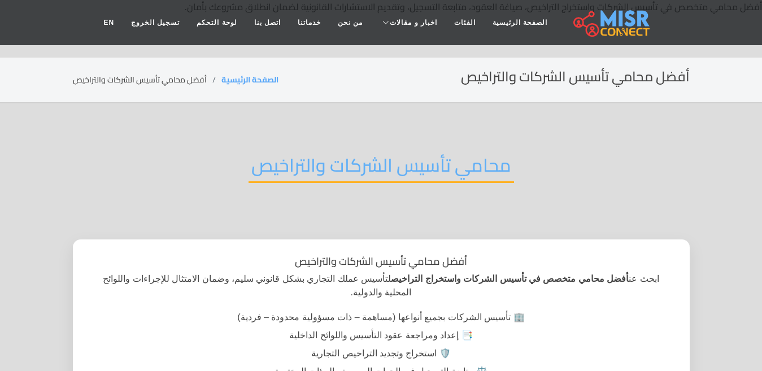
click at [312, 173] on h2 "محامي تأسيس الشركات والتراخيص" at bounding box center [382, 168] width 266 height 29
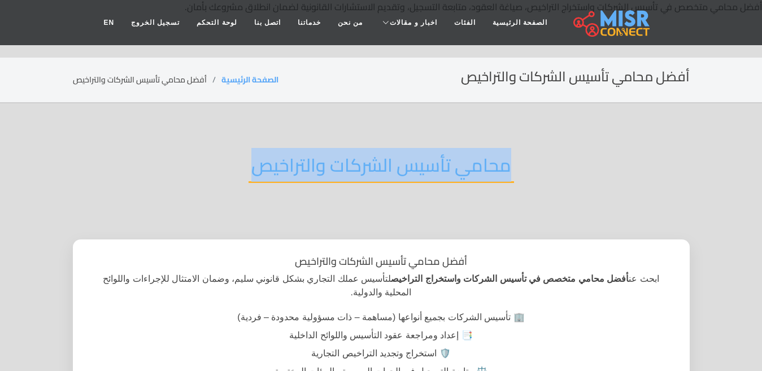
click at [312, 173] on h2 "محامي تأسيس الشركات والتراخيص" at bounding box center [382, 168] width 266 height 29
copy div "محامي تأسيس الشركات والتراخيص"
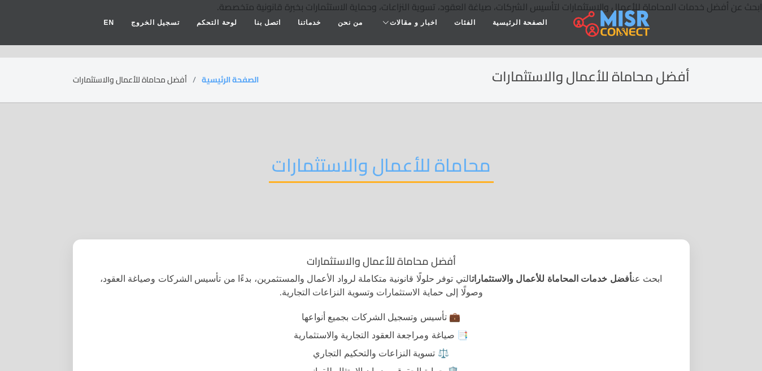
click at [338, 174] on h2 "محاماة للأعمال والاستثمارات" at bounding box center [381, 168] width 225 height 29
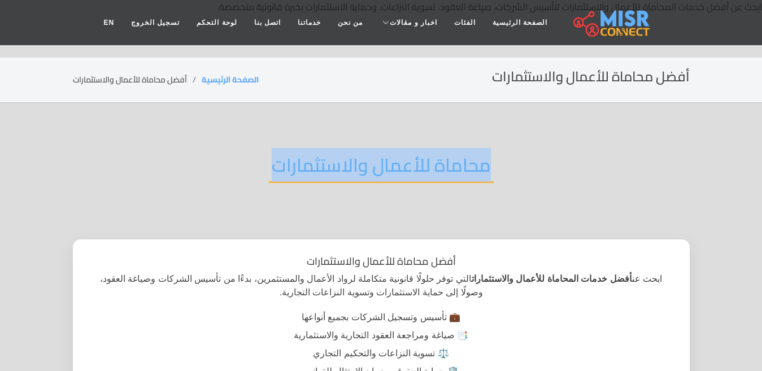
click at [338, 174] on h2 "محاماة للأعمال والاستثمارات" at bounding box center [381, 168] width 225 height 29
copy div "محاماة للأعمال والاستثمارات"
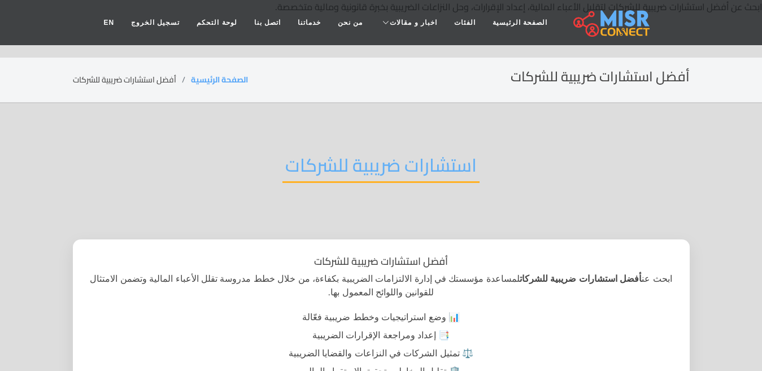
click at [372, 166] on h2 "استشارات ضريبية للشركات" at bounding box center [381, 168] width 197 height 29
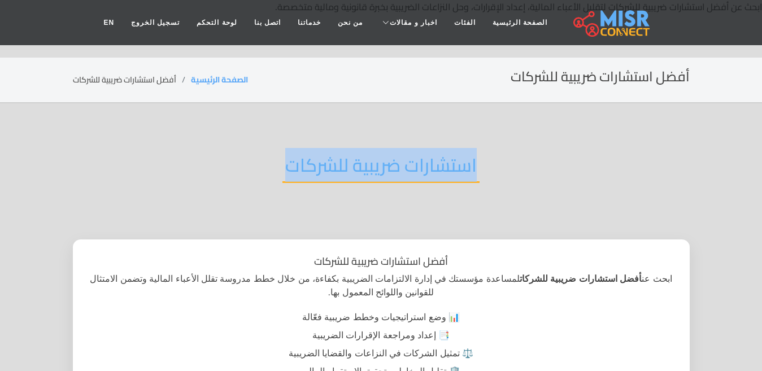
click at [372, 166] on h2 "استشارات ضريبية للشركات" at bounding box center [381, 168] width 197 height 29
copy div "استشارات ضريبية للشركات"
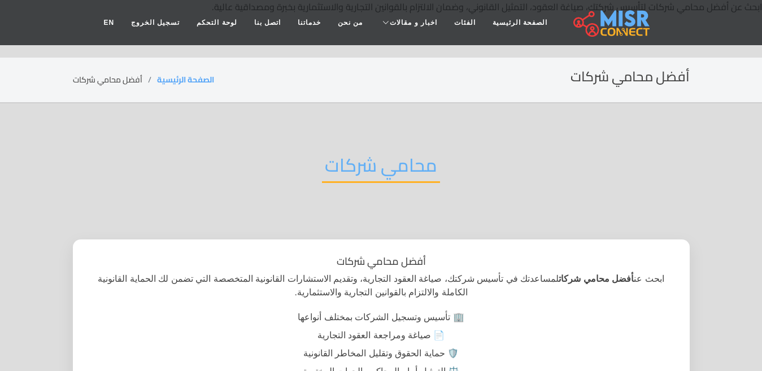
click at [359, 171] on h2 "محامي شركات" at bounding box center [381, 168] width 118 height 29
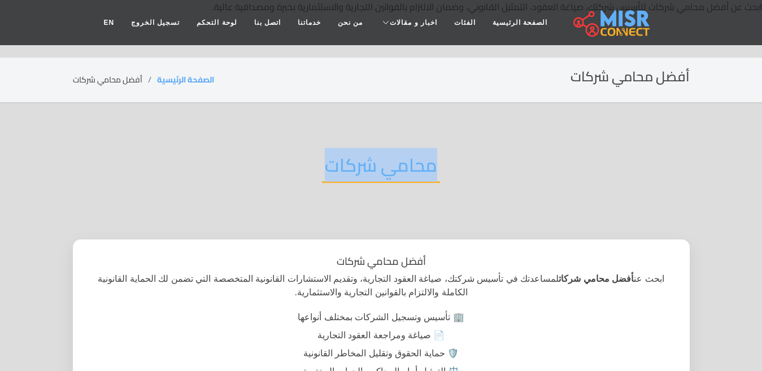
click at [359, 171] on h2 "محامي شركات" at bounding box center [381, 168] width 118 height 29
copy div "محامي شركات"
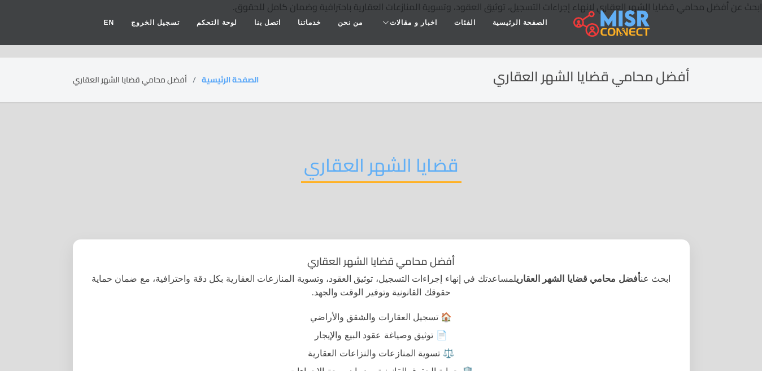
click at [361, 156] on h2 "قضايا الشهر العقاري" at bounding box center [381, 168] width 160 height 29
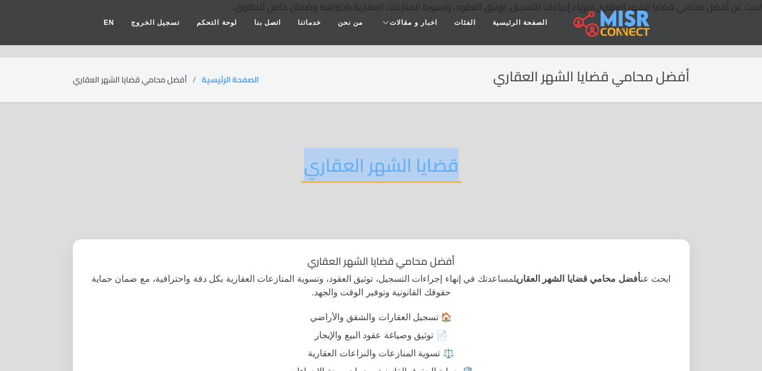
click at [361, 156] on h2 "قضايا الشهر العقاري" at bounding box center [381, 168] width 160 height 29
copy div "قضايا الشهر العقاري"
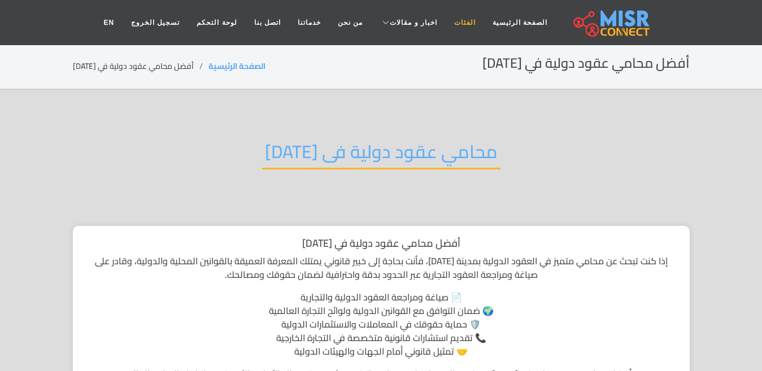
click at [446, 20] on link "الفئات" at bounding box center [465, 22] width 38 height 21
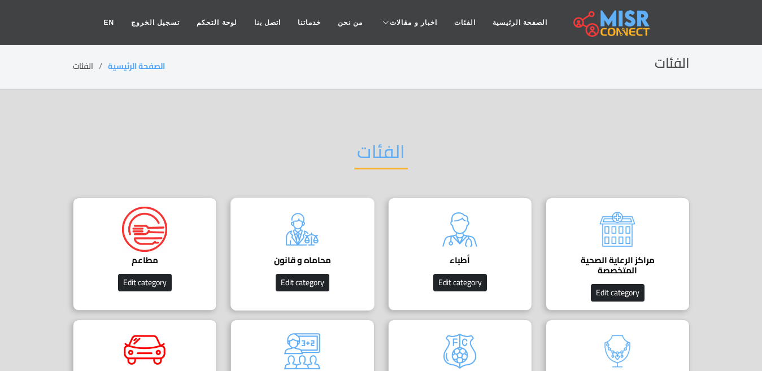
click at [342, 236] on div "محاماه و قانون دليل المحامين في [GEOGRAPHIC_DATA] Edit category" at bounding box center [303, 254] width 144 height 113
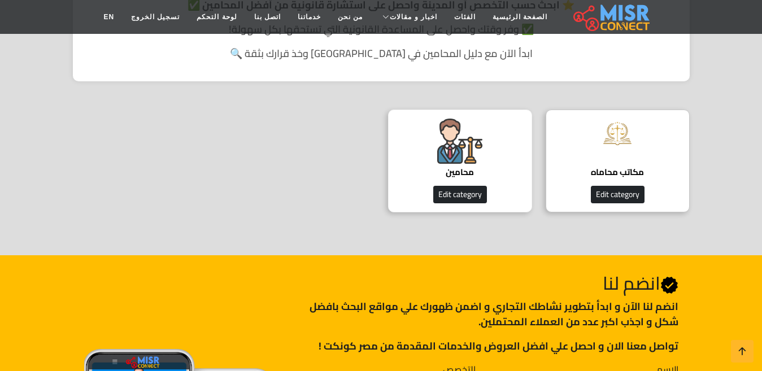
scroll to position [339, 0]
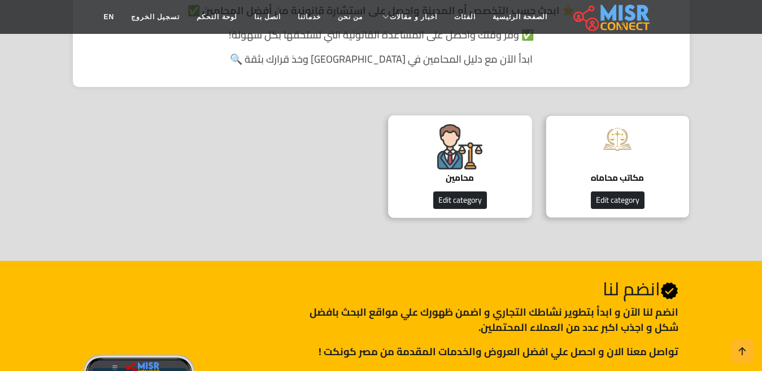
click at [466, 165] on img at bounding box center [459, 146] width 45 height 45
click at [469, 159] on img at bounding box center [459, 146] width 45 height 45
click at [457, 173] on h4 "محامين" at bounding box center [460, 178] width 109 height 10
click at [479, 172] on div "محامين دليل المحامين Edit category" at bounding box center [460, 166] width 144 height 103
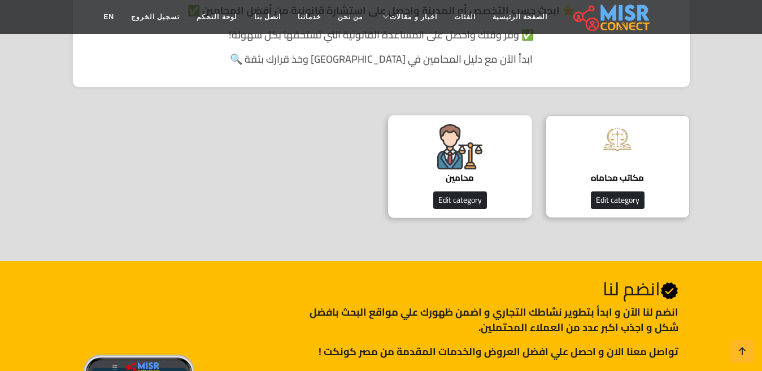
click at [463, 162] on img at bounding box center [459, 146] width 45 height 45
click at [494, 170] on div "محامين دليل المحامين Edit category" at bounding box center [460, 166] width 144 height 103
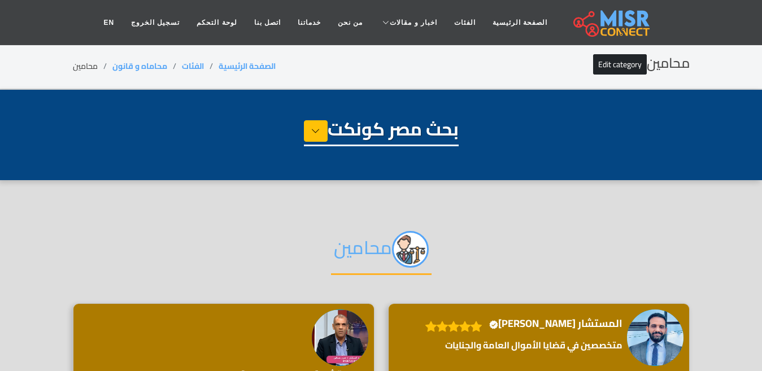
select select "**********"
select select "*******"
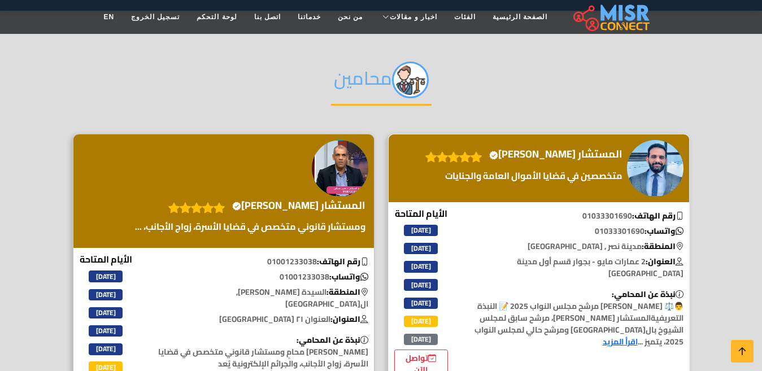
scroll to position [170, 0]
click at [591, 148] on h4 "المستشار محمد قطب Verified account" at bounding box center [555, 154] width 133 height 12
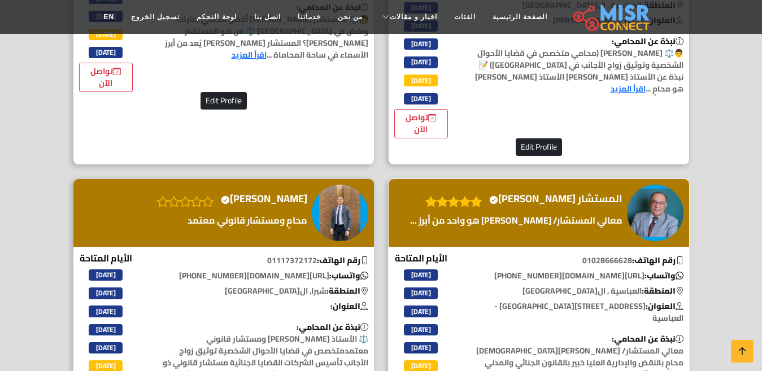
scroll to position [791, 0]
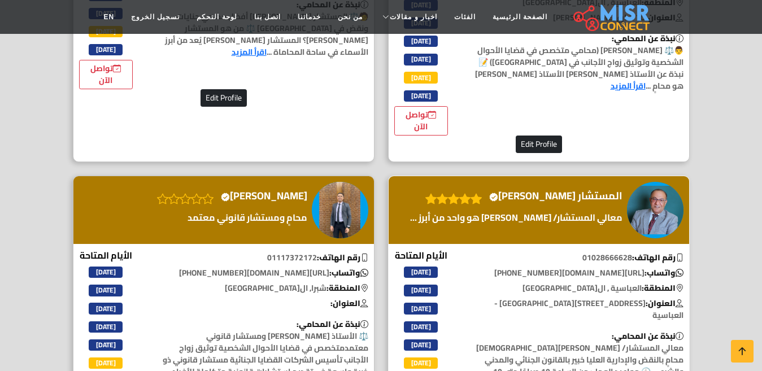
click at [554, 193] on h4 "المستشار أيمن الشامي Verified account" at bounding box center [555, 196] width 133 height 12
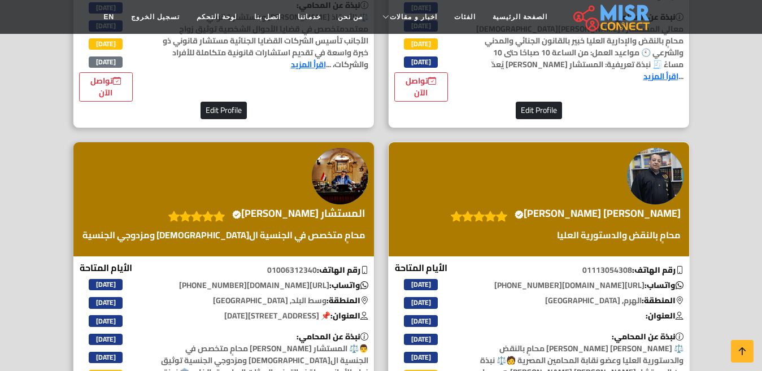
scroll to position [1130, 0]
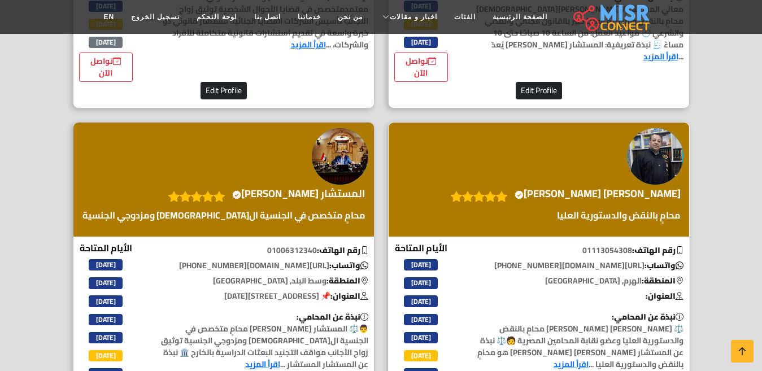
click at [558, 188] on h4 "المستشار محمد فاروق محمود الخطيب Verified account" at bounding box center [598, 194] width 166 height 12
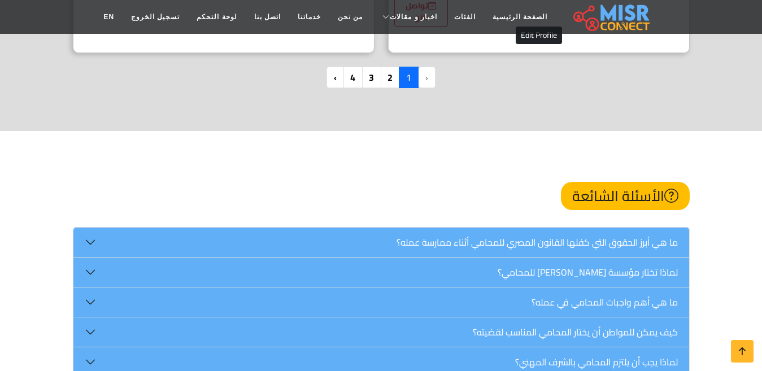
scroll to position [3221, 0]
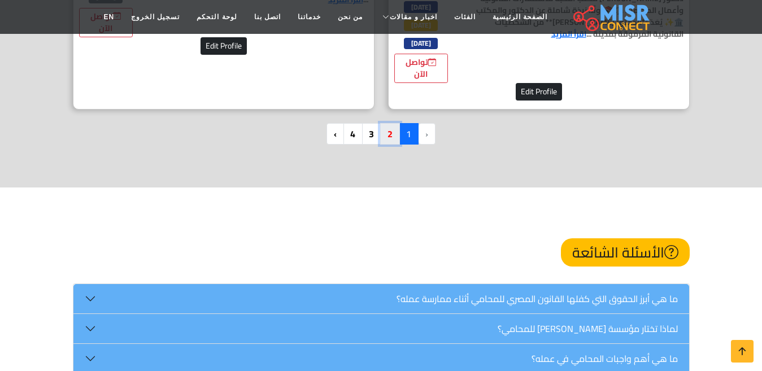
click at [393, 131] on link "2" at bounding box center [390, 133] width 20 height 21
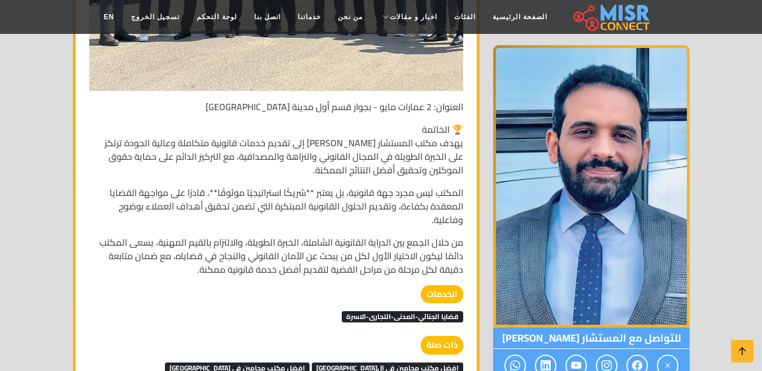
scroll to position [4067, 0]
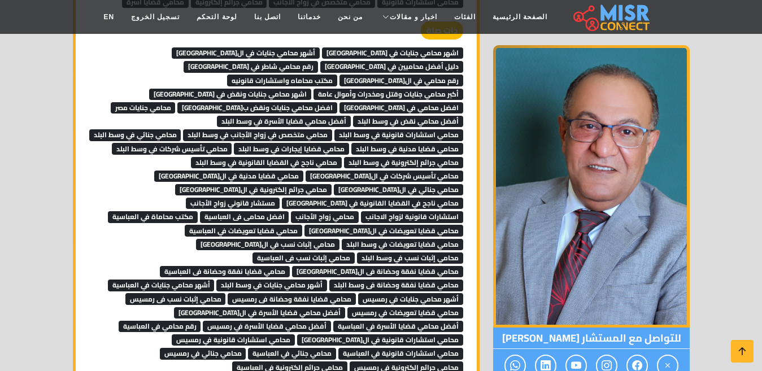
scroll to position [2204, 0]
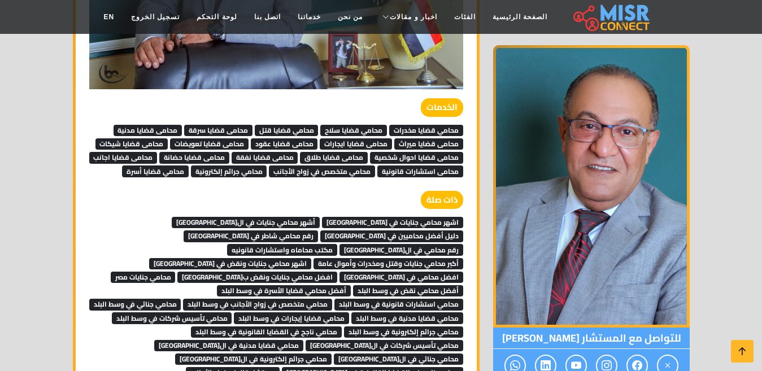
click at [416, 125] on span "محامي قضايا مخدرات" at bounding box center [426, 130] width 74 height 11
click at [365, 129] on span "محامي قضايا سلاح" at bounding box center [353, 130] width 67 height 11
click at [288, 128] on span "محامي قضايا قتل" at bounding box center [287, 130] width 64 height 11
click at [201, 127] on span "محامى قضايا سرقة" at bounding box center [218, 130] width 68 height 11
click at [154, 127] on span "محامى قضايا مدنية" at bounding box center [148, 130] width 69 height 11
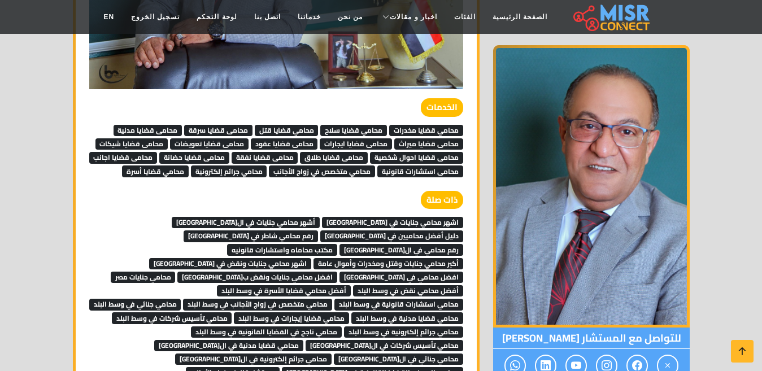
click at [425, 145] on span "محامى قضايا ميراث" at bounding box center [428, 143] width 69 height 11
click at [356, 142] on span "محامى قضايا ايجارات" at bounding box center [356, 143] width 72 height 11
click at [289, 143] on span "محامى قضايا عقود" at bounding box center [284, 143] width 67 height 11
click at [209, 145] on span "محامى قضايا تعويضات" at bounding box center [209, 143] width 79 height 11
click at [140, 144] on span "محامى قضايا شيكات" at bounding box center [131, 143] width 73 height 11
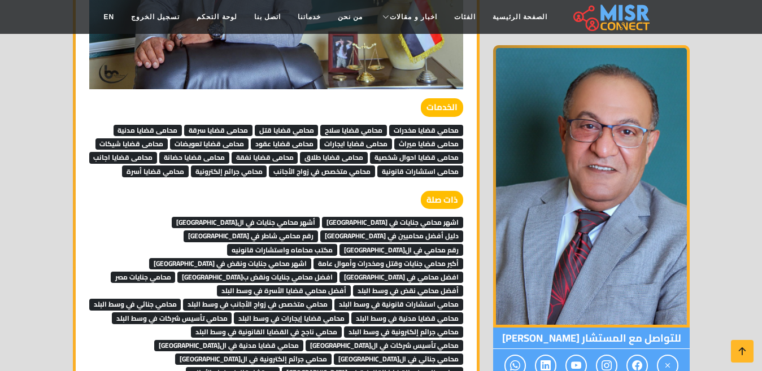
click at [395, 160] on span "محامى قضايا احوال شخصية" at bounding box center [416, 157] width 93 height 11
click at [359, 156] on span "محامى قضايا طلاق" at bounding box center [334, 157] width 68 height 11
click at [282, 157] on span "محامى قضايا نفقة" at bounding box center [265, 157] width 67 height 11
click at [211, 160] on span "محامى قضايا حضانة" at bounding box center [194, 157] width 70 height 11
click at [125, 159] on span "محامى قضايا اجانب" at bounding box center [123, 157] width 68 height 11
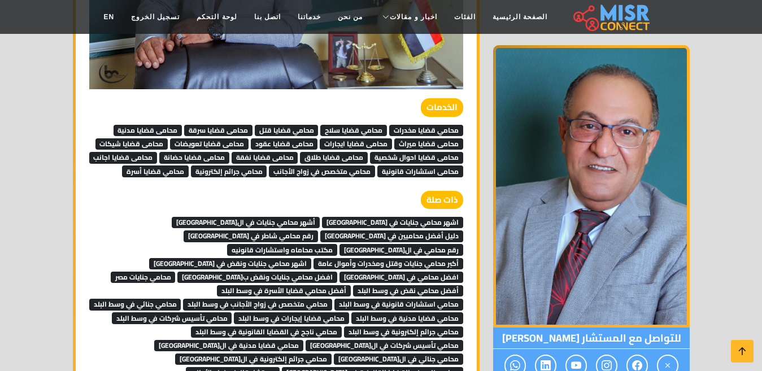
click at [405, 169] on span "محامى استشارات قانونية" at bounding box center [420, 171] width 86 height 11
click at [345, 172] on span "محامي متخصص في زواج الأجانب" at bounding box center [322, 171] width 106 height 11
click at [247, 173] on span "محامي جرائم إلكترونية" at bounding box center [229, 171] width 76 height 11
click at [139, 175] on span "محامي قضايا أسرة" at bounding box center [155, 171] width 67 height 11
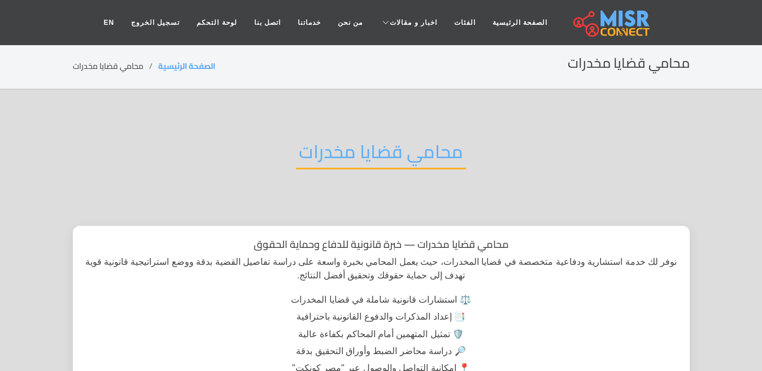
click at [348, 159] on h2 "محامي قضايا مخدرات" at bounding box center [381, 155] width 170 height 29
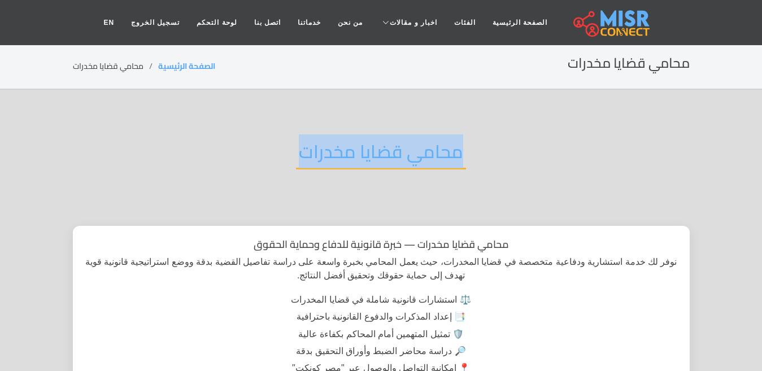
click at [348, 159] on h2 "محامي قضايا مخدرات" at bounding box center [381, 155] width 170 height 29
copy div "محامي قضايا مخدرات"
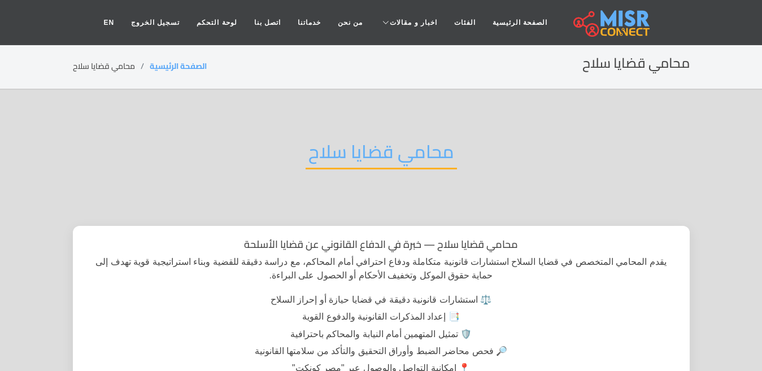
click at [365, 146] on h2 "محامي قضايا سلاح" at bounding box center [381, 155] width 151 height 29
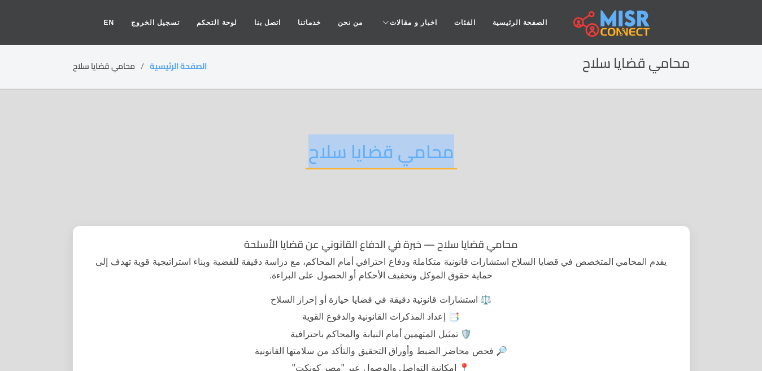
click at [365, 146] on h2 "محامي قضايا سلاح" at bounding box center [381, 155] width 151 height 29
copy div "محامي قضايا سلاح"
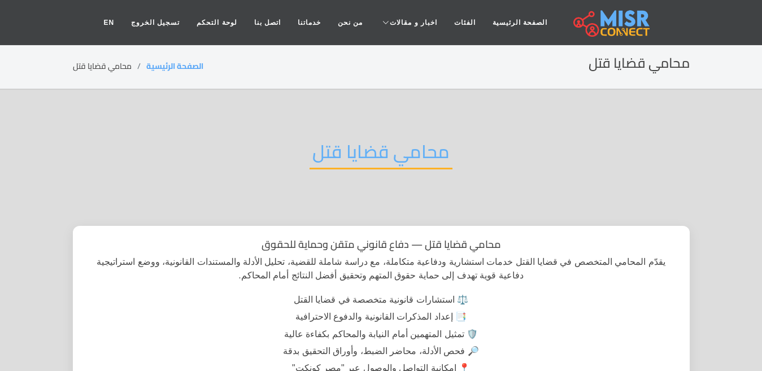
click at [354, 144] on h2 "محامي قضايا قتل" at bounding box center [381, 155] width 143 height 29
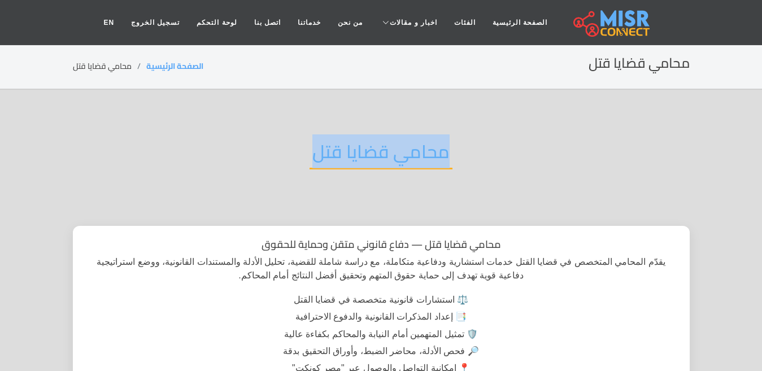
click at [354, 144] on h2 "محامي قضايا قتل" at bounding box center [381, 155] width 143 height 29
copy div "محامي قضايا قتل"
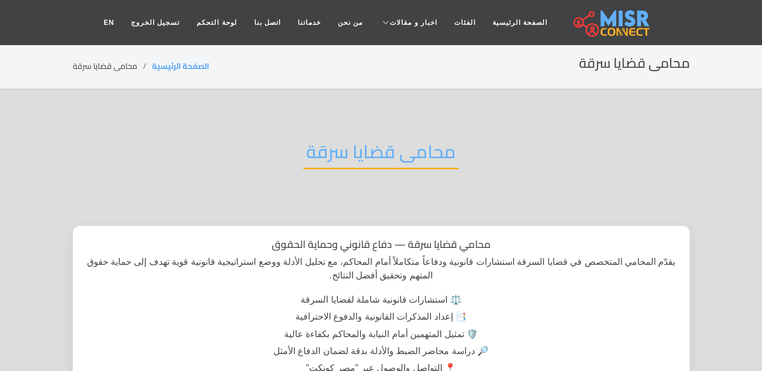
click at [373, 151] on h2 "محامى قضايا سرقة" at bounding box center [380, 155] width 155 height 29
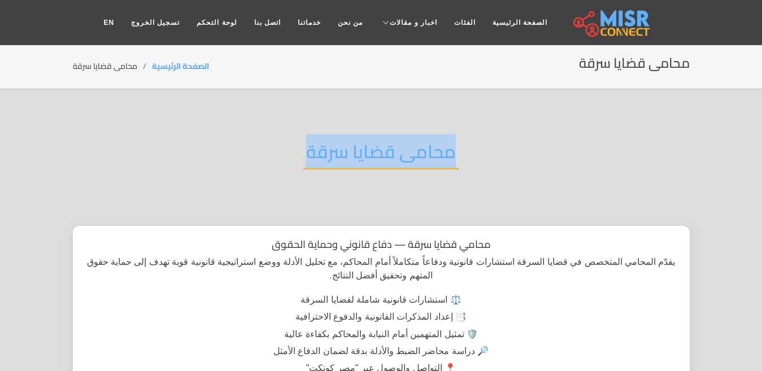
click at [373, 151] on h2 "محامى قضايا سرقة" at bounding box center [380, 155] width 155 height 29
copy div "محامى قضايا سرقة"
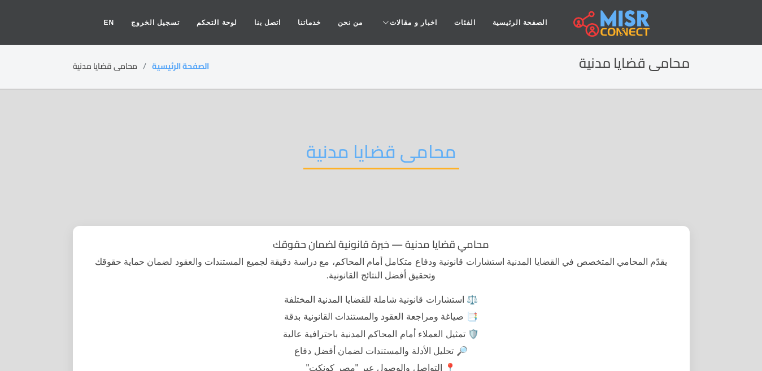
click at [353, 141] on h2 "محامى قضايا مدنية" at bounding box center [381, 155] width 156 height 29
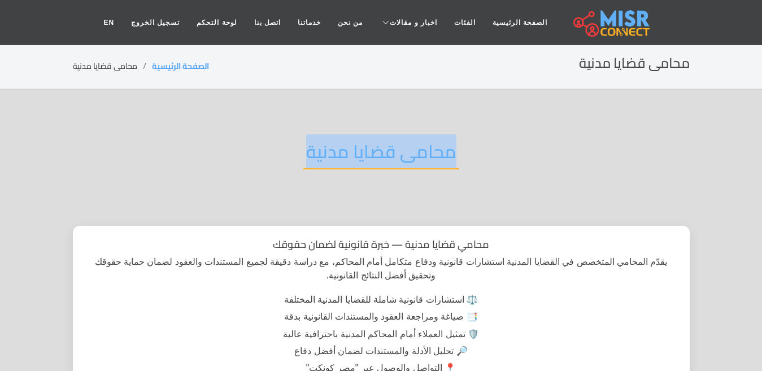
click at [353, 141] on h2 "محامى قضايا مدنية" at bounding box center [381, 155] width 156 height 29
copy div "محامى قضايا مدنية"
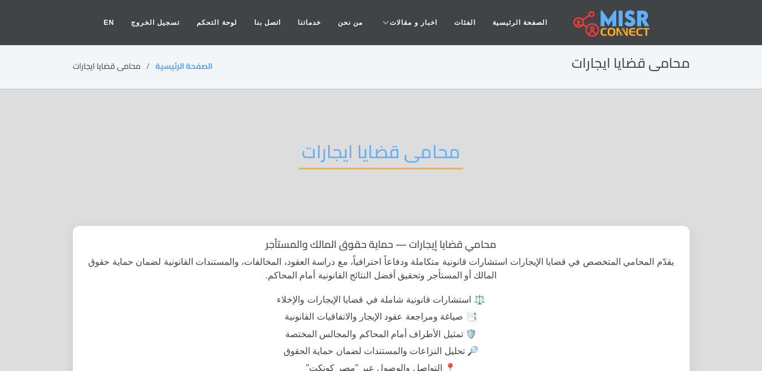
click at [370, 147] on h2 "محامى قضايا ايجارات" at bounding box center [381, 155] width 164 height 29
click at [369, 147] on h2 "محامى قضايا ايجارات" at bounding box center [381, 155] width 164 height 29
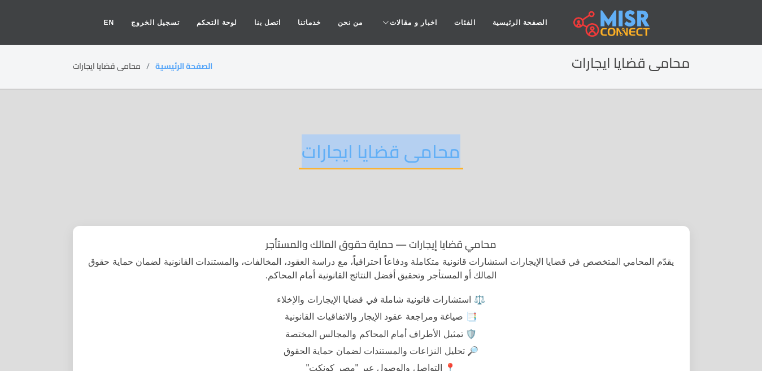
click at [369, 147] on h2 "محامى قضايا ايجارات" at bounding box center [381, 155] width 164 height 29
copy div "محامى قضايا ايجارات"
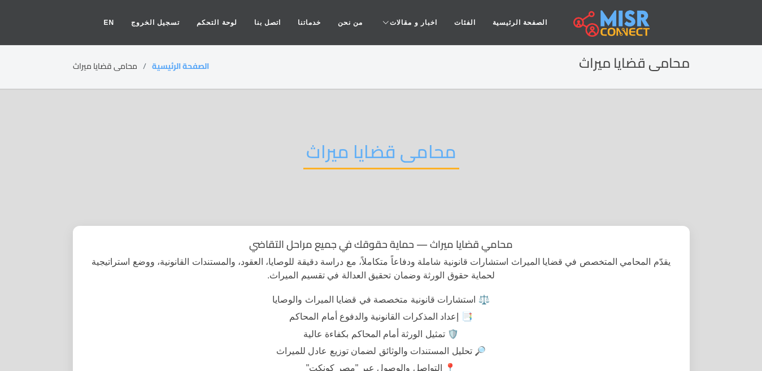
click at [371, 141] on h2 "محامى قضايا ميراث" at bounding box center [381, 155] width 156 height 29
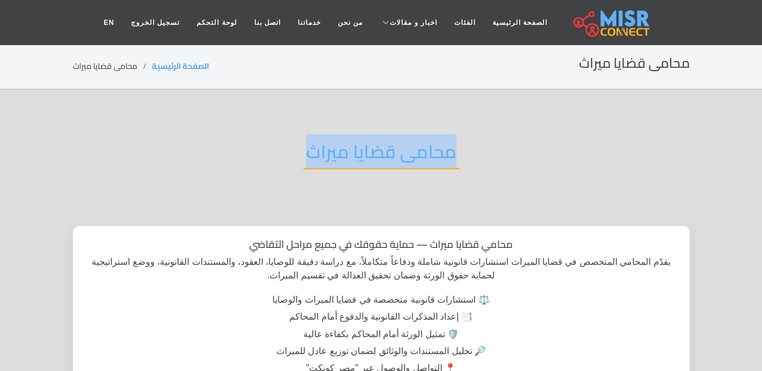
click at [371, 141] on h2 "محامى قضايا ميراث" at bounding box center [381, 155] width 156 height 29
copy div "محامى قضايا ميراث"
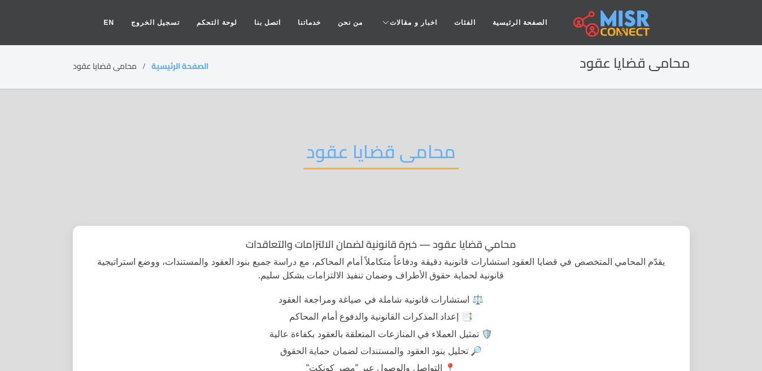
click at [341, 156] on h2 "محامى قضايا عقود" at bounding box center [380, 155] width 155 height 29
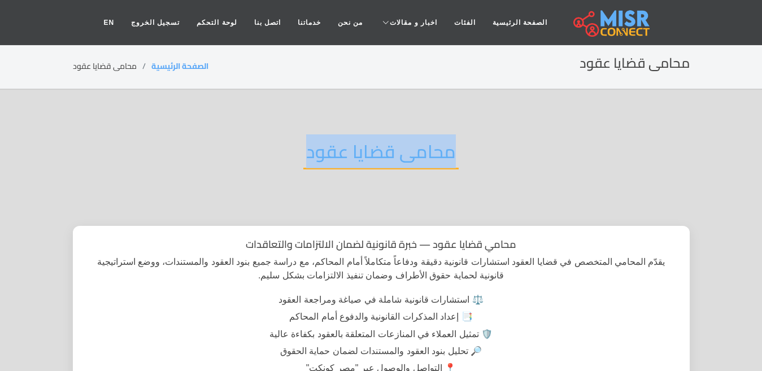
click at [341, 156] on h2 "محامى قضايا عقود" at bounding box center [380, 155] width 155 height 29
copy div "محامى قضايا عقود"
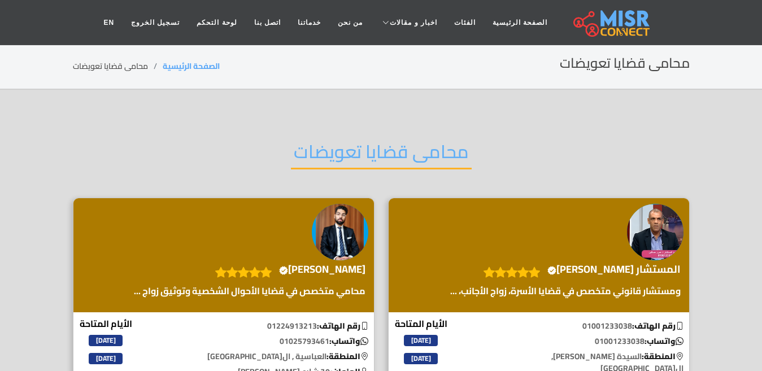
click at [373, 157] on h2 "محامى قضايا تعويضات" at bounding box center [381, 155] width 181 height 29
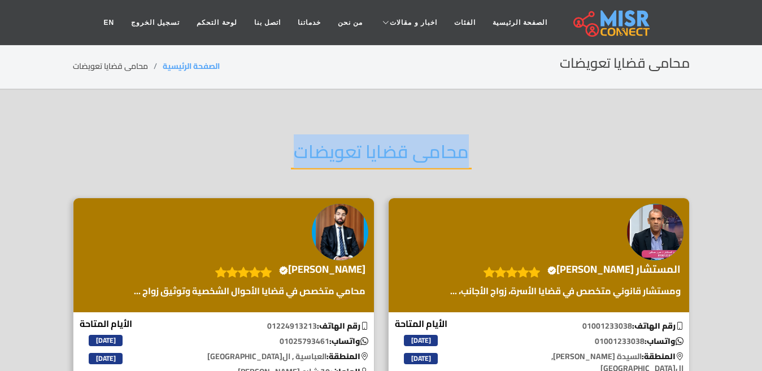
click at [373, 157] on h2 "محامى قضايا تعويضات" at bounding box center [381, 155] width 181 height 29
copy div "محامى قضايا تعويضات"
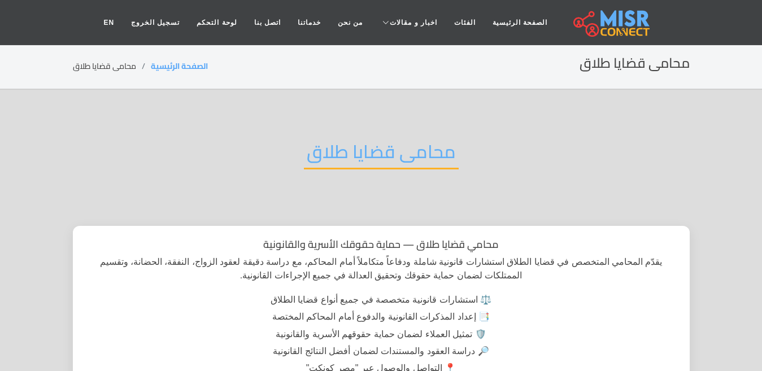
click at [336, 162] on h2 "محامى قضايا طلاق" at bounding box center [381, 155] width 155 height 29
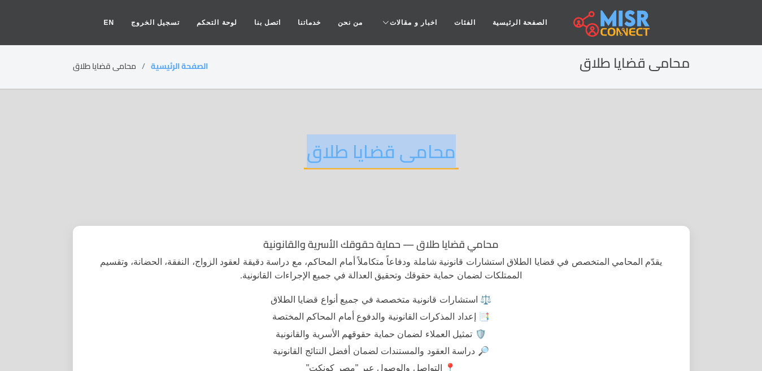
click at [336, 162] on h2 "محامى قضايا طلاق" at bounding box center [381, 155] width 155 height 29
copy div "محامى قضايا طلاق"
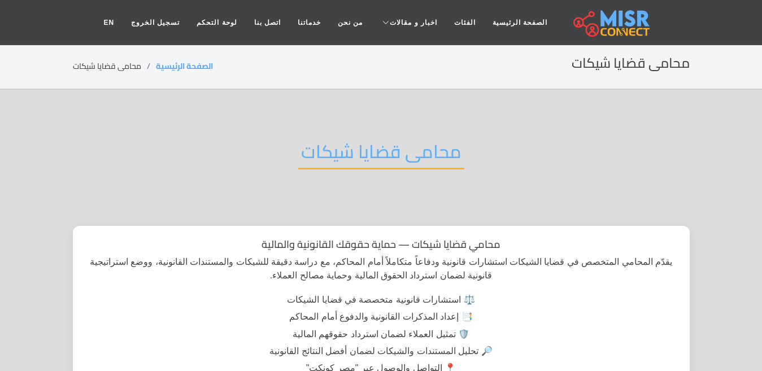
click at [374, 144] on h2 "محامى قضايا شيكات" at bounding box center [381, 155] width 166 height 29
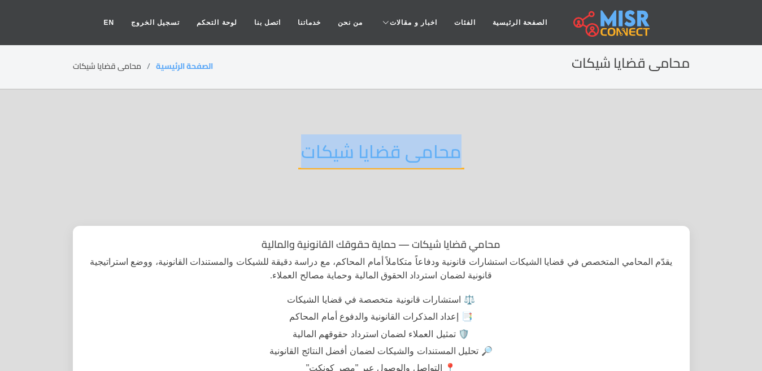
click at [374, 144] on h2 "محامى قضايا شيكات" at bounding box center [381, 155] width 166 height 29
copy div "محامى قضايا شيكات"
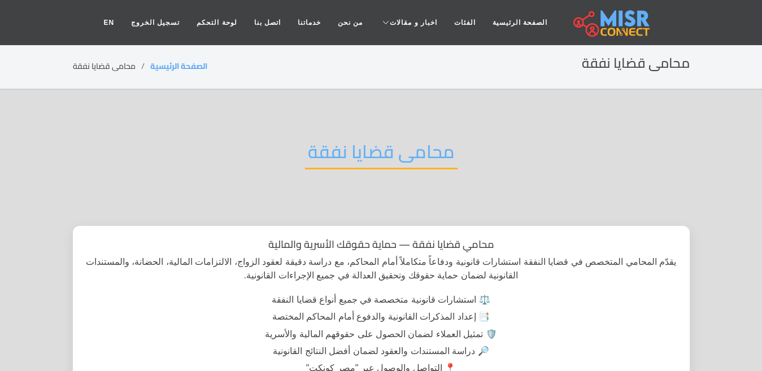
click at [347, 156] on h2 "محامى قضايا نفقة" at bounding box center [381, 155] width 153 height 29
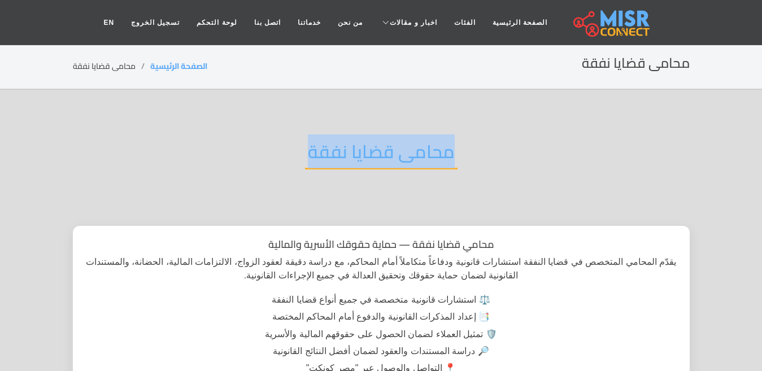
click at [347, 156] on h2 "محامى قضايا نفقة" at bounding box center [381, 155] width 153 height 29
copy div "محامى قضايا نفقة"
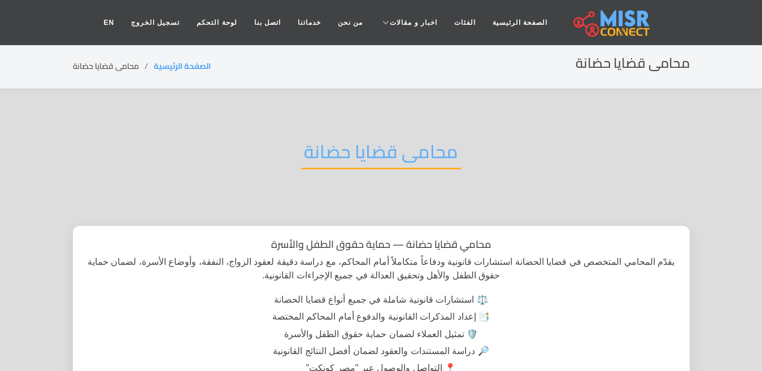
click at [375, 151] on h2 "محامى قضايا حضانة" at bounding box center [381, 155] width 160 height 29
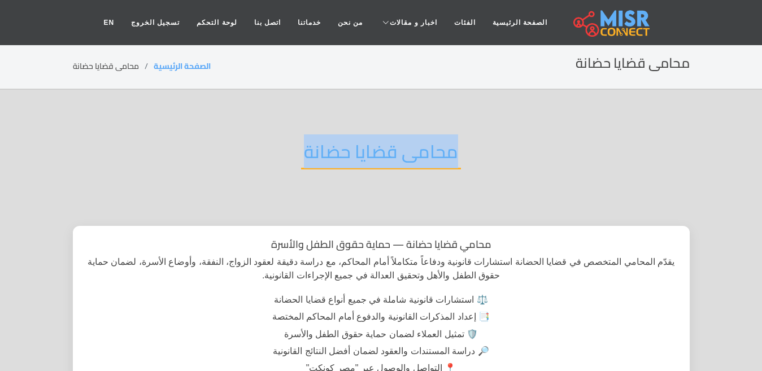
click at [375, 151] on h2 "محامى قضايا حضانة" at bounding box center [381, 155] width 160 height 29
copy div "محامى قضايا حضانة"
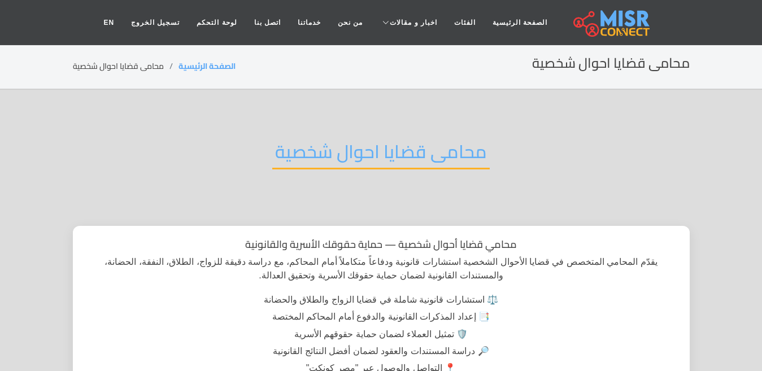
click at [328, 150] on h2 "محامى قضايا احوال شخصية" at bounding box center [381, 155] width 218 height 29
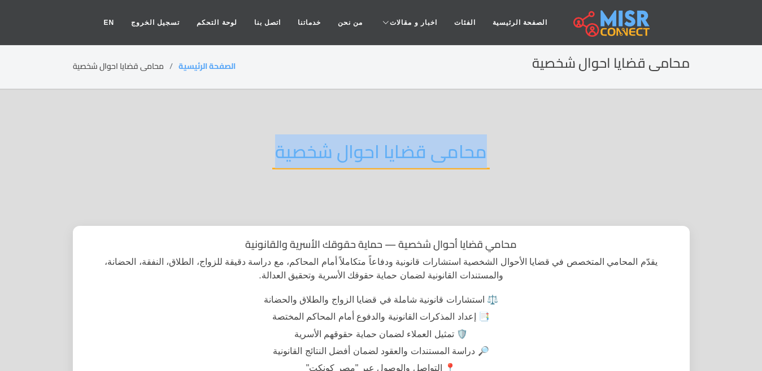
click at [328, 150] on h2 "محامى قضايا احوال شخصية" at bounding box center [381, 155] width 218 height 29
copy div "محامى قضايا احوال شخصية"
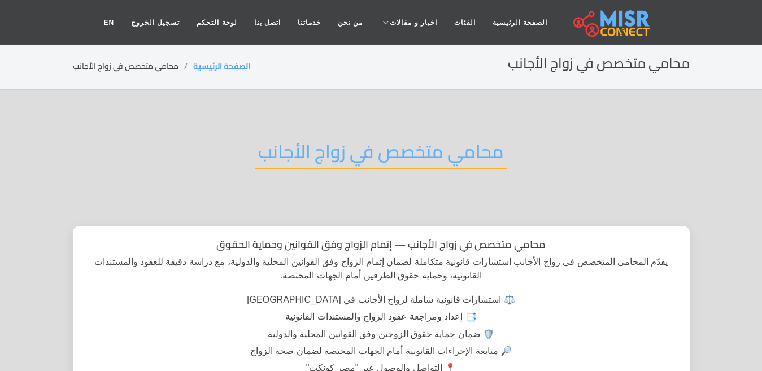
click at [331, 155] on h2 "محامي متخصص في زواج الأجانب" at bounding box center [380, 155] width 251 height 29
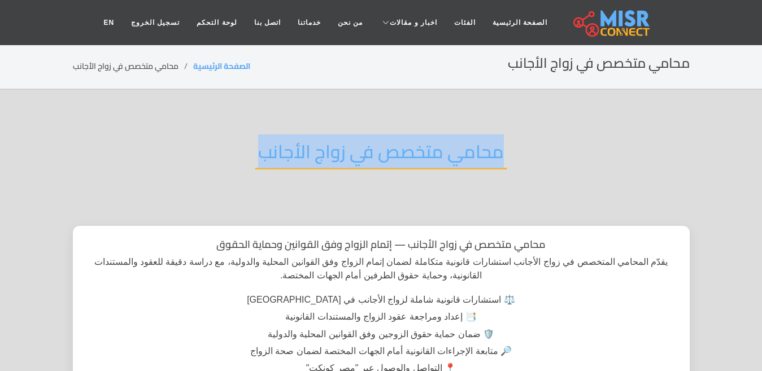
click at [331, 155] on h2 "محامي متخصص في زواج الأجانب" at bounding box center [380, 155] width 251 height 29
copy div "محامي متخصص في زواج الأجانب"
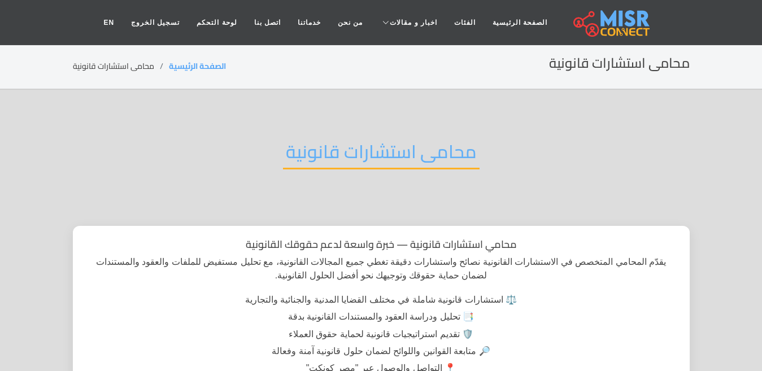
click at [342, 153] on h2 "محامى استشارات قانونية" at bounding box center [381, 155] width 197 height 29
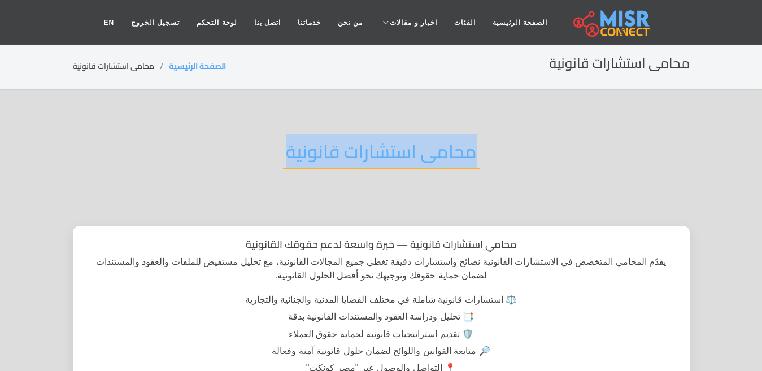
click at [342, 153] on h2 "محامى استشارات قانونية" at bounding box center [381, 155] width 197 height 29
copy div "محامى استشارات قانونية"
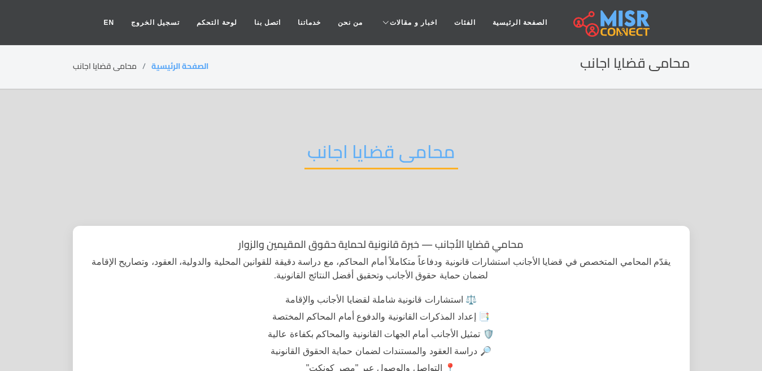
click at [427, 153] on h2 "محامى قضايا اجانب" at bounding box center [382, 155] width 154 height 29
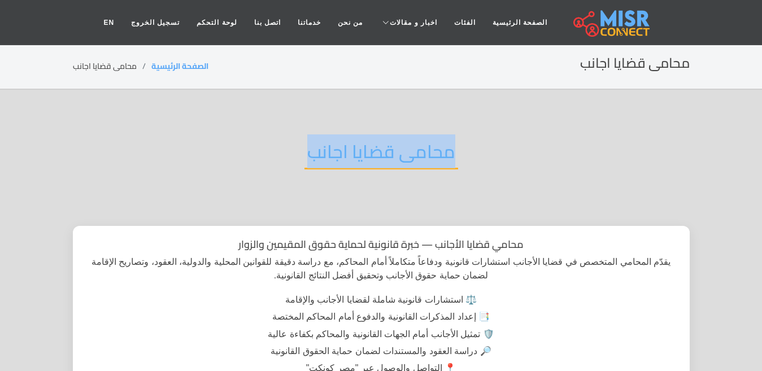
click at [427, 153] on h2 "محامى قضايا اجانب" at bounding box center [382, 155] width 154 height 29
copy div "محامى قضايا اجانب"
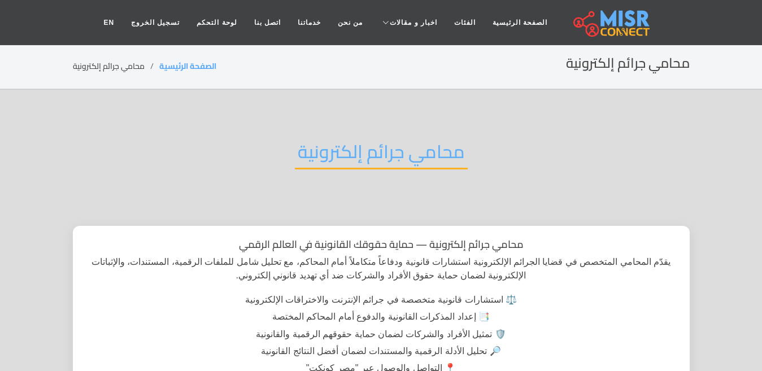
click at [394, 144] on h2 "محامي جرائم إلكترونية" at bounding box center [381, 155] width 173 height 29
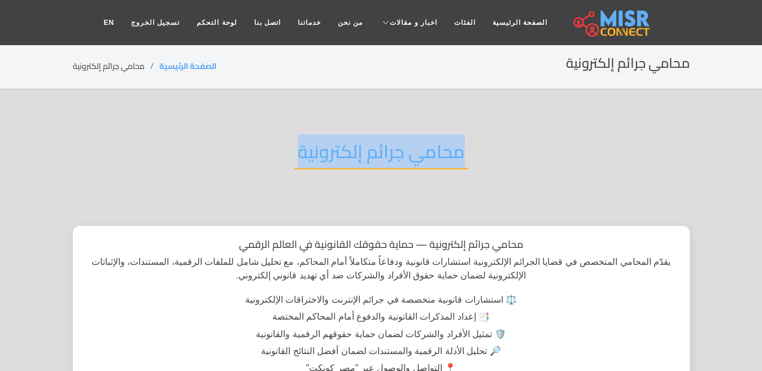
click at [394, 144] on h2 "محامي جرائم إلكترونية" at bounding box center [381, 155] width 173 height 29
copy div "محامي جرائم إلكترونية"
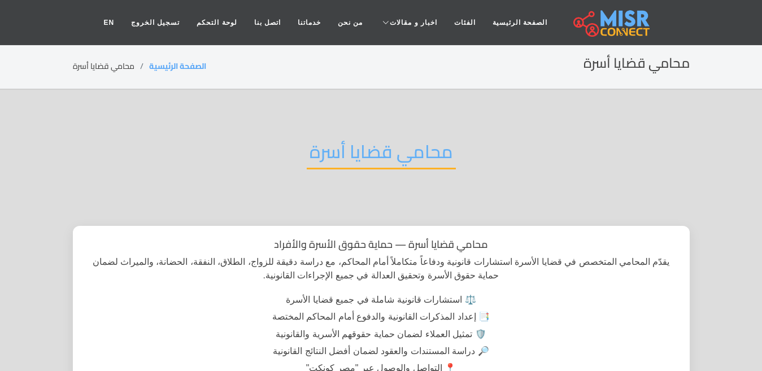
click at [375, 144] on h2 "محامي قضايا أسرة" at bounding box center [381, 155] width 149 height 29
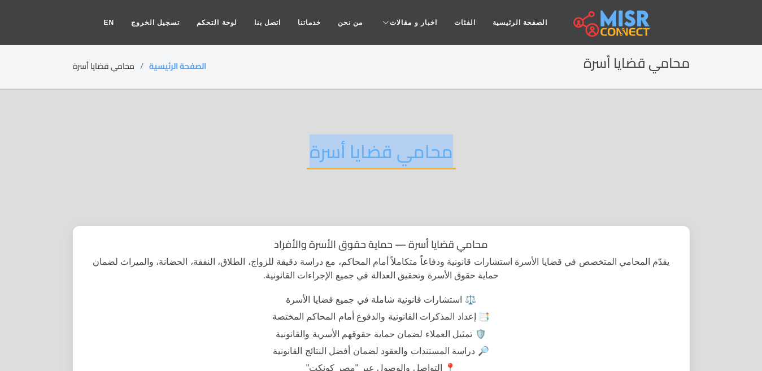
click at [375, 144] on h2 "محامي قضايا أسرة" at bounding box center [381, 155] width 149 height 29
copy div "محامي قضايا أسرة"
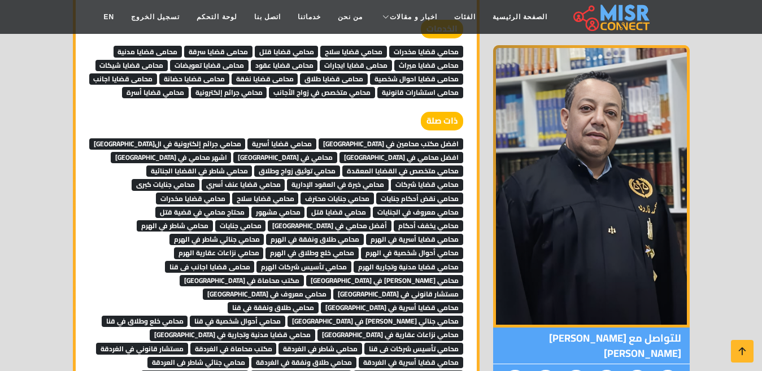
scroll to position [4191, 0]
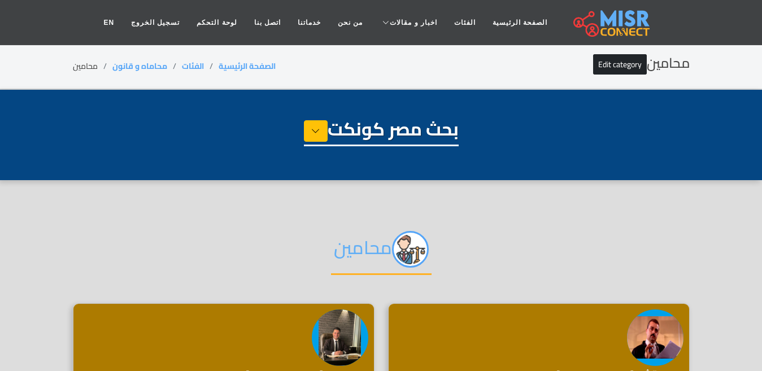
select select "**********"
select select "*******"
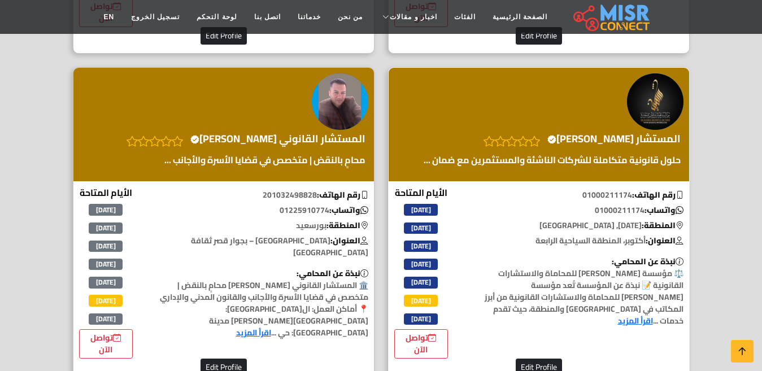
scroll to position [565, 0]
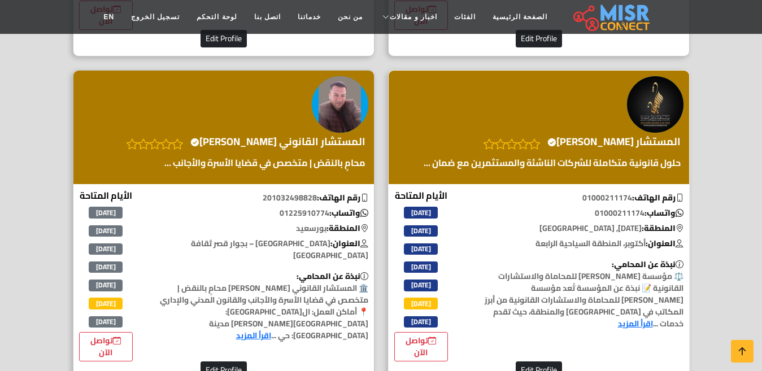
click at [622, 142] on h4 "المستشار محمد شاهين Verified account" at bounding box center [614, 142] width 133 height 12
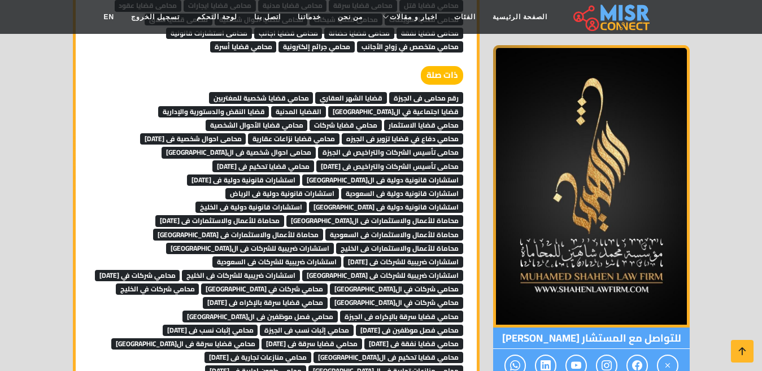
scroll to position [7189, 0]
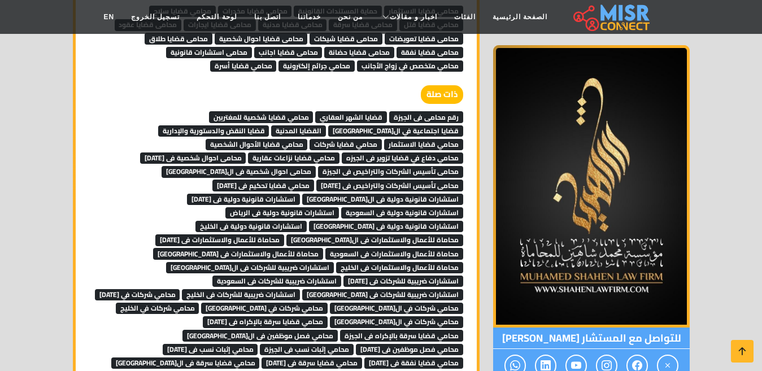
click at [328, 316] on span "محامي قضايا سرقة بالإكراه فى [DATE]" at bounding box center [265, 321] width 125 height 11
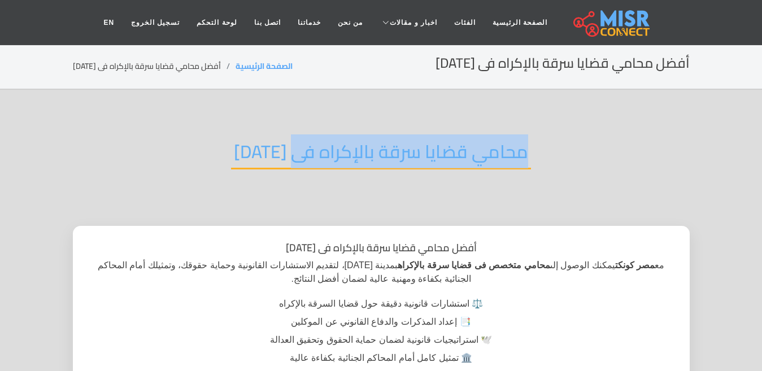
drag, startPoint x: 540, startPoint y: 153, endPoint x: 296, endPoint y: 164, distance: 245.0
click at [296, 164] on div "محامي قضايا سرقة بالإكراه فى [DATE]" at bounding box center [381, 161] width 617 height 74
copy h2 "محامي قضايا سرقة بالإكراه فى"
click at [296, 164] on h2 "محامي قضايا سرقة بالإكراه فى [DATE]" at bounding box center [381, 155] width 300 height 29
copy h2 "محامي قضايا سرقة بالإكراه فى"
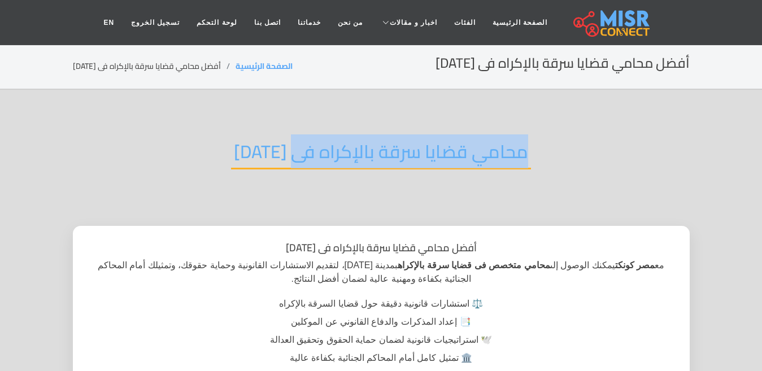
drag, startPoint x: 531, startPoint y: 151, endPoint x: 296, endPoint y: 157, distance: 235.2
click at [296, 157] on h2 "محامي قضايا سرقة بالإكراه فى [DATE]" at bounding box center [381, 155] width 300 height 29
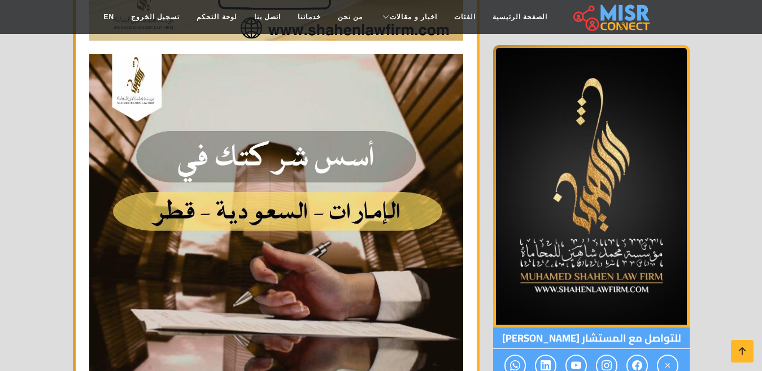
scroll to position [3855, 0]
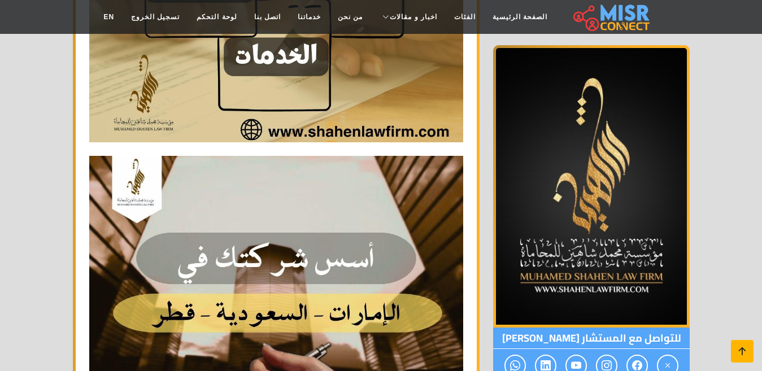
click at [740, 353] on icon at bounding box center [743, 352] width 16 height 16
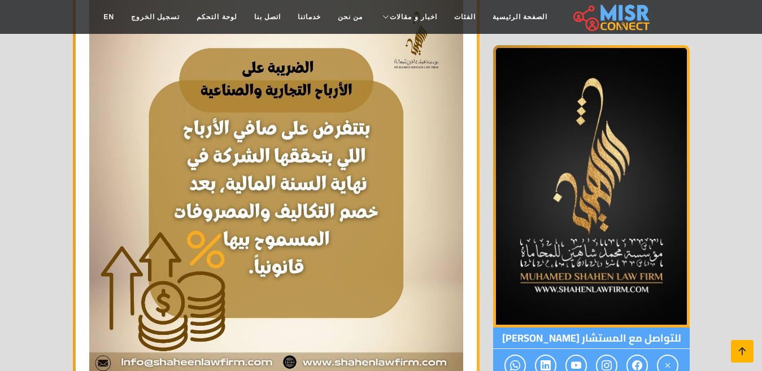
click at [740, 349] on icon at bounding box center [743, 352] width 16 height 16
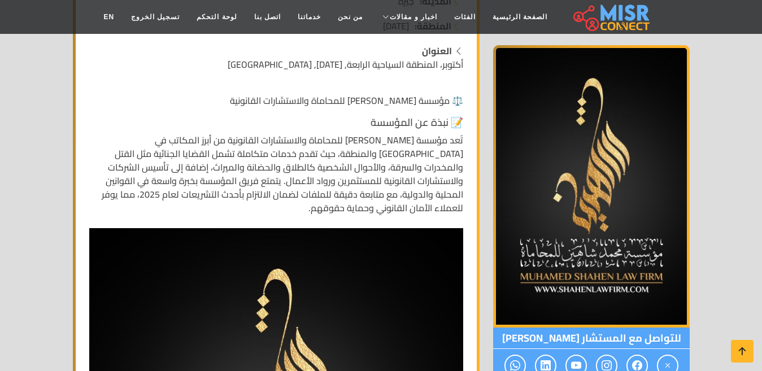
scroll to position [339, 0]
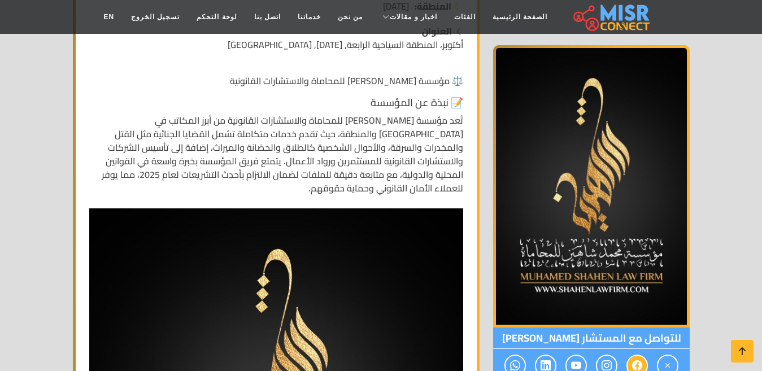
click at [632, 363] on icon at bounding box center [637, 366] width 10 height 19
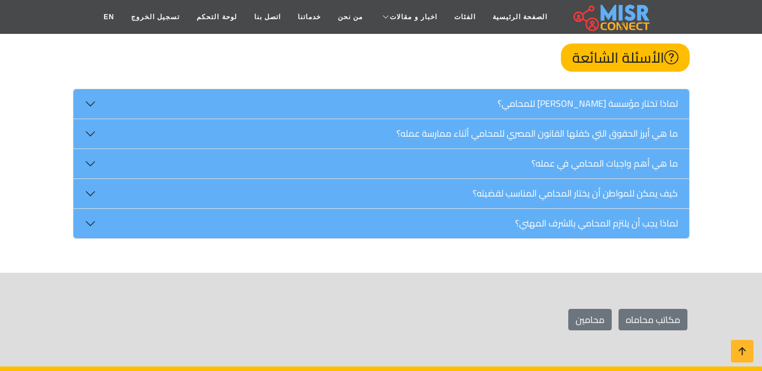
scroll to position [7741, 0]
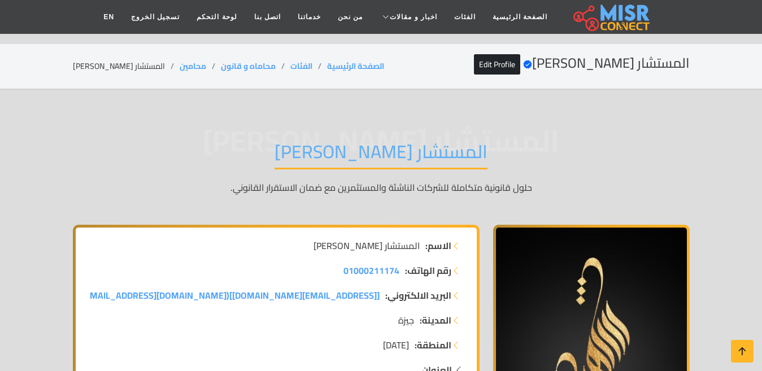
scroll to position [7628, 0]
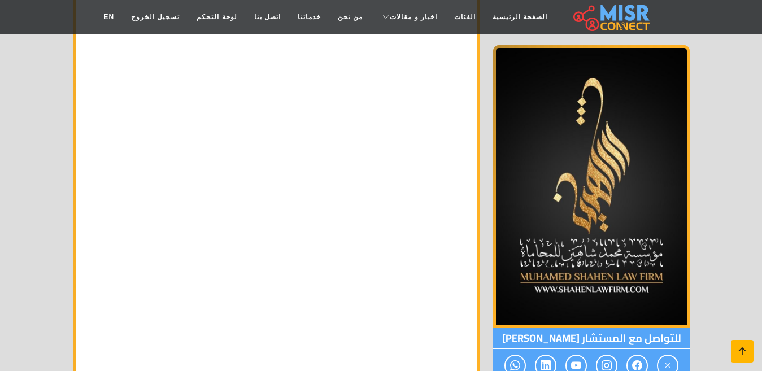
click at [742, 345] on icon at bounding box center [743, 352] width 16 height 16
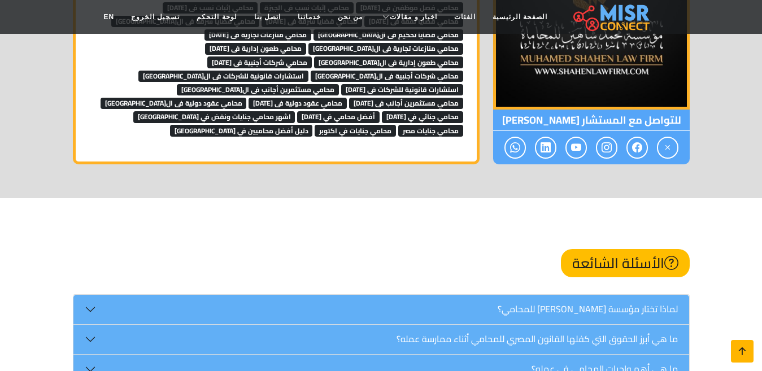
click at [742, 345] on icon at bounding box center [743, 352] width 16 height 16
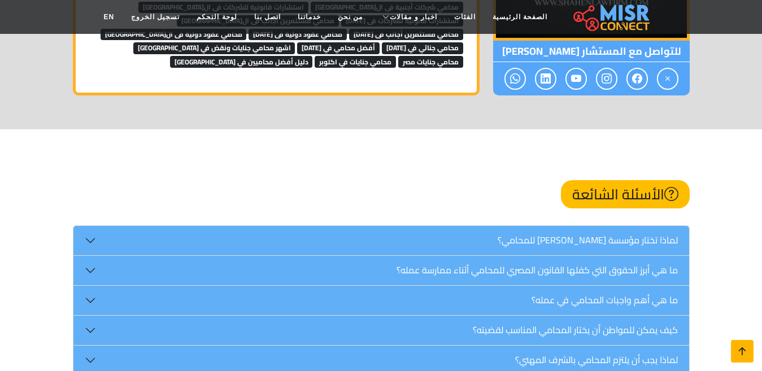
click at [742, 345] on icon at bounding box center [743, 352] width 16 height 16
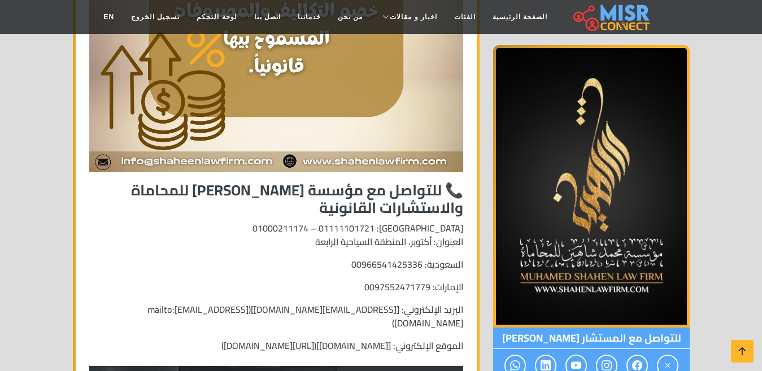
scroll to position [7655, 0]
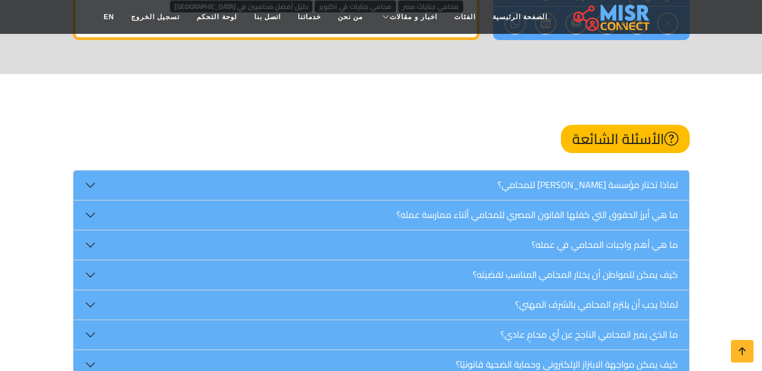
click at [749, 227] on section "الأسئلة الشائعة لماذا تختار مؤسسة محمد شاهين للمحامي؟ عندما تختار مؤسسة محمد شا…" at bounding box center [381, 244] width 762 height 340
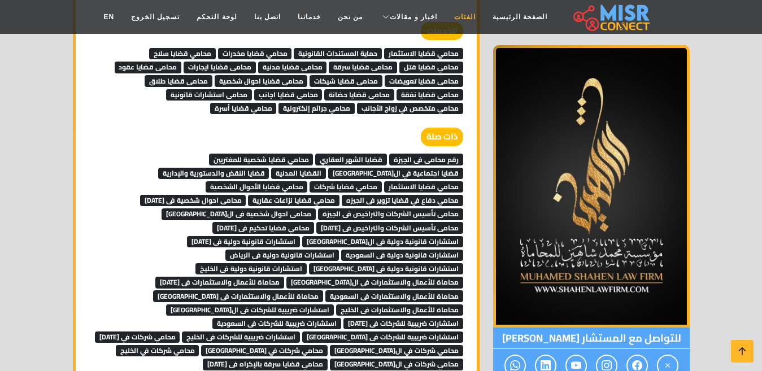
scroll to position [6977, 0]
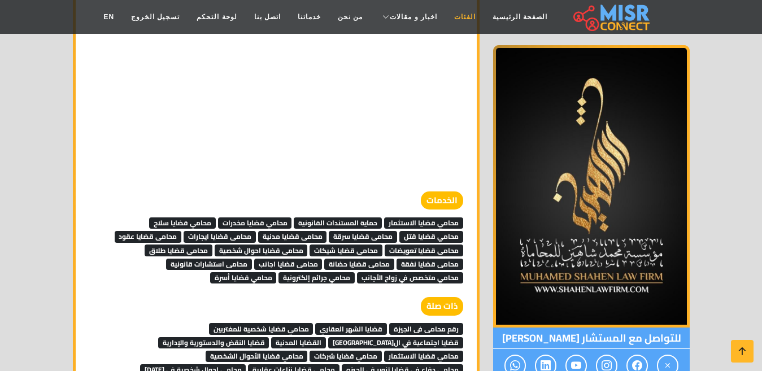
click at [451, 18] on link "الفئات" at bounding box center [465, 16] width 38 height 21
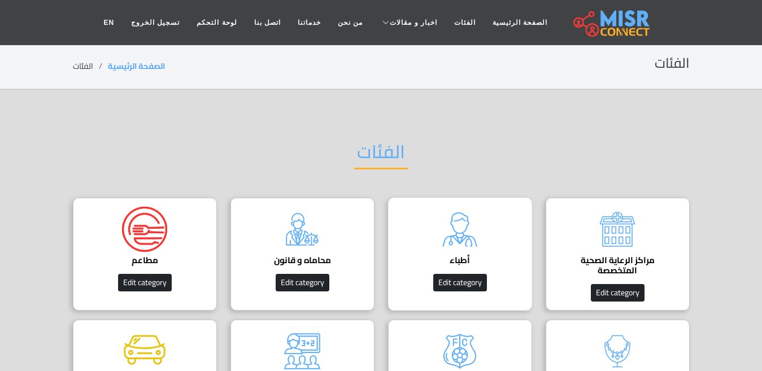
click at [489, 212] on div "أطباء دليل الأطباء في مصر | اعرف أحسن دكاترة في جميع التخصصات Edit category" at bounding box center [460, 254] width 144 height 113
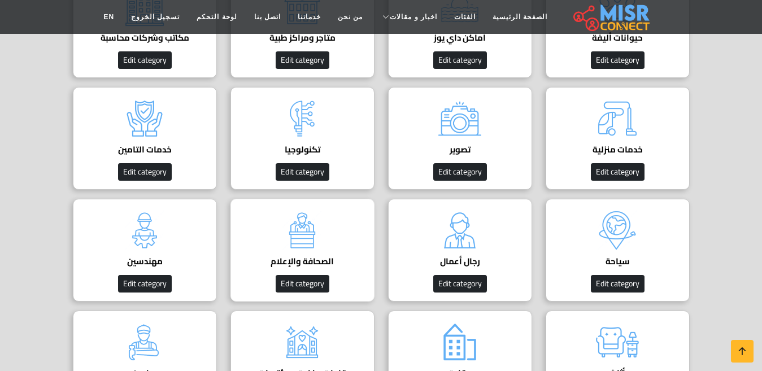
scroll to position [622, 0]
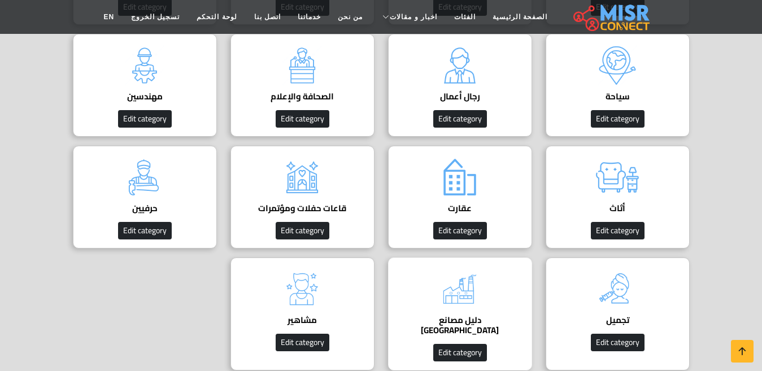
click at [471, 311] on img at bounding box center [459, 289] width 45 height 45
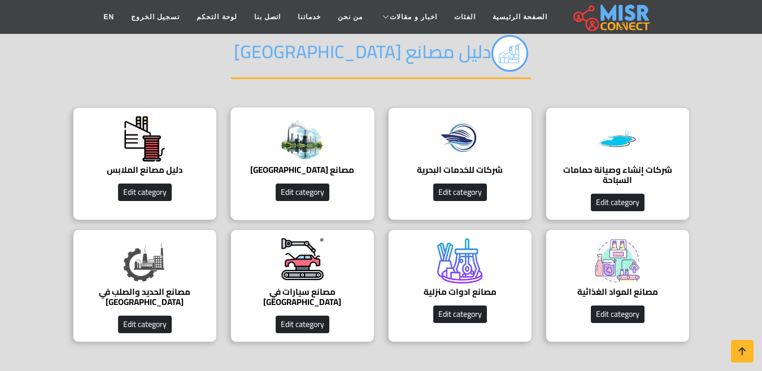
scroll to position [113, 0]
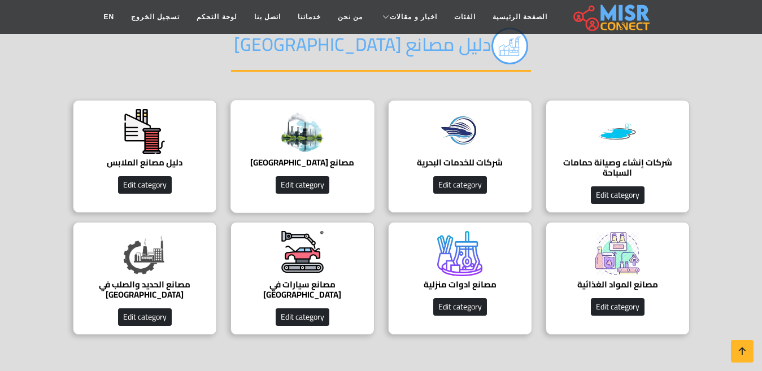
click at [311, 148] on img at bounding box center [302, 131] width 45 height 45
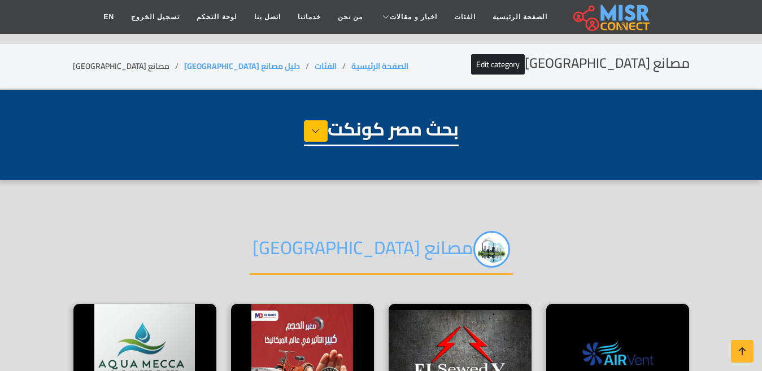
select select "**********"
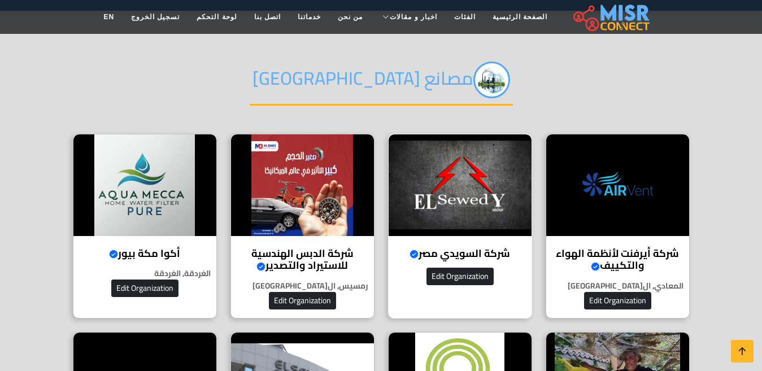
scroll to position [170, 0]
click at [348, 259] on h4 "شركة الدبس الهندسية للاستيراد والتصدير Verified account" at bounding box center [303, 260] width 126 height 24
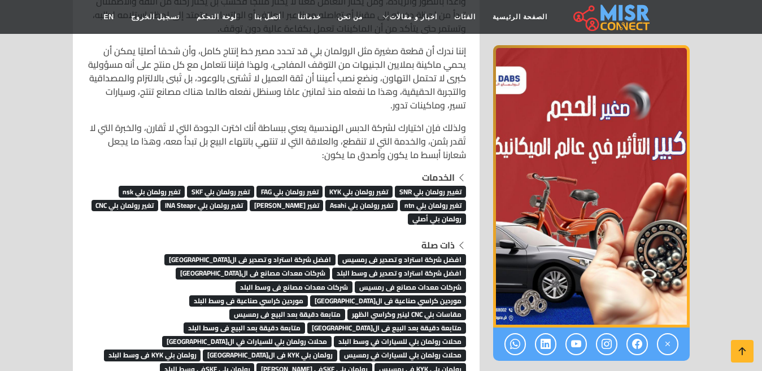
scroll to position [7579, 0]
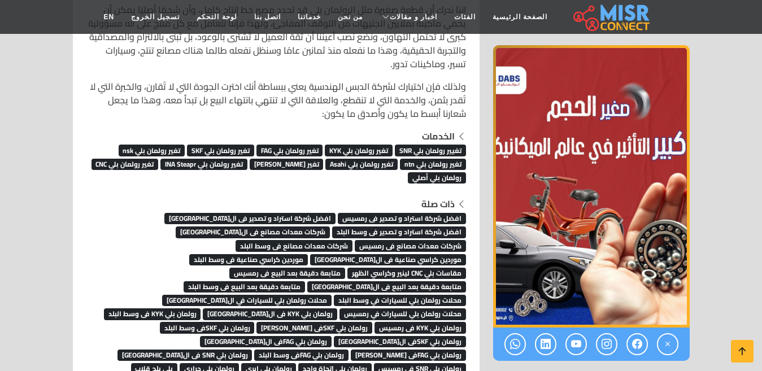
click at [395, 213] on span "افضل شركة استراد و تصدير فى رمسيس" at bounding box center [402, 218] width 128 height 11
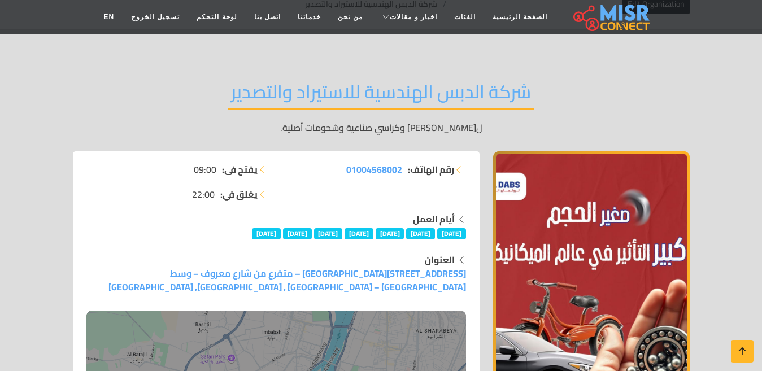
scroll to position [57, 0]
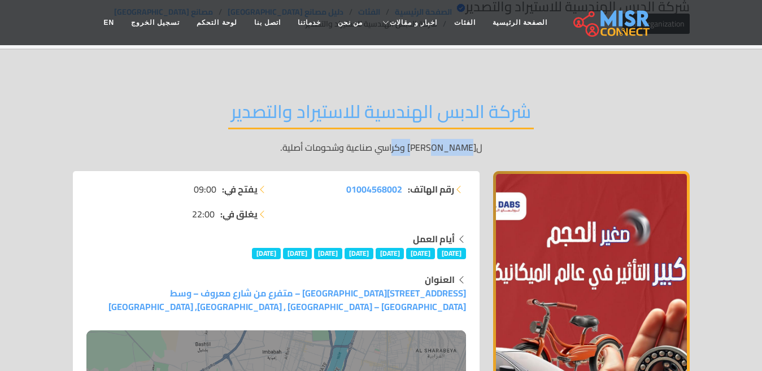
drag, startPoint x: 454, startPoint y: 148, endPoint x: 411, endPoint y: 149, distance: 43.0
click at [411, 149] on p "ل[PERSON_NAME] وكراسي صناعية وشحومات أصلية." at bounding box center [381, 148] width 617 height 14
copy p "رولمان بلي"
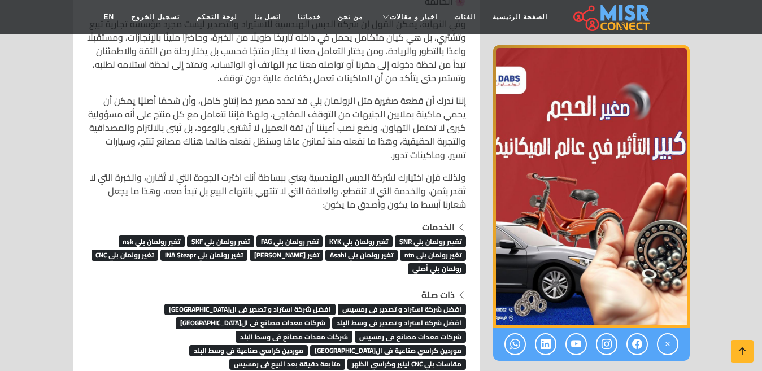
scroll to position [7516, 0]
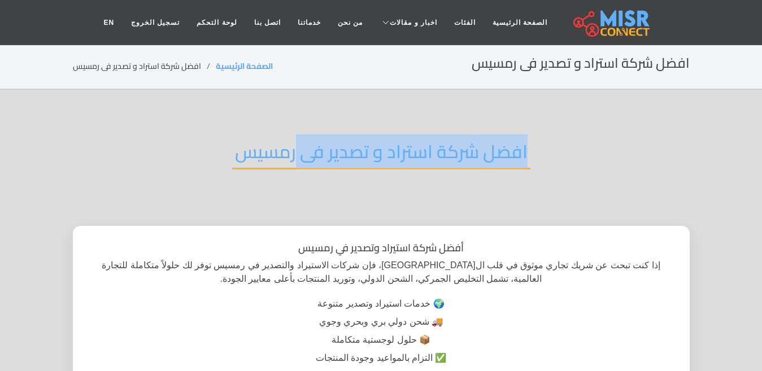
drag, startPoint x: 475, startPoint y: 151, endPoint x: 297, endPoint y: 145, distance: 177.5
click at [297, 145] on div "افضل شركة استراد و تصدير فى رمسيس" at bounding box center [381, 161] width 617 height 74
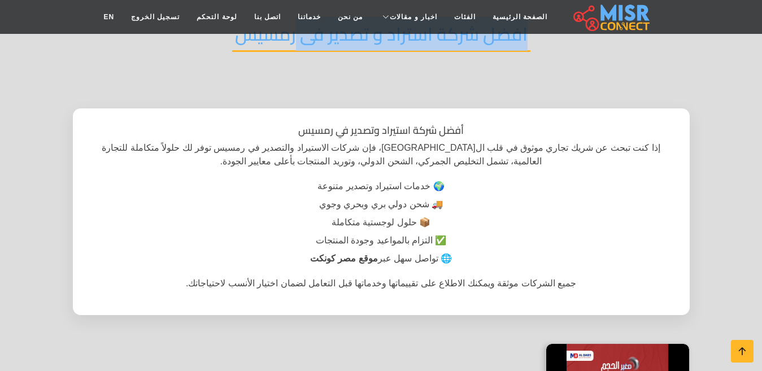
scroll to position [57, 0]
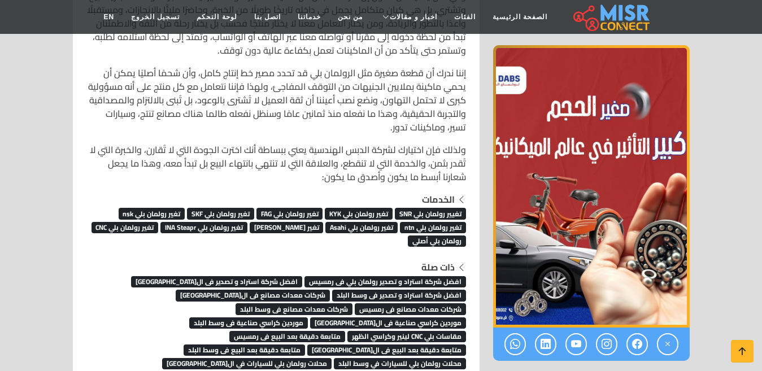
scroll to position [7516, 0]
drag, startPoint x: 383, startPoint y: 238, endPoint x: 383, endPoint y: 232, distance: 6.2
click at [285, 276] on span "افضل شركة استراد و تصدير فى القاهرة" at bounding box center [216, 281] width 171 height 11
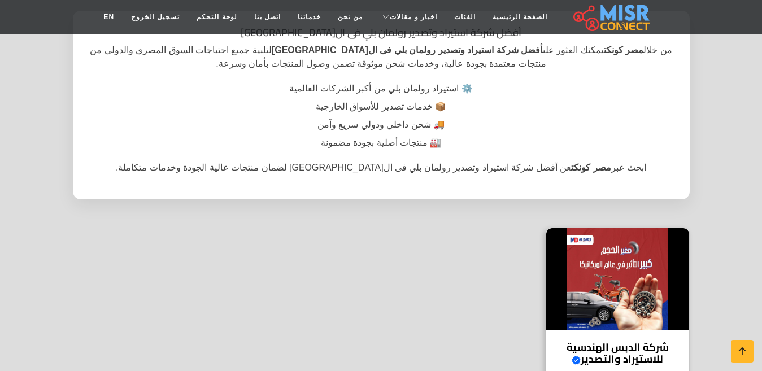
scroll to position [226, 0]
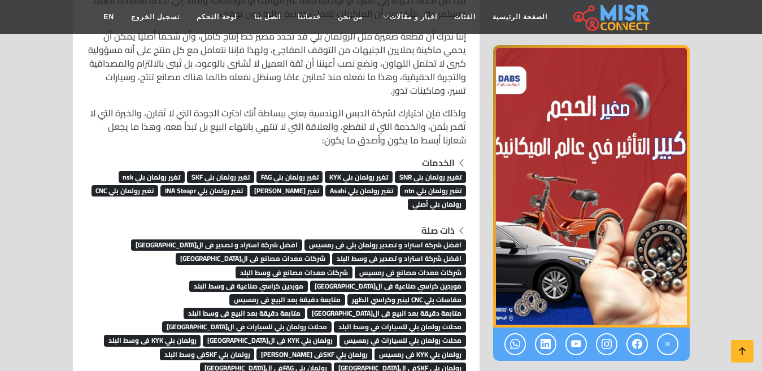
scroll to position [7573, 0]
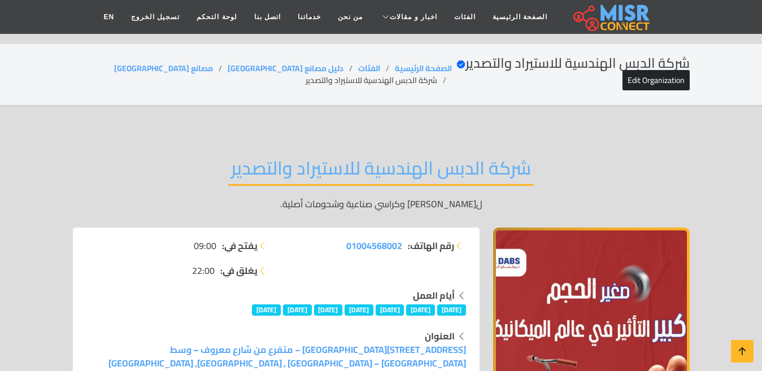
scroll to position [7573, 0]
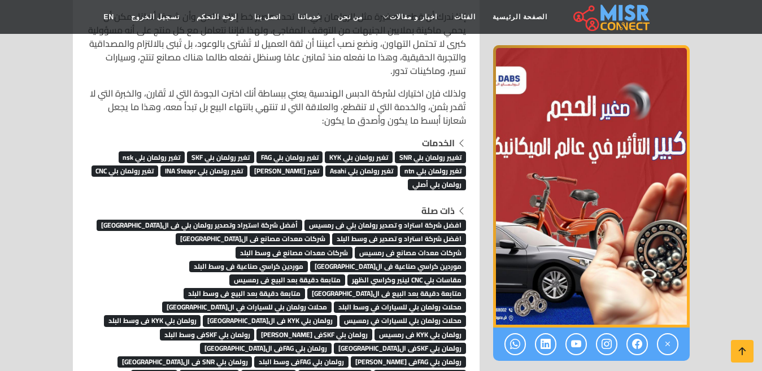
click at [373, 233] on span "افضل شركة استراد و تصدير فى وسط البلد" at bounding box center [399, 238] width 134 height 11
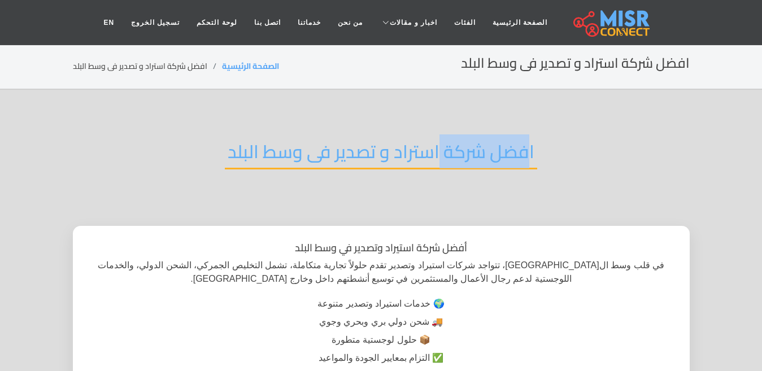
drag, startPoint x: 528, startPoint y: 141, endPoint x: 439, endPoint y: 149, distance: 89.1
click at [439, 149] on h2 "افضل شركة استراد و تصدير فى وسط البلد" at bounding box center [381, 155] width 312 height 29
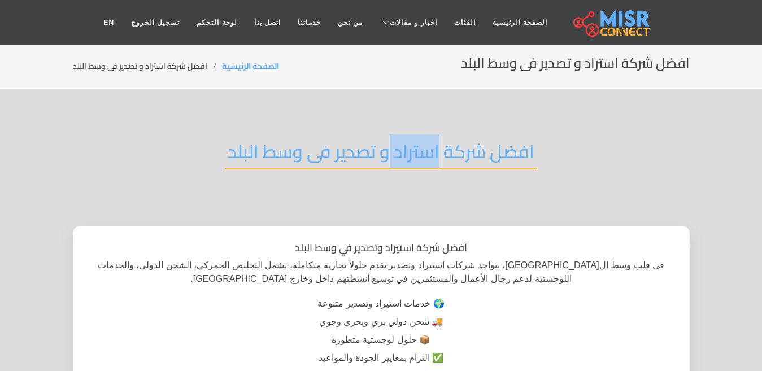
click at [439, 149] on h2 "افضل شركة استراد و تصدير فى وسط البلد" at bounding box center [381, 155] width 312 height 29
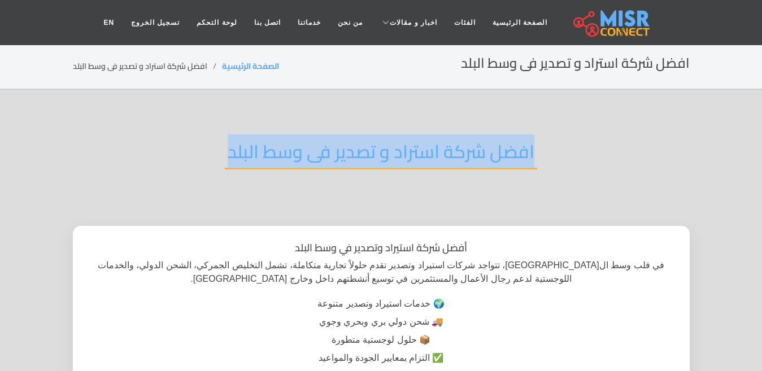
click at [439, 149] on h2 "افضل شركة استراد و تصدير فى وسط البلد" at bounding box center [381, 155] width 312 height 29
click at [248, 142] on h2 "افضل شركة استراد و تصدير فى وسط البلد" at bounding box center [381, 155] width 312 height 29
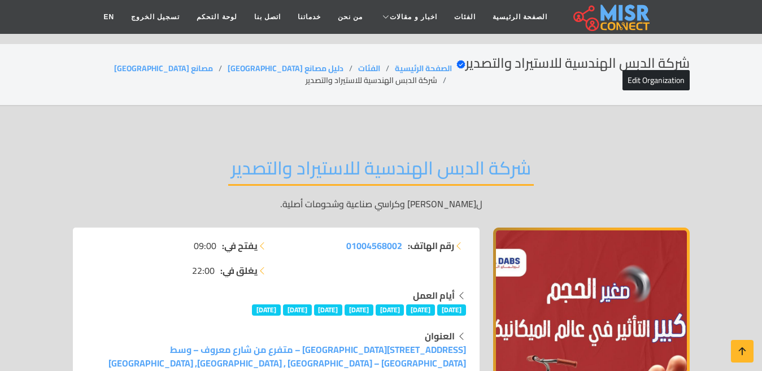
scroll to position [7573, 0]
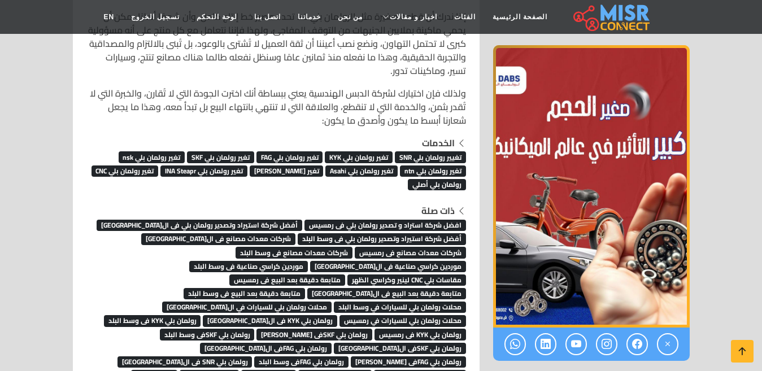
scroll to position [7573, 0]
click at [267, 233] on span "شركات معدات مصانع فى ال[GEOGRAPHIC_DATA]" at bounding box center [218, 238] width 154 height 11
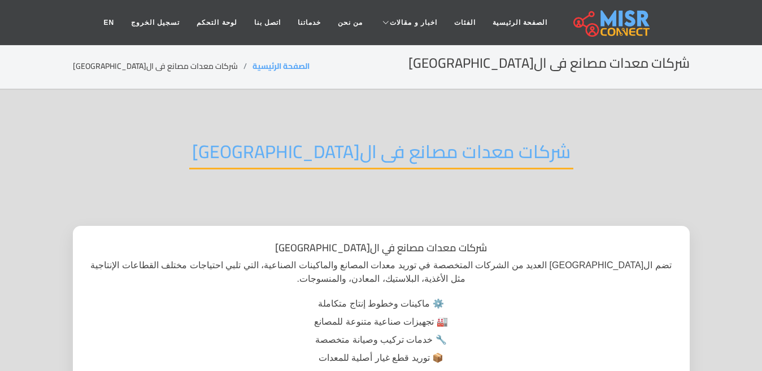
click at [355, 148] on h2 "شركات معدات مصانع فى ال[GEOGRAPHIC_DATA]" at bounding box center [381, 155] width 384 height 29
click at [355, 148] on h2 "شركات معدات مصانع فى القاهرة" at bounding box center [381, 155] width 384 height 29
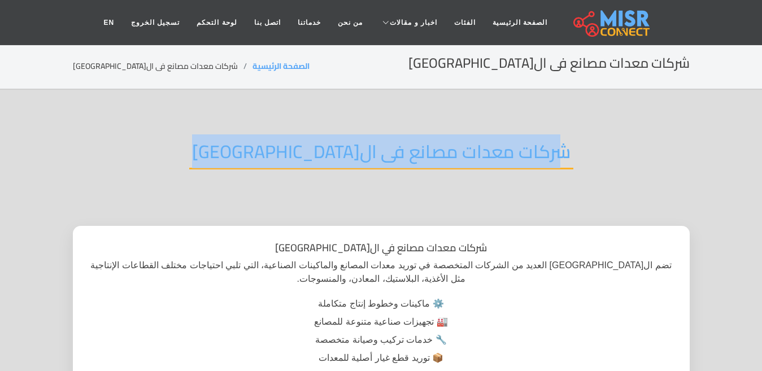
click at [355, 148] on h2 "شركات معدات مصانع فى القاهرة" at bounding box center [381, 155] width 384 height 29
copy div "شركات معدات مصانع فى القاهرة"
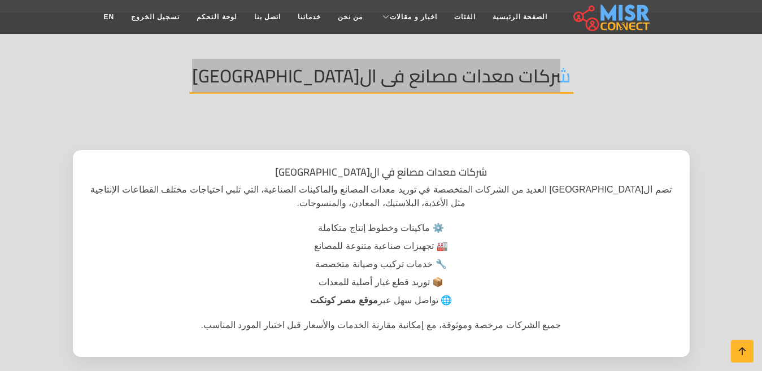
scroll to position [57, 0]
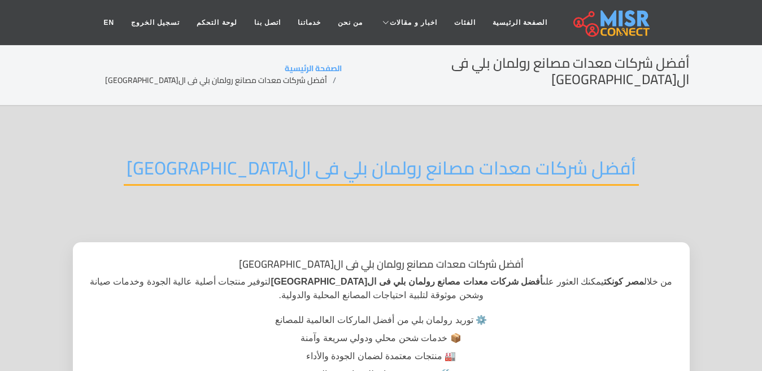
scroll to position [62, 0]
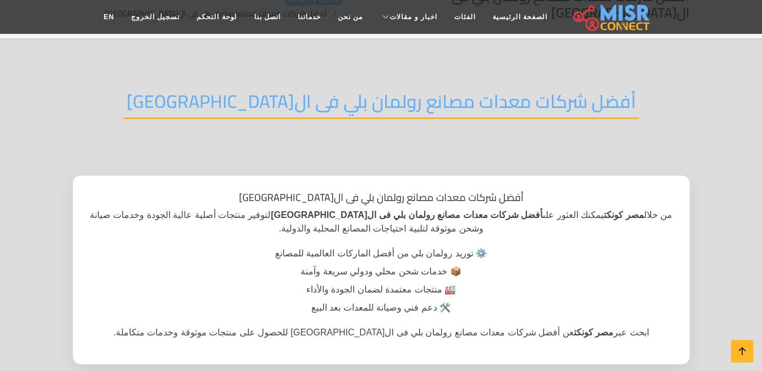
scroll to position [67, 0]
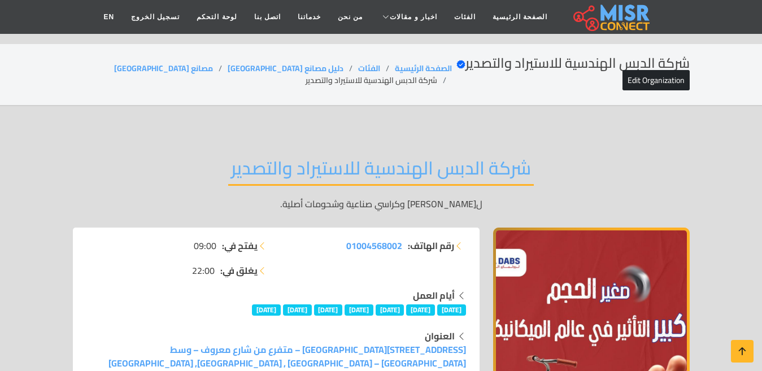
scroll to position [7573, 0]
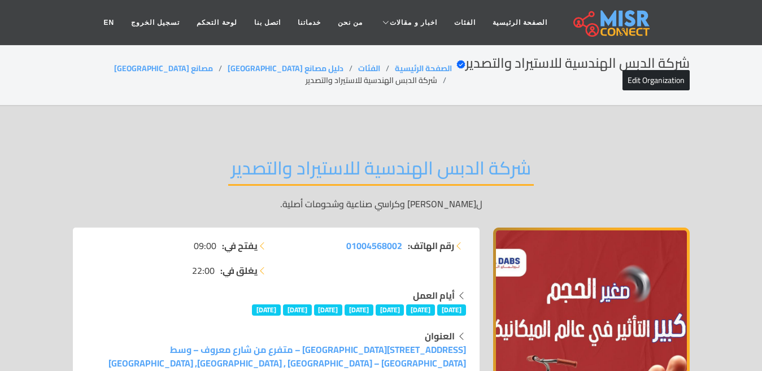
scroll to position [7573, 0]
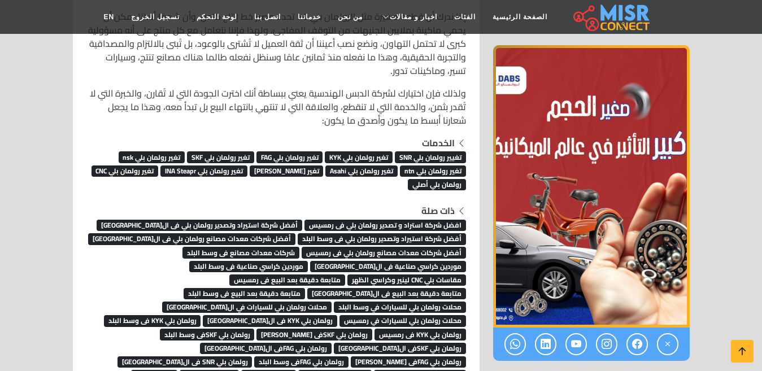
click at [282, 247] on span "شركات معدات مصانع فى وسط البلد" at bounding box center [241, 252] width 117 height 11
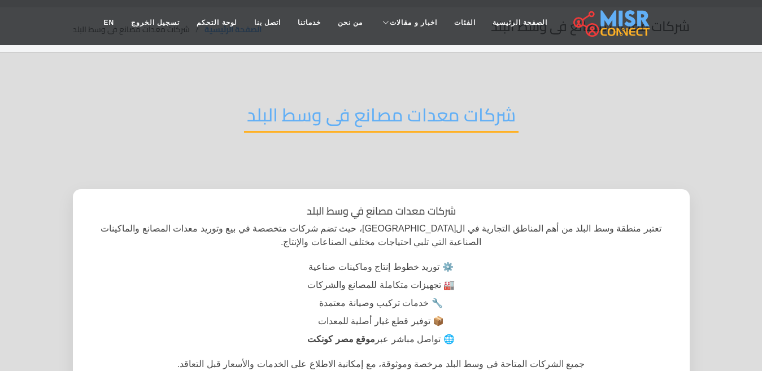
scroll to position [57, 0]
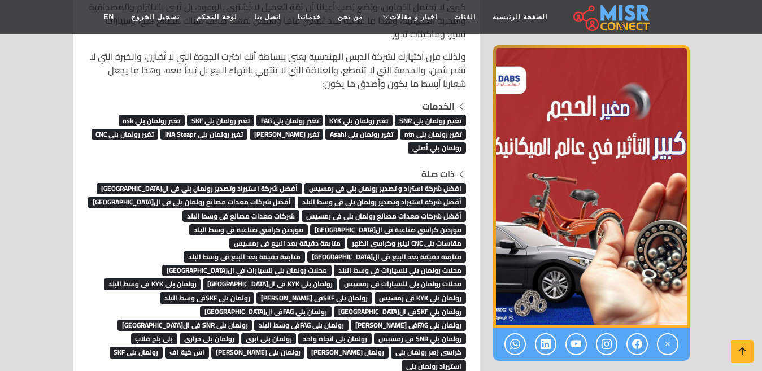
scroll to position [7629, 0]
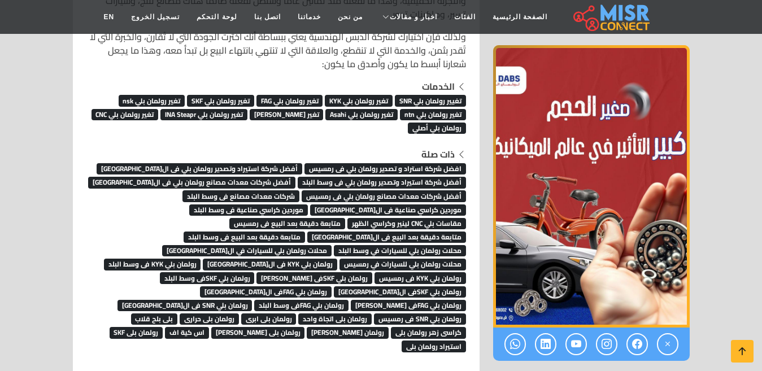
click at [392, 205] on span "موردين كراسي صناعية فى القاهرة" at bounding box center [388, 210] width 156 height 11
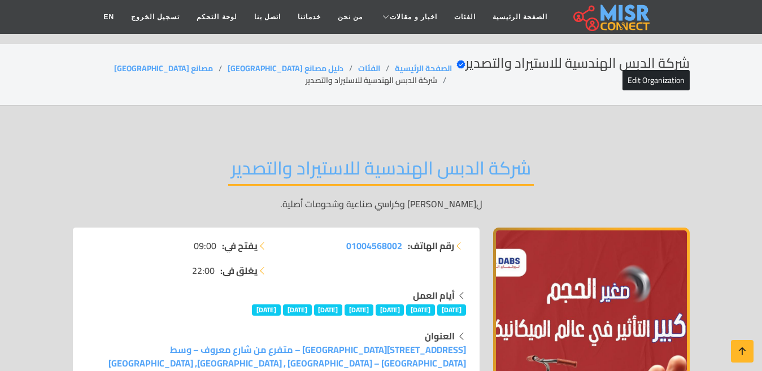
scroll to position [7629, 0]
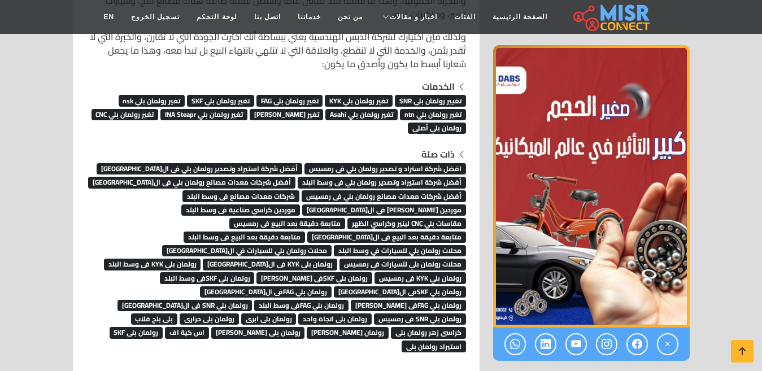
scroll to position [7629, 0]
click at [300, 205] on span "موردين كراسي صناعية فى وسط البلد" at bounding box center [240, 210] width 119 height 11
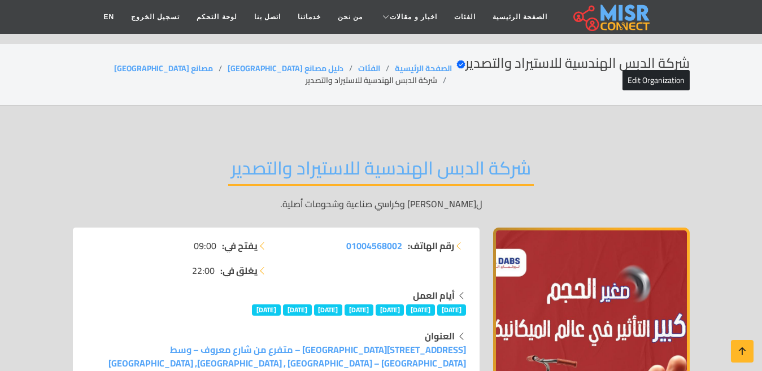
scroll to position [7629, 0]
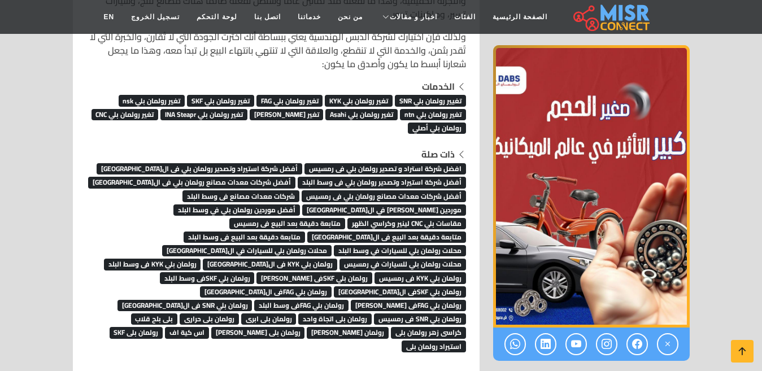
scroll to position [7629, 0]
click at [348, 218] on span "مقاسات بلي CNC لينير وكراسي الظهر" at bounding box center [407, 223] width 119 height 11
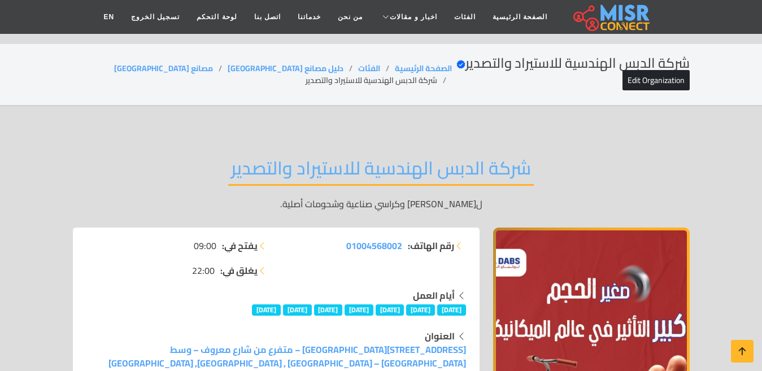
scroll to position [7629, 0]
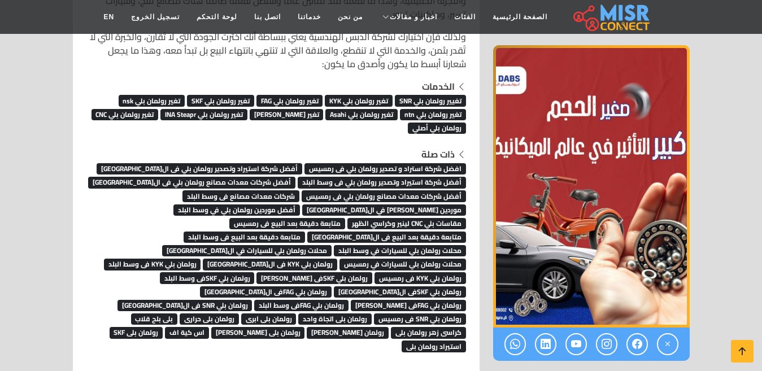
click at [345, 218] on span "متابعة دقيقة بعد البيع فى رمسيس" at bounding box center [287, 223] width 116 height 11
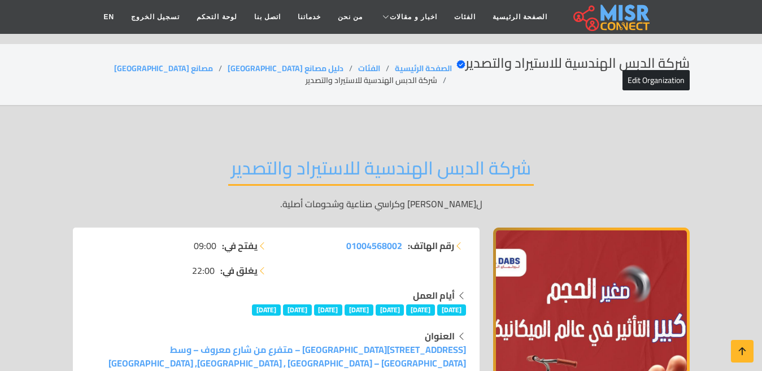
scroll to position [7629, 0]
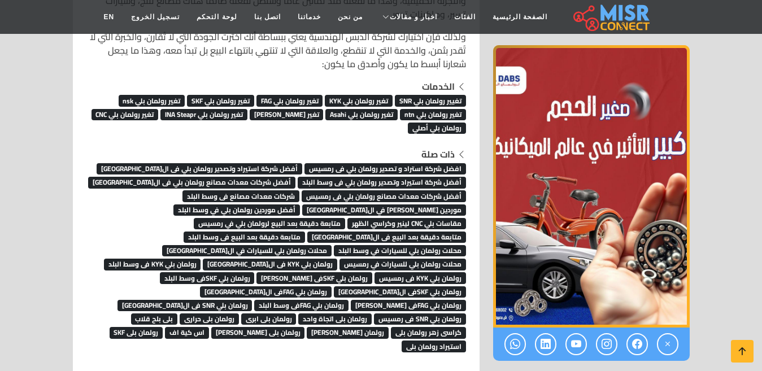
click at [307, 232] on span "متابعة دقيقة بعد البيع فى القاهرة" at bounding box center [386, 237] width 159 height 11
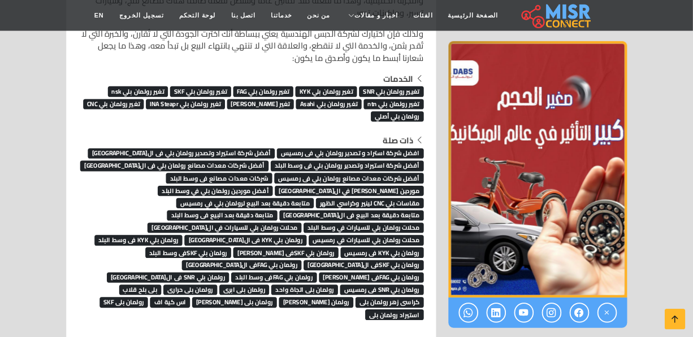
scroll to position [7629, 0]
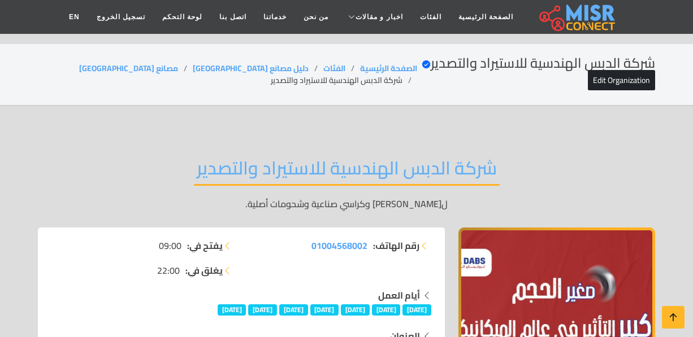
scroll to position [7629, 0]
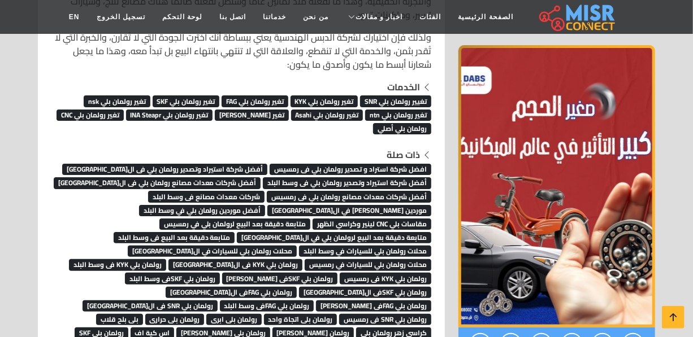
click at [235, 232] on span "متابعة دقيقة بعد البيع فى وسط البلد" at bounding box center [174, 237] width 121 height 11
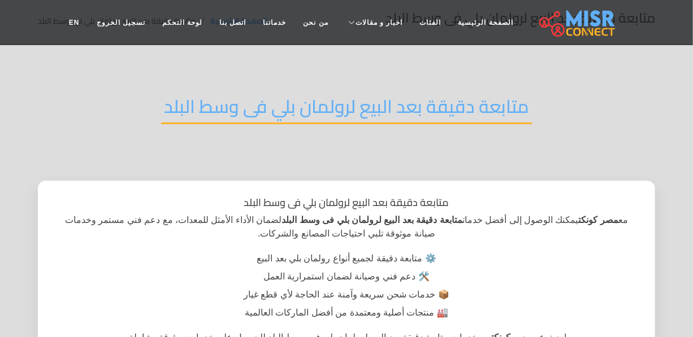
scroll to position [205, 0]
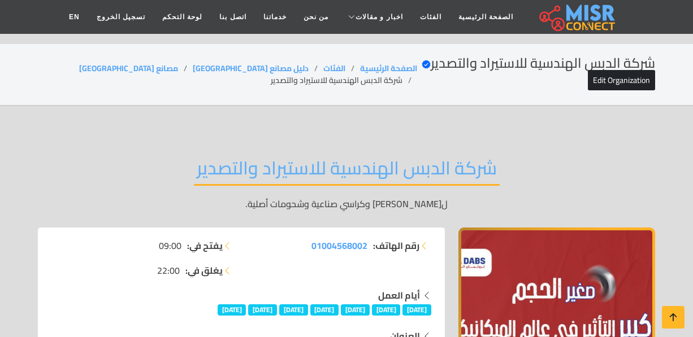
scroll to position [7629, 0]
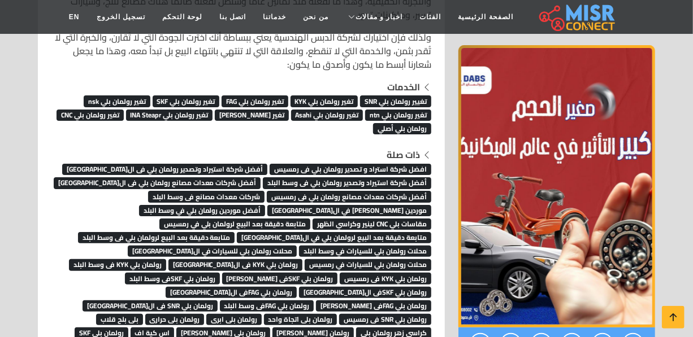
click at [207, 177] on span "أفضل شركات معدات مصانع رولمان بلي فى ال[GEOGRAPHIC_DATA]" at bounding box center [157, 182] width 207 height 11
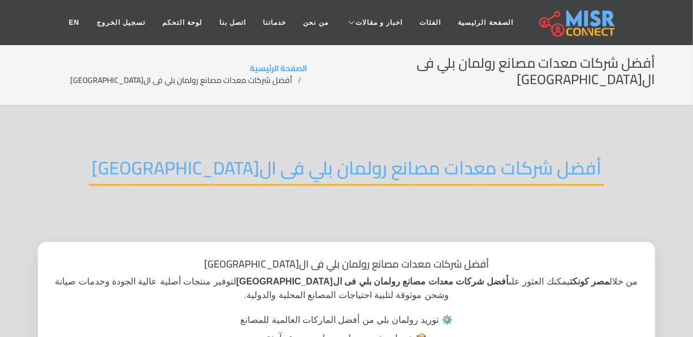
click at [307, 157] on h2 "أفضل شركات معدات مصانع رولمان بلي فى القاهرة" at bounding box center [346, 171] width 515 height 29
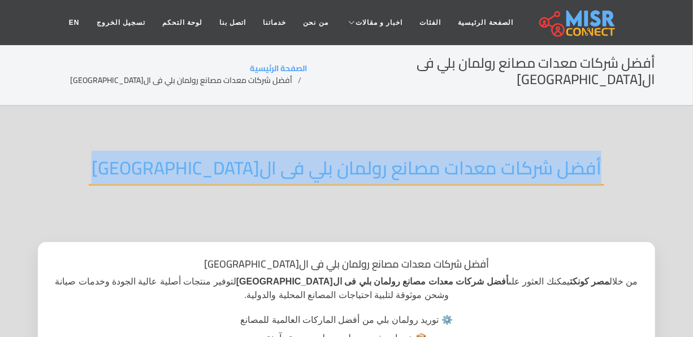
click at [307, 157] on h2 "أفضل شركات معدات مصانع رولمان بلي فى القاهرة" at bounding box center [346, 171] width 515 height 29
copy div "أفضل شركات معدات مصانع رولمان بلي فى القاهرة"
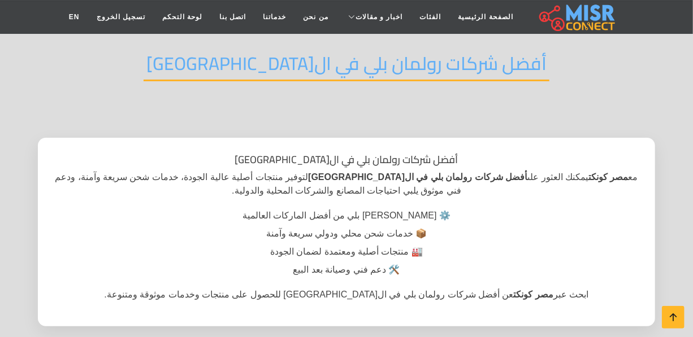
scroll to position [205, 0]
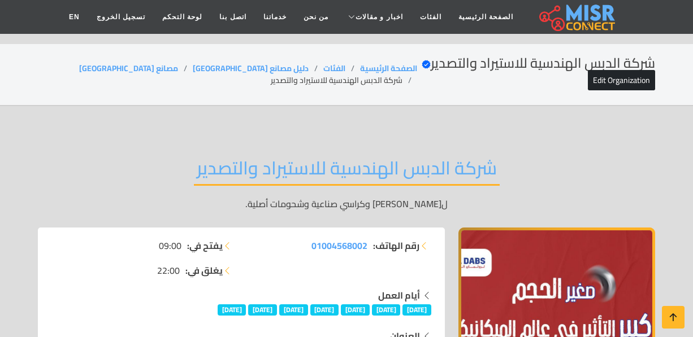
scroll to position [7629, 0]
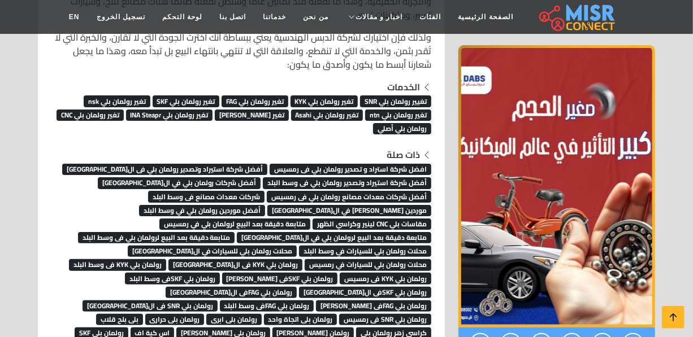
scroll to position [7629, 0]
click at [315, 191] on span "أفضل شركات معدات مصانع رولمان بلي فى رمسيس" at bounding box center [349, 196] width 164 height 11
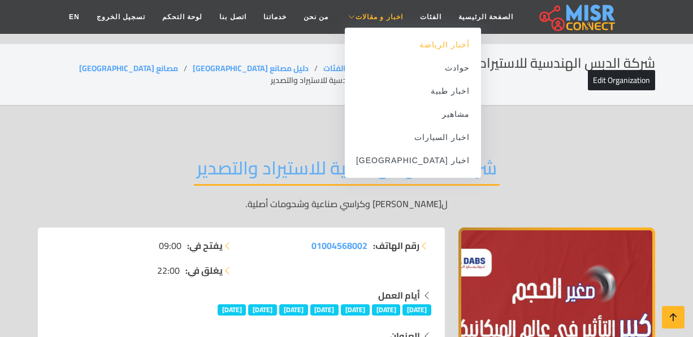
scroll to position [7629, 0]
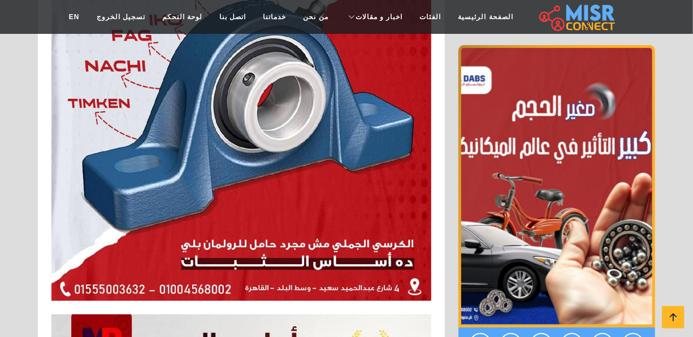
click at [519, 212] on img "1 / 1" at bounding box center [556, 186] width 197 height 283
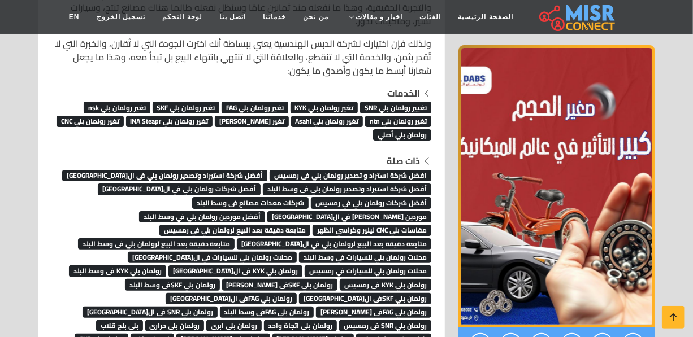
scroll to position [7636, 0]
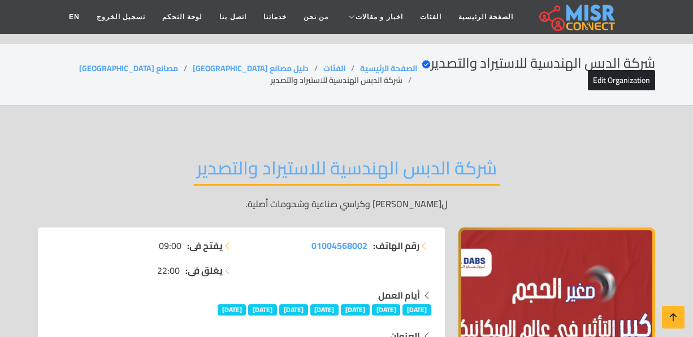
scroll to position [7636, 0]
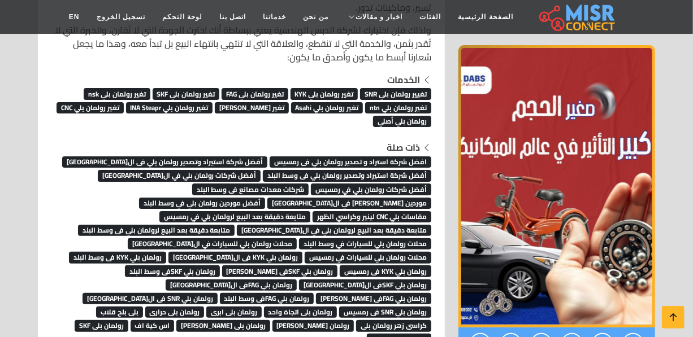
click at [300, 184] on span "شركات معدات مصانع فى وسط البلد" at bounding box center [250, 189] width 117 height 11
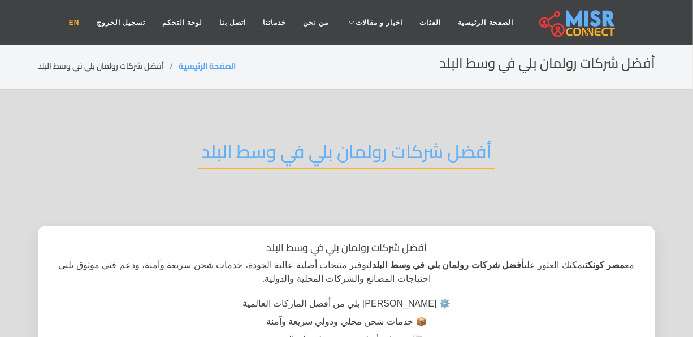
click at [88, 24] on link "EN" at bounding box center [74, 22] width 28 height 21
click at [414, 23] on link "الفئات" at bounding box center [430, 22] width 38 height 21
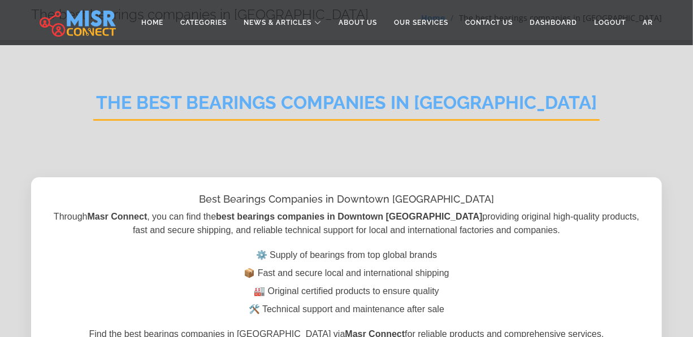
scroll to position [205, 0]
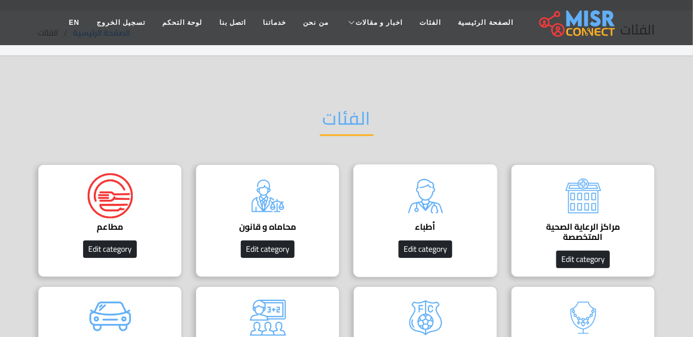
scroll to position [51, 0]
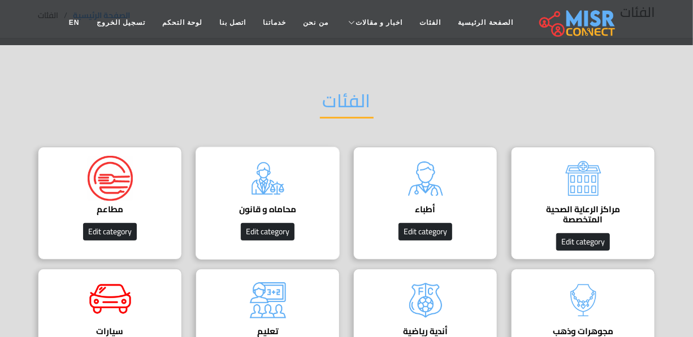
click at [296, 178] on div "محاماه و قانون دليل المحامين في مصر Edit category" at bounding box center [268, 203] width 144 height 113
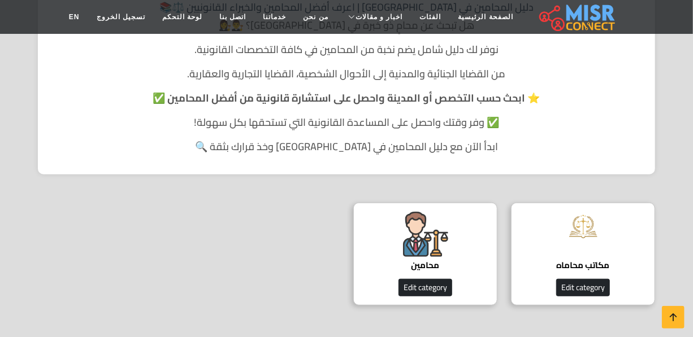
scroll to position [257, 0]
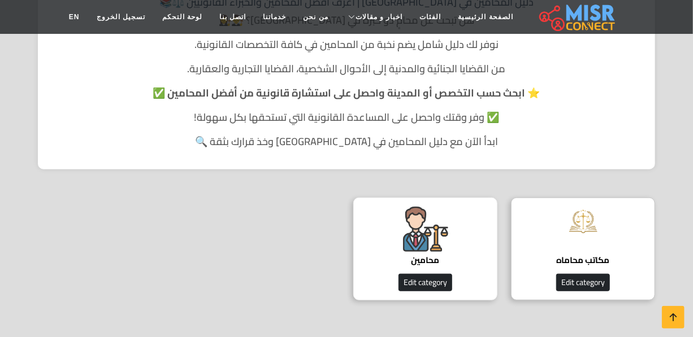
click at [407, 221] on img at bounding box center [425, 229] width 45 height 45
click at [408, 222] on img at bounding box center [425, 229] width 45 height 45
click at [442, 222] on img at bounding box center [425, 229] width 45 height 45
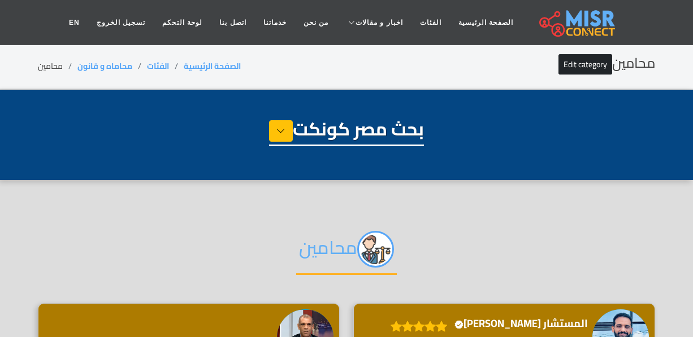
select select "**********"
select select "*******"
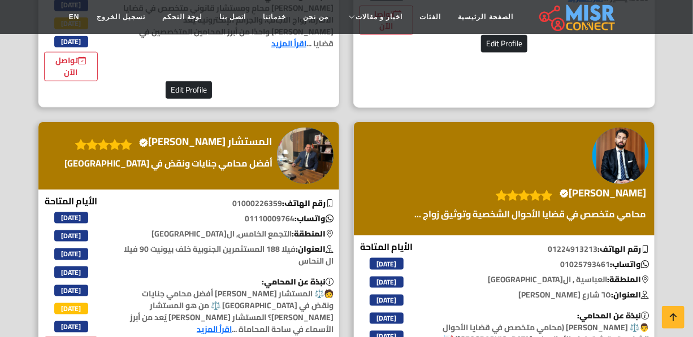
scroll to position [205, 0]
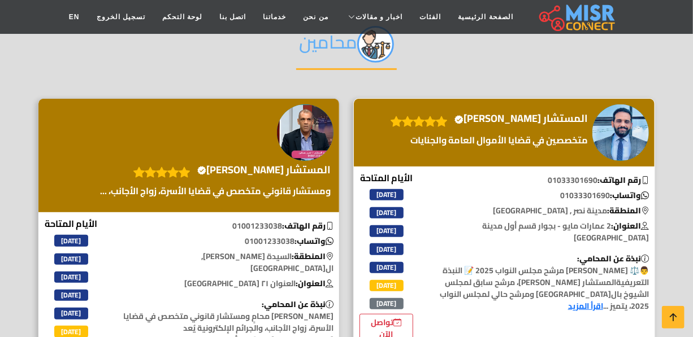
click at [525, 133] on p "متخصصين في قضايا الأموال العامة والجنايات" at bounding box center [488, 140] width 206 height 14
